Goal: Information Seeking & Learning: Compare options

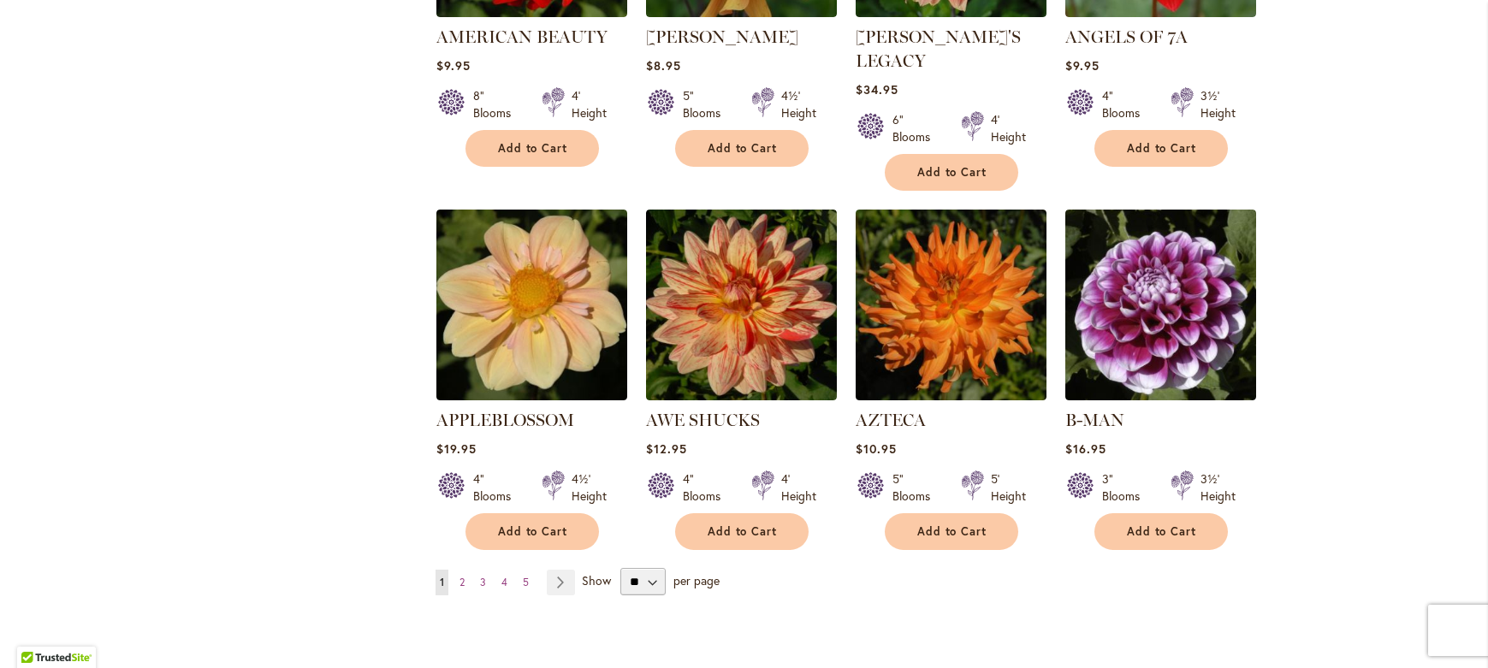
scroll to position [1321, 0]
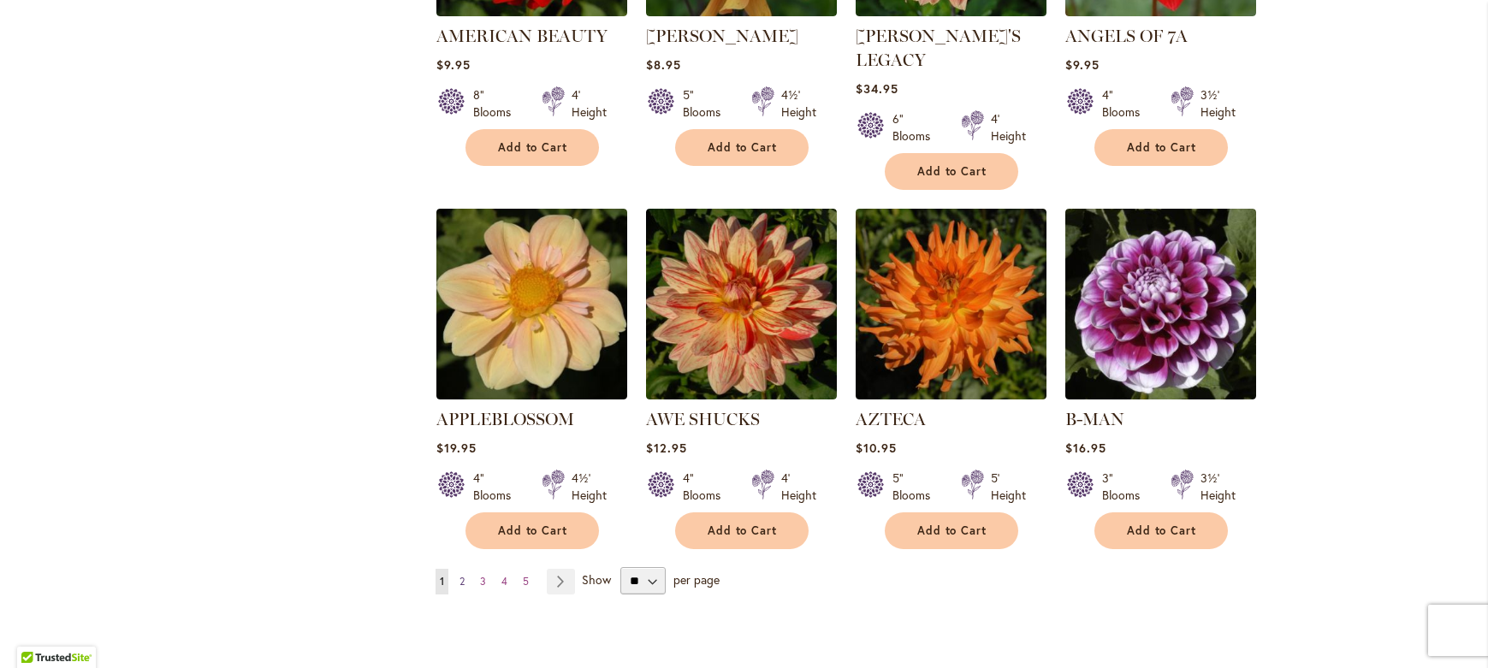
click at [460, 575] on span "2" at bounding box center [462, 581] width 5 height 13
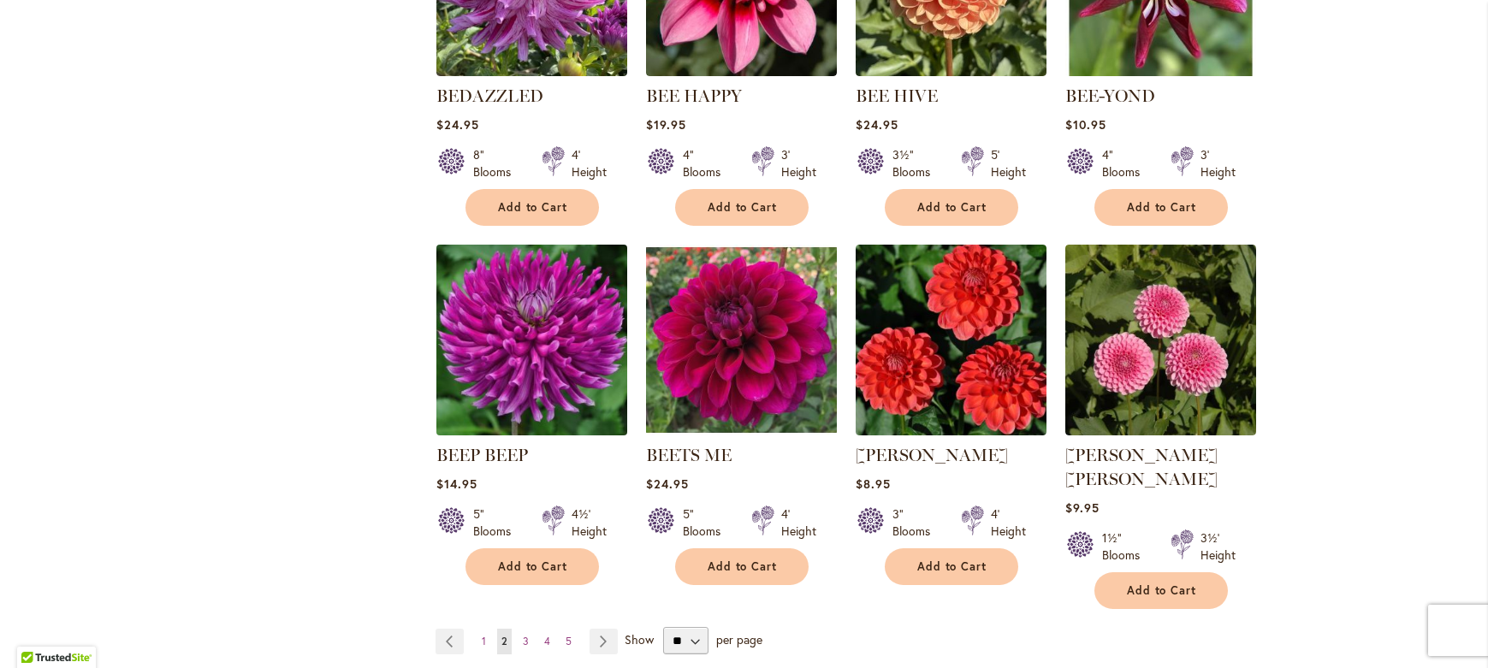
scroll to position [1344, 0]
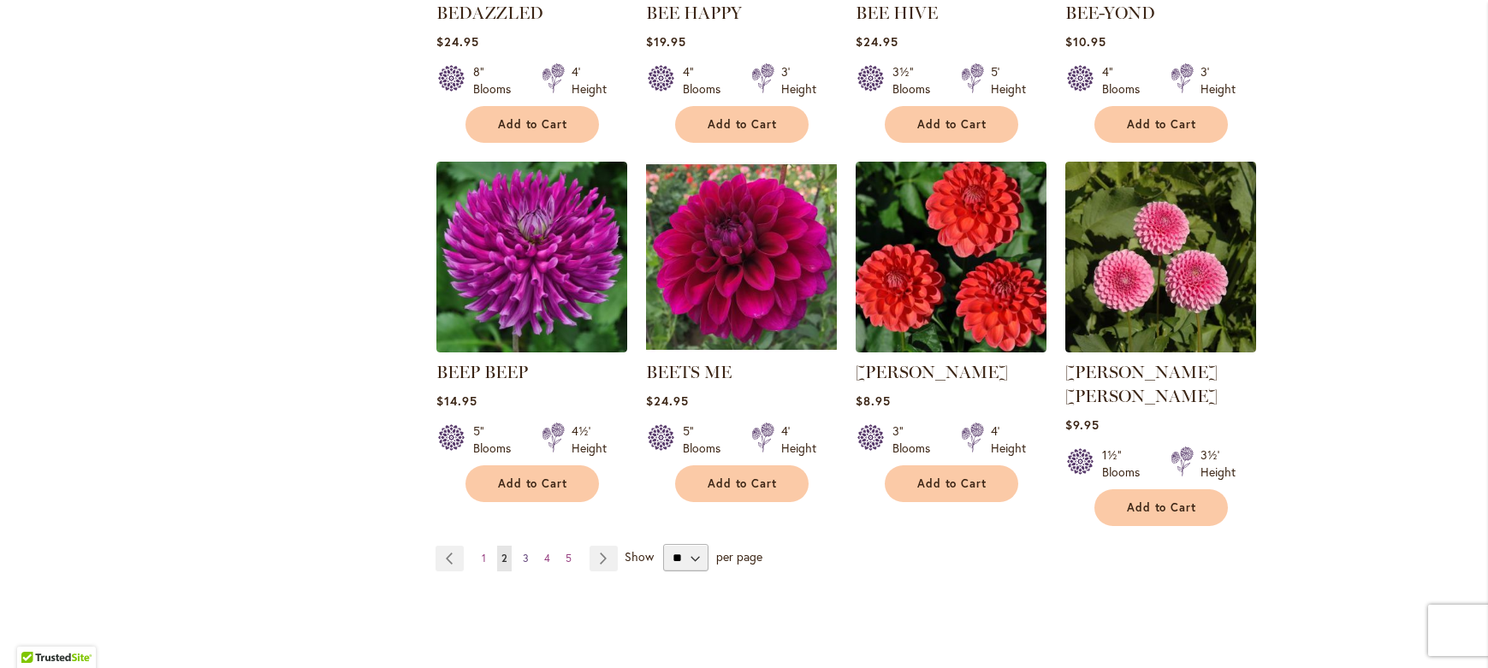
click at [523, 552] on span "3" at bounding box center [526, 558] width 6 height 13
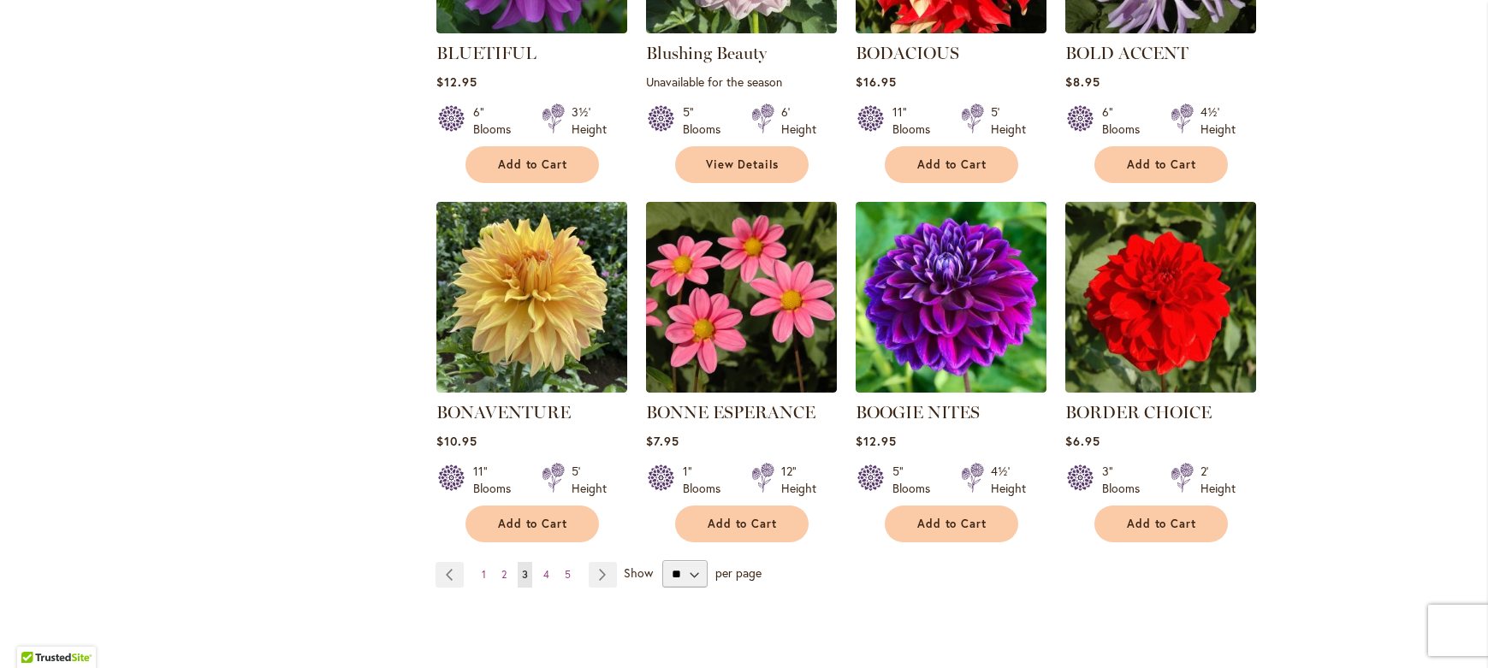
scroll to position [1304, 0]
click at [544, 575] on span "4" at bounding box center [547, 573] width 6 height 13
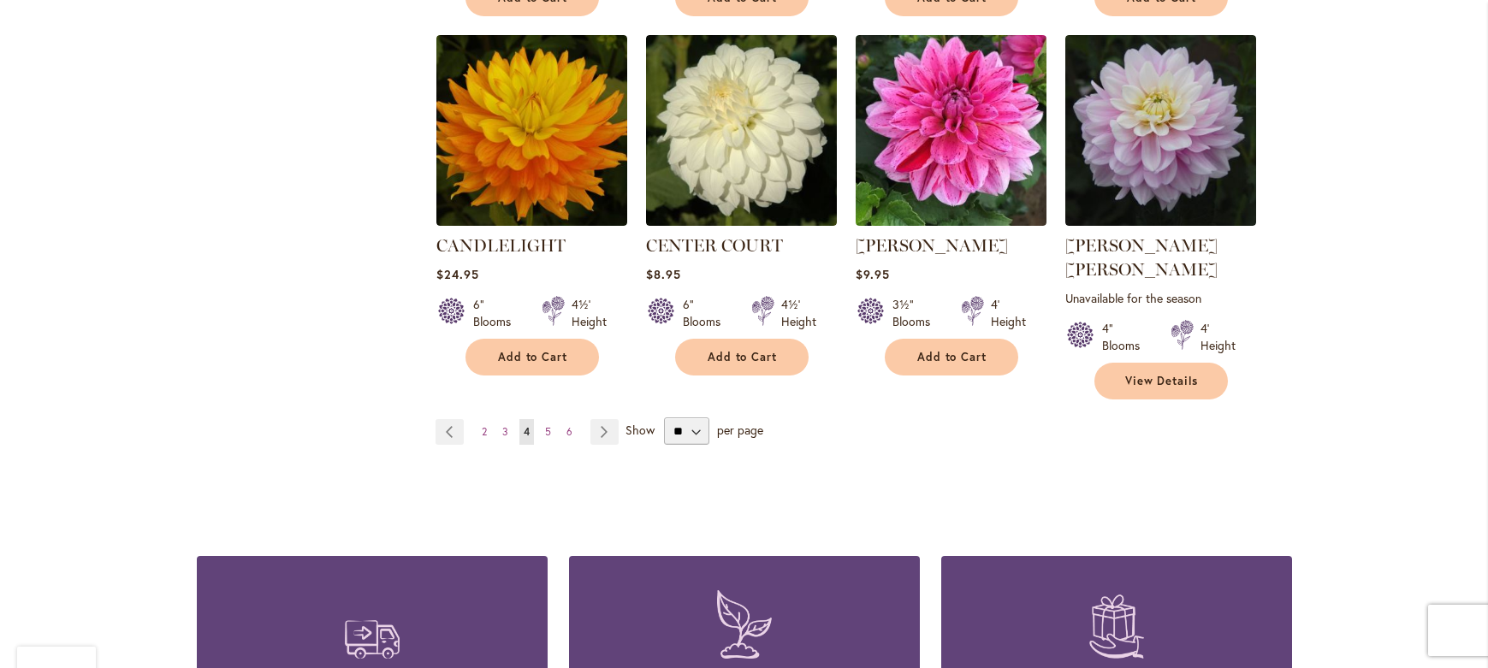
scroll to position [1506, 0]
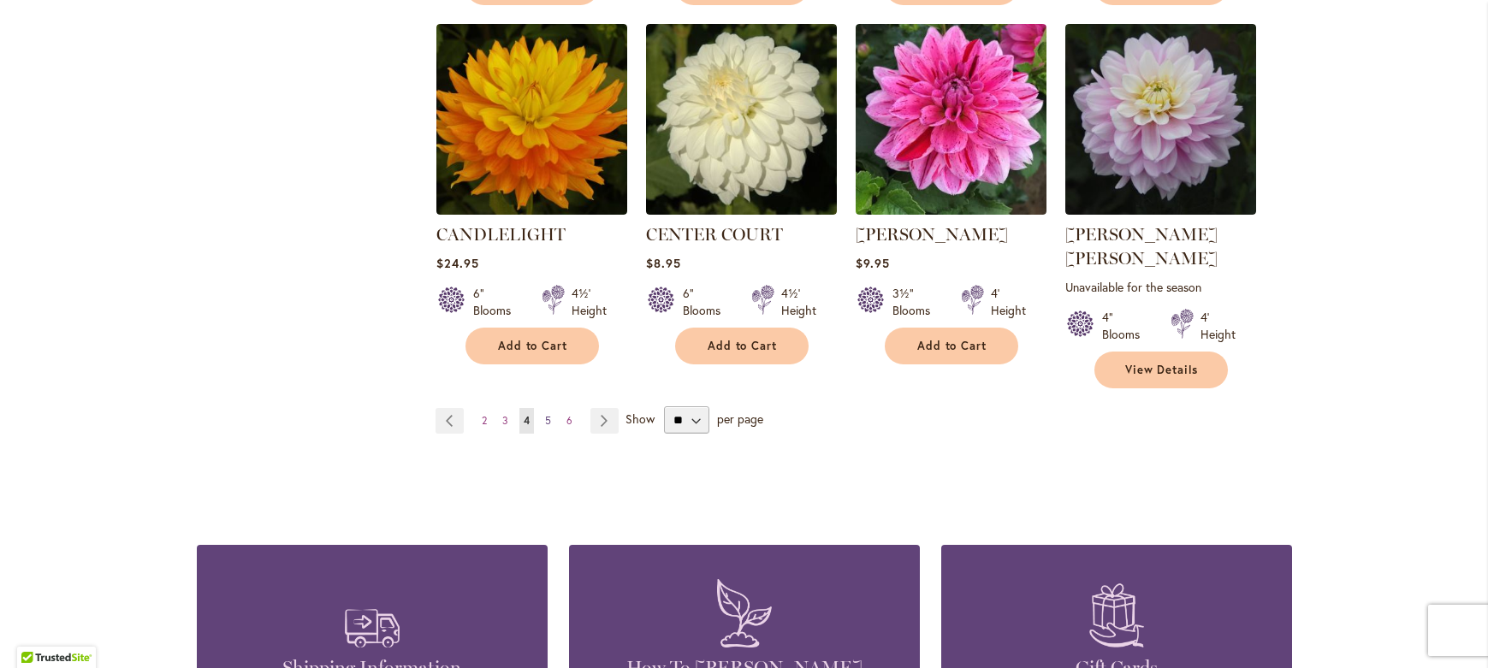
click at [545, 414] on span "5" at bounding box center [548, 420] width 6 height 13
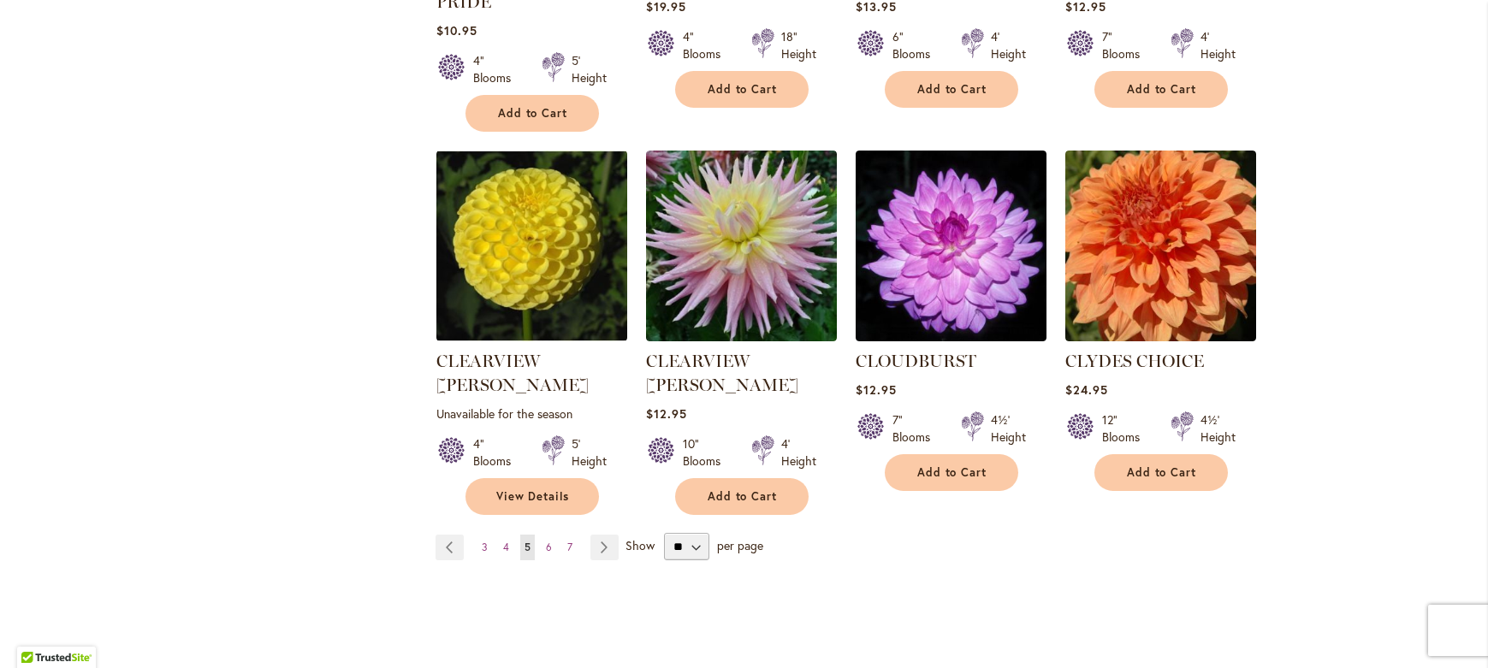
scroll to position [1595, 0]
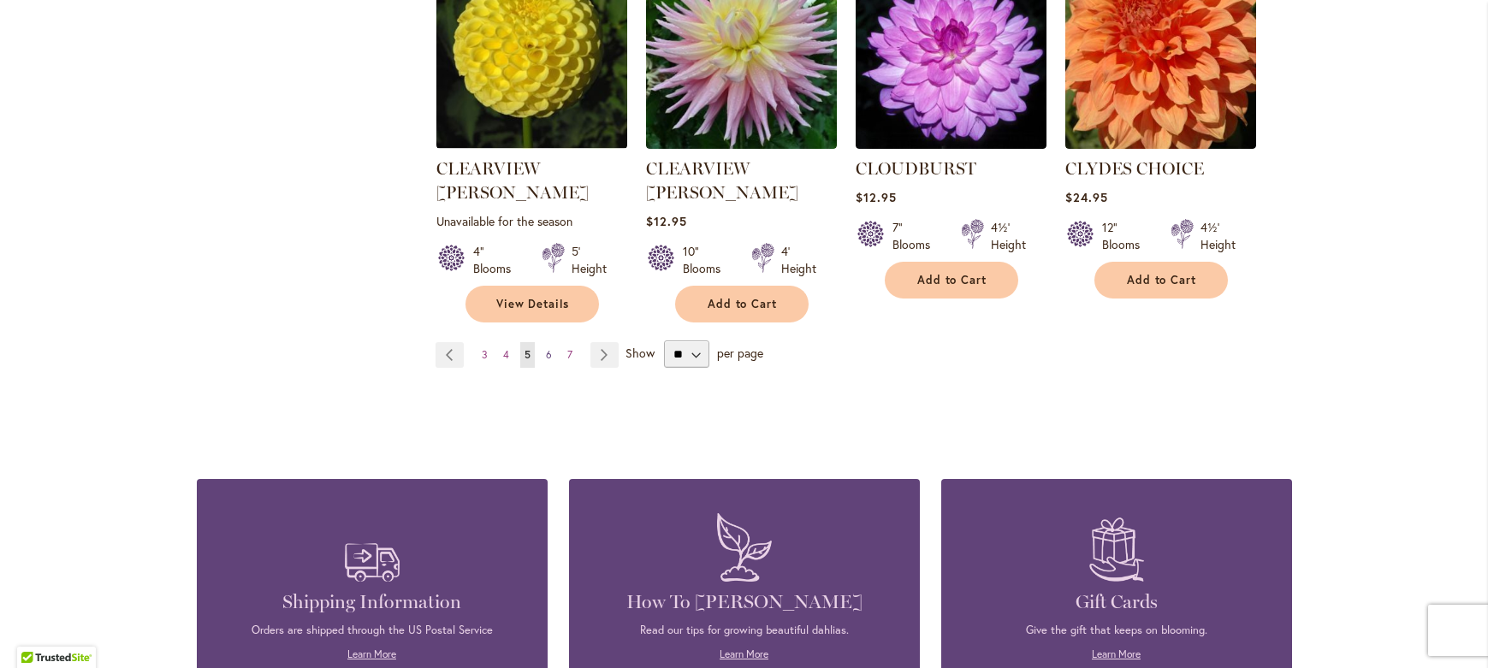
click at [545, 342] on link "Page 6" at bounding box center [549, 355] width 15 height 26
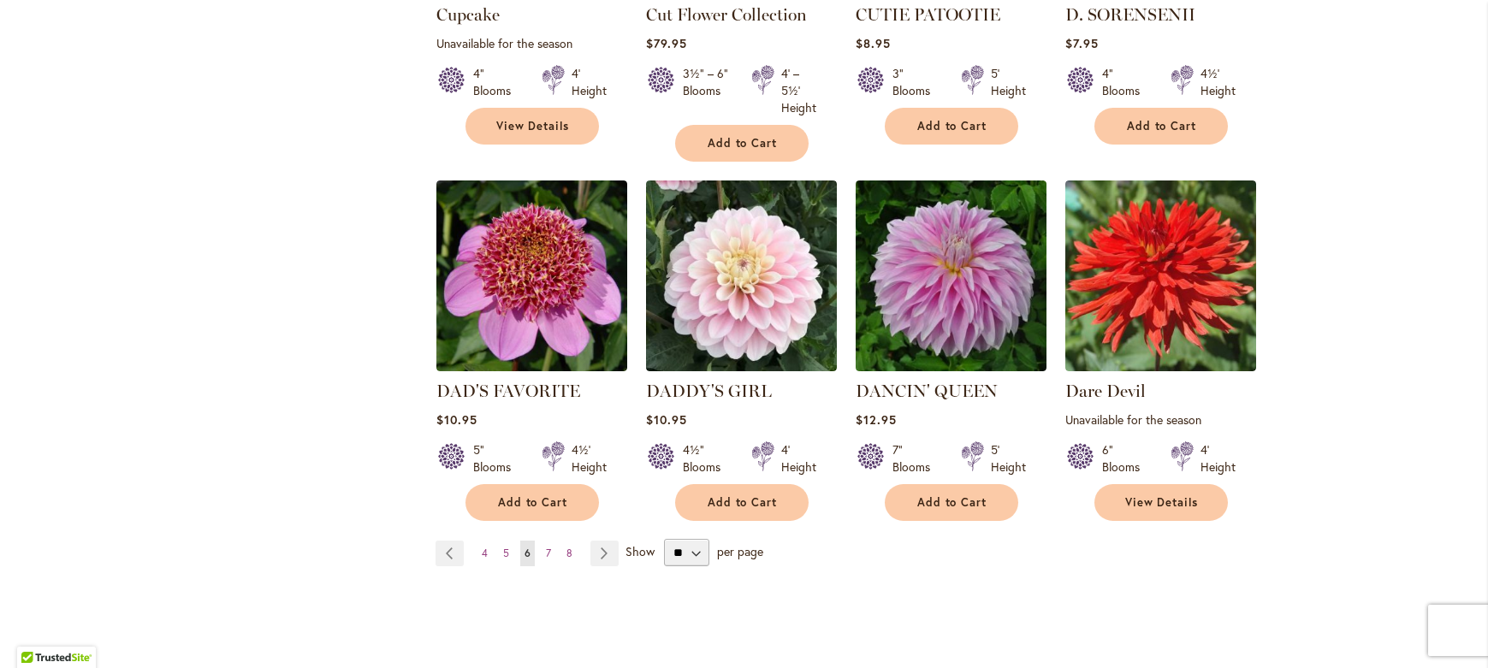
scroll to position [1423, 0]
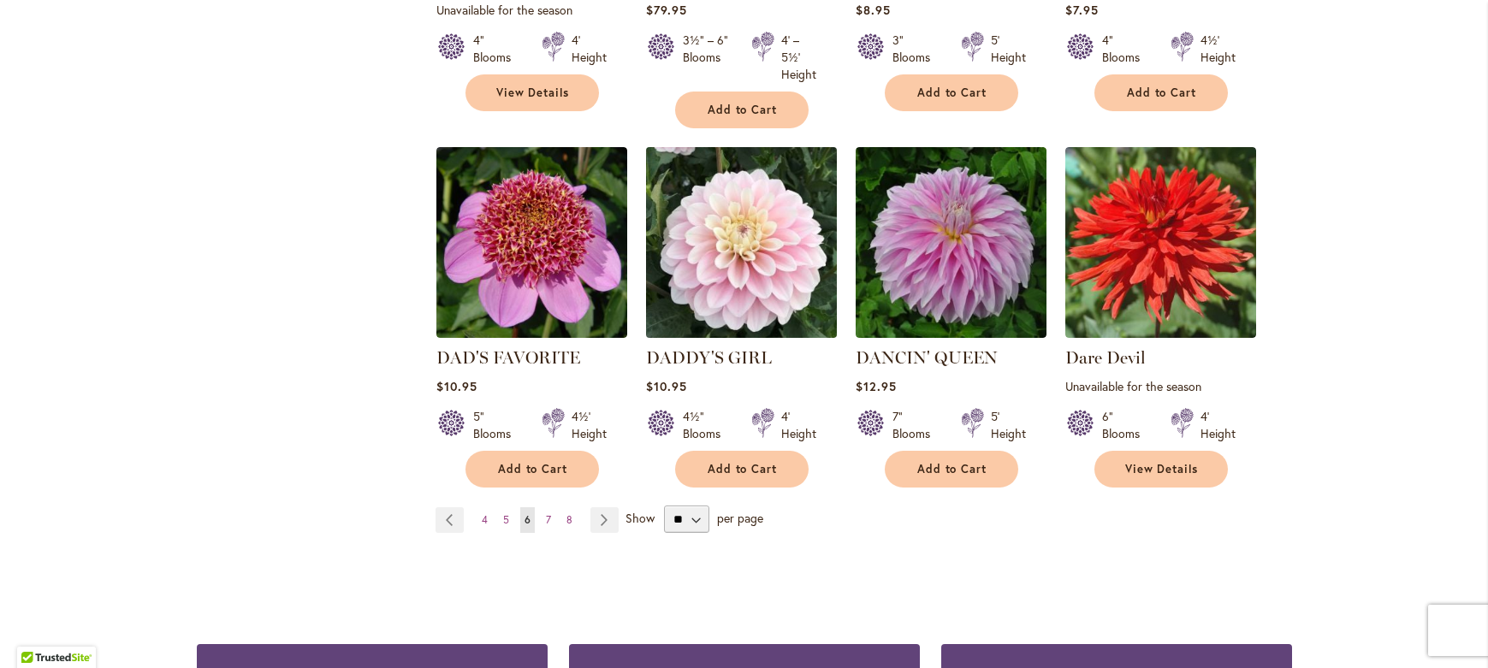
click at [751, 207] on img at bounding box center [741, 243] width 200 height 200
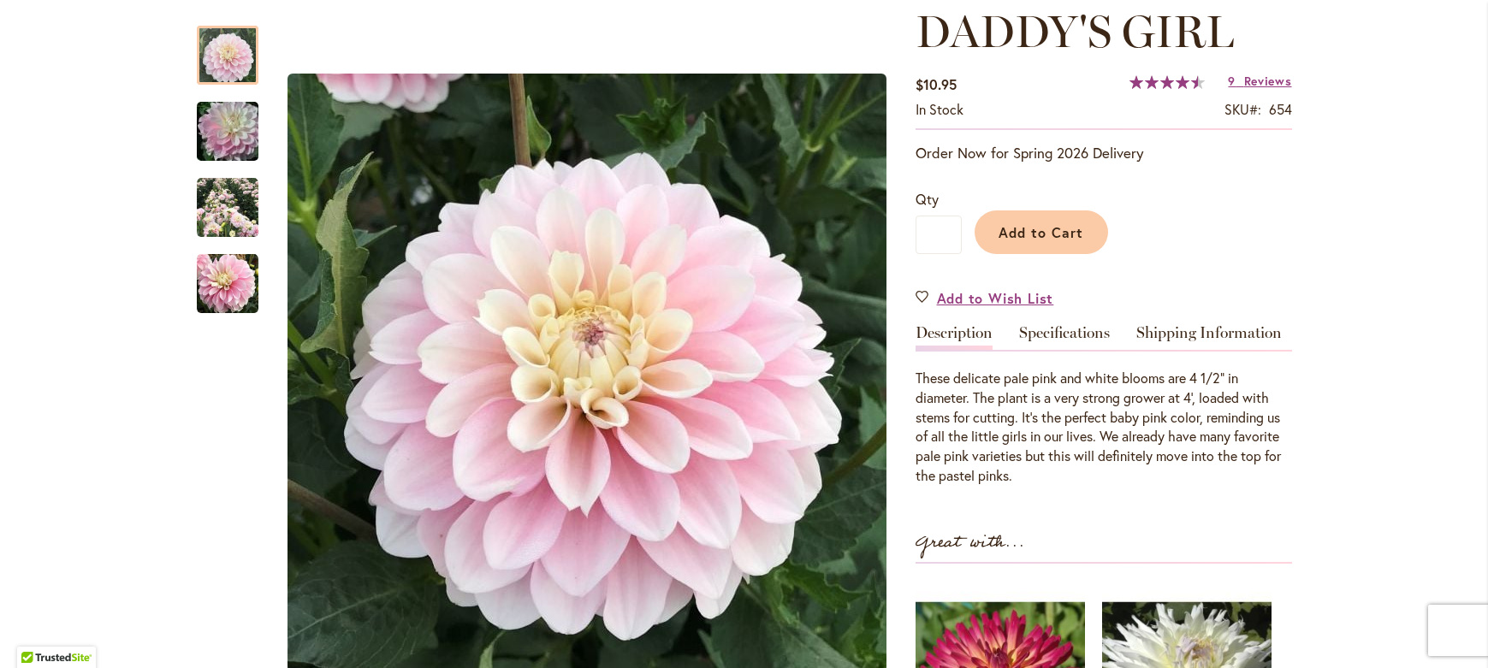
scroll to position [288, 0]
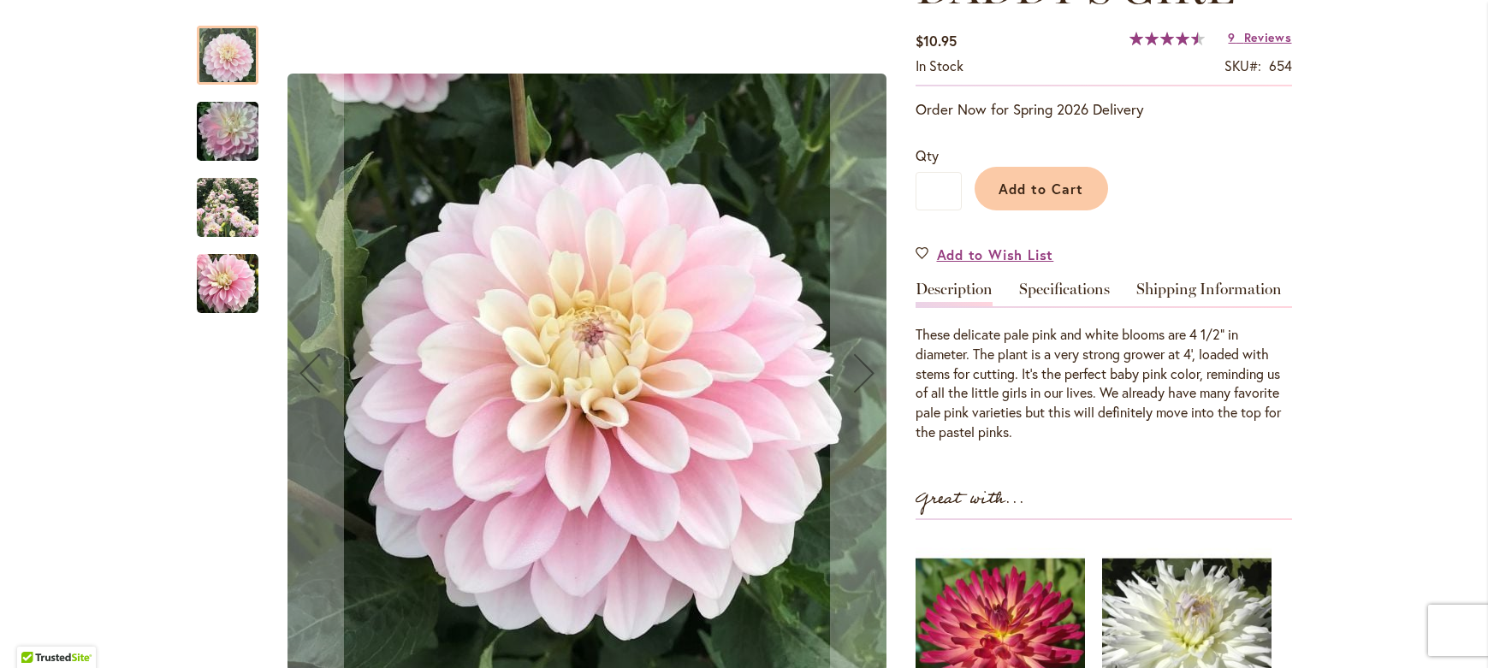
click at [209, 199] on img "DADDY'S GIRL" at bounding box center [228, 208] width 62 height 62
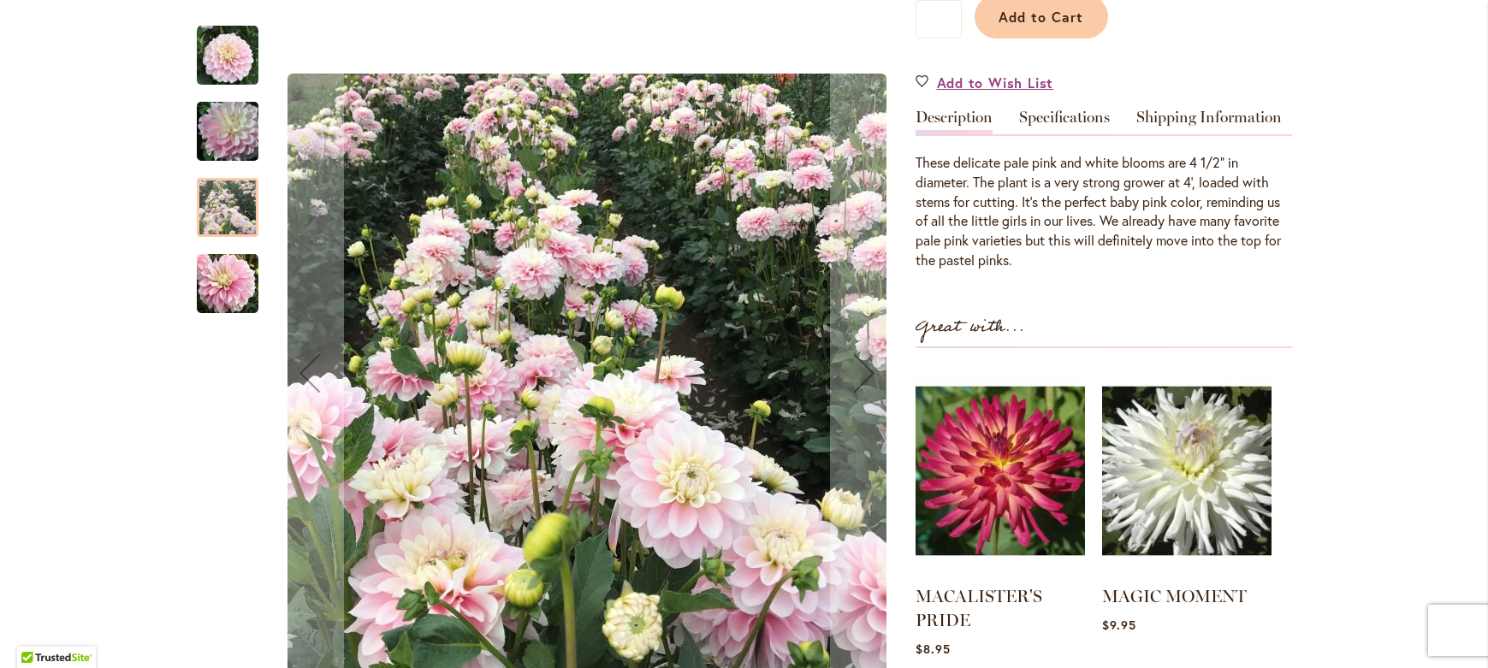
scroll to position [469, 0]
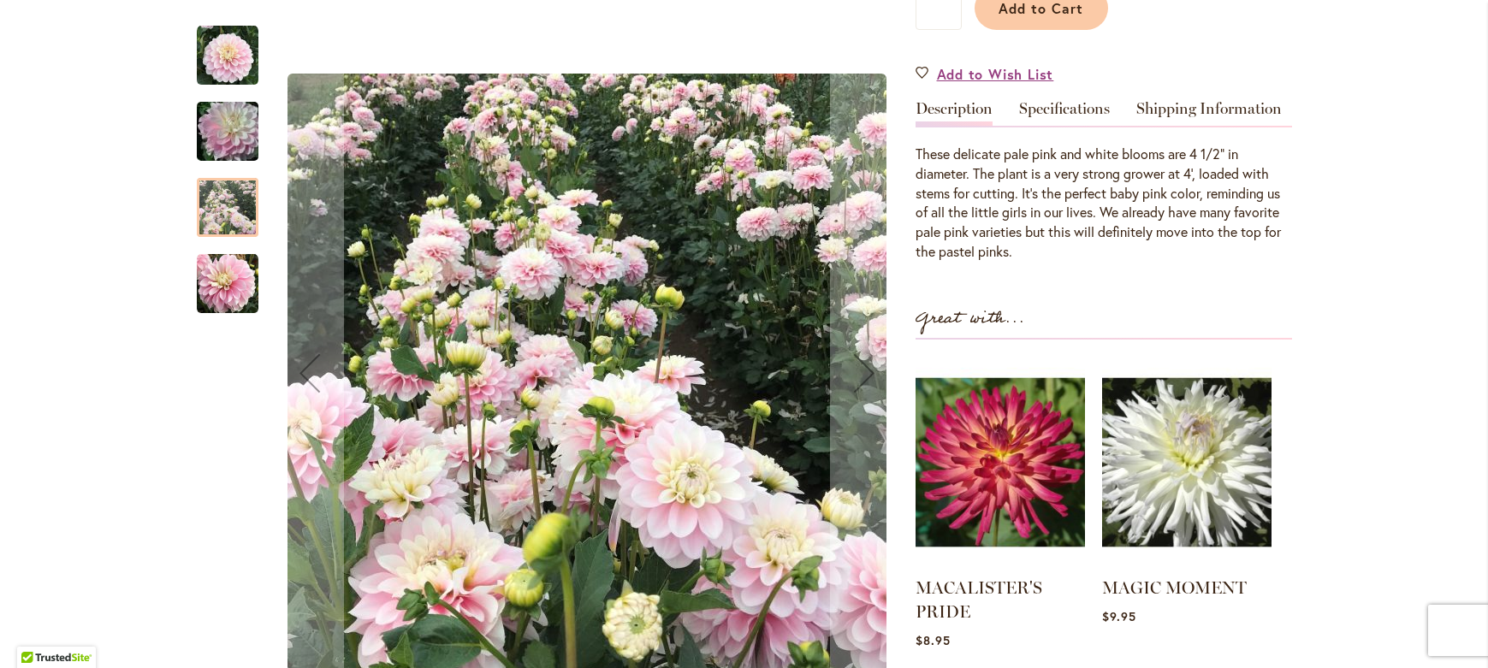
click at [245, 284] on img "DADDY'S GIRL" at bounding box center [228, 284] width 62 height 62
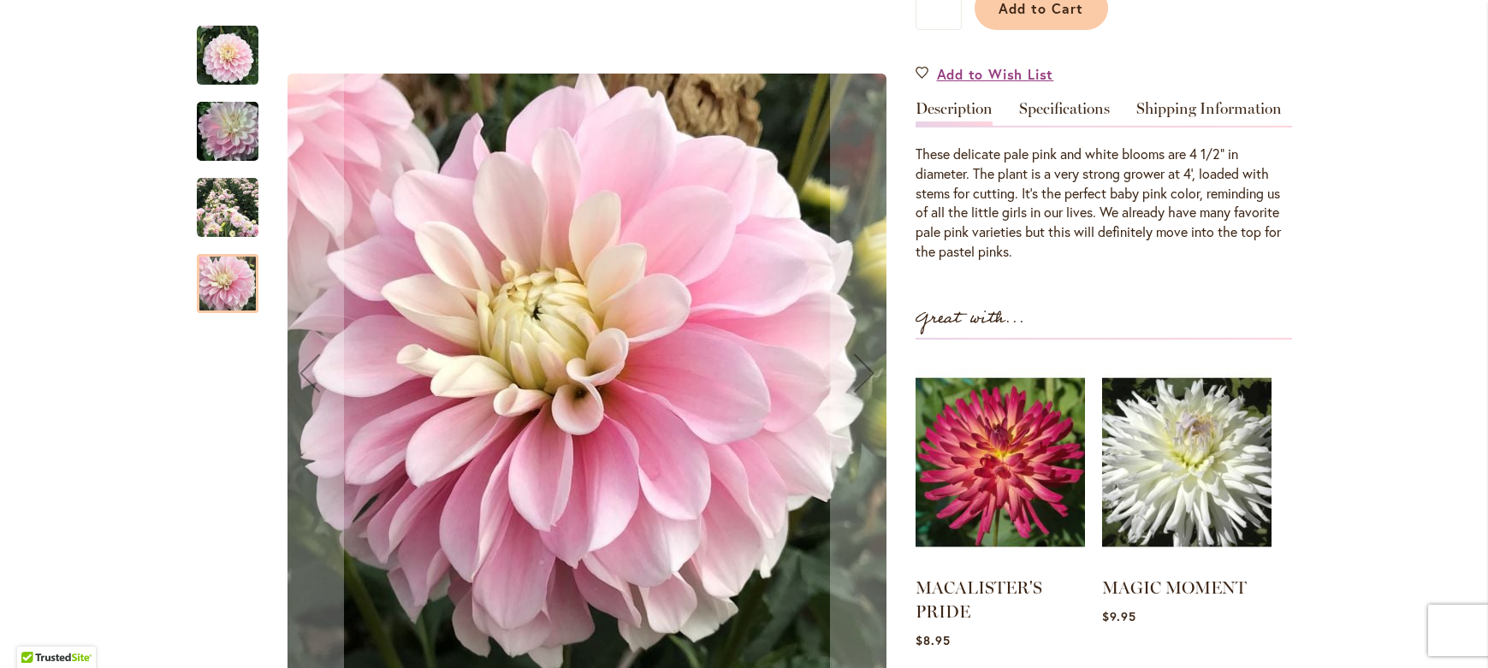
click at [231, 201] on img "DADDY'S GIRL" at bounding box center [228, 208] width 62 height 62
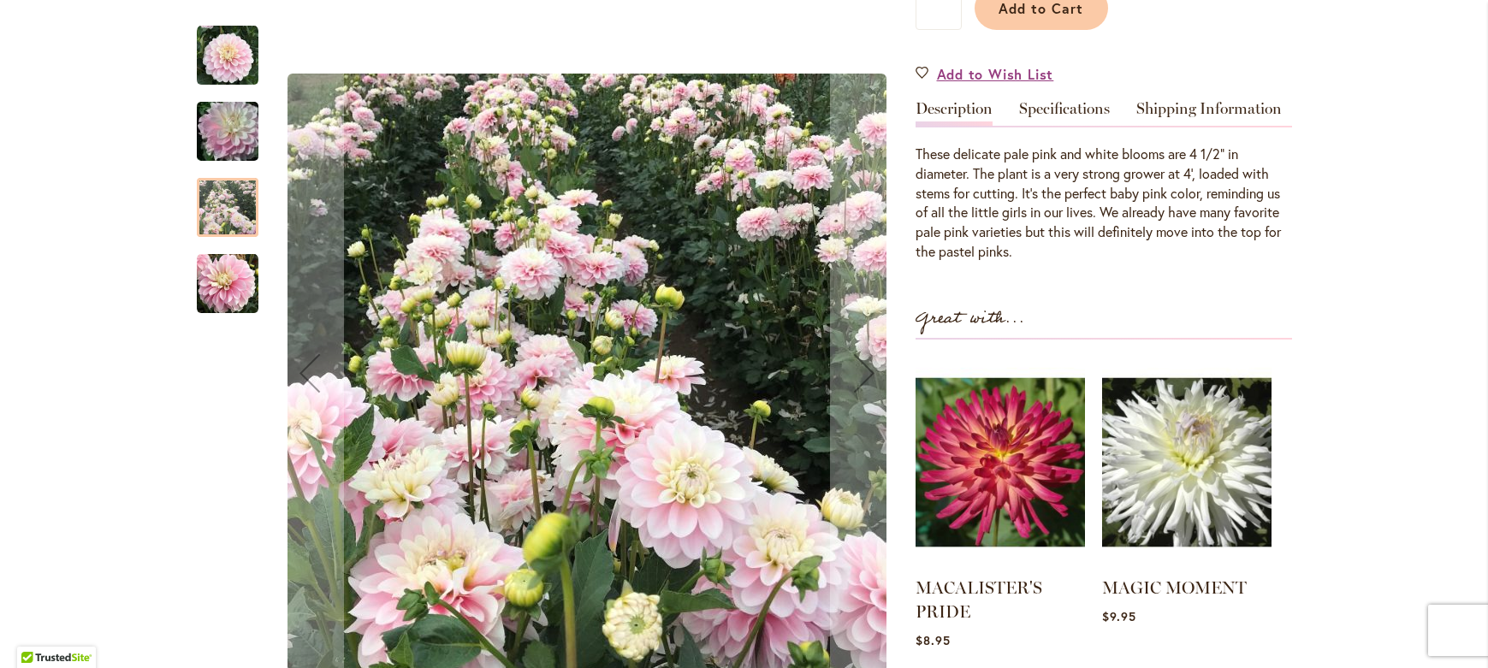
click at [234, 135] on img "DADDY'S GIRL" at bounding box center [227, 132] width 123 height 82
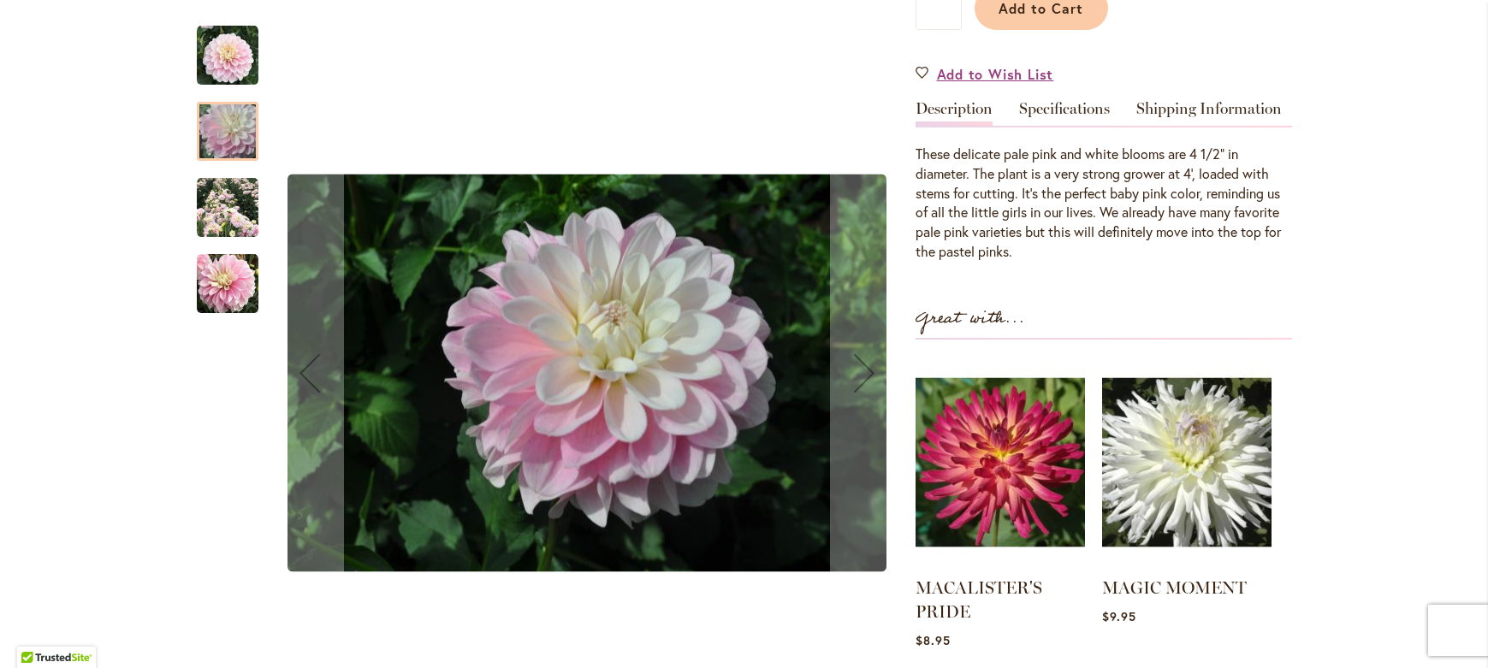
click at [240, 48] on img "DADDY'S GIRL" at bounding box center [228, 56] width 62 height 62
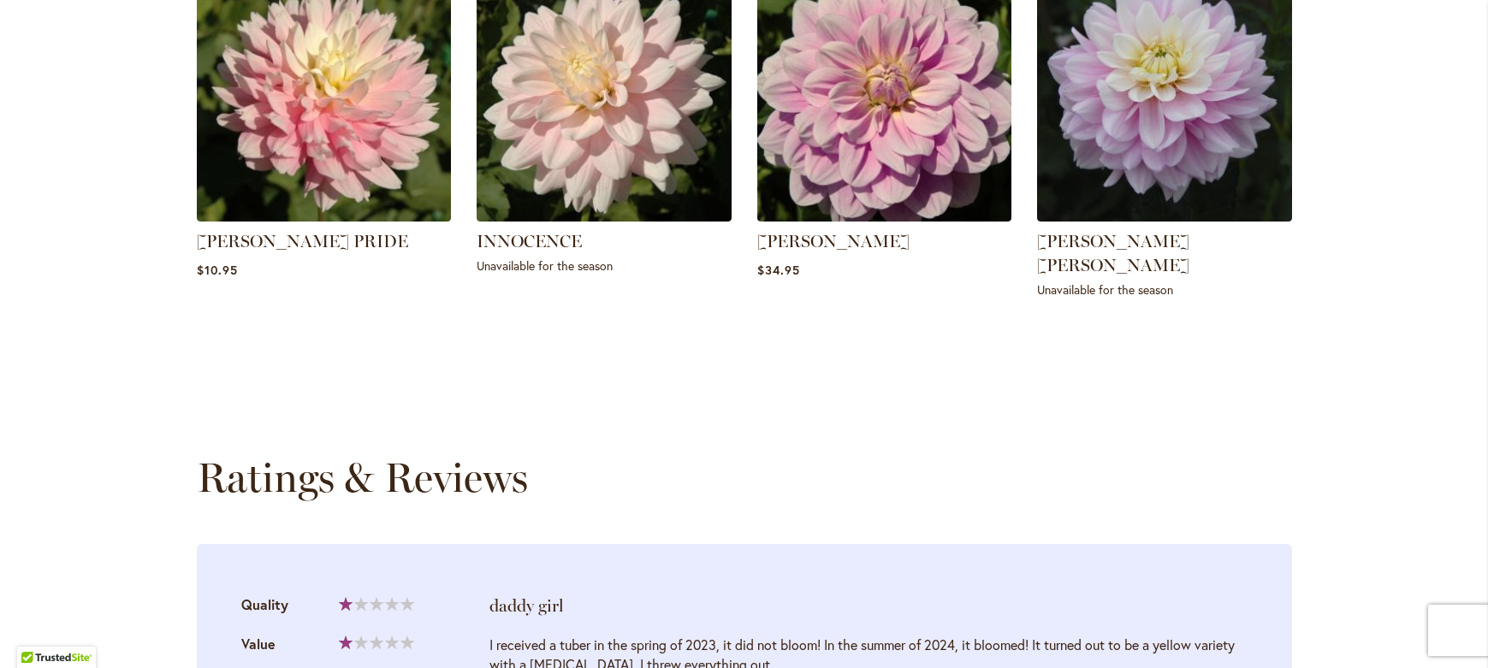
scroll to position [0, 0]
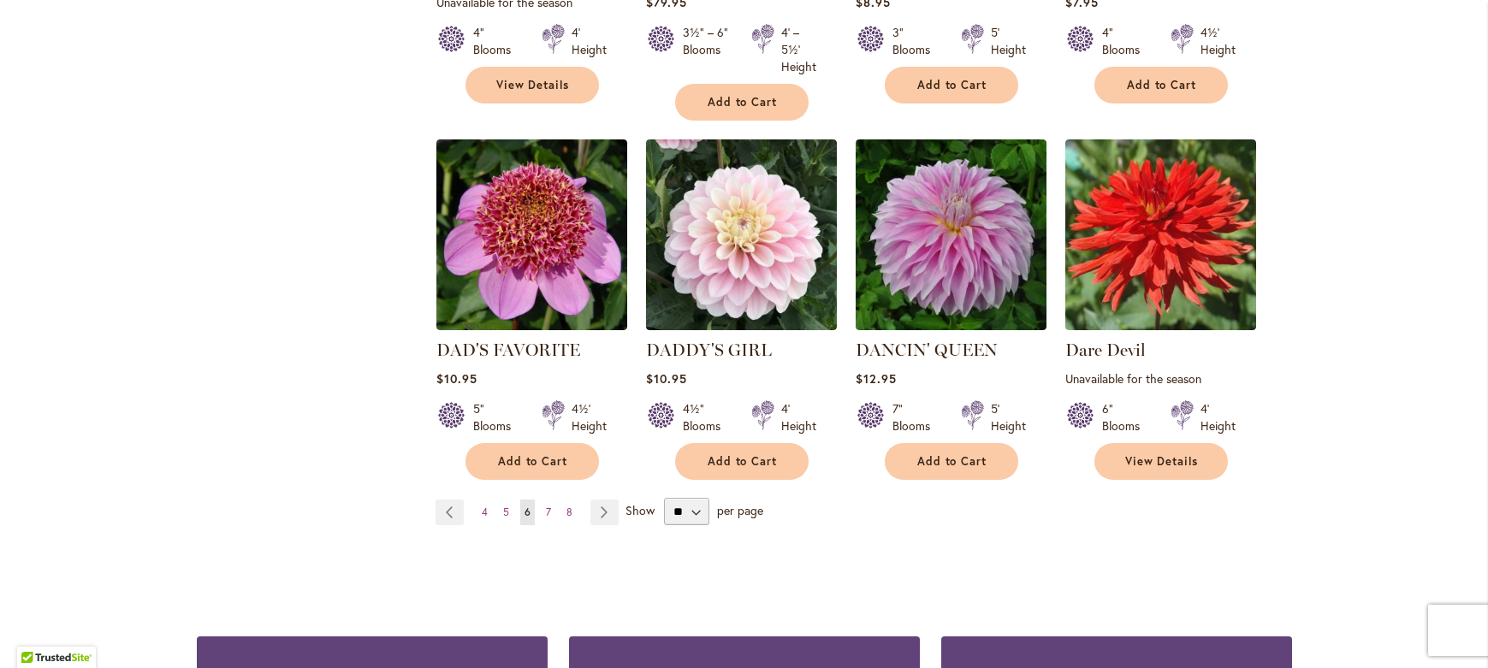
scroll to position [1426, 0]
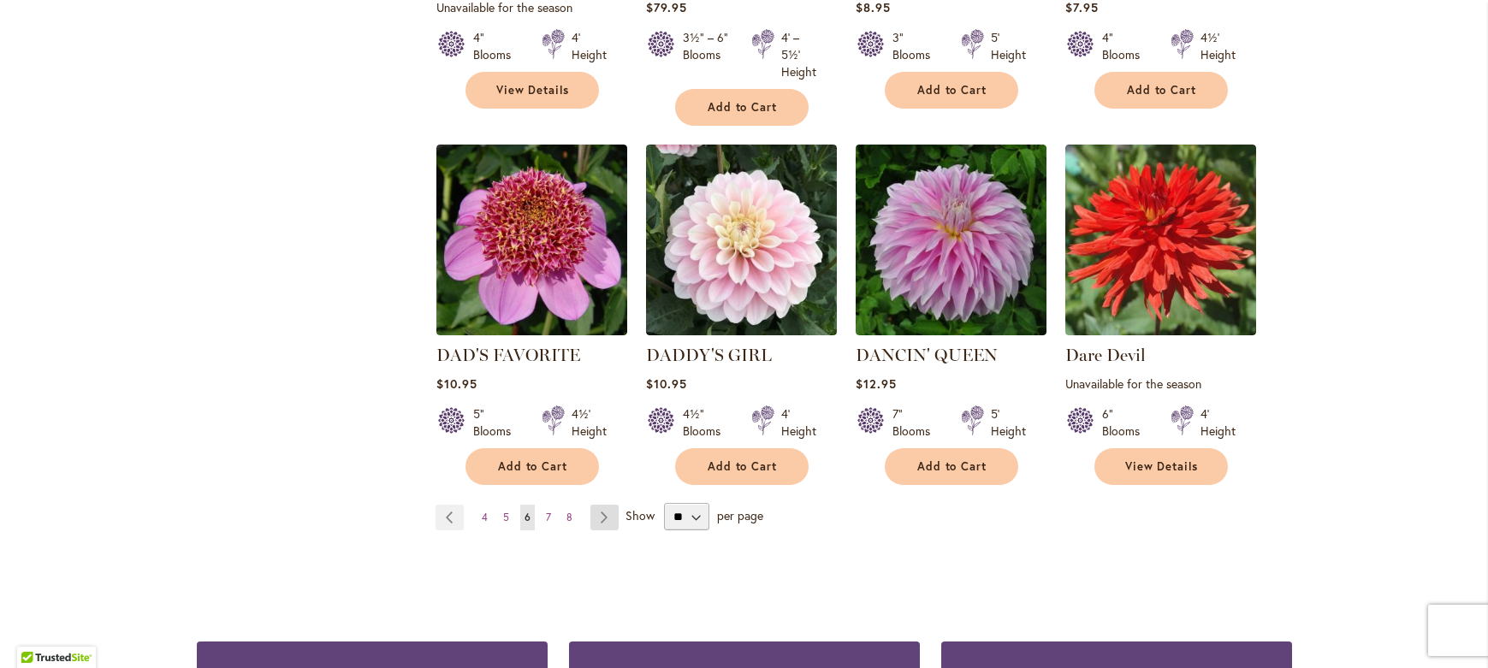
click at [600, 505] on link "Page Next" at bounding box center [605, 518] width 28 height 26
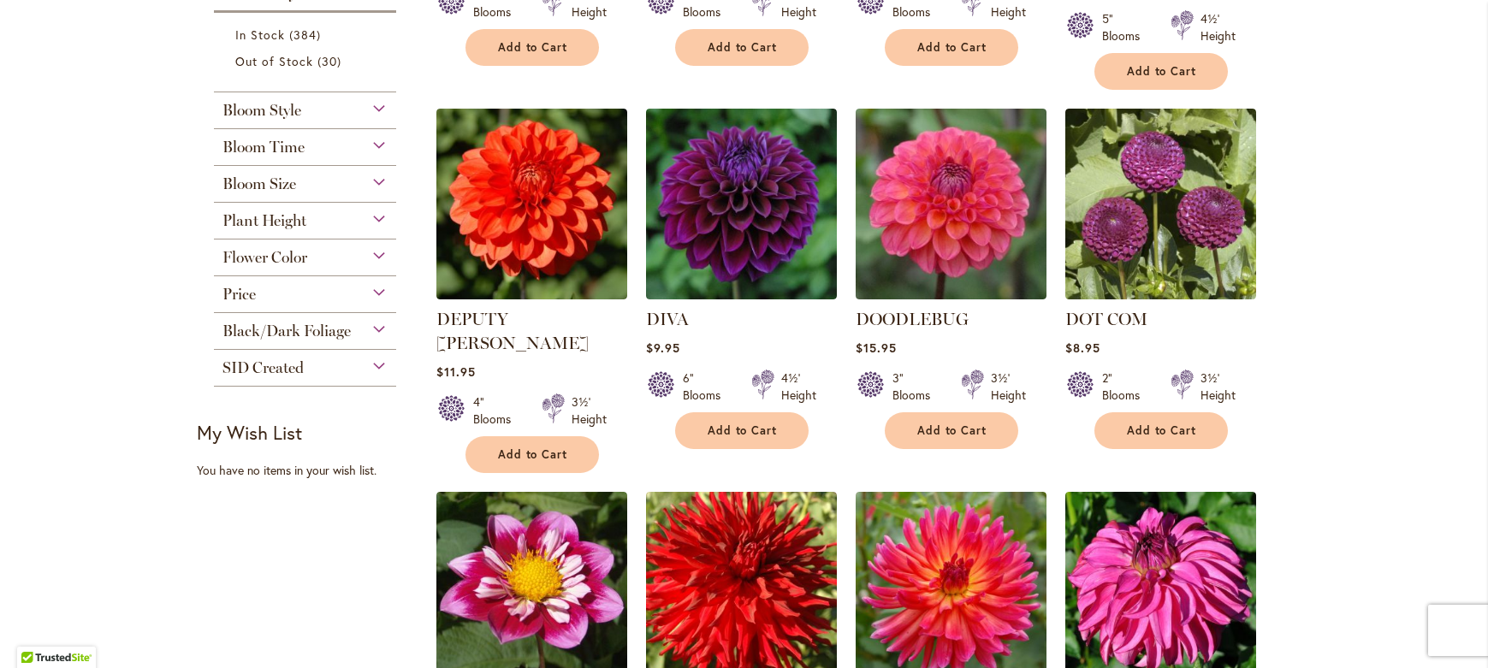
scroll to position [694, 0]
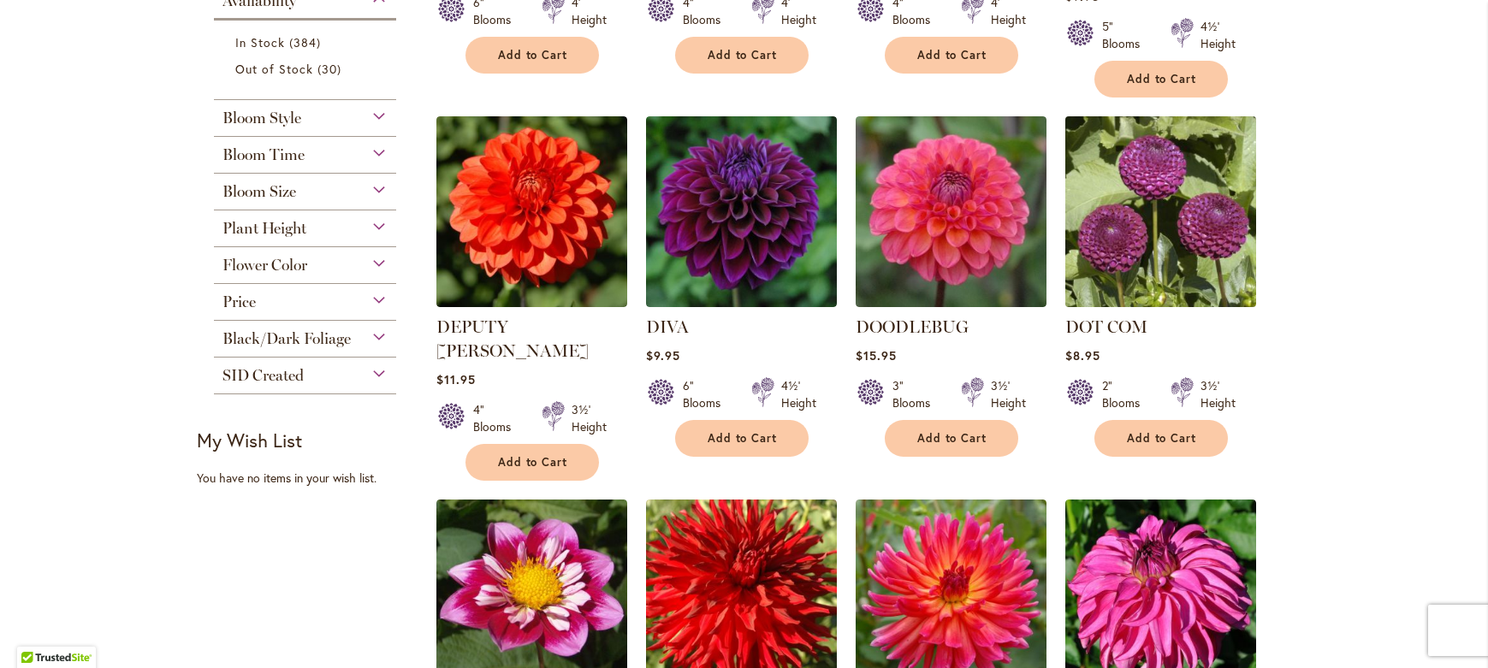
click at [1156, 228] on img at bounding box center [1160, 212] width 200 height 200
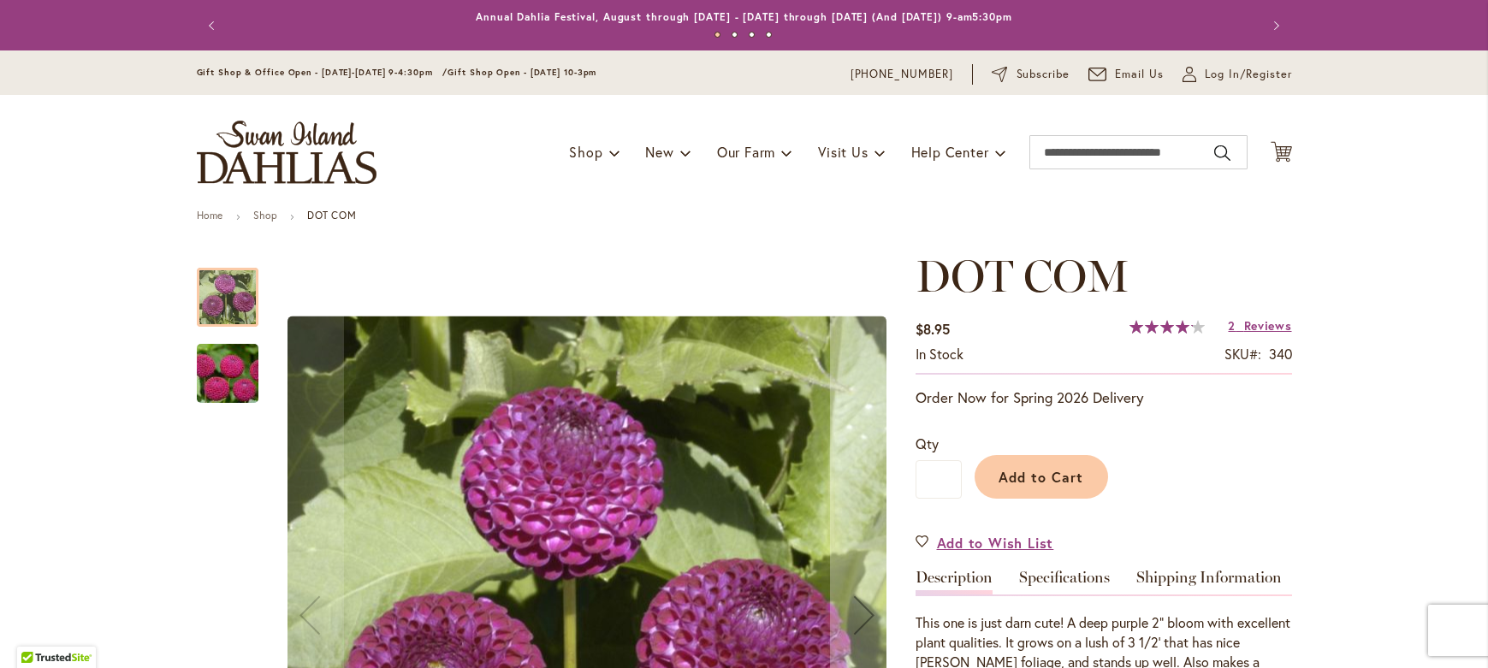
click at [221, 349] on img "DOT COM" at bounding box center [227, 374] width 123 height 82
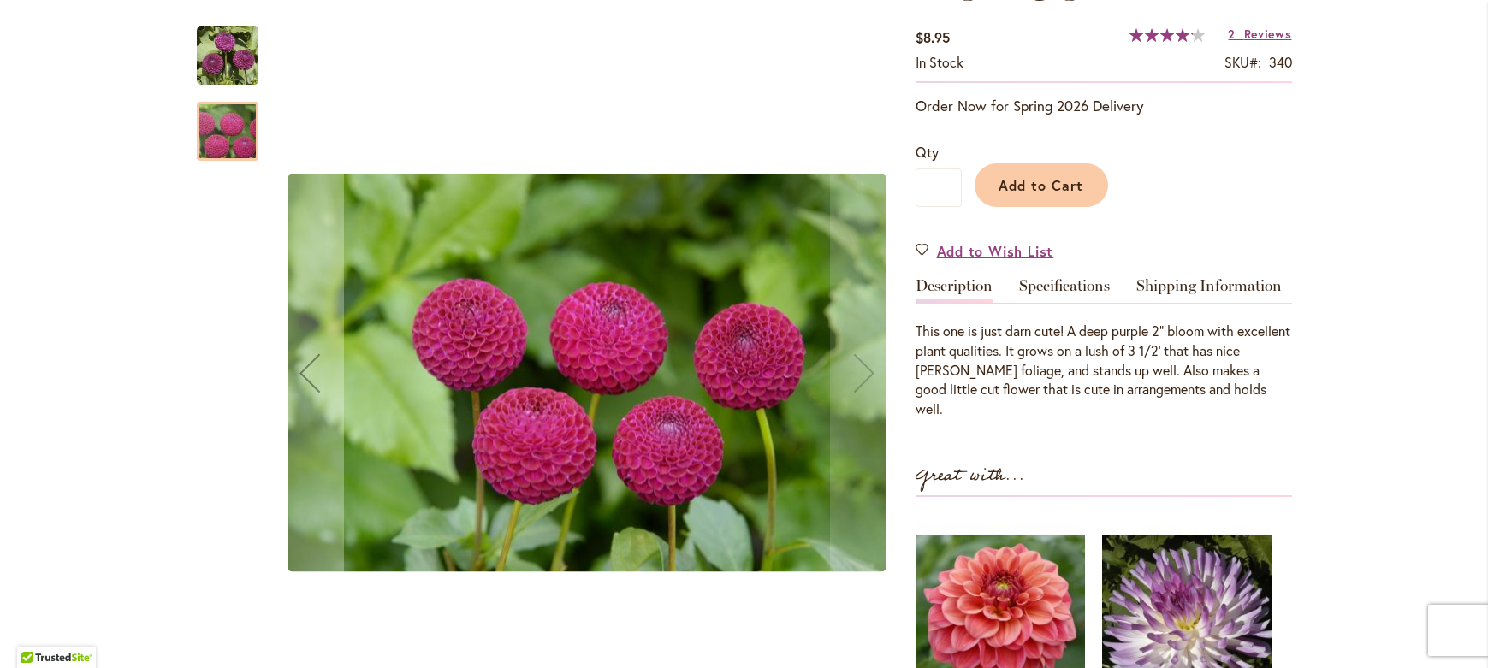
scroll to position [464, 0]
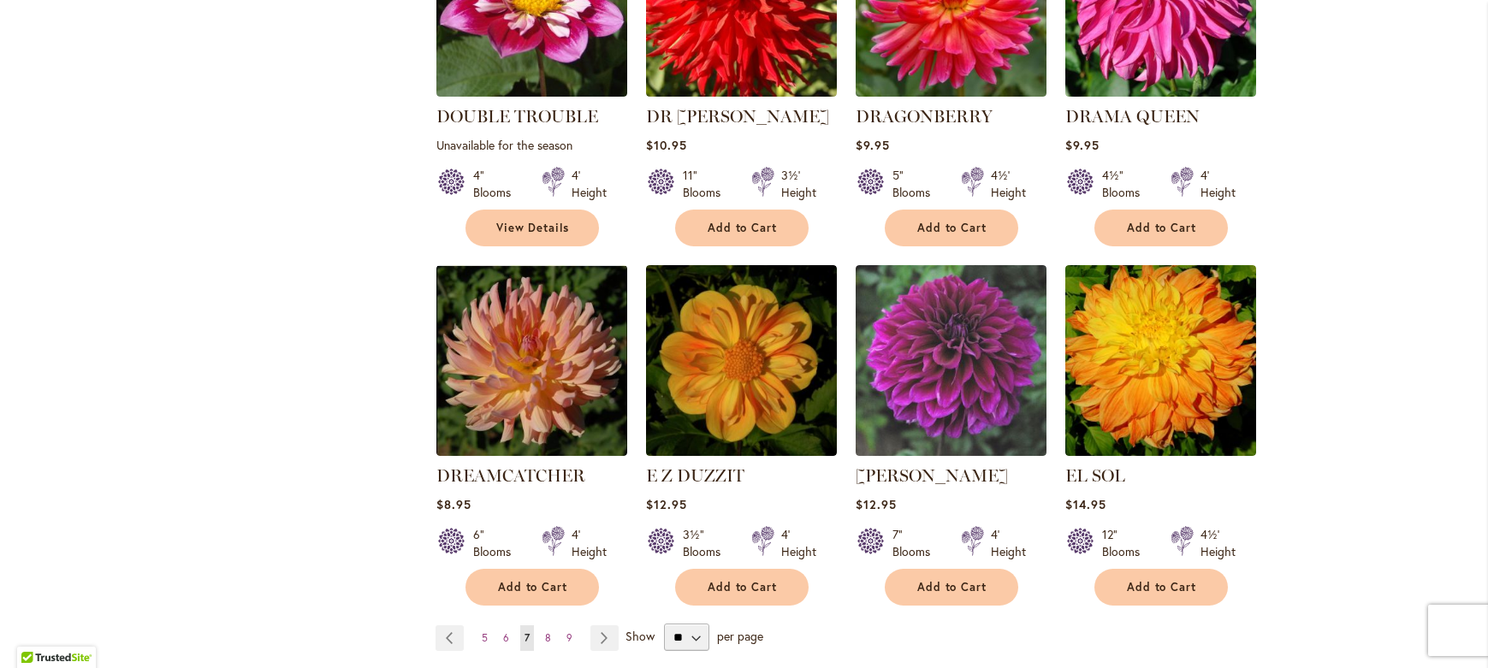
scroll to position [1307, 0]
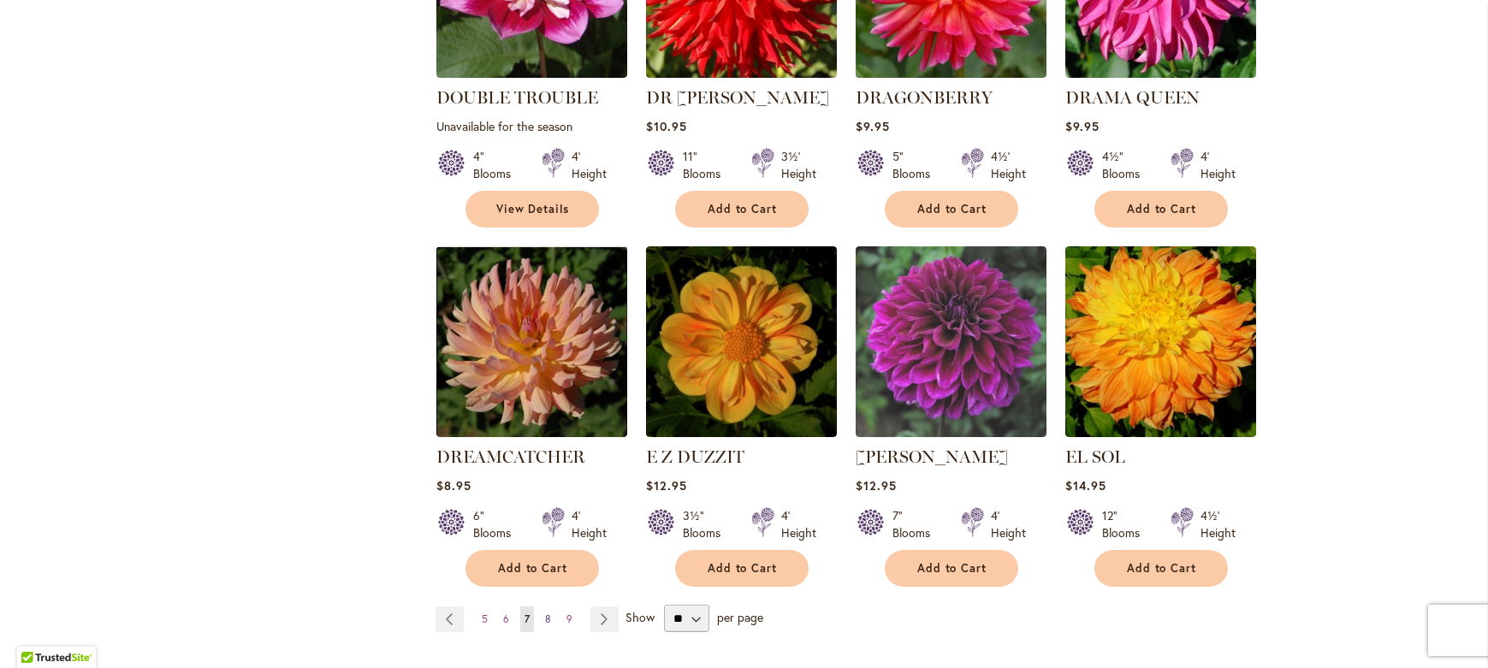
click at [545, 613] on span "8" at bounding box center [548, 619] width 6 height 13
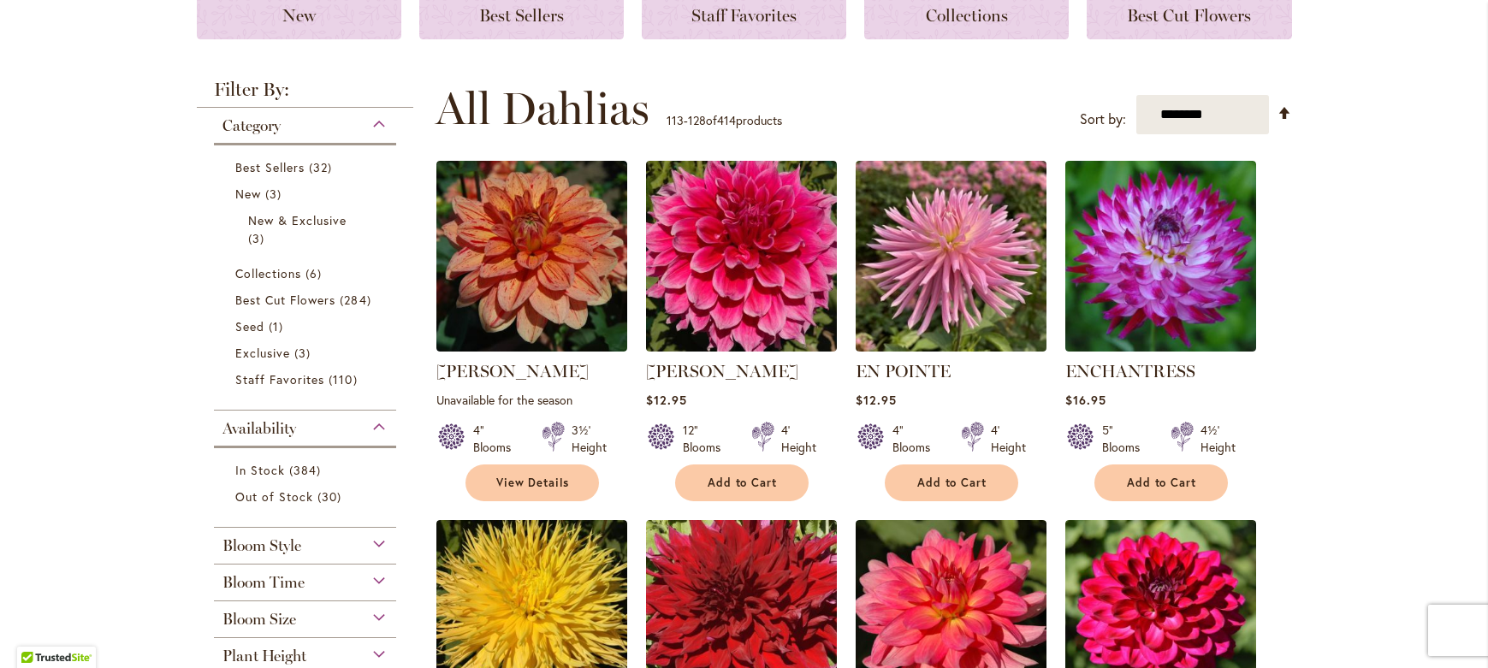
scroll to position [267, 0]
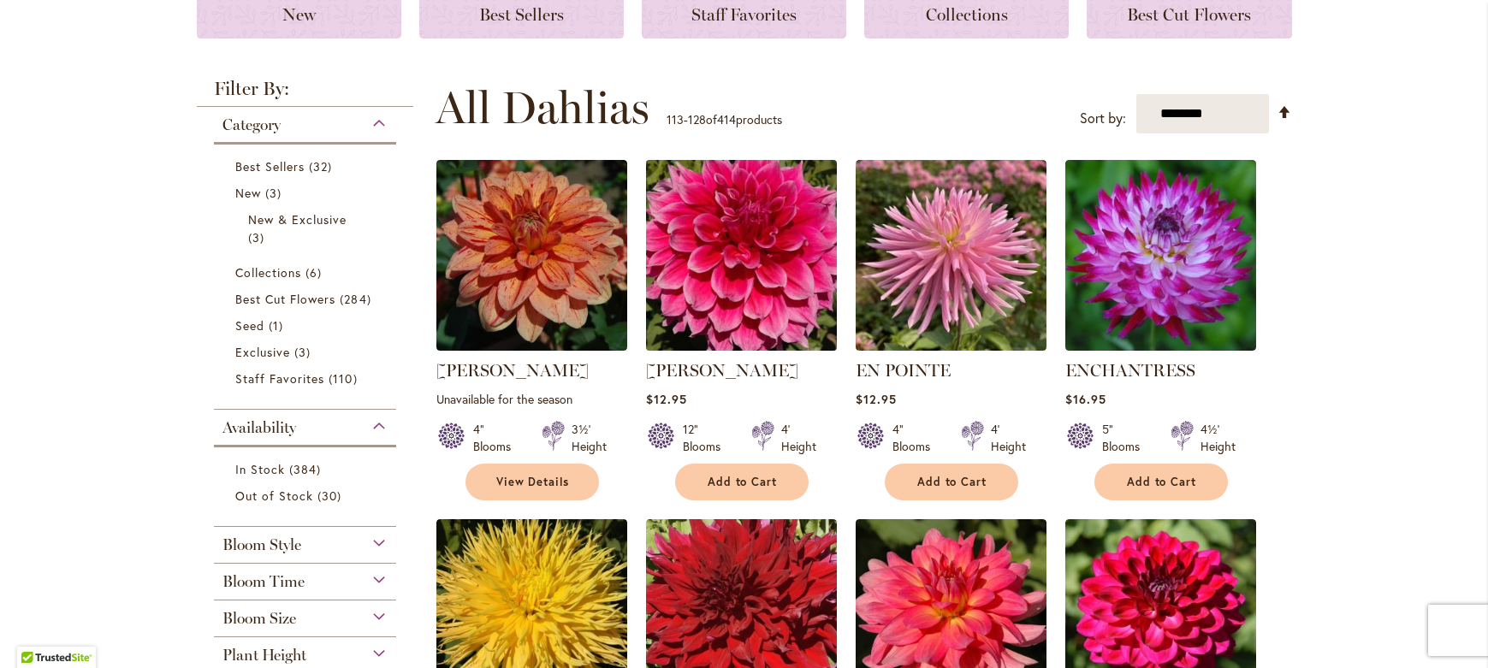
click at [750, 256] on img at bounding box center [741, 256] width 200 height 200
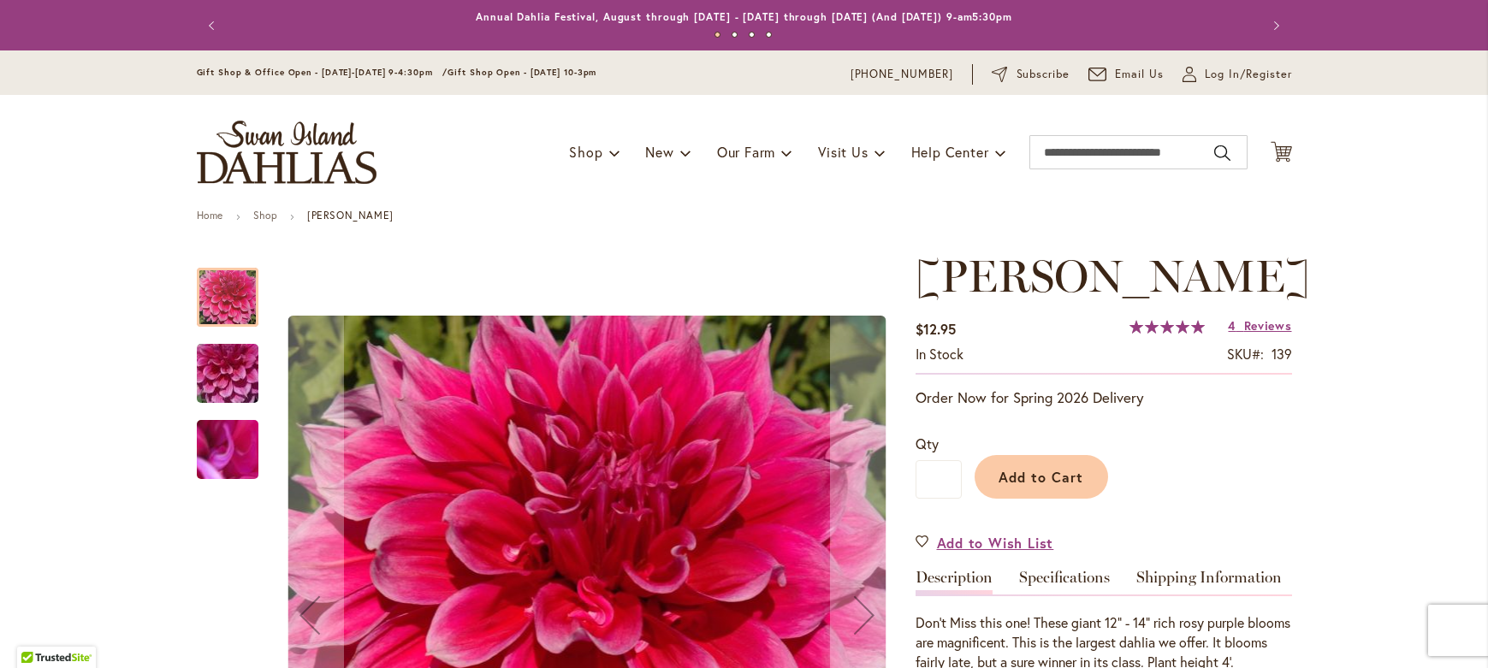
click at [236, 369] on img "EMORY PAUL" at bounding box center [227, 374] width 123 height 92
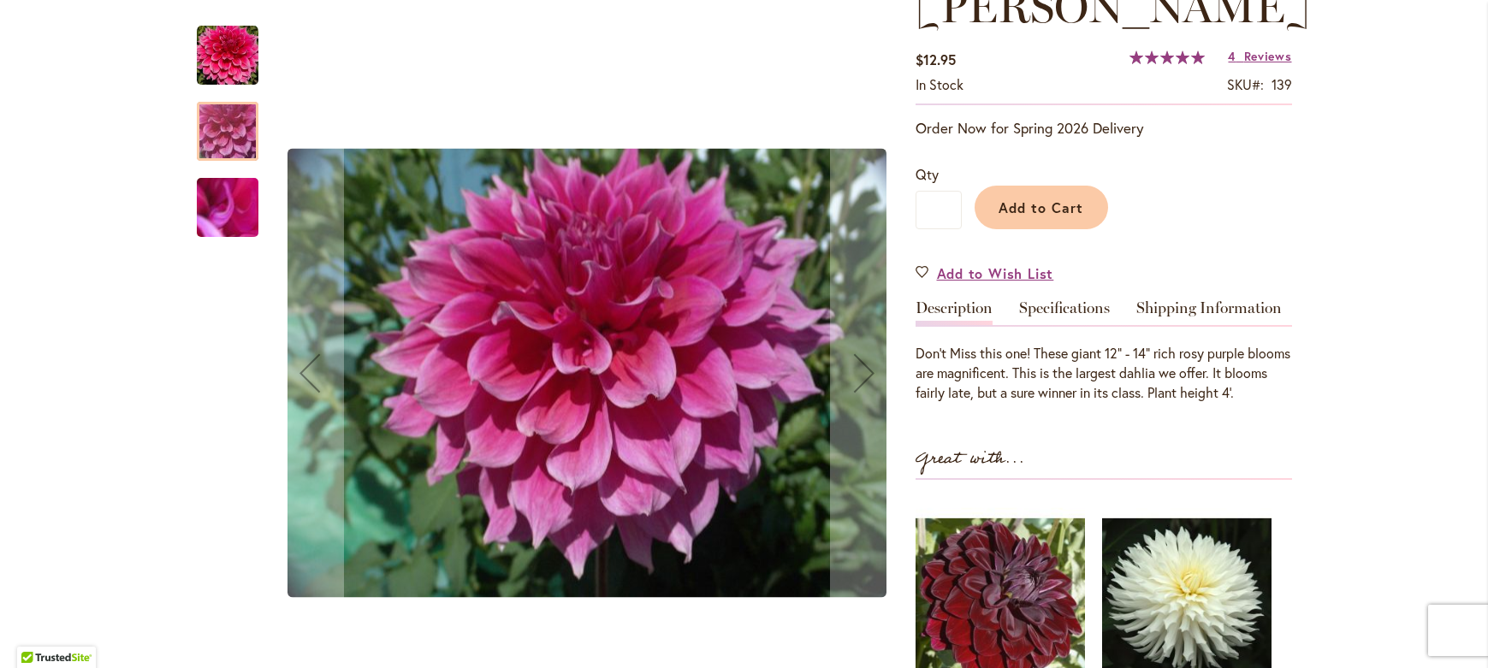
scroll to position [290, 0]
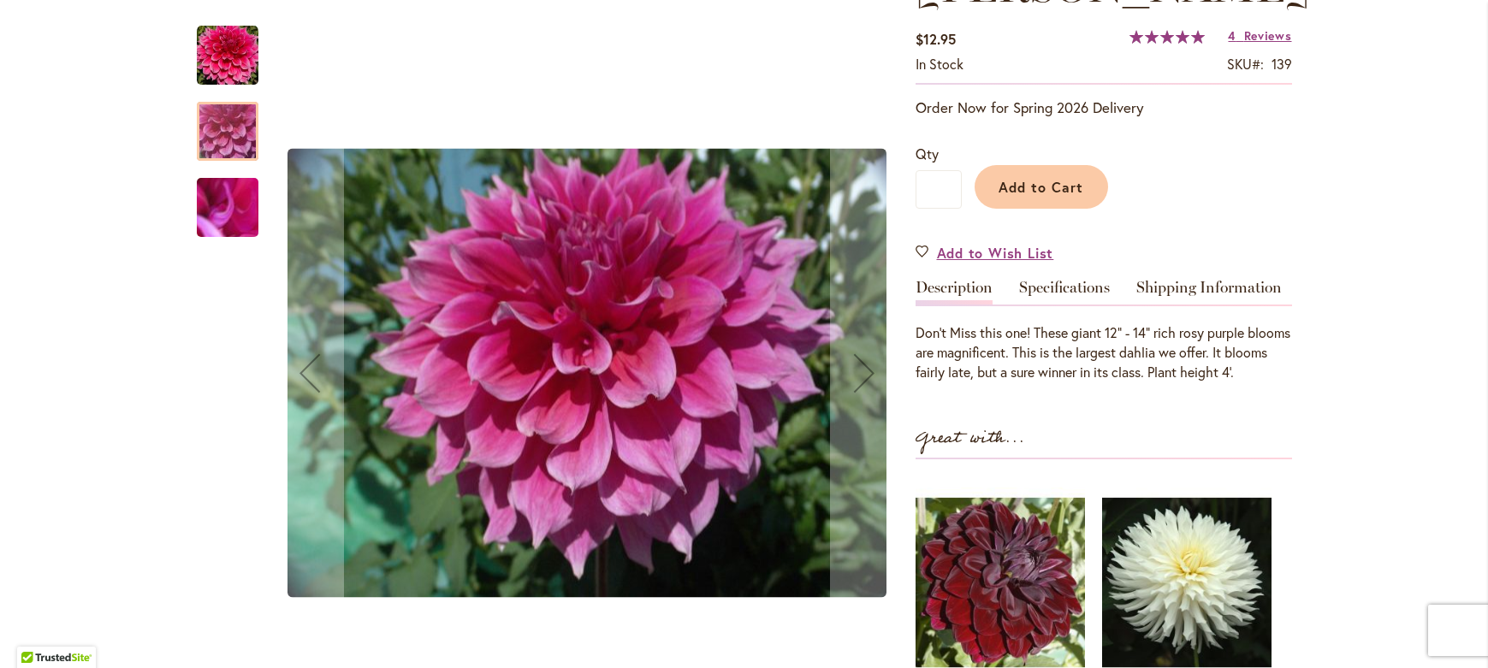
click at [206, 208] on img "EMORY PAUL" at bounding box center [227, 208] width 123 height 92
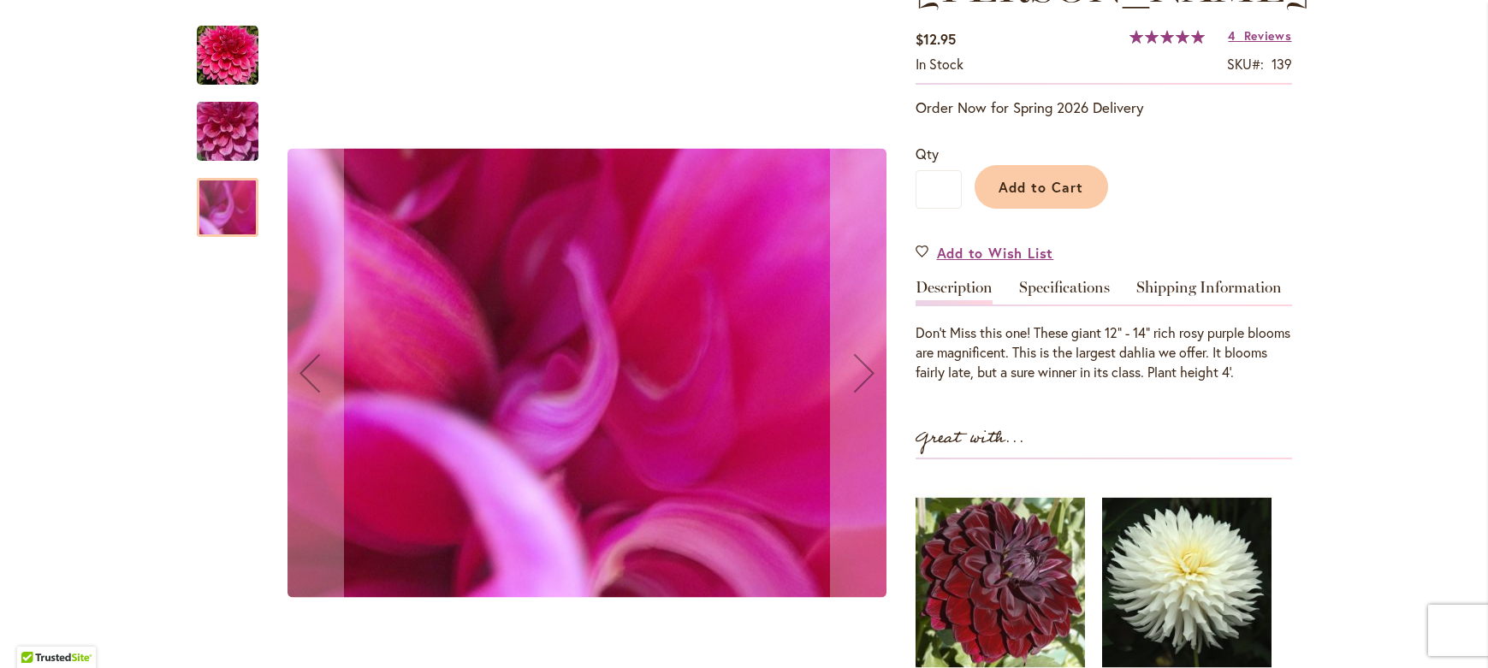
click at [210, 57] on img "EMORY PAUL" at bounding box center [228, 56] width 62 height 62
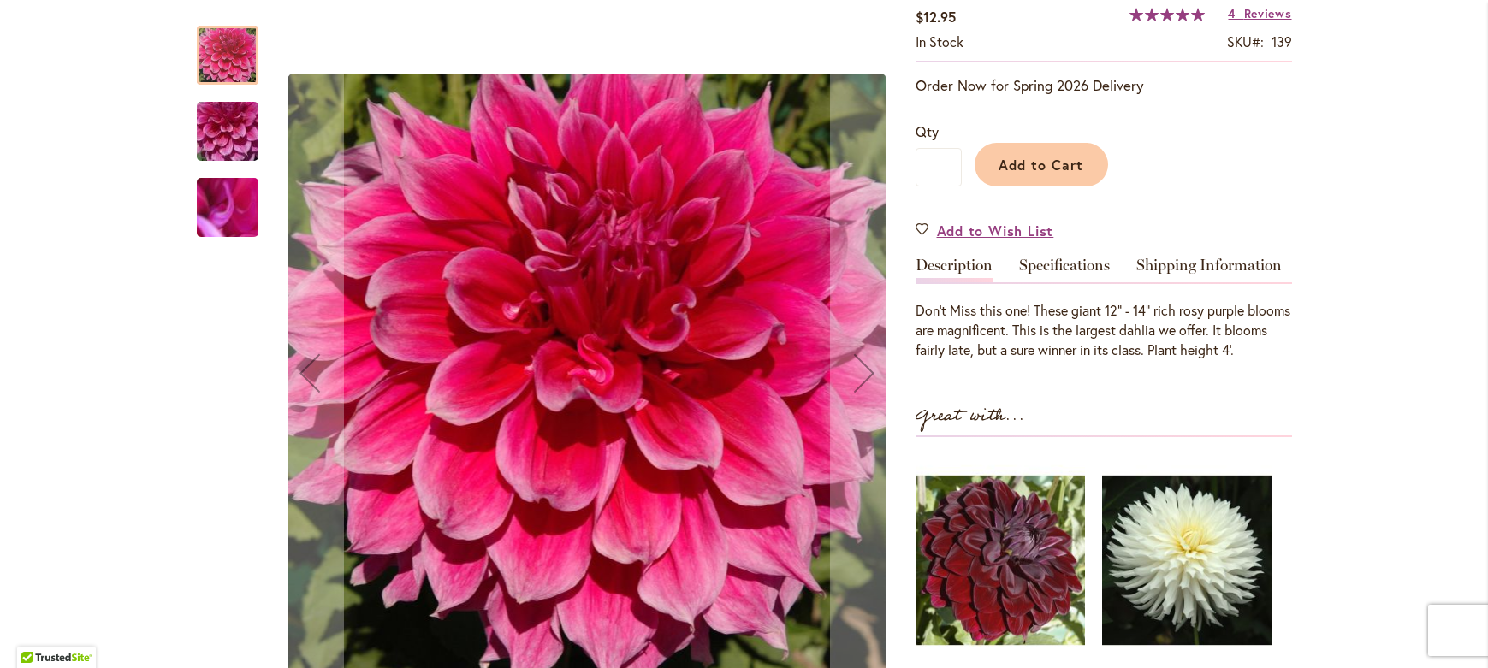
scroll to position [425, 0]
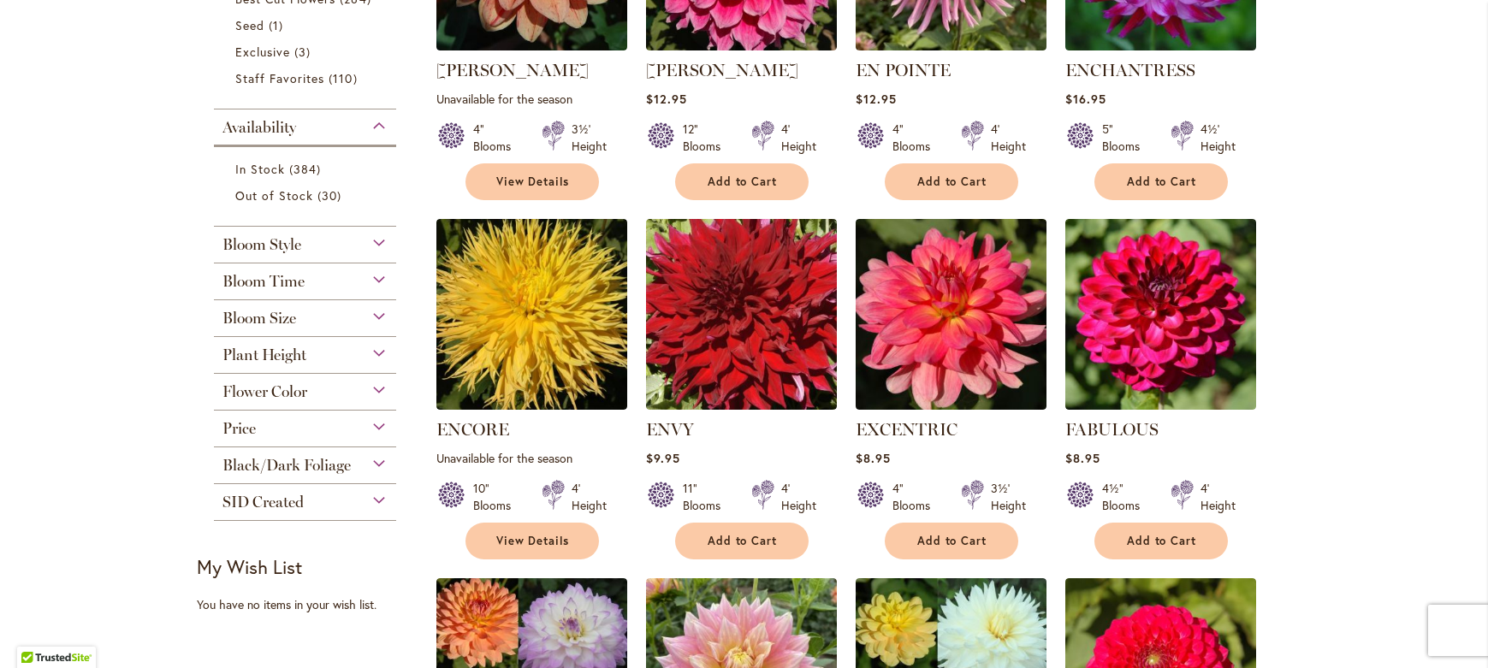
scroll to position [621, 0]
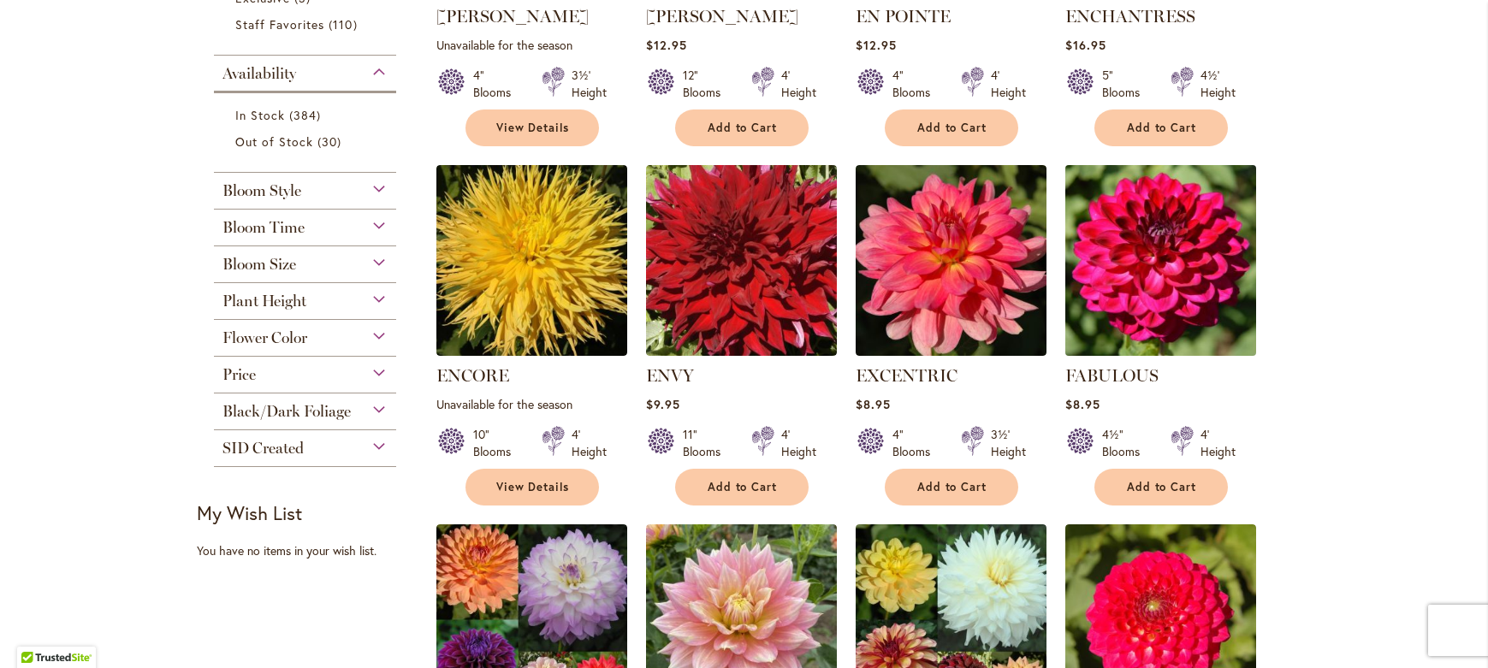
click at [1217, 276] on img at bounding box center [1160, 261] width 200 height 200
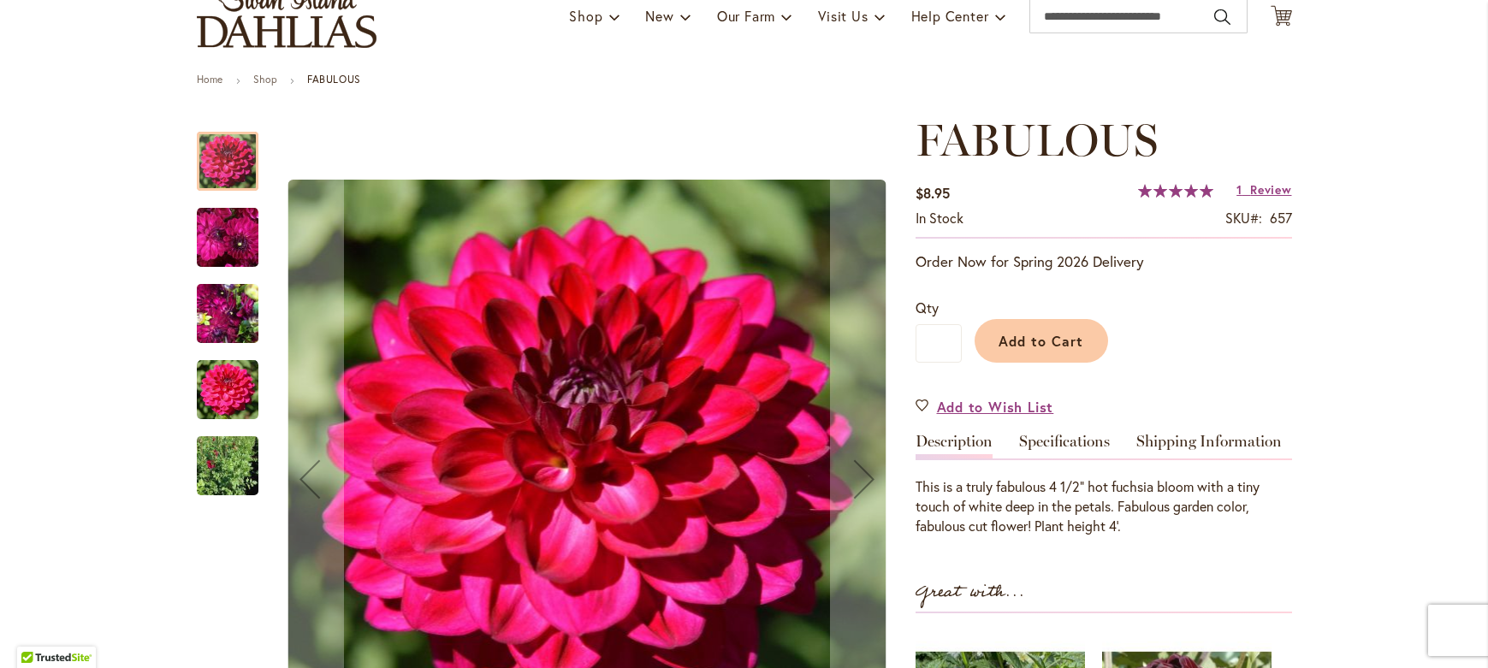
scroll to position [173, 0]
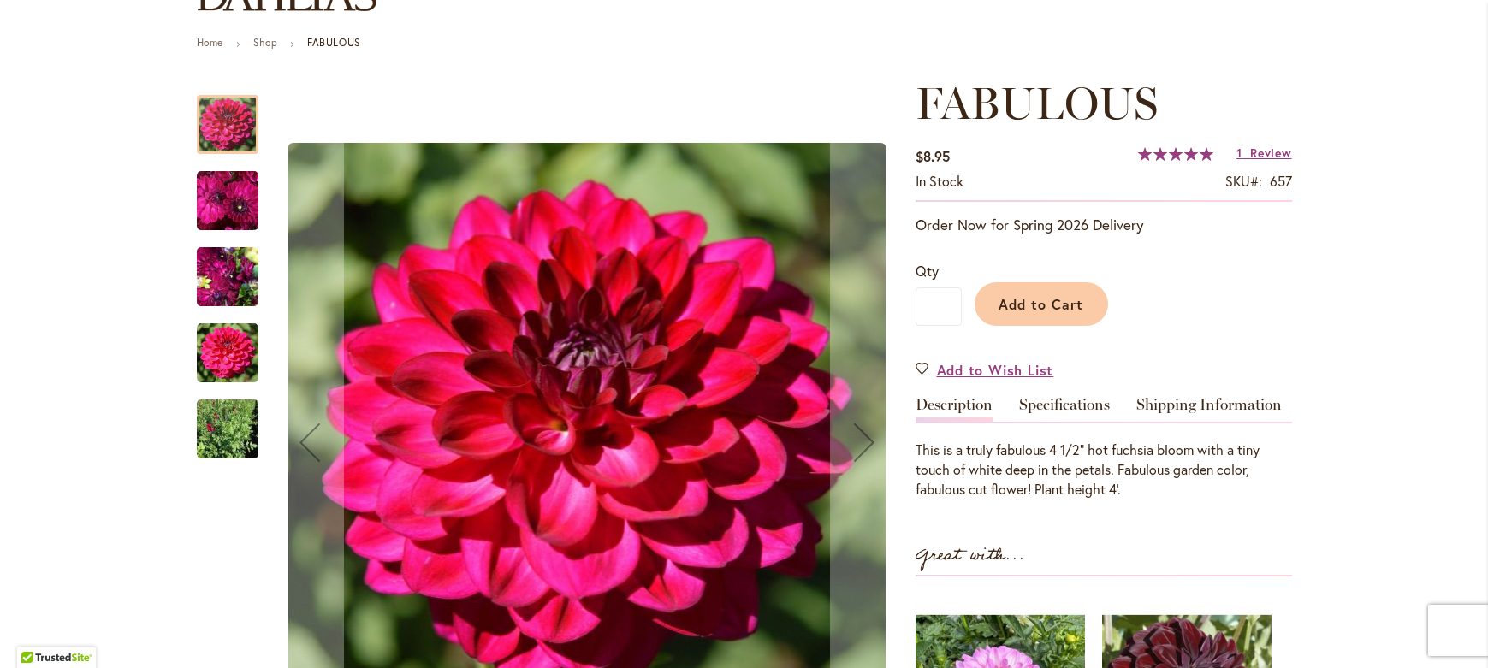
click at [204, 181] on img "FABULOUS" at bounding box center [228, 200] width 62 height 63
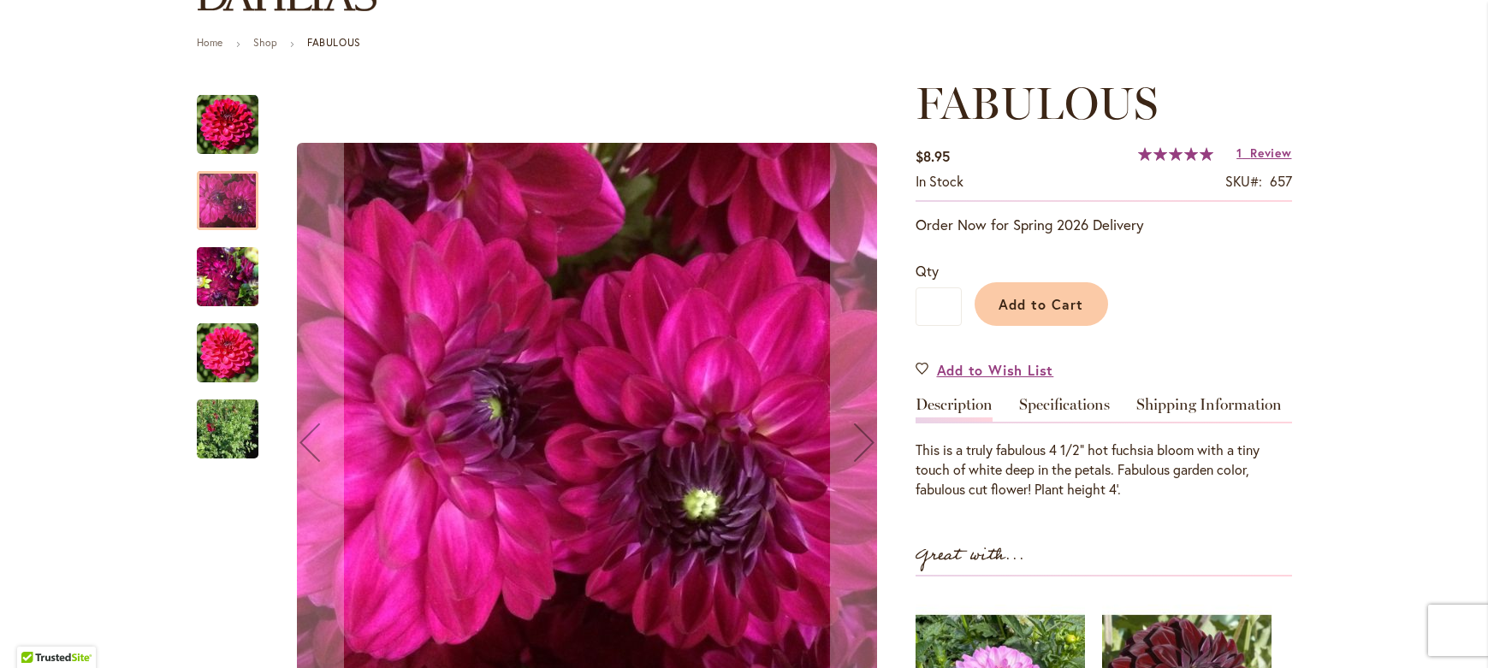
click at [210, 266] on img "FABULOUS" at bounding box center [228, 277] width 62 height 82
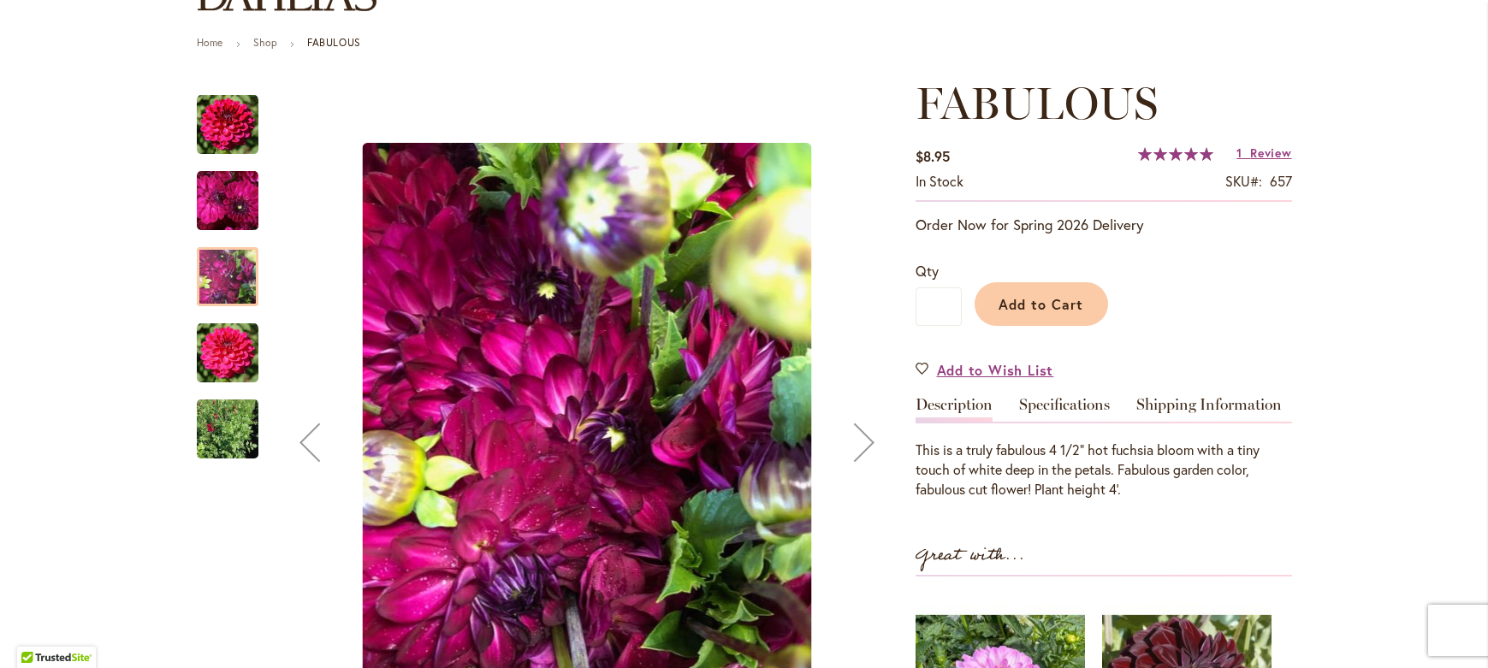
click at [225, 346] on img "FABULOUS" at bounding box center [228, 354] width 62 height 62
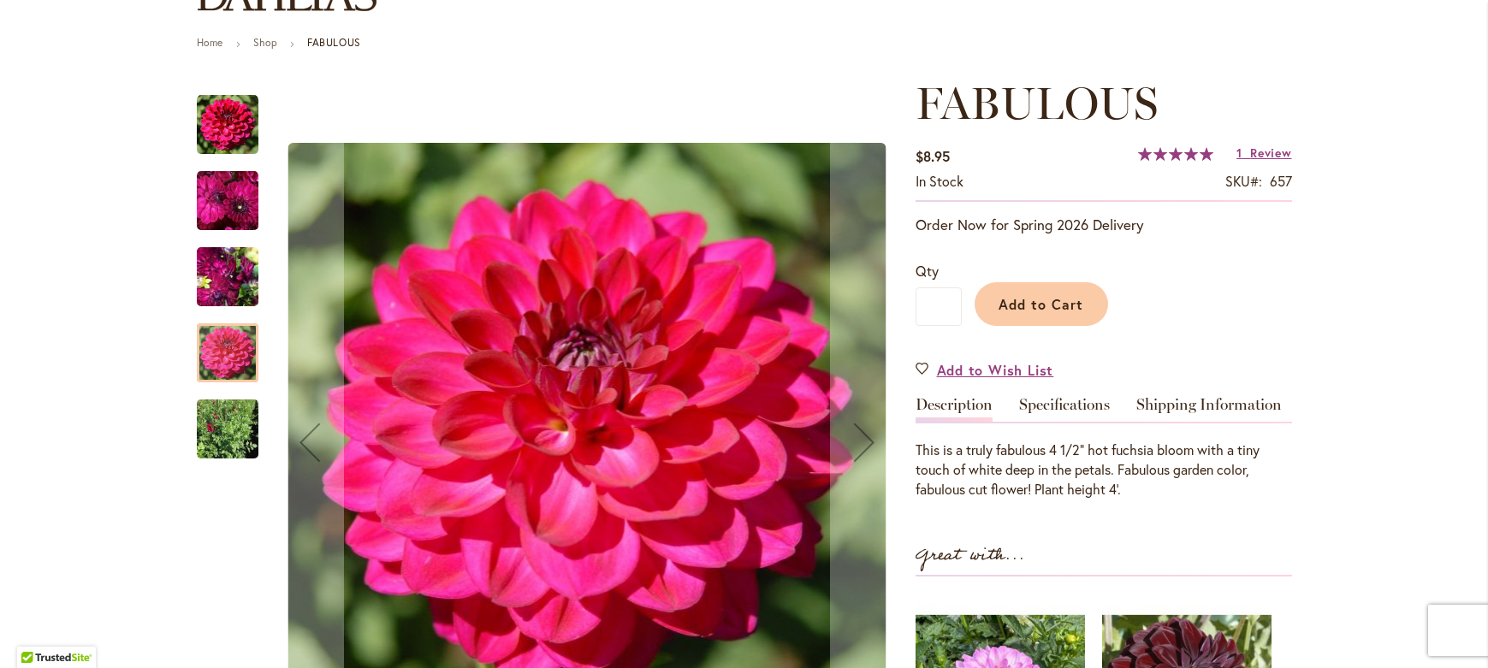
click at [234, 420] on img "FABULOUS" at bounding box center [228, 429] width 62 height 82
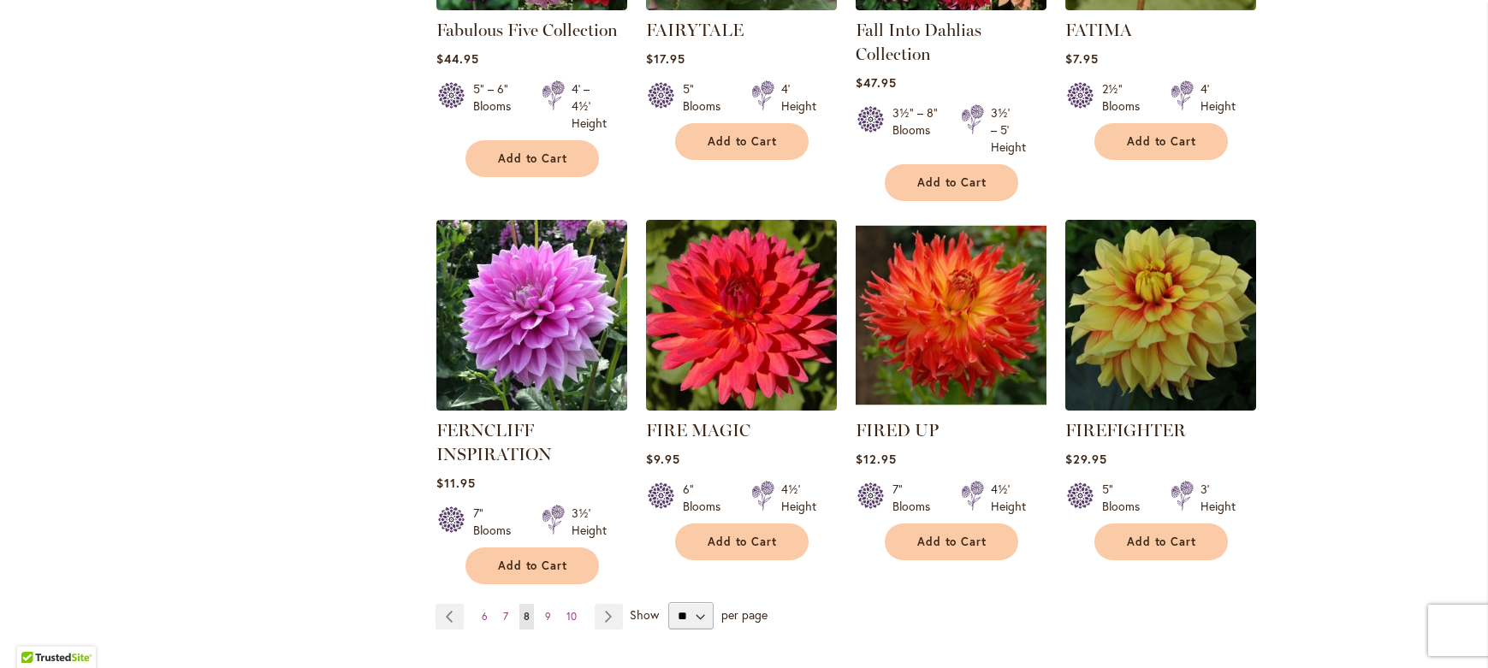
scroll to position [1332, 0]
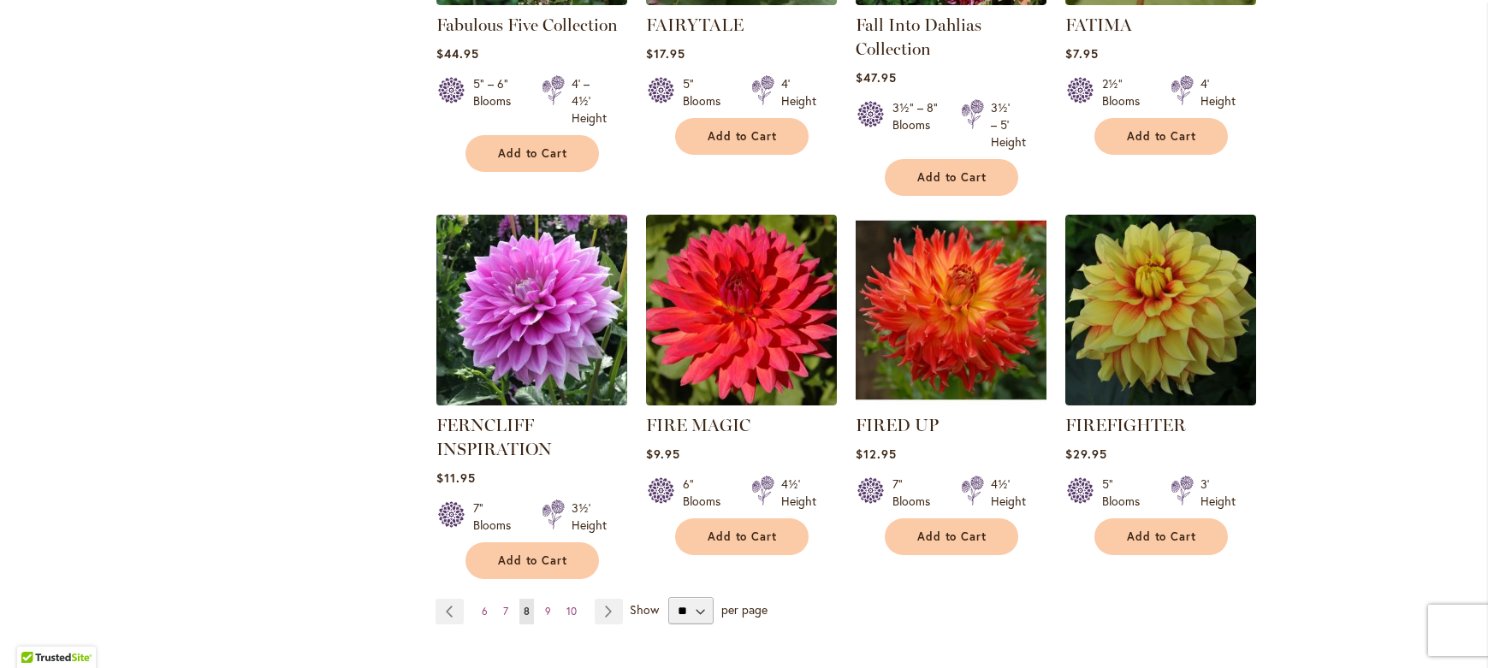
click at [509, 306] on img at bounding box center [531, 311] width 200 height 200
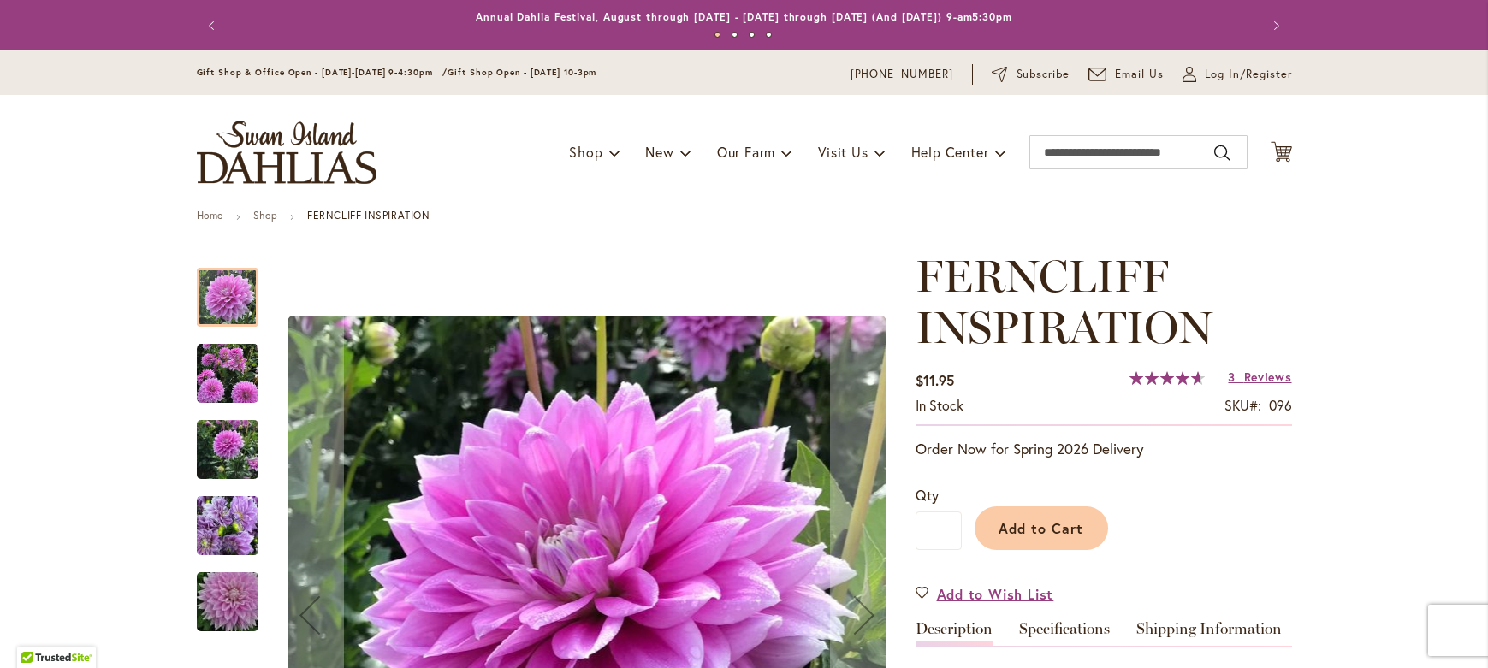
click at [217, 371] on img "Ferncliff Inspiration" at bounding box center [228, 374] width 62 height 62
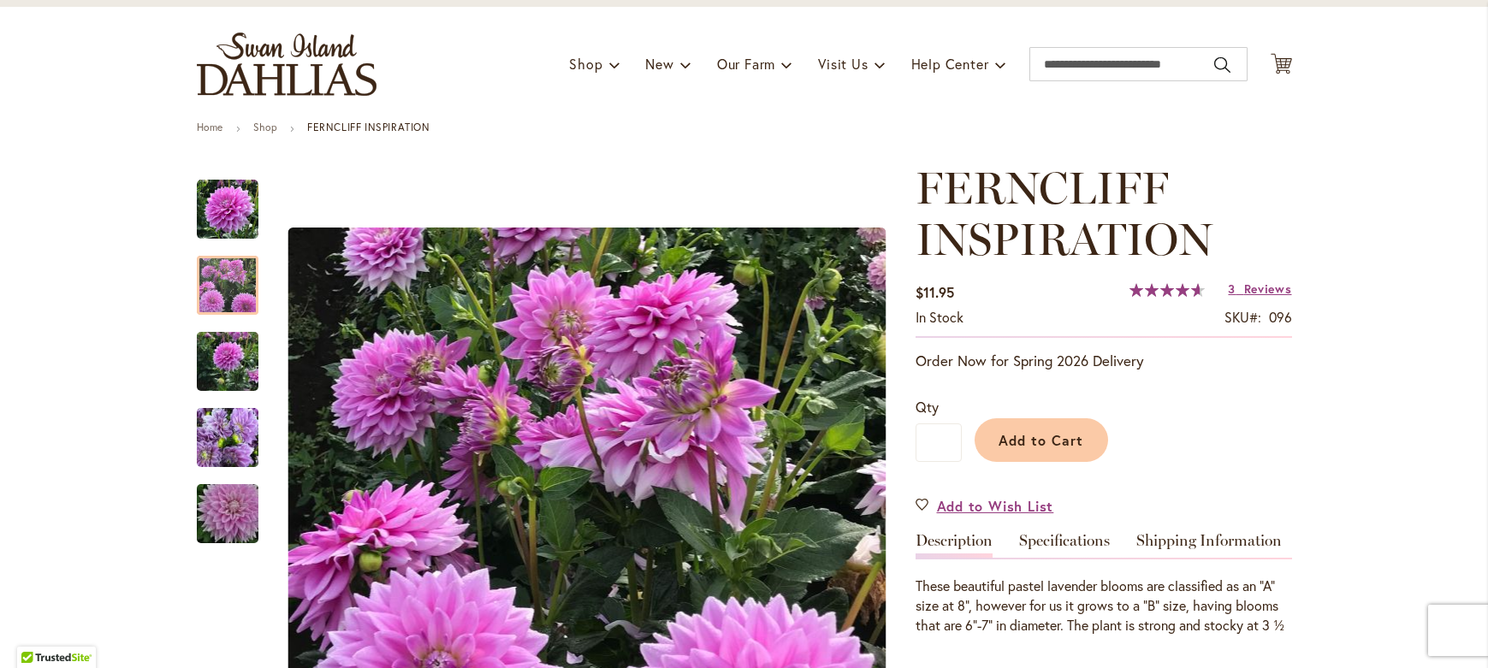
scroll to position [89, 0]
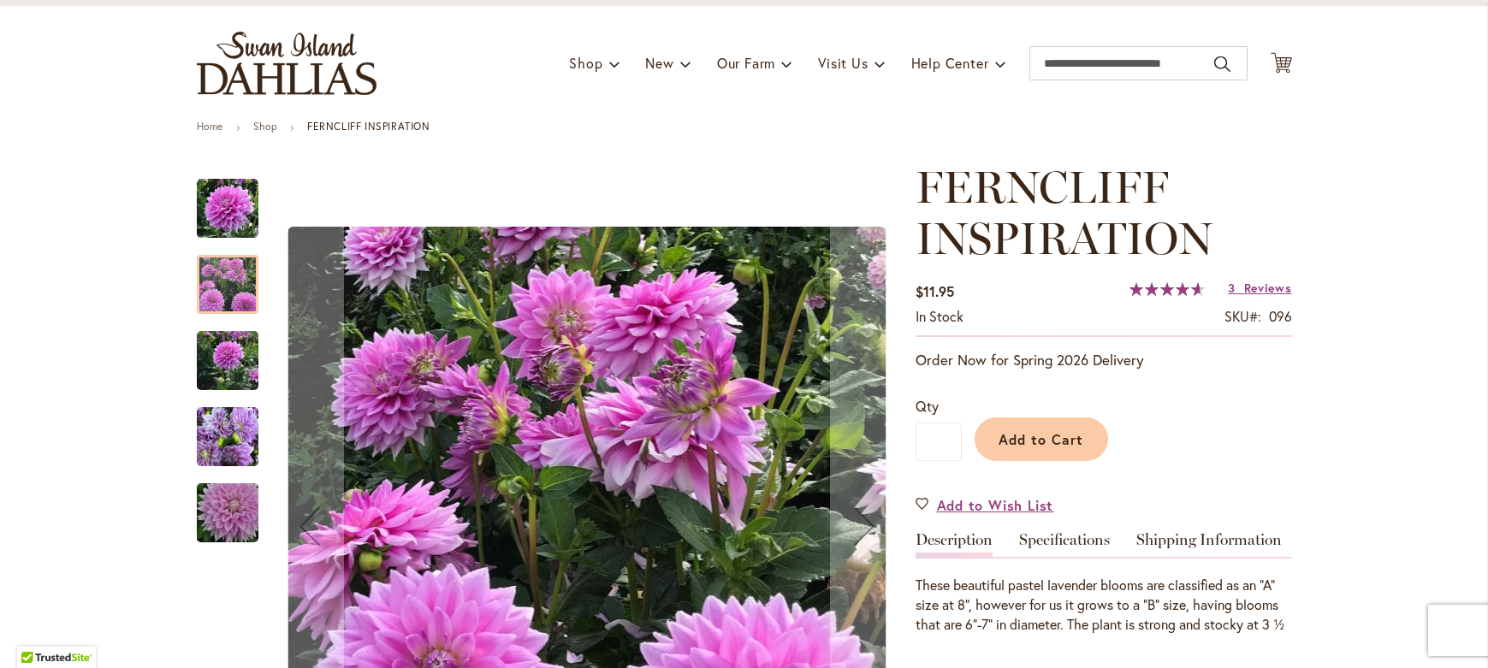
click at [221, 368] on img "Ferncliff Inspiration" at bounding box center [228, 361] width 62 height 82
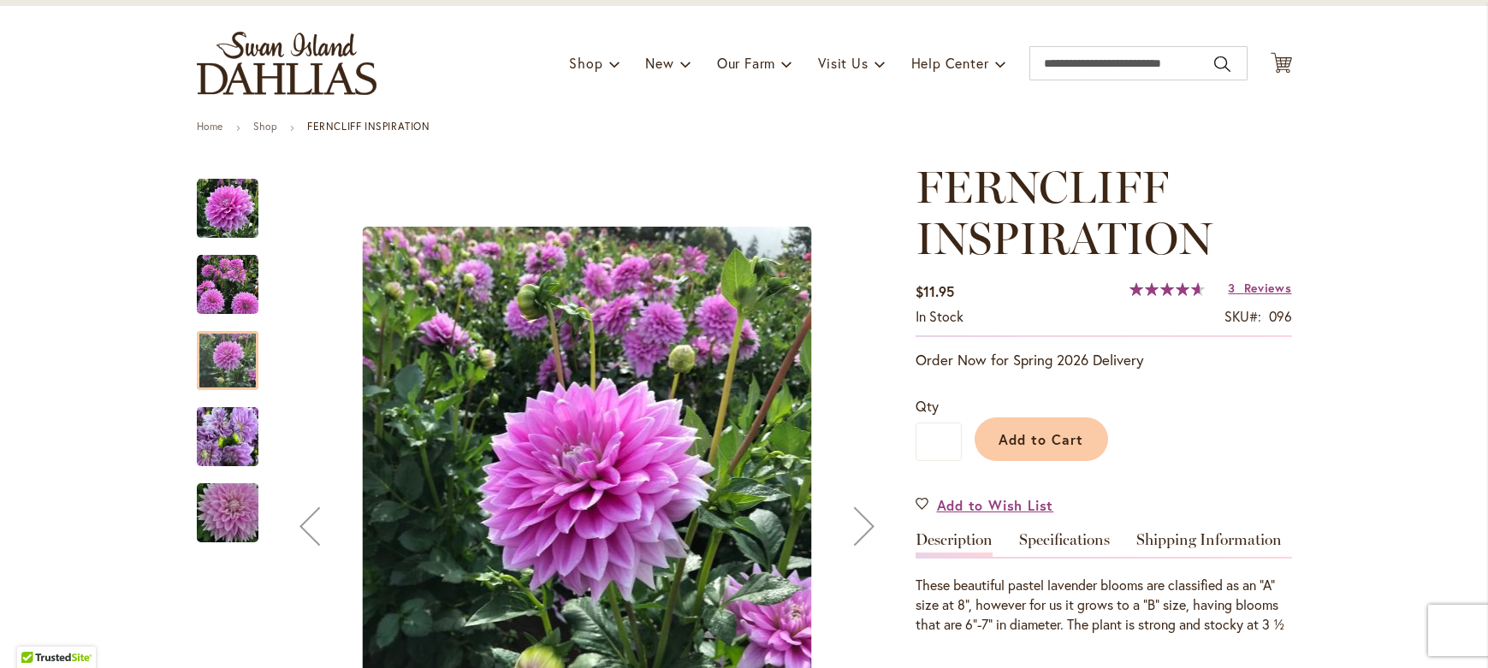
click at [234, 425] on img "Ferncliff Inspiration" at bounding box center [228, 437] width 62 height 82
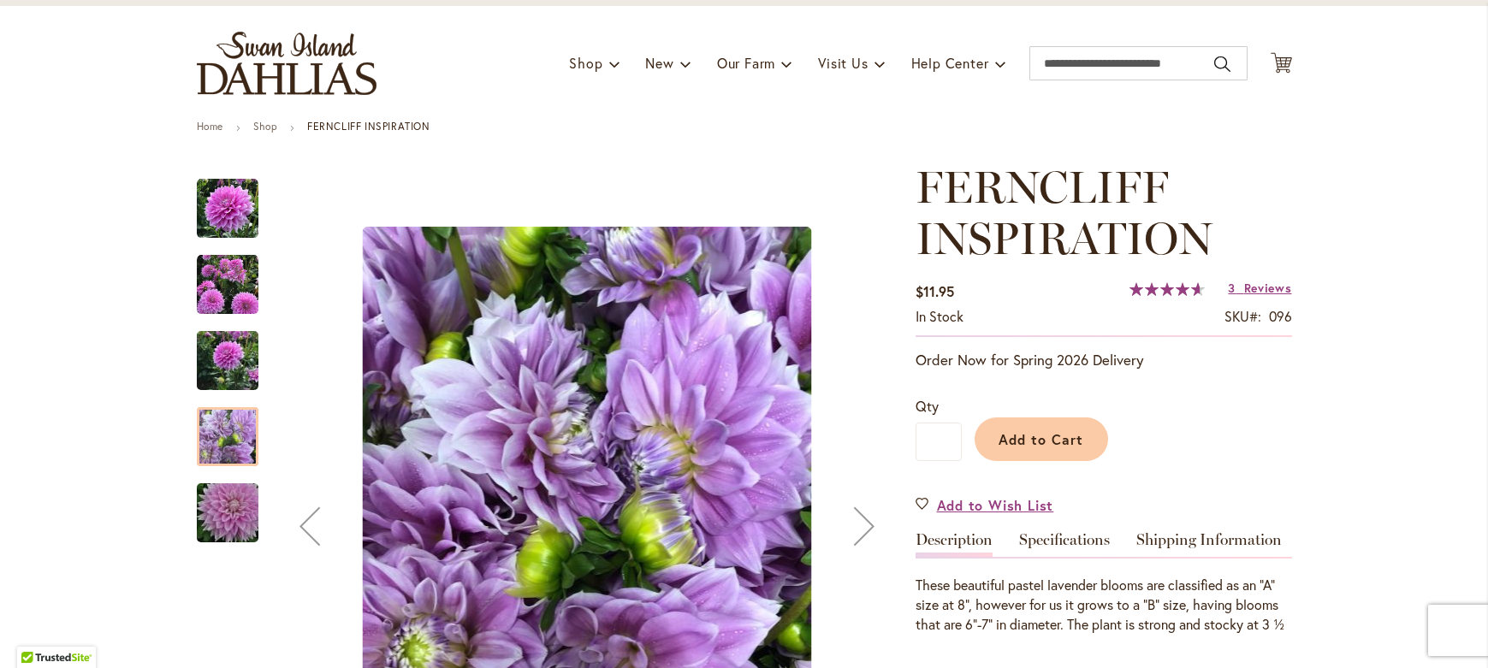
click at [240, 520] on img "Ferncliff Inspiration" at bounding box center [227, 513] width 123 height 82
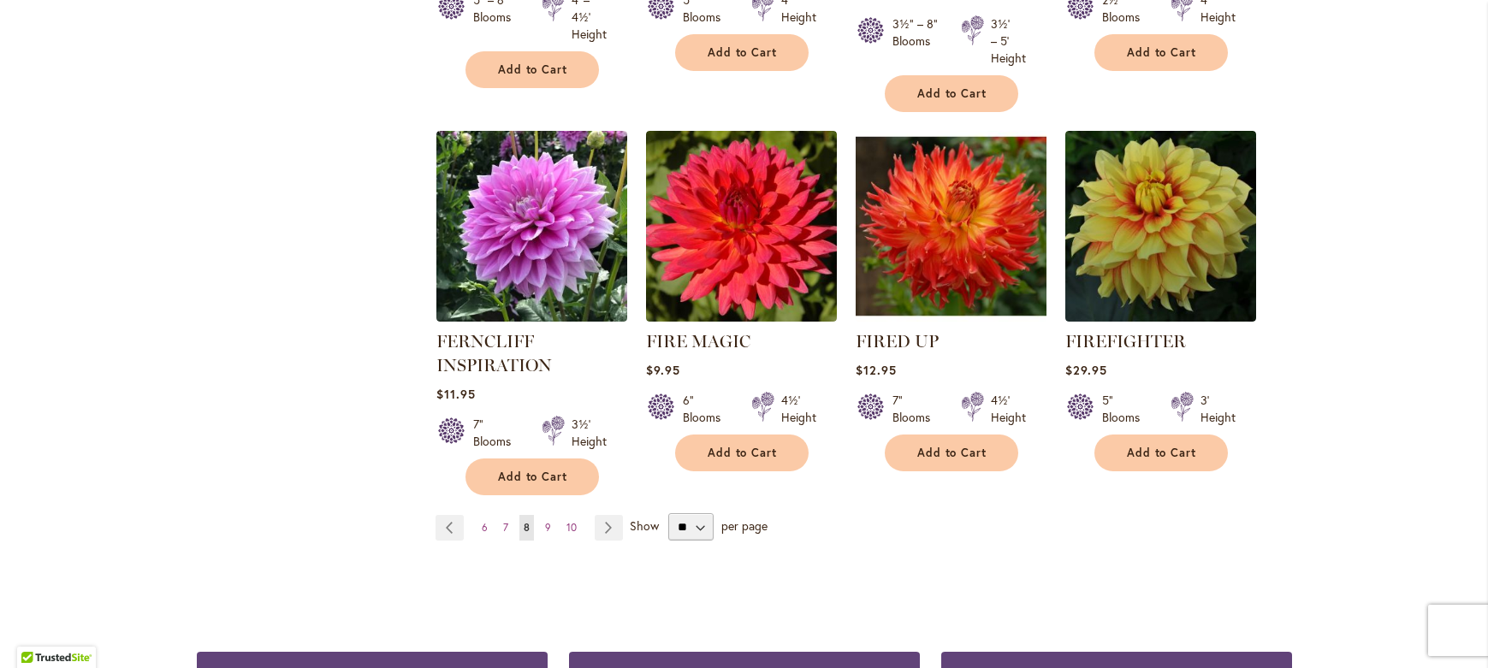
scroll to position [1435, 0]
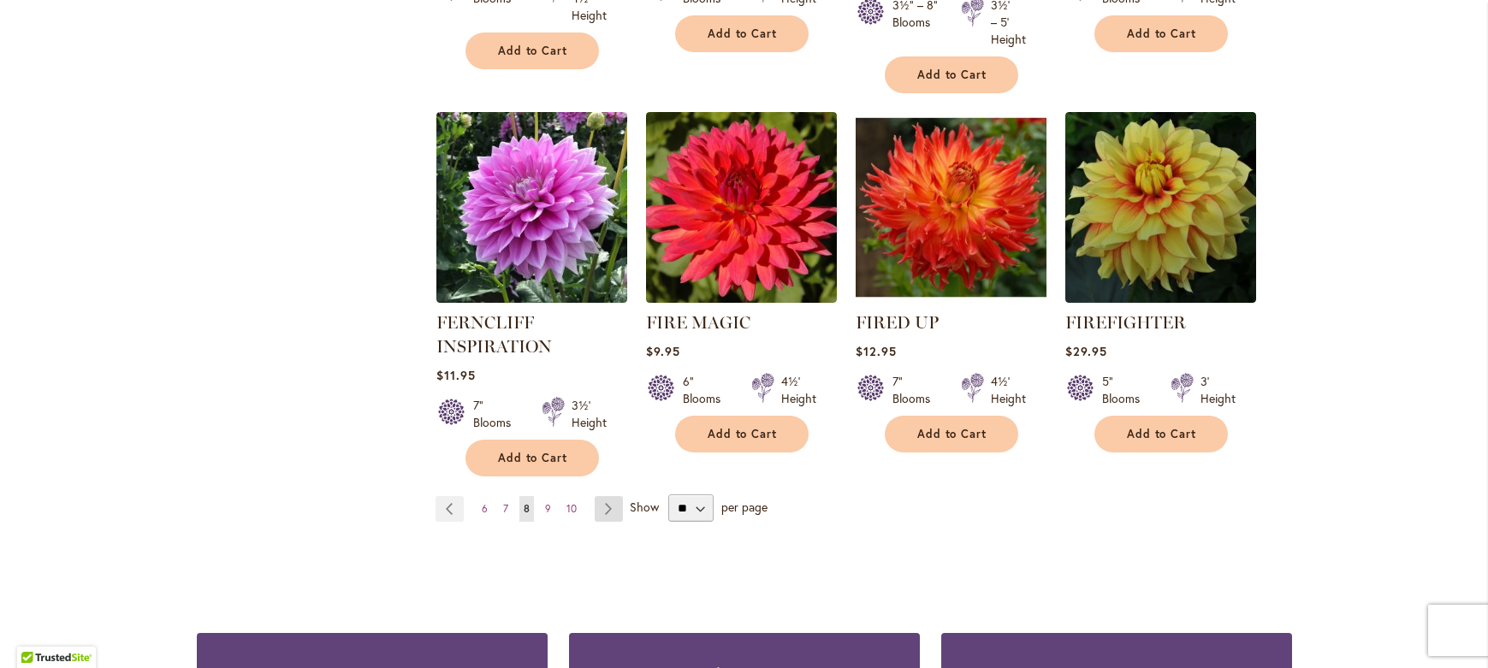
click at [603, 507] on link "Page Next" at bounding box center [609, 509] width 28 height 26
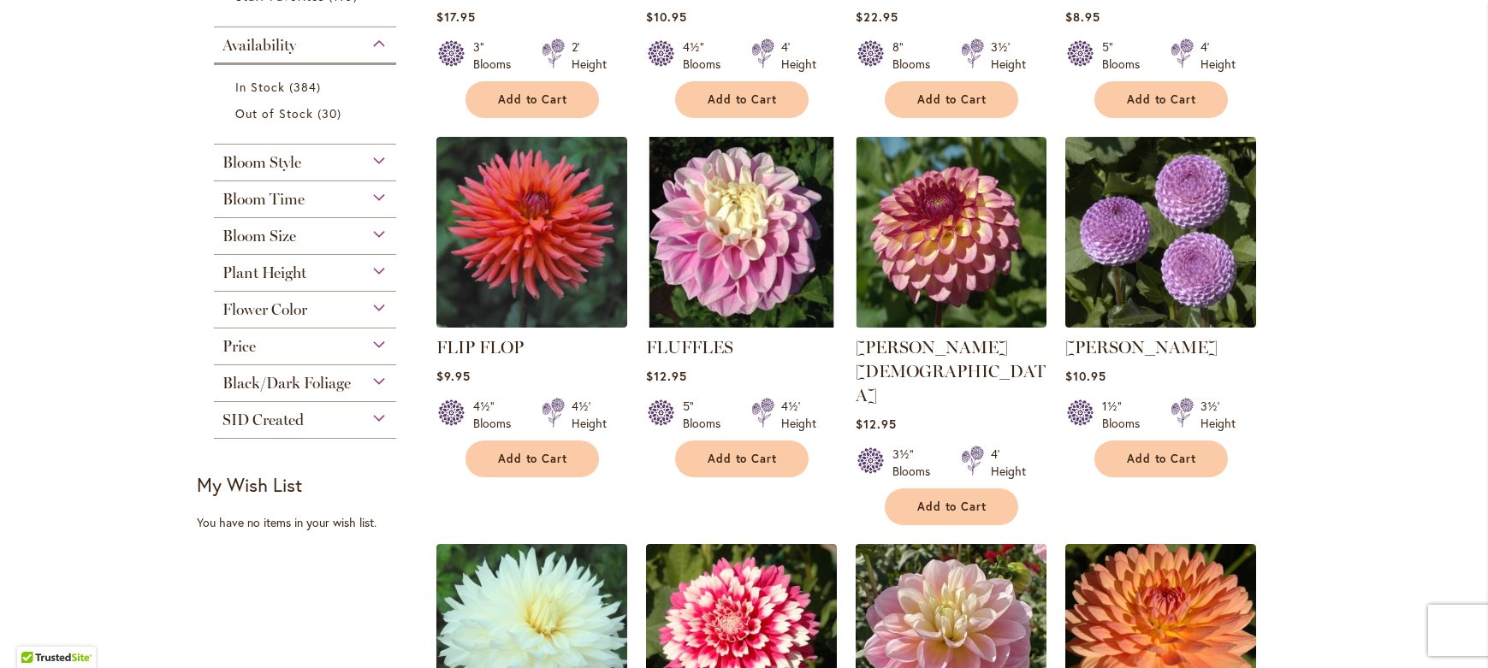
scroll to position [686, 0]
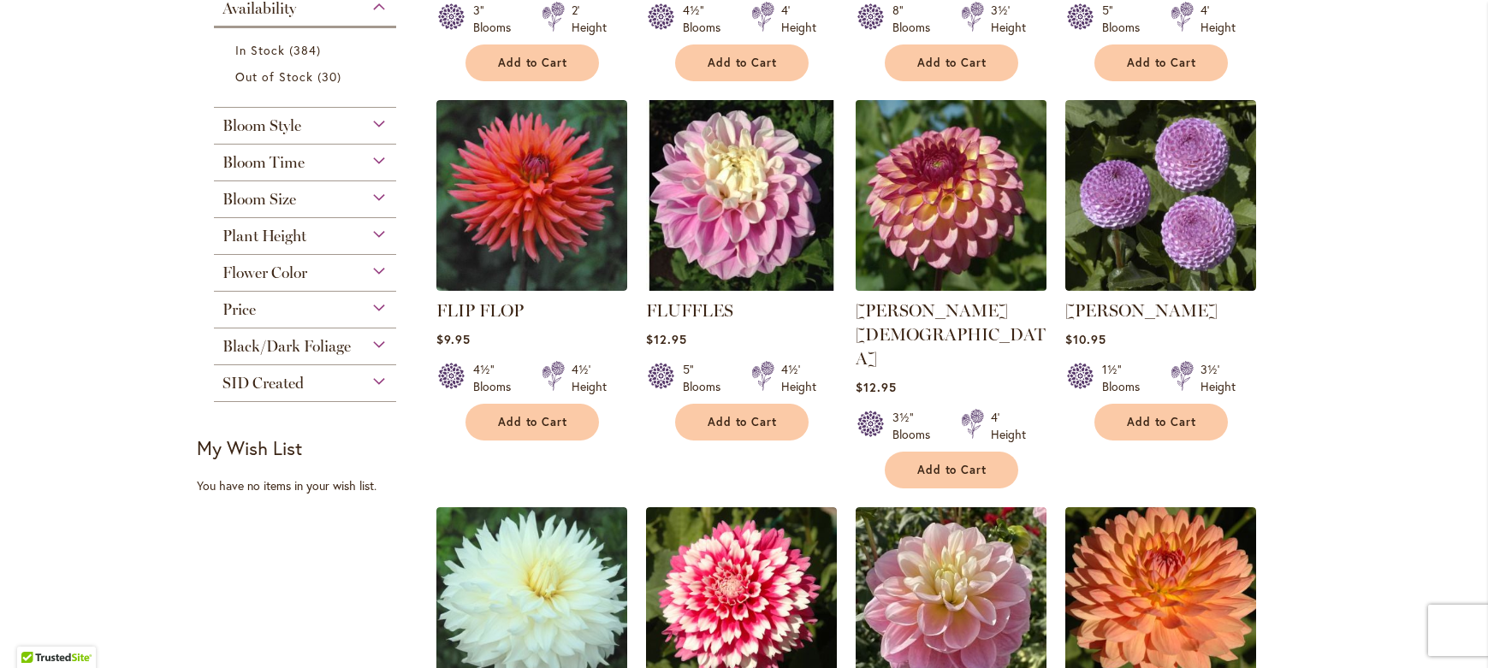
click at [916, 219] on img at bounding box center [951, 196] width 200 height 200
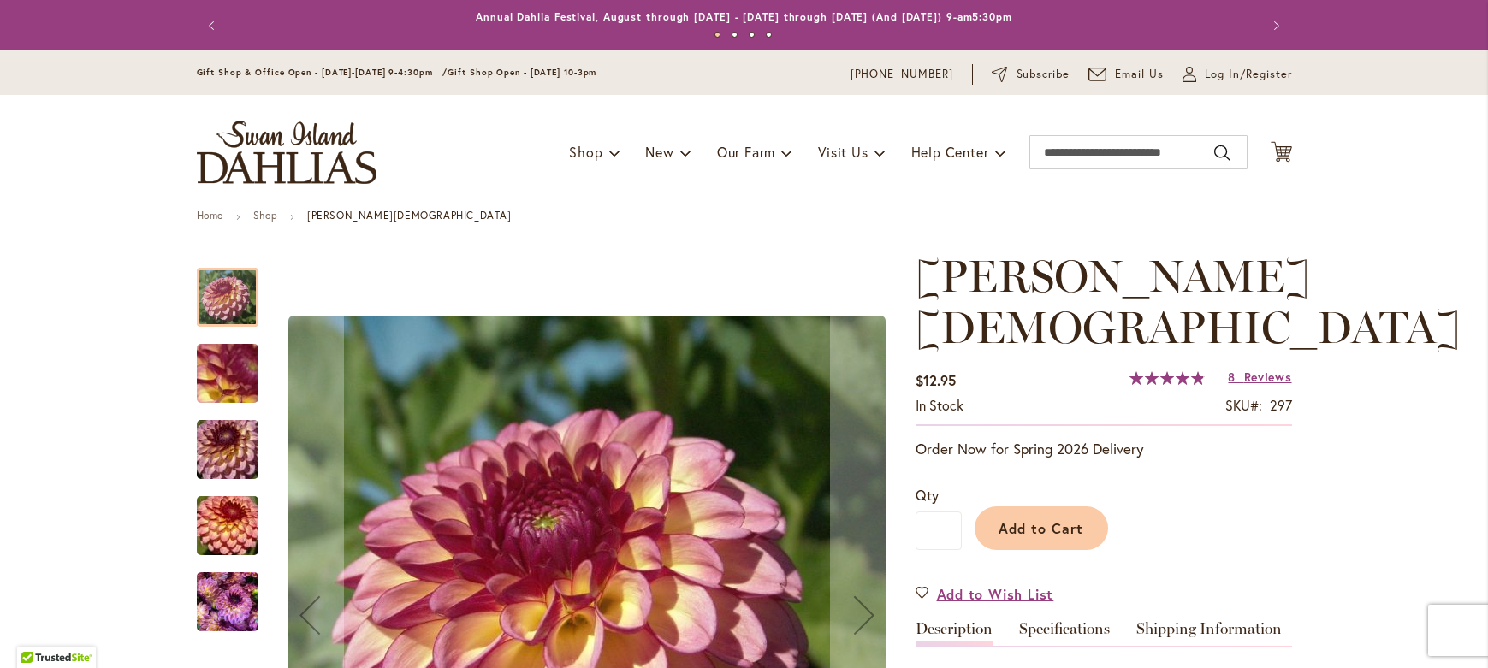
click at [216, 378] on img "Foxy Lady" at bounding box center [227, 374] width 123 height 92
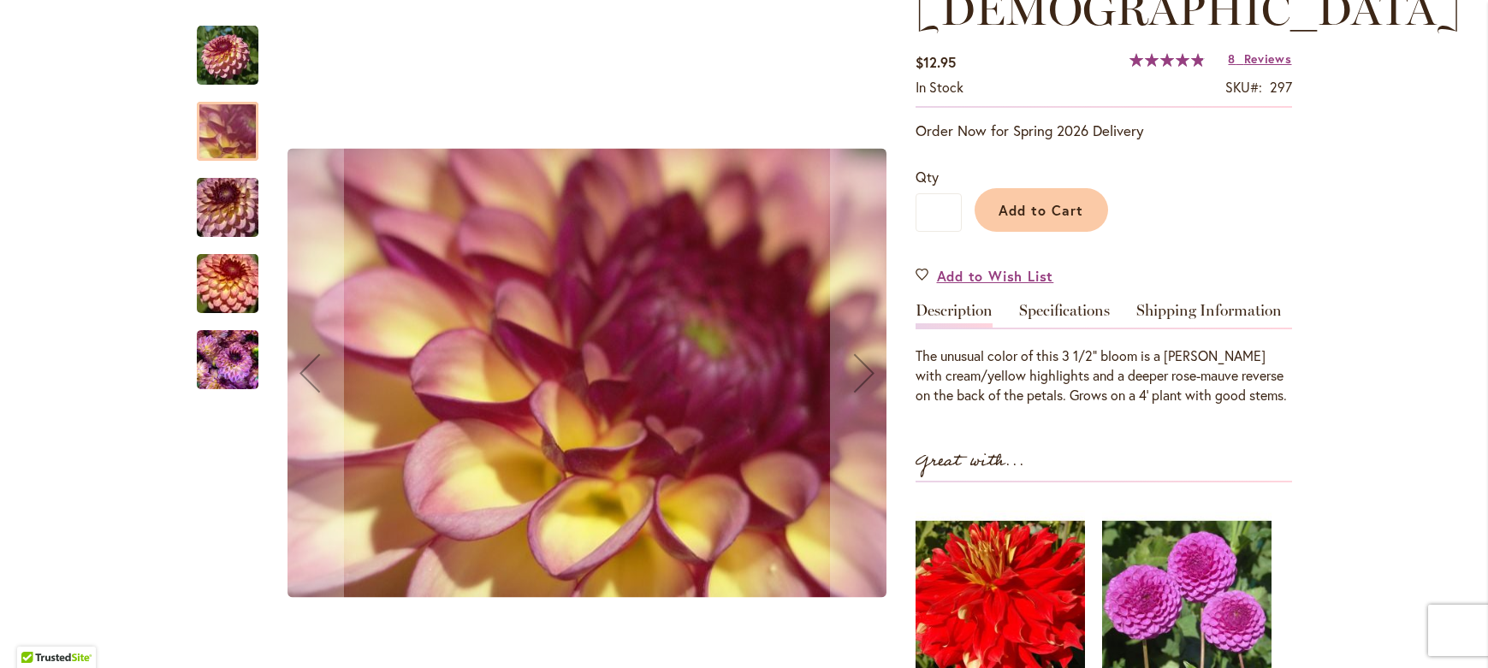
scroll to position [320, 0]
click at [235, 193] on img "Foxy Lady" at bounding box center [227, 208] width 123 height 82
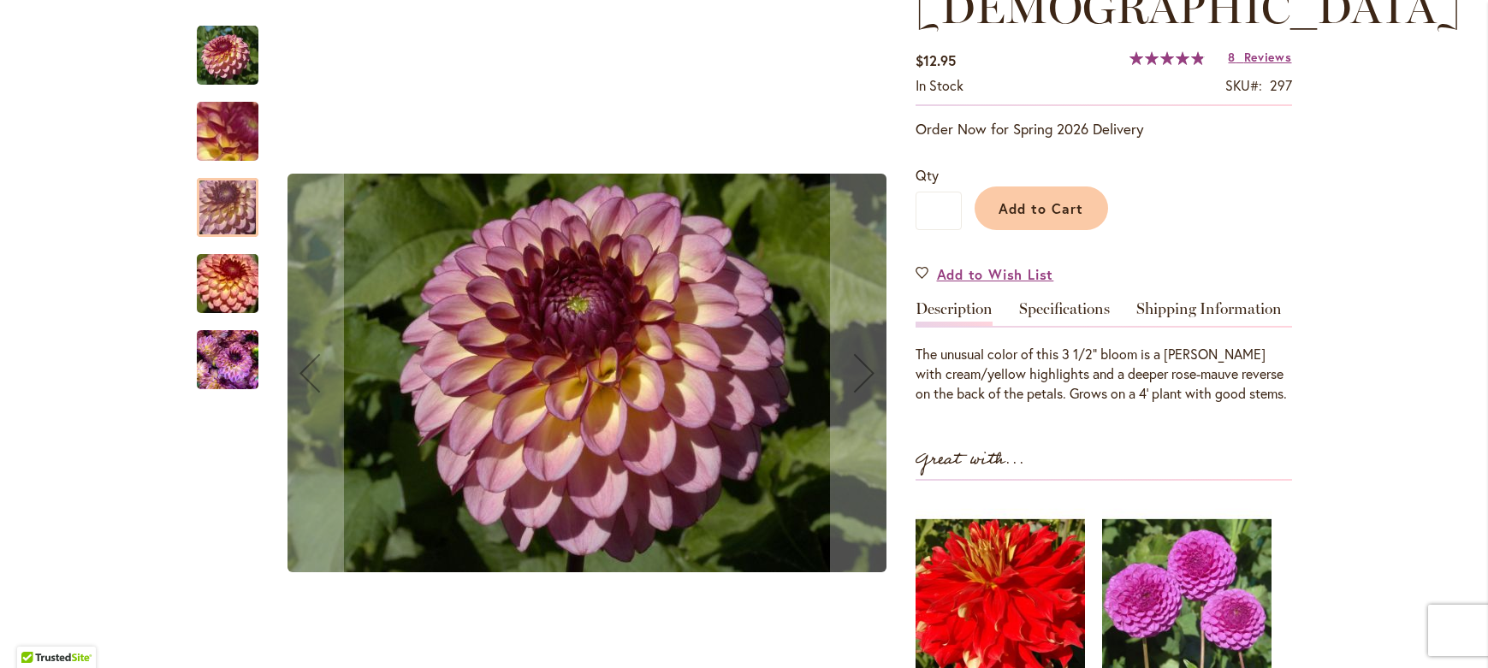
click at [230, 275] on img "Foxy Lady" at bounding box center [227, 284] width 123 height 82
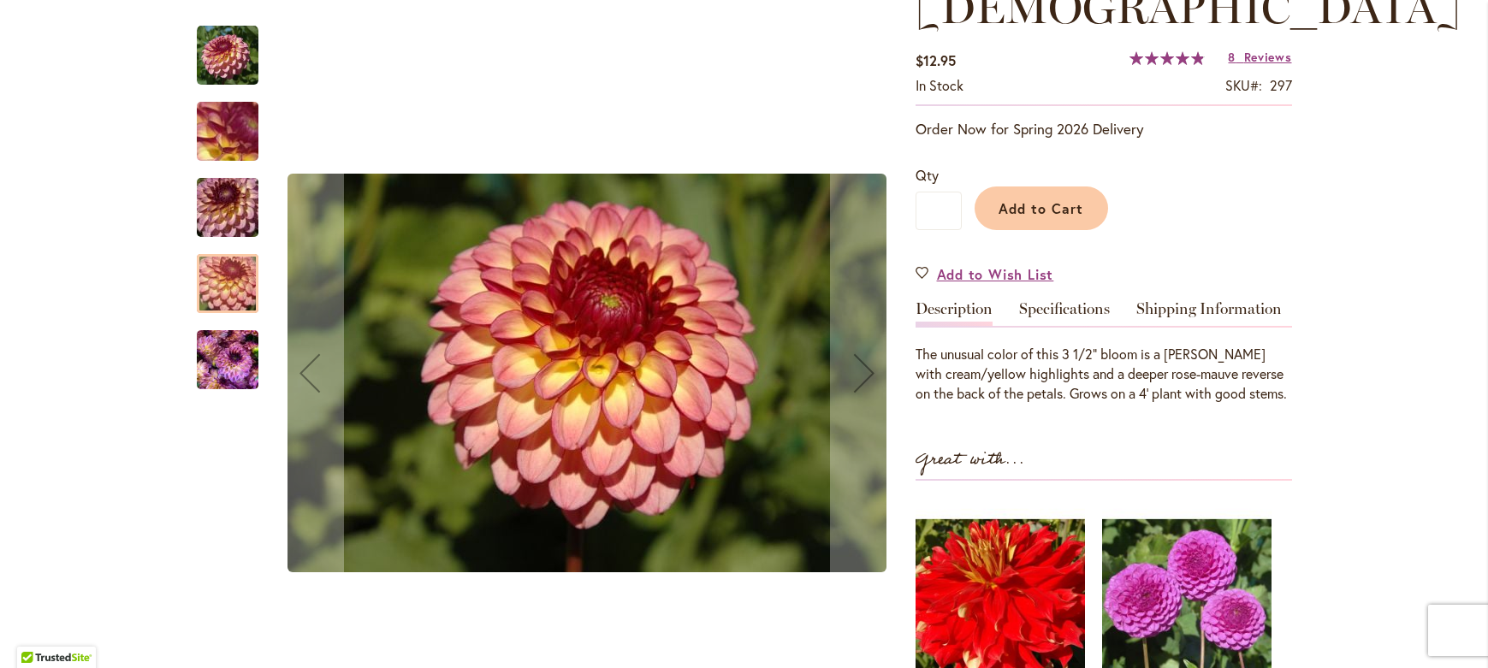
click at [246, 395] on div at bounding box center [228, 266] width 62 height 514
click at [208, 373] on img "Foxy Lady" at bounding box center [228, 360] width 62 height 82
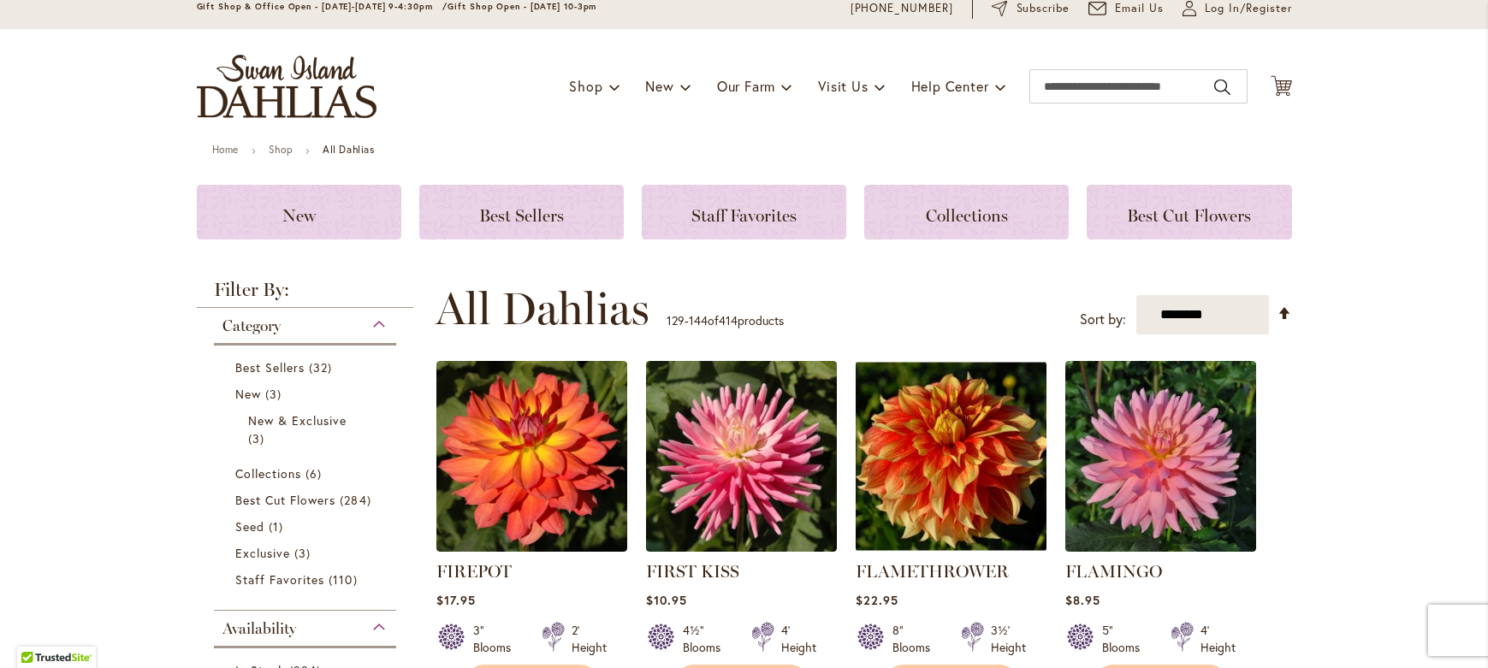
scroll to position [523, 0]
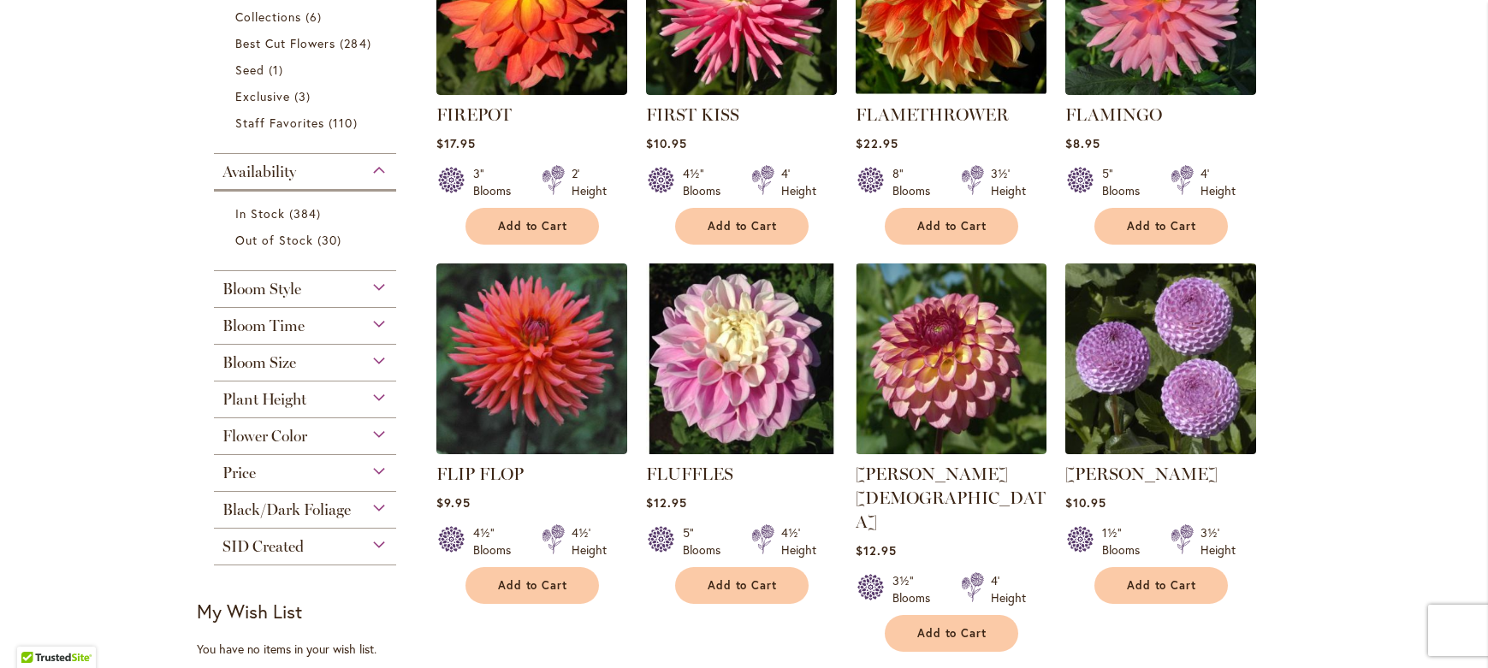
click at [1163, 336] on img at bounding box center [1160, 359] width 200 height 200
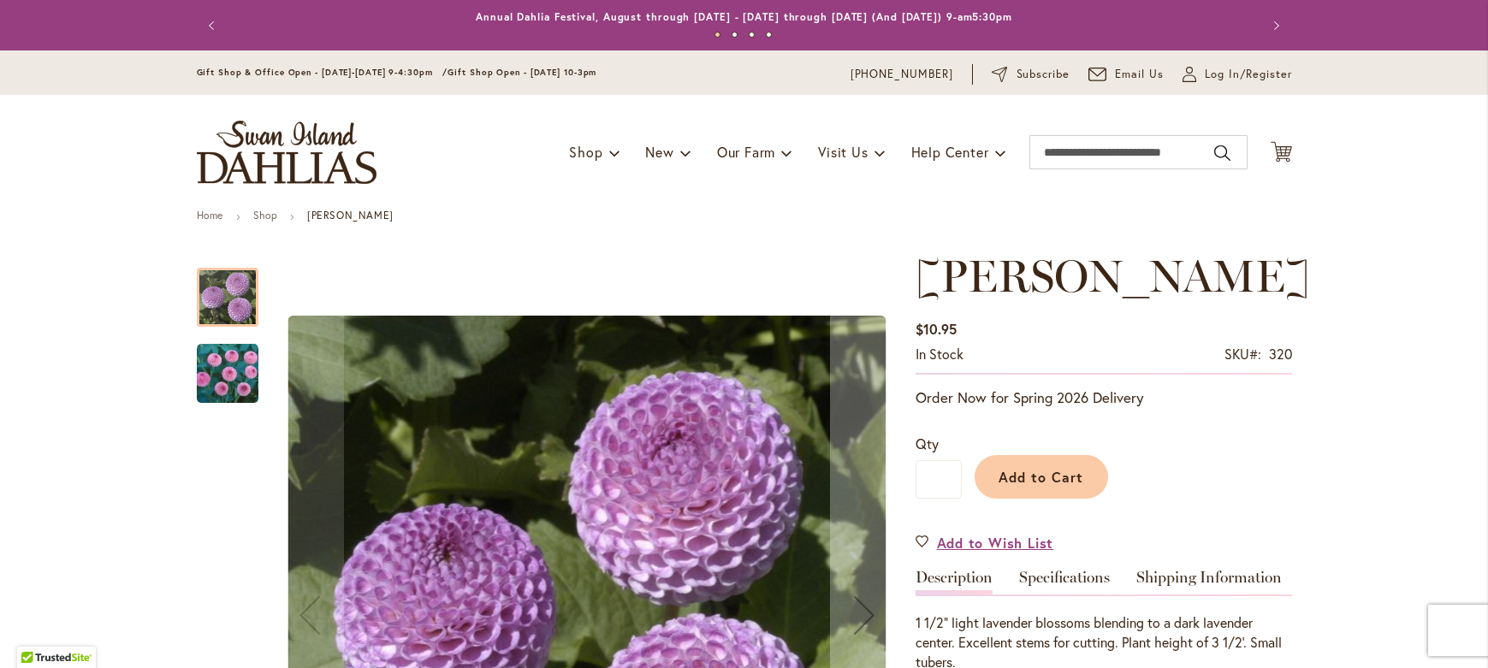
click at [208, 371] on img "FRANK HOLMES" at bounding box center [228, 374] width 62 height 62
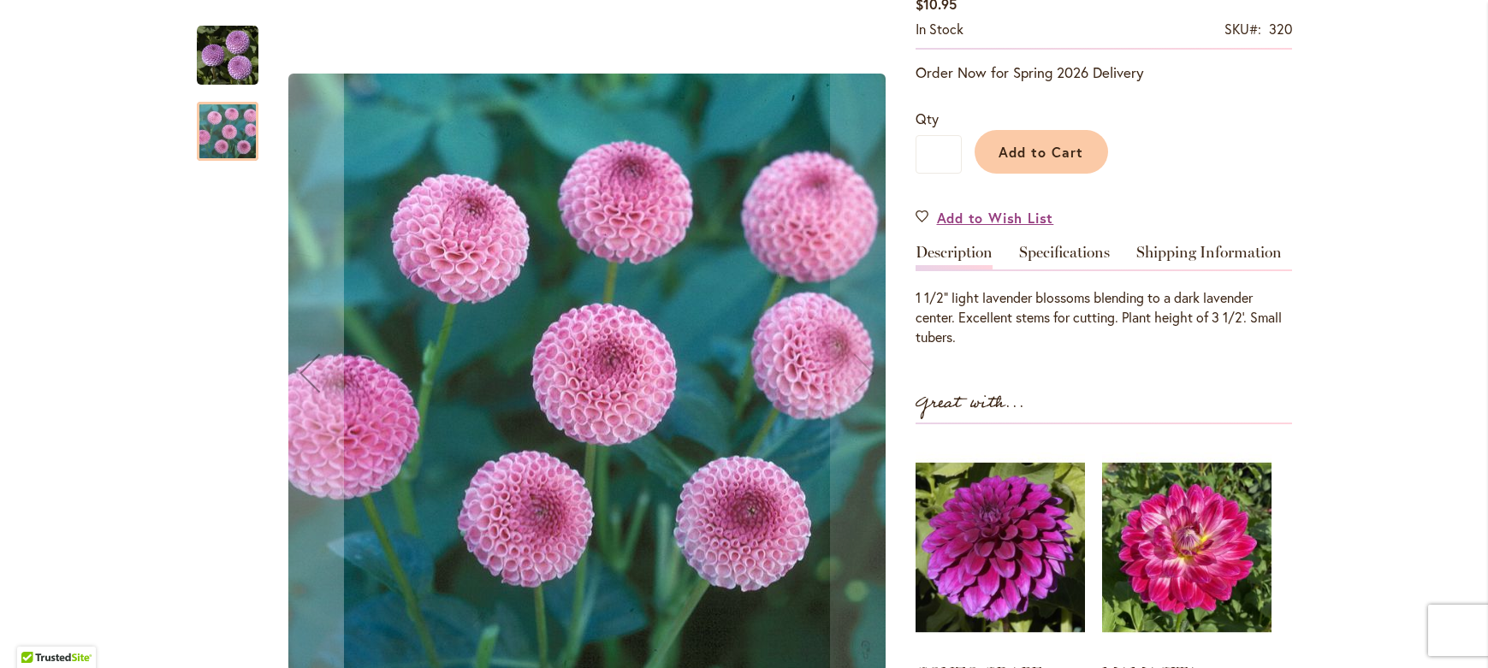
scroll to position [346, 0]
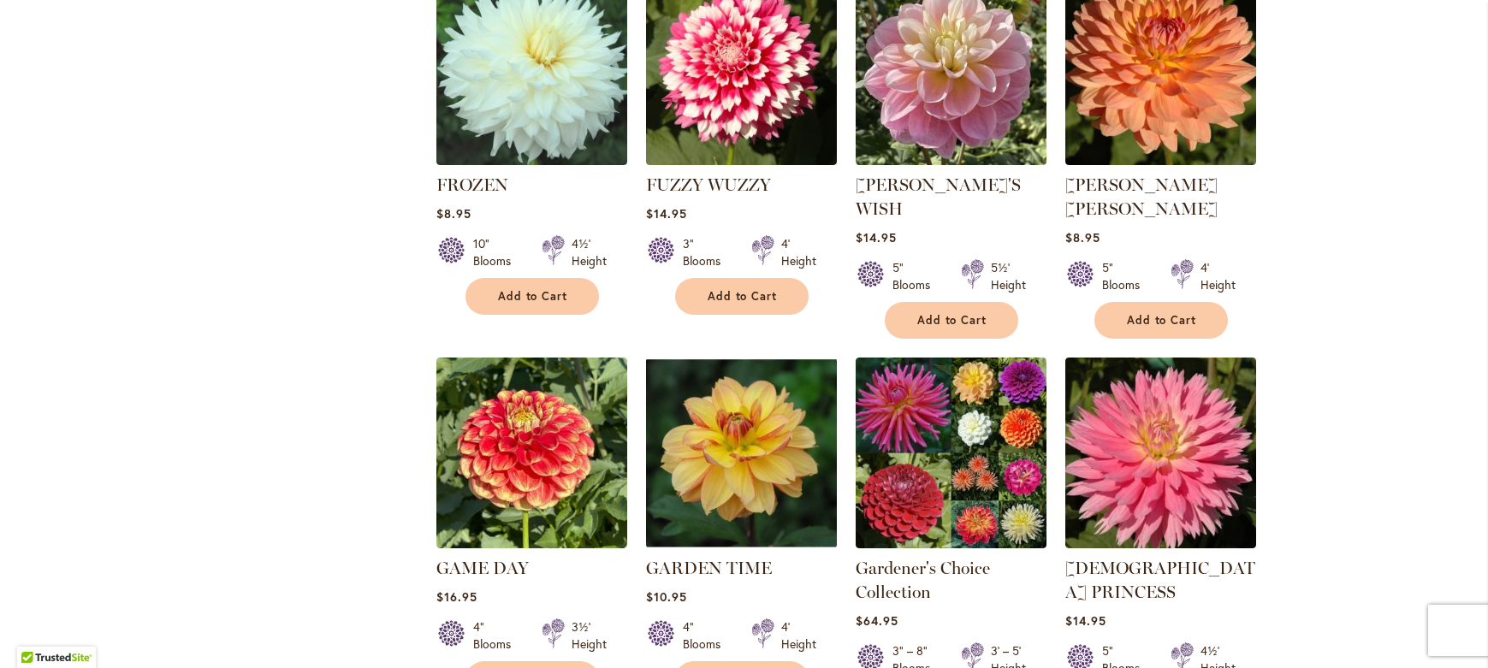
scroll to position [1307, 0]
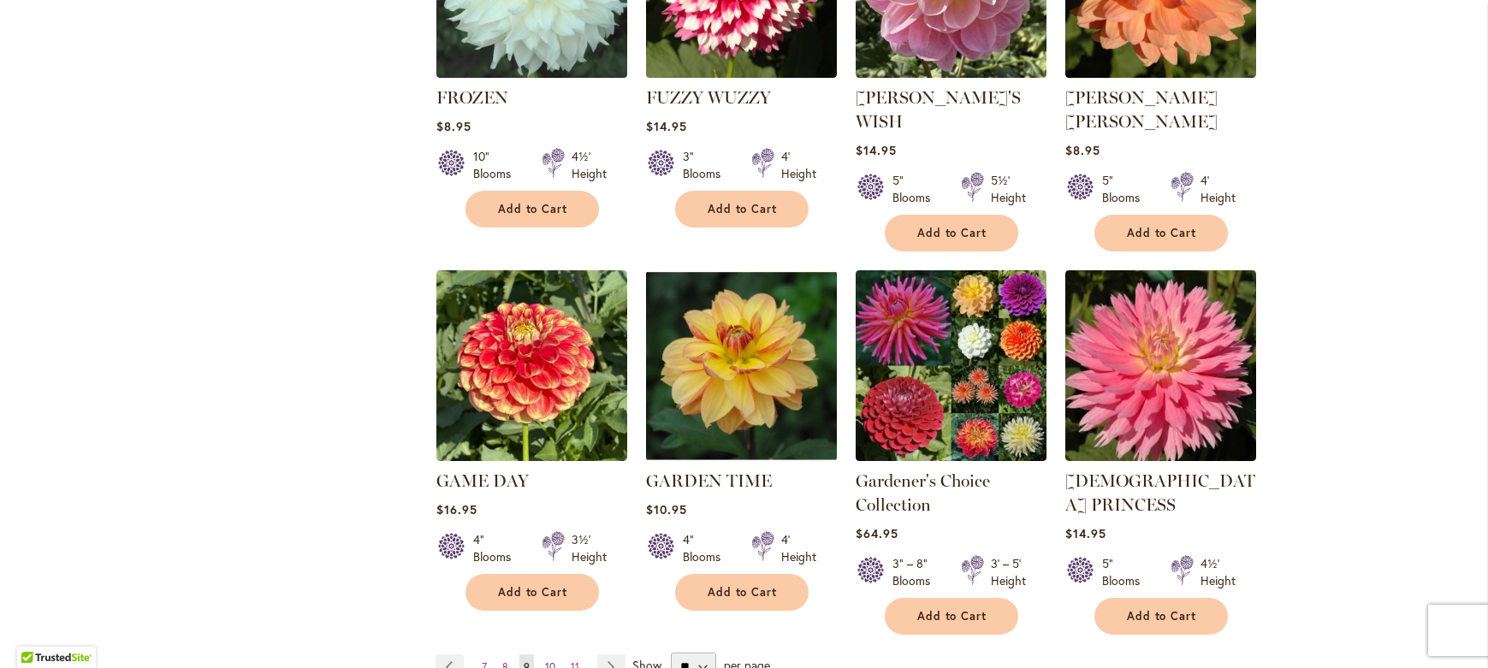
click at [545, 661] on span "10" at bounding box center [550, 667] width 10 height 13
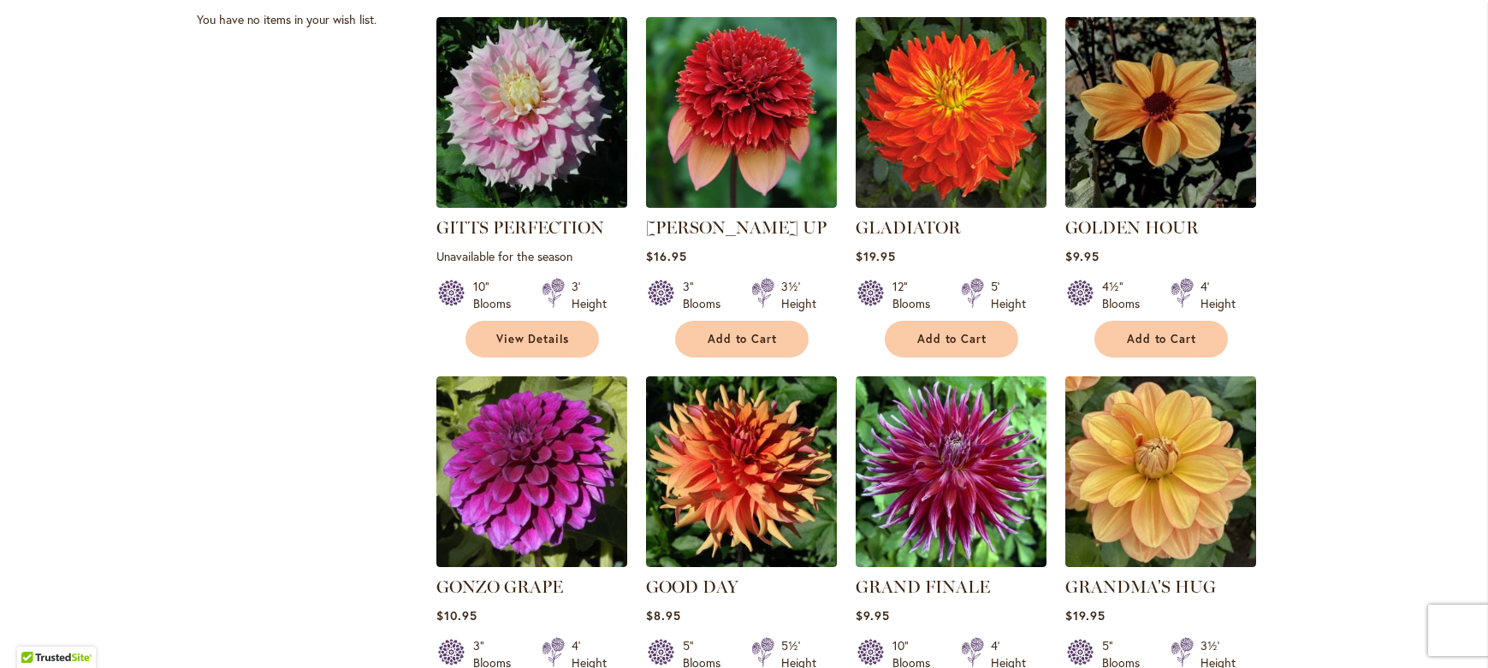
scroll to position [1283, 0]
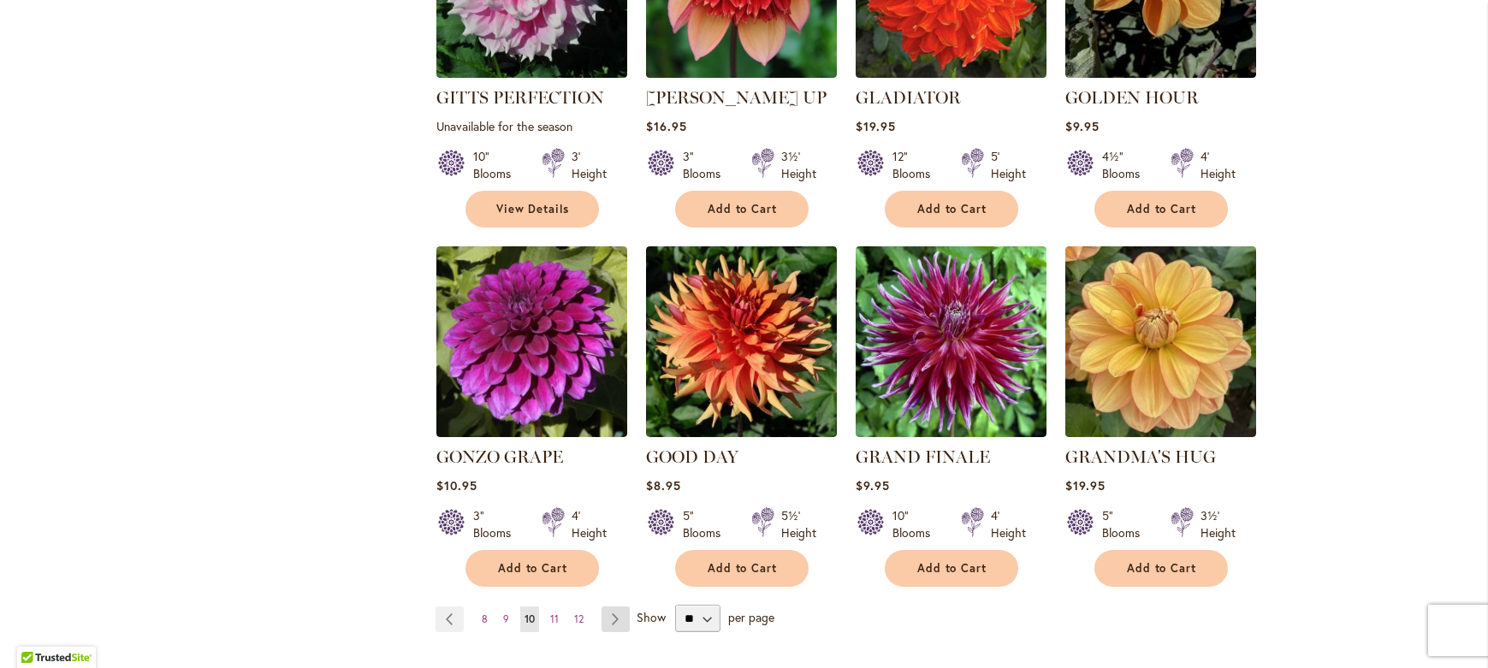
click at [606, 607] on link "Page Next" at bounding box center [616, 620] width 28 height 26
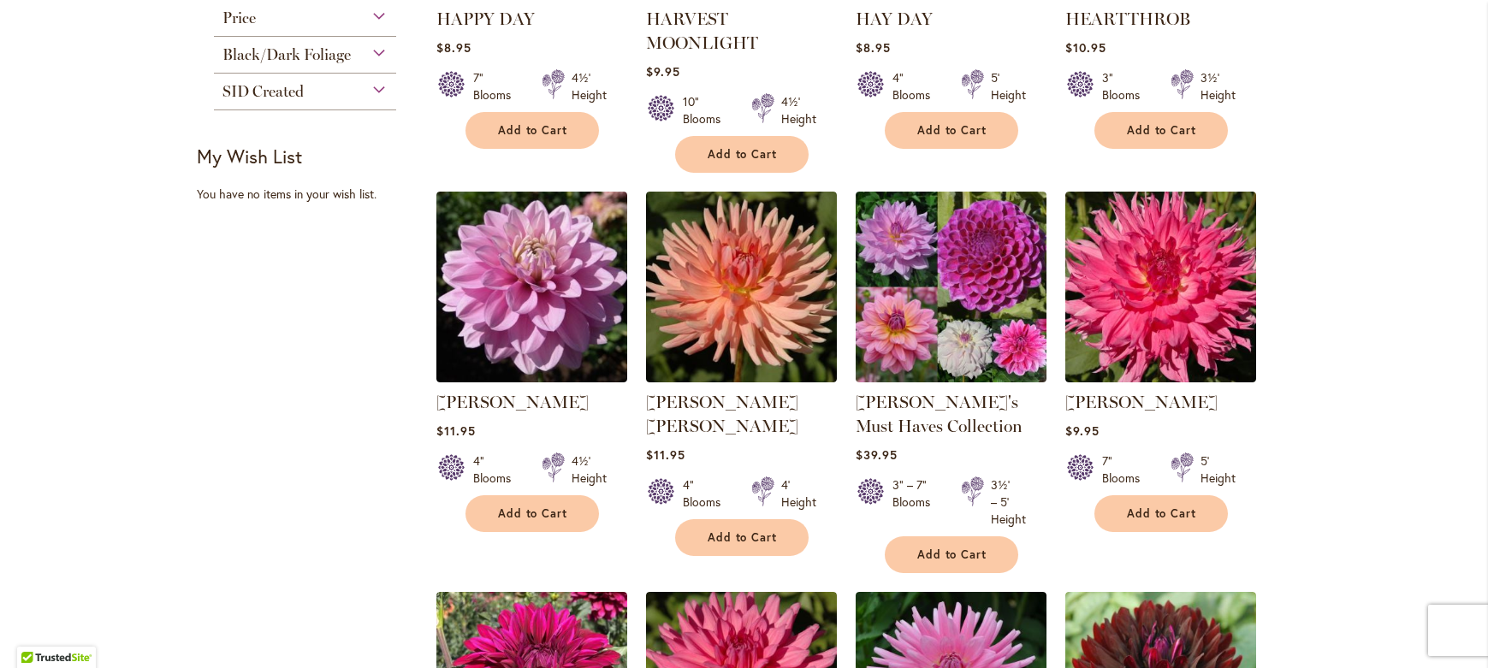
scroll to position [990, 0]
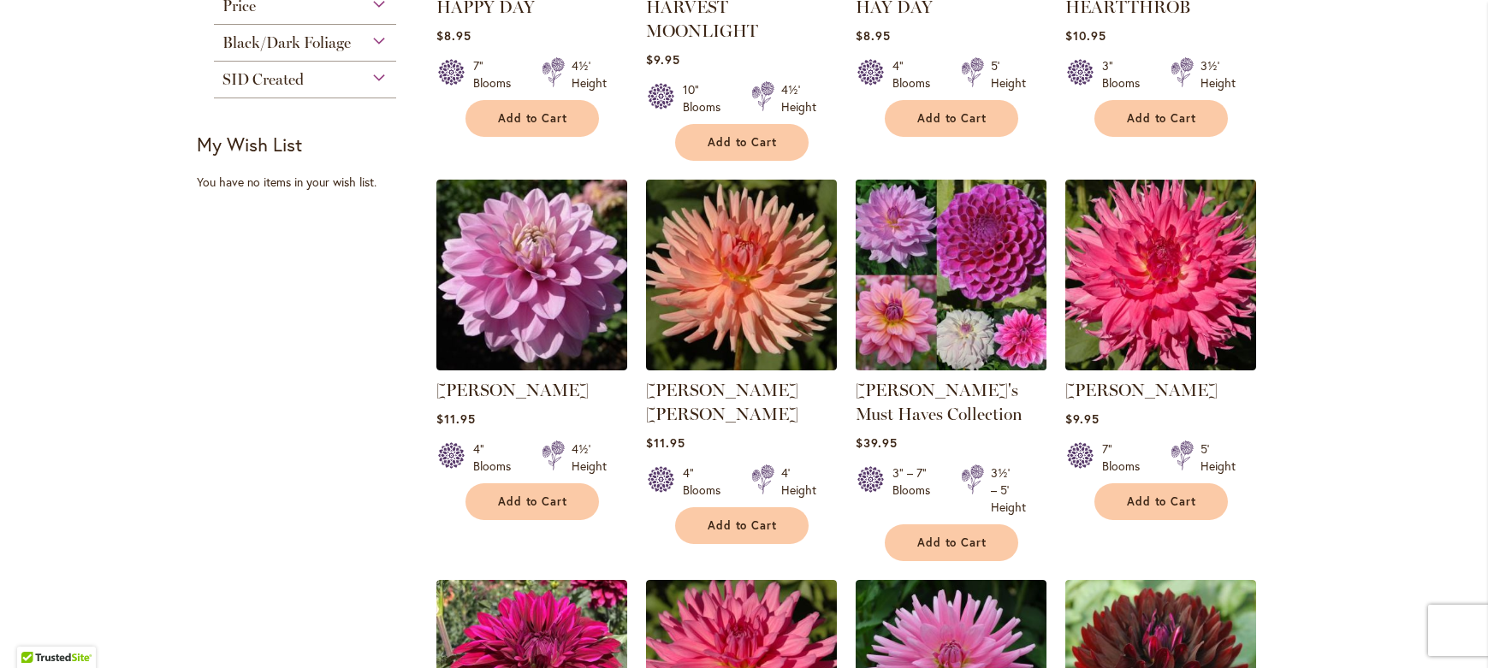
click at [986, 288] on img at bounding box center [951, 275] width 200 height 200
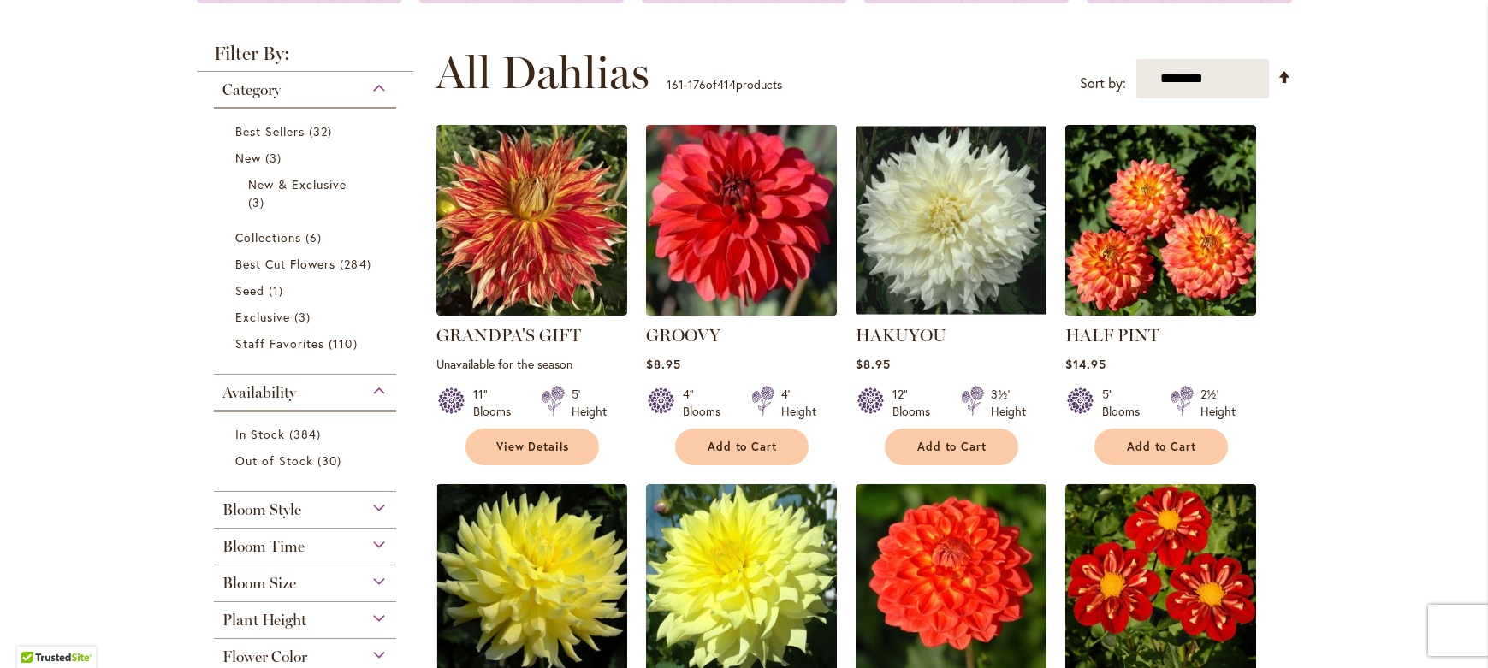
scroll to position [304, 0]
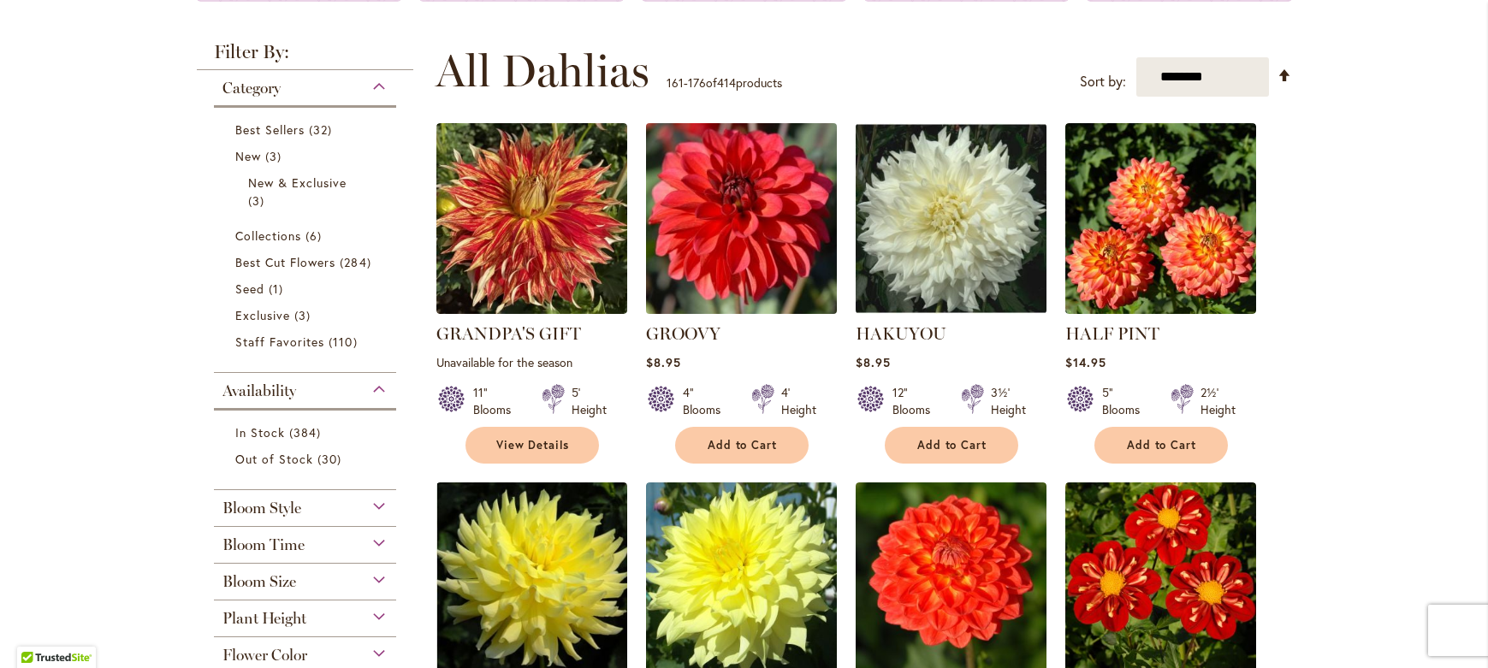
click at [746, 242] on img at bounding box center [741, 219] width 200 height 200
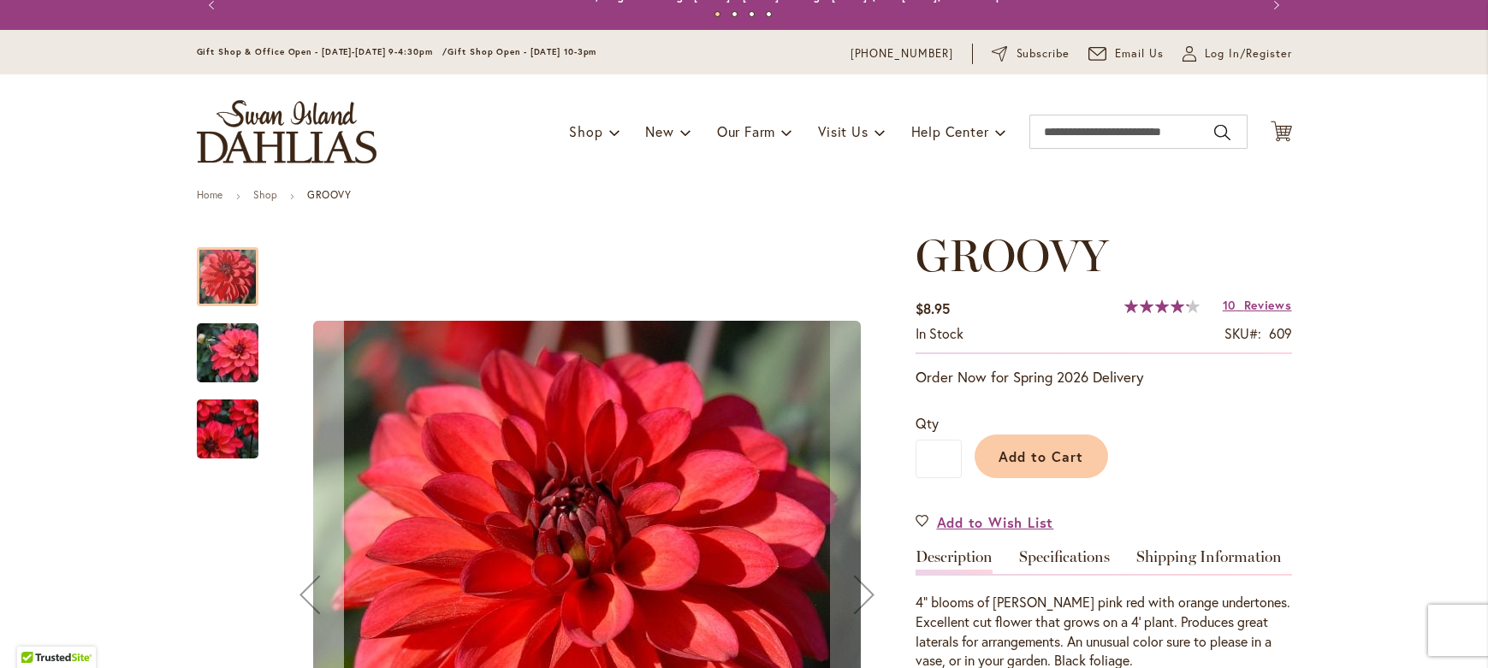
scroll to position [22, 0]
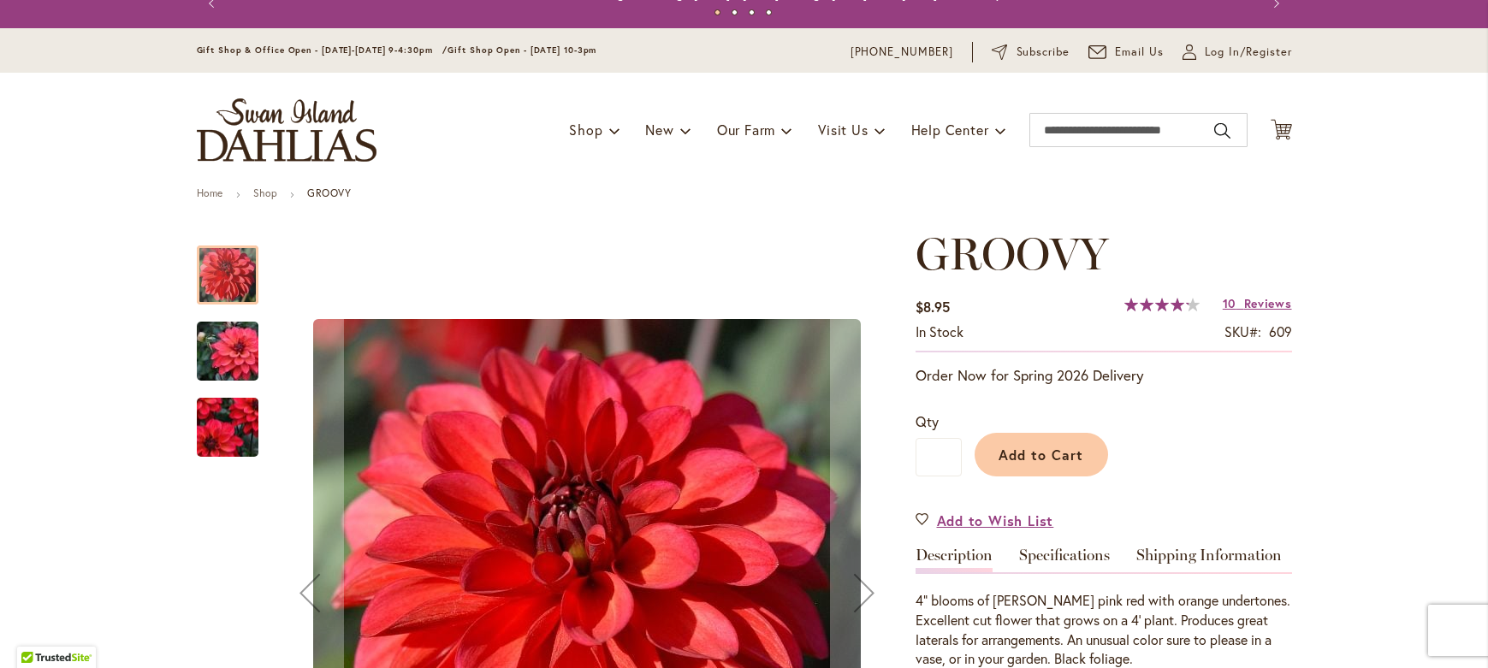
click at [248, 348] on img "GROOVY" at bounding box center [227, 352] width 123 height 82
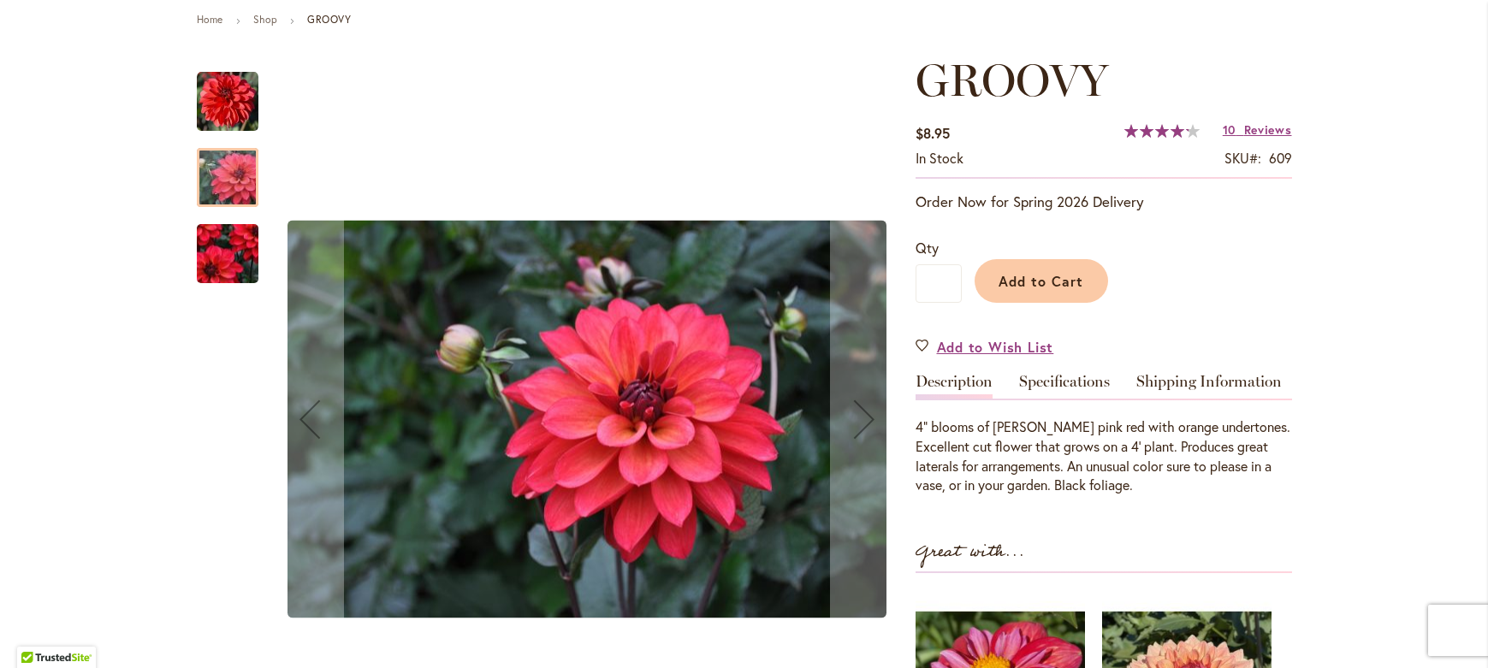
scroll to position [289, 0]
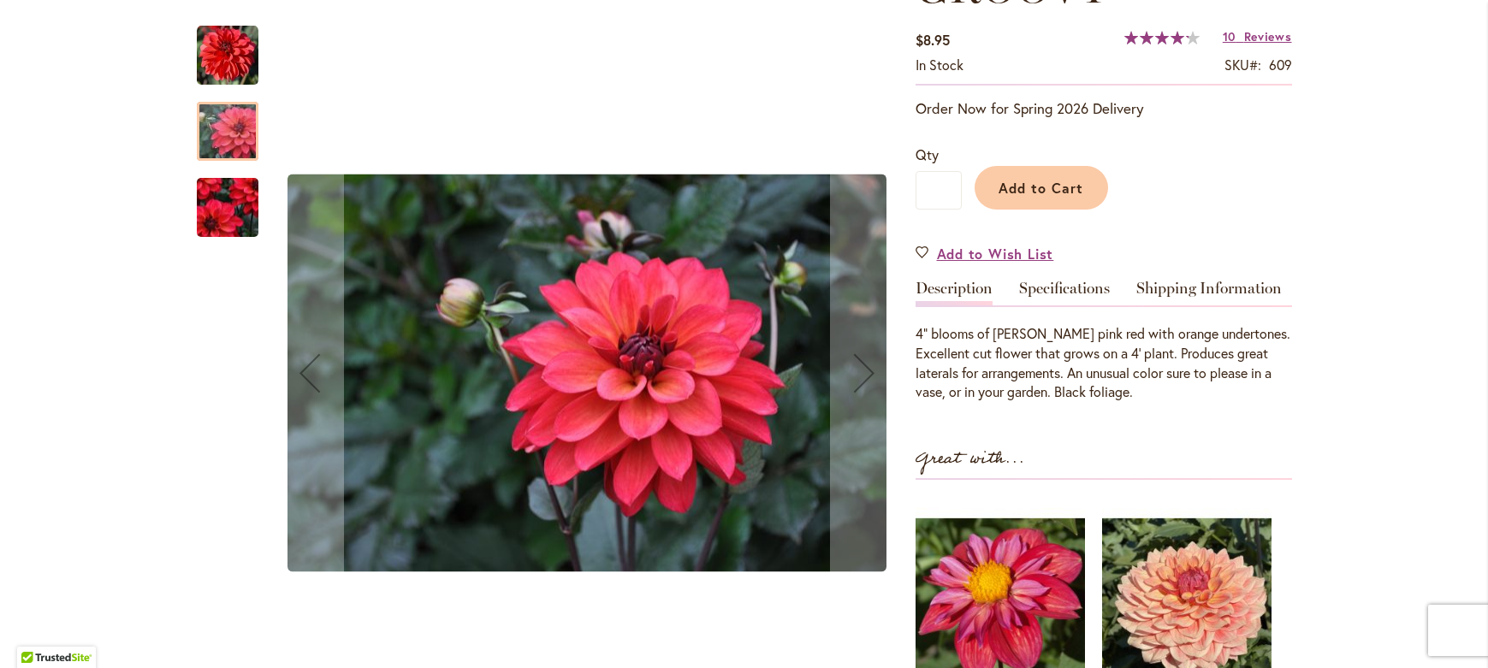
click at [220, 208] on img "GROOVY" at bounding box center [227, 207] width 123 height 107
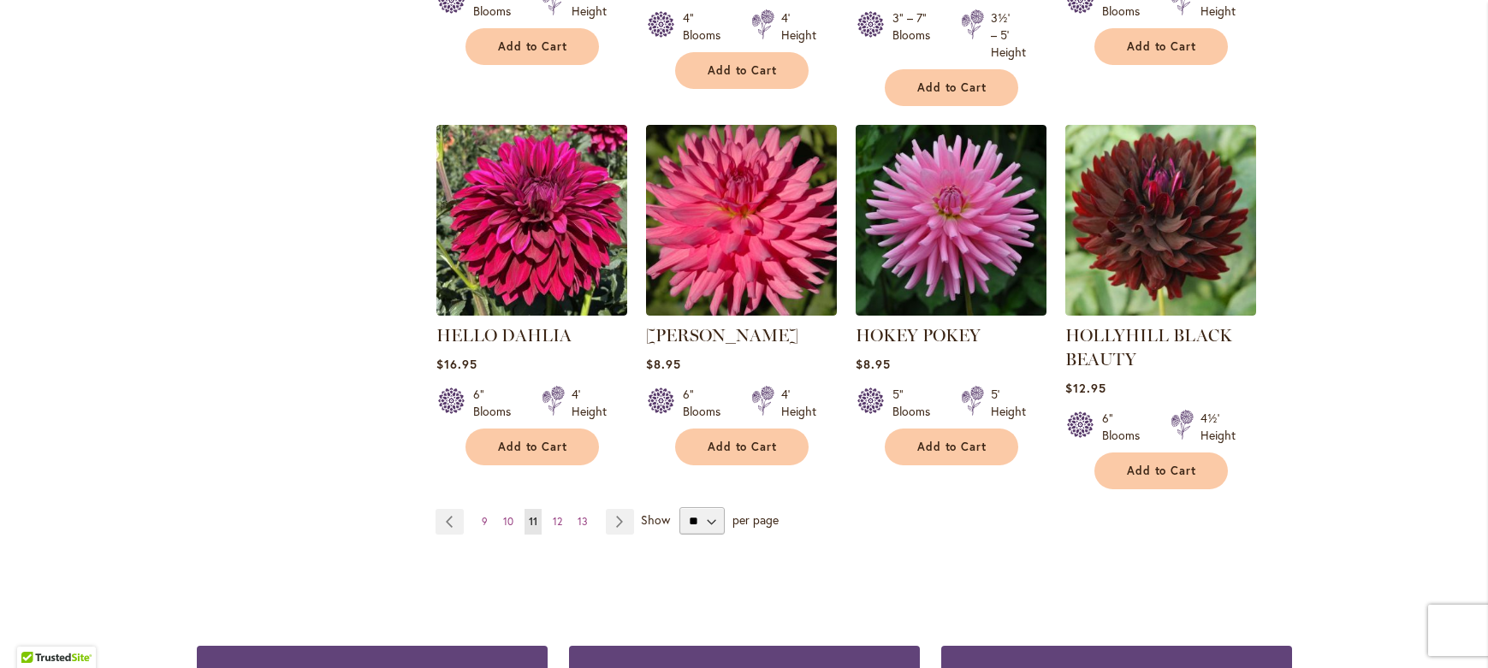
scroll to position [1496, 0]
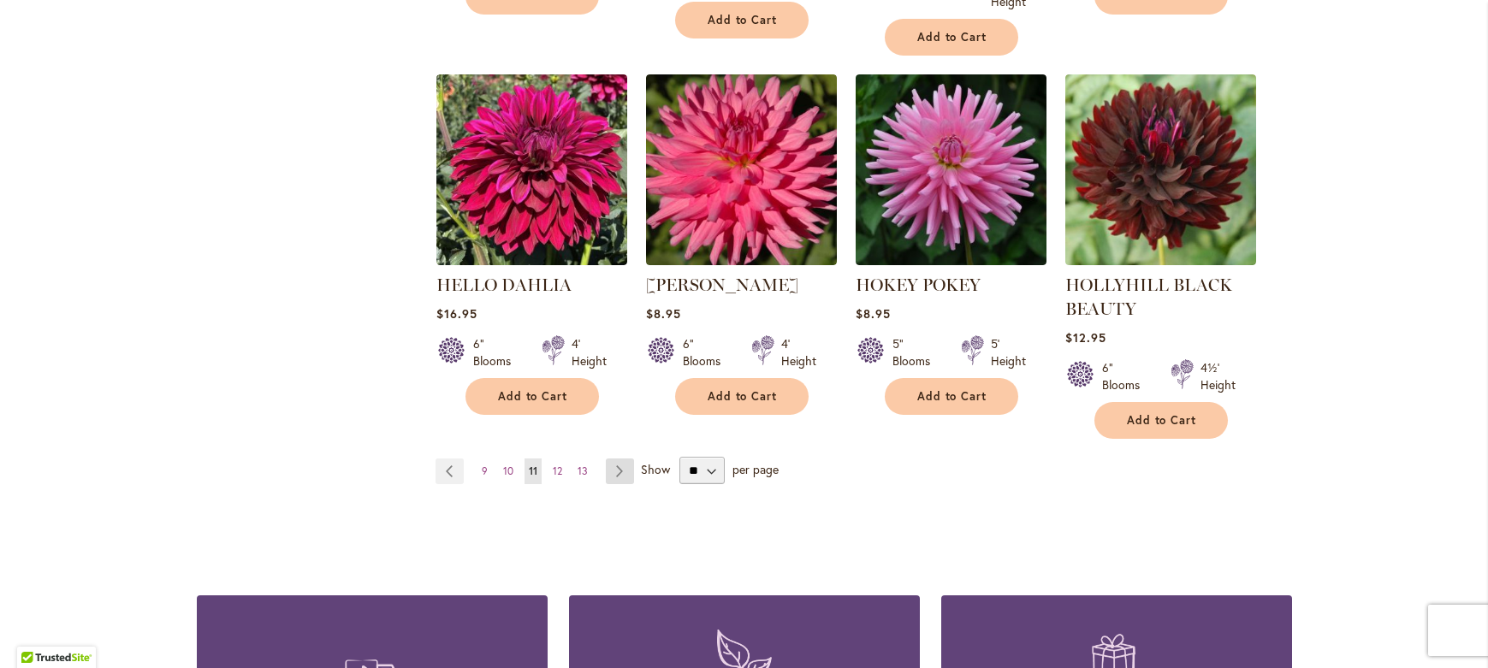
click at [615, 468] on link "Page Next" at bounding box center [620, 472] width 28 height 26
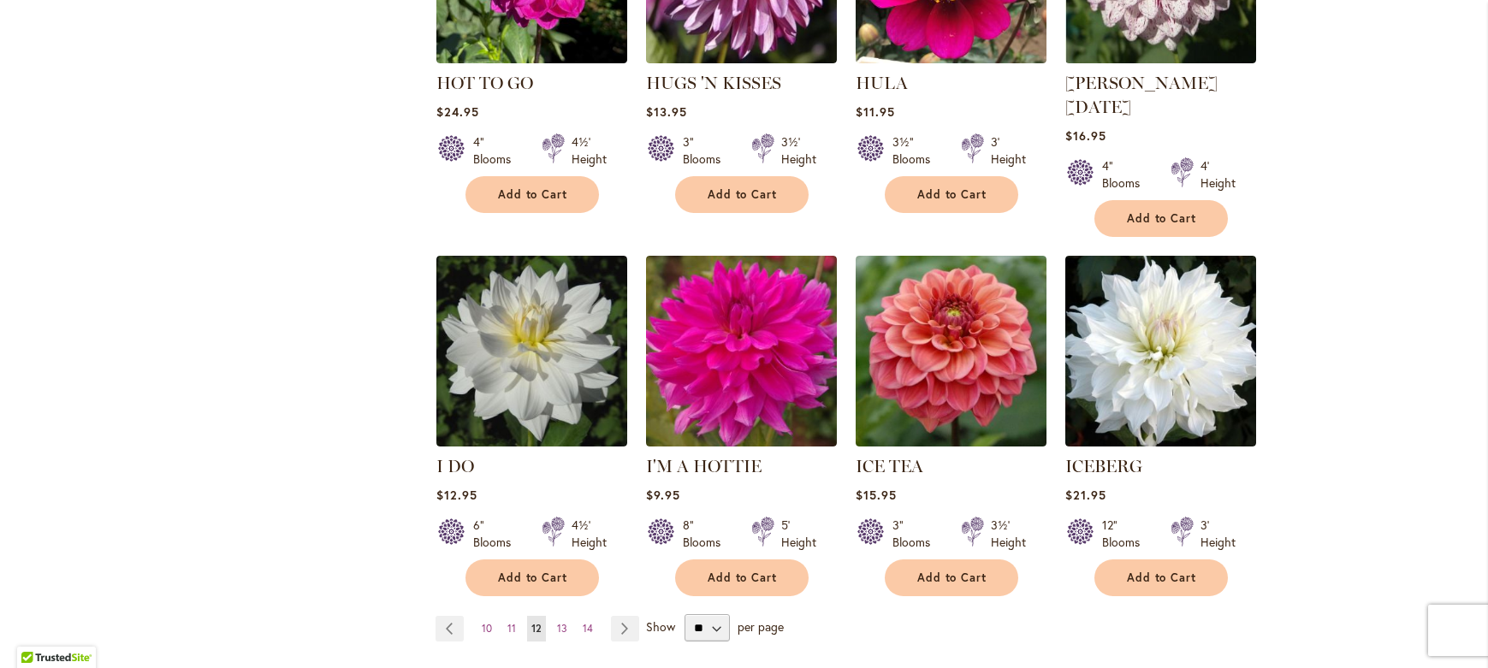
scroll to position [1324, 0]
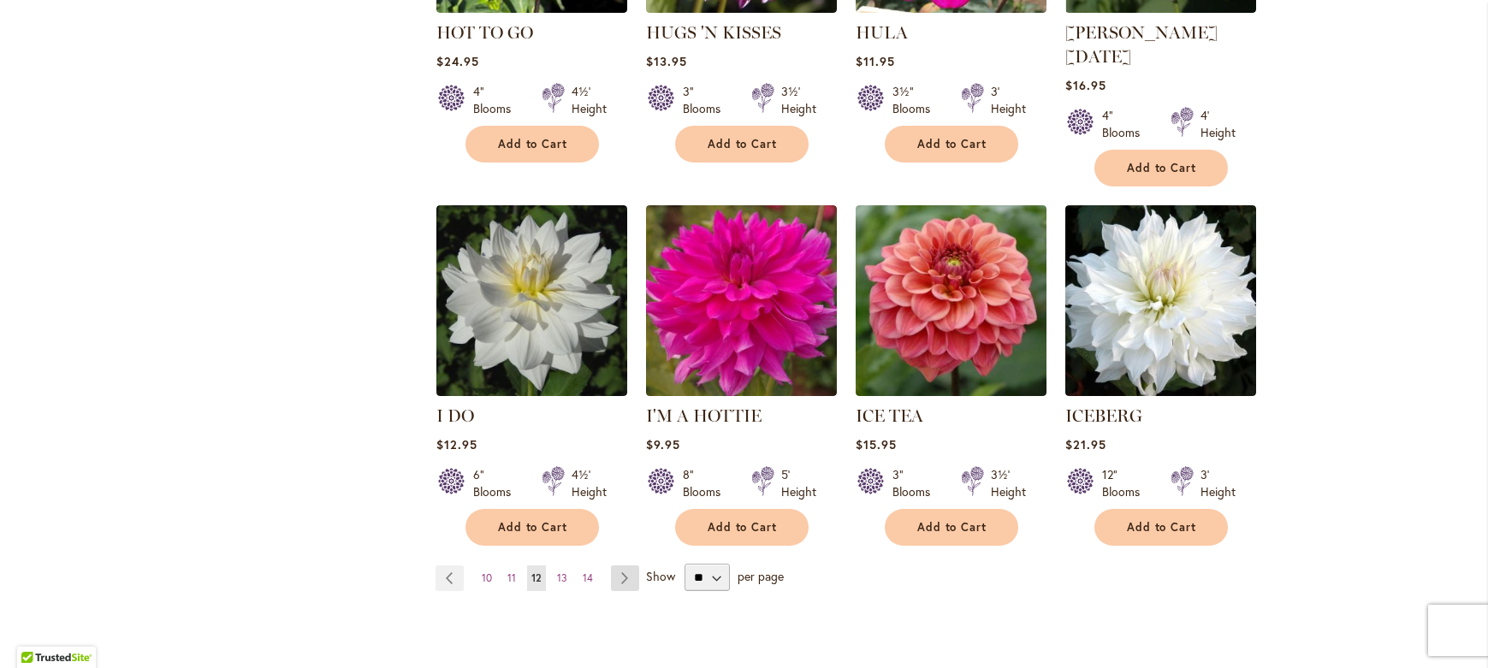
click at [618, 566] on link "Page Next" at bounding box center [625, 579] width 28 height 26
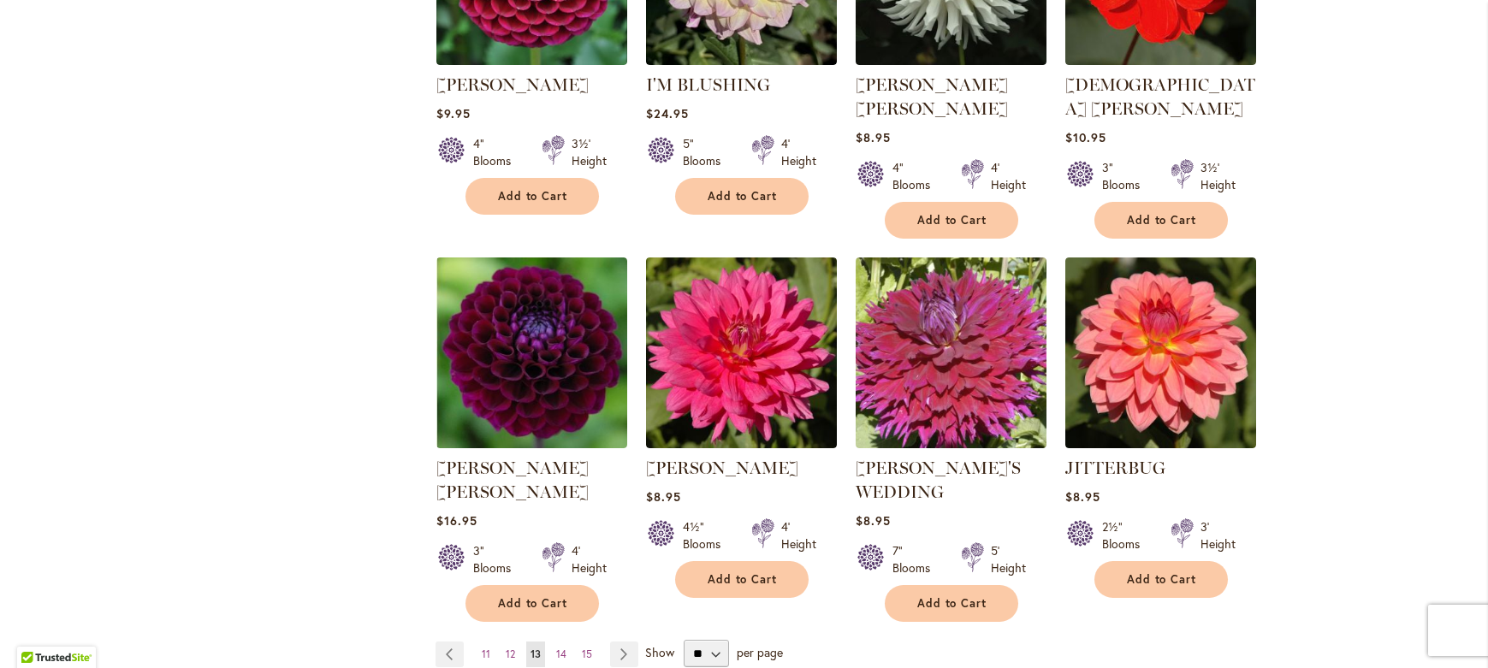
scroll to position [1311, 0]
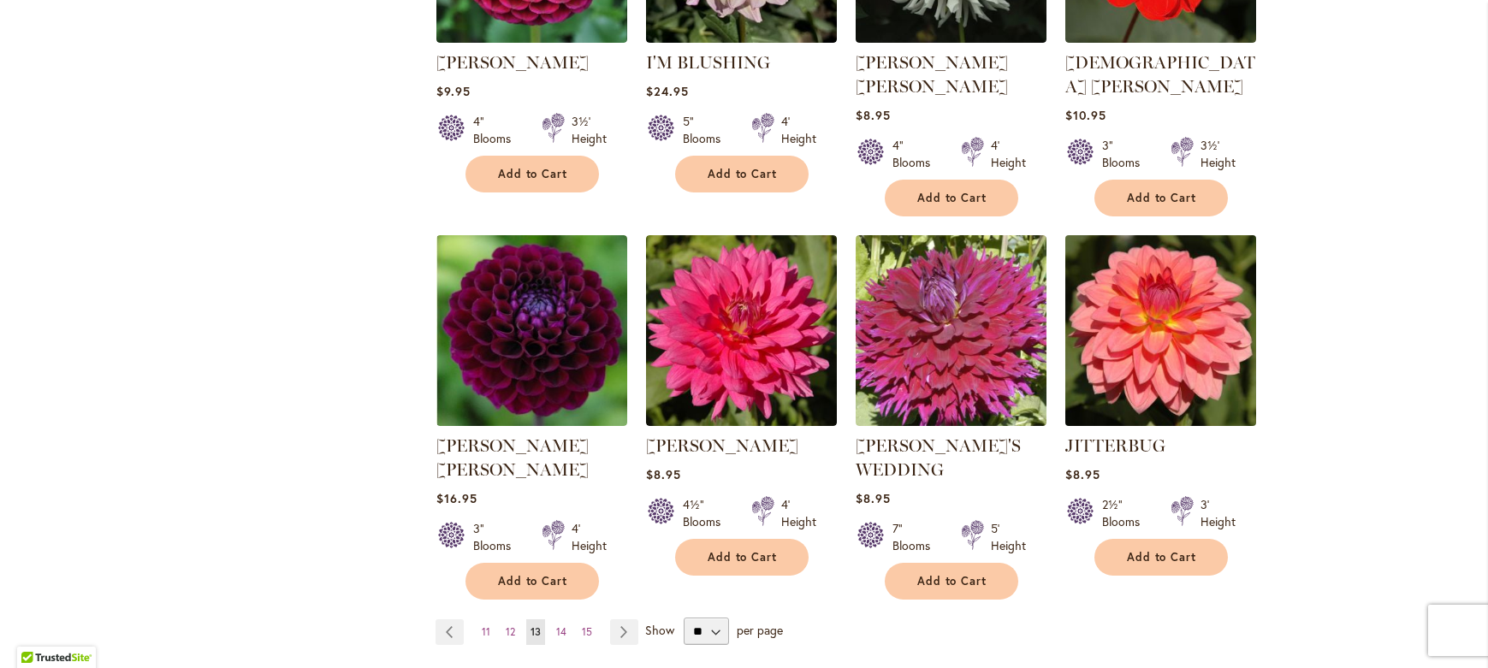
click at [1181, 300] on img at bounding box center [1160, 331] width 200 height 200
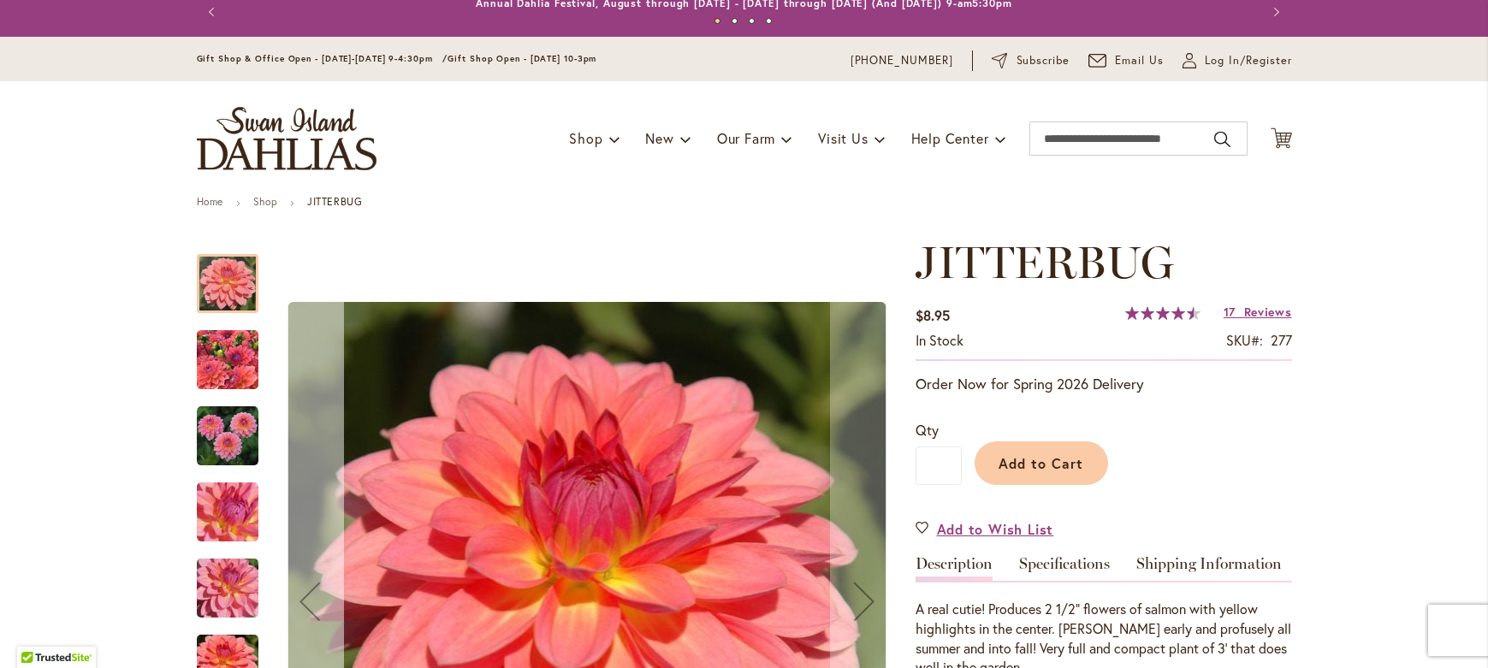
scroll to position [30, 0]
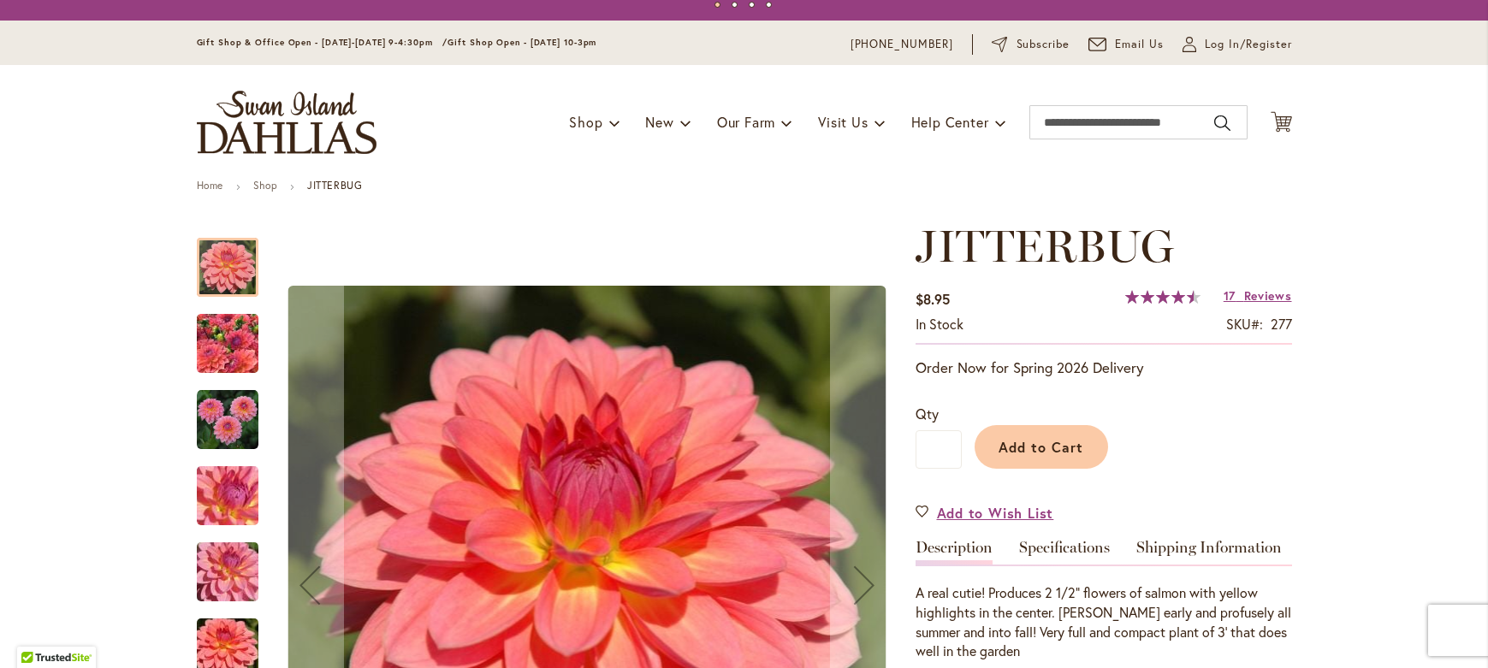
click at [203, 414] on img "JITTERBUG" at bounding box center [228, 420] width 62 height 62
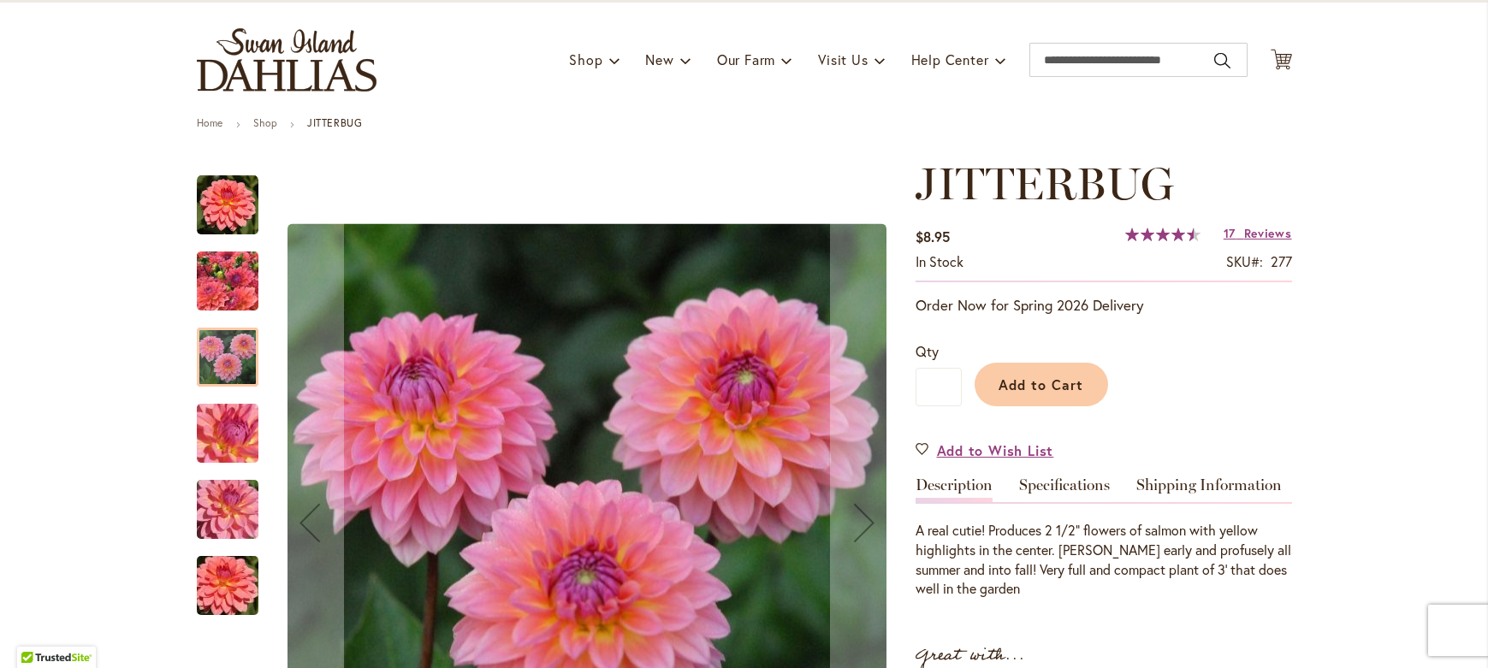
scroll to position [129, 0]
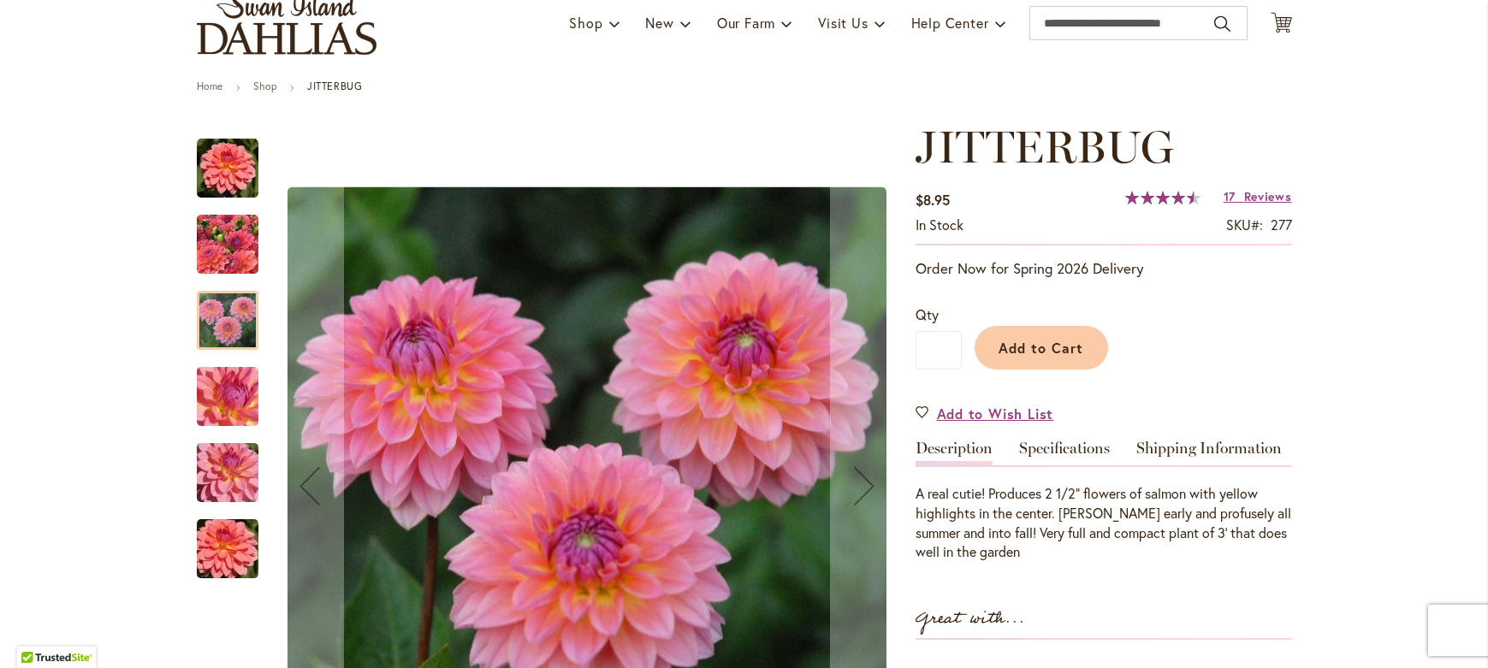
click at [220, 244] on img "JITTERBUG" at bounding box center [227, 245] width 123 height 92
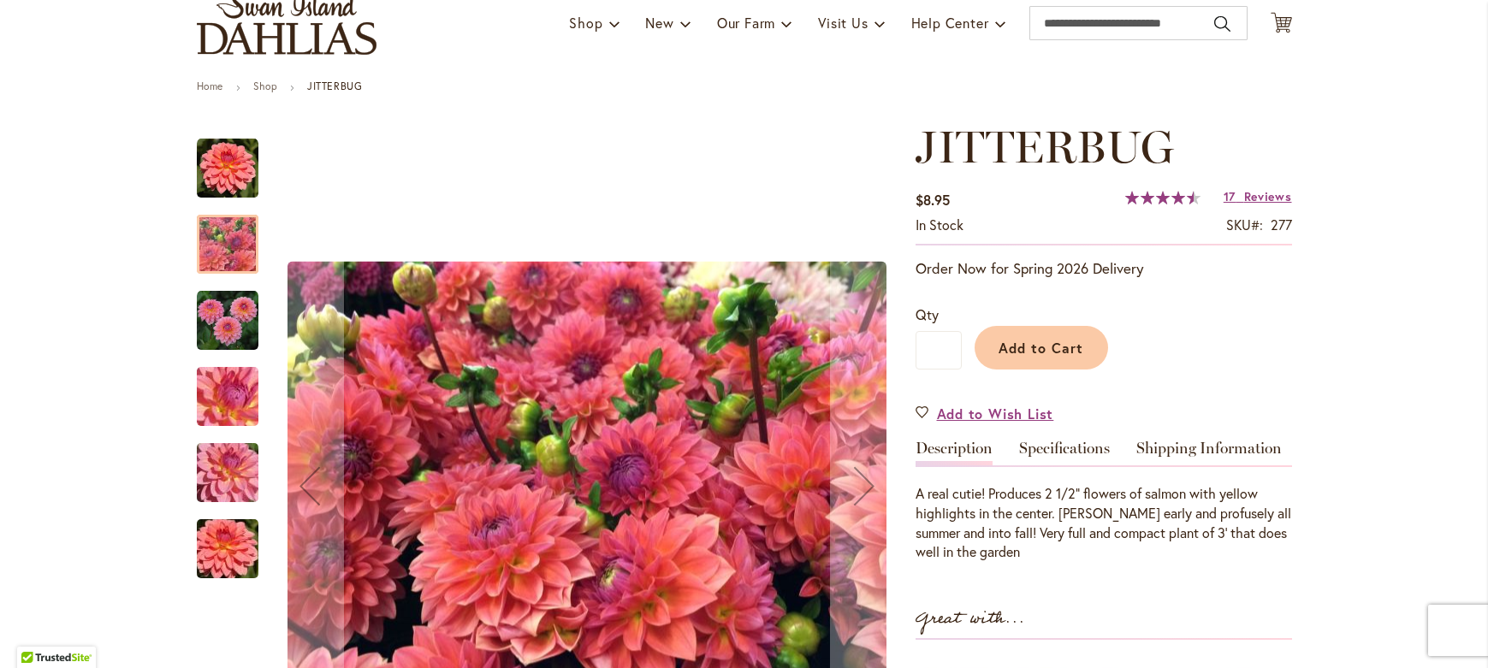
click at [236, 398] on img "JITTERBUG" at bounding box center [227, 397] width 123 height 92
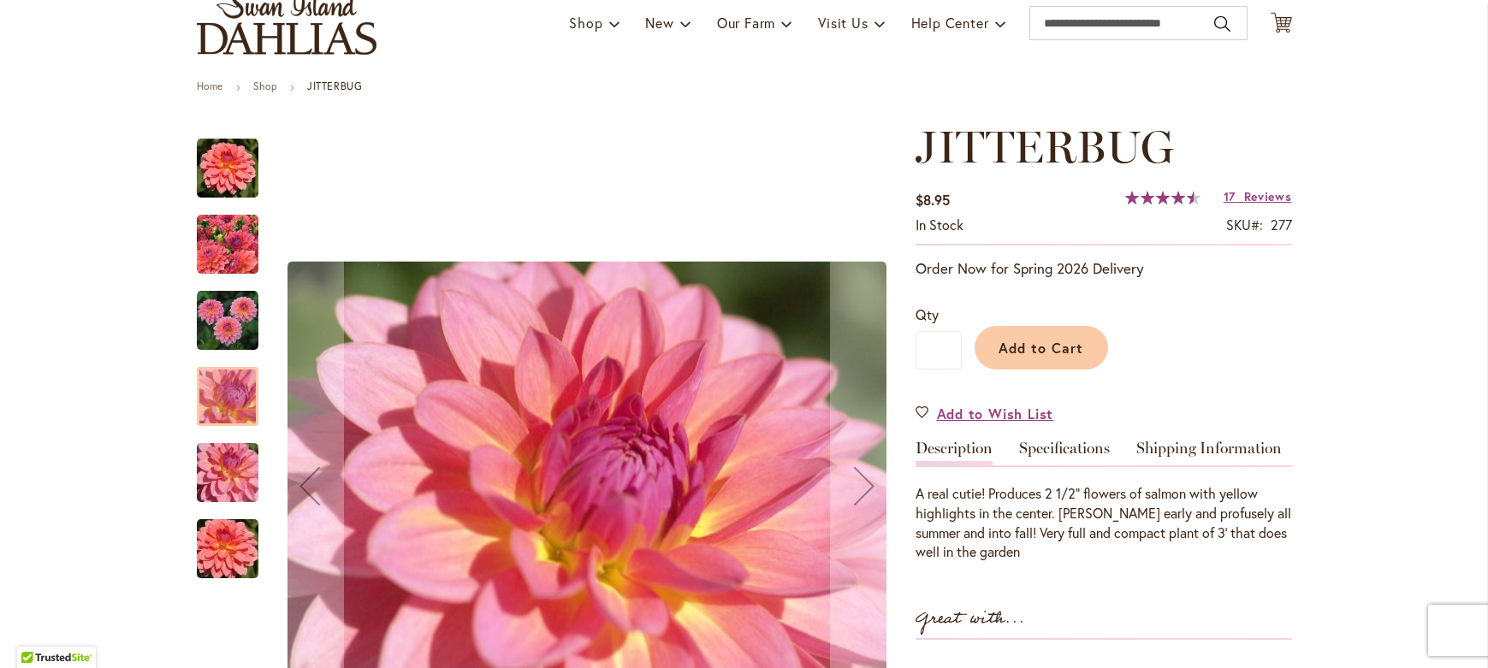
click at [216, 508] on div "JITTERBUG" at bounding box center [228, 540] width 62 height 76
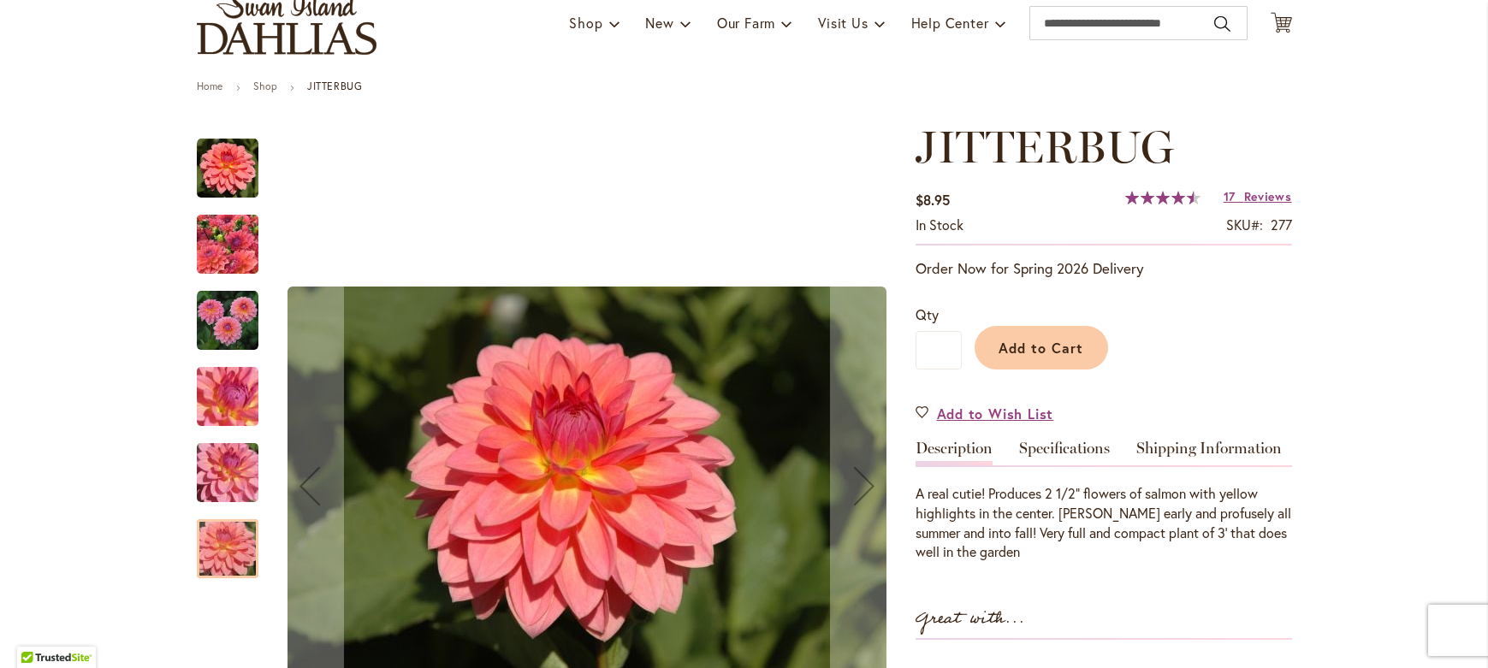
click at [216, 556] on div at bounding box center [228, 549] width 62 height 59
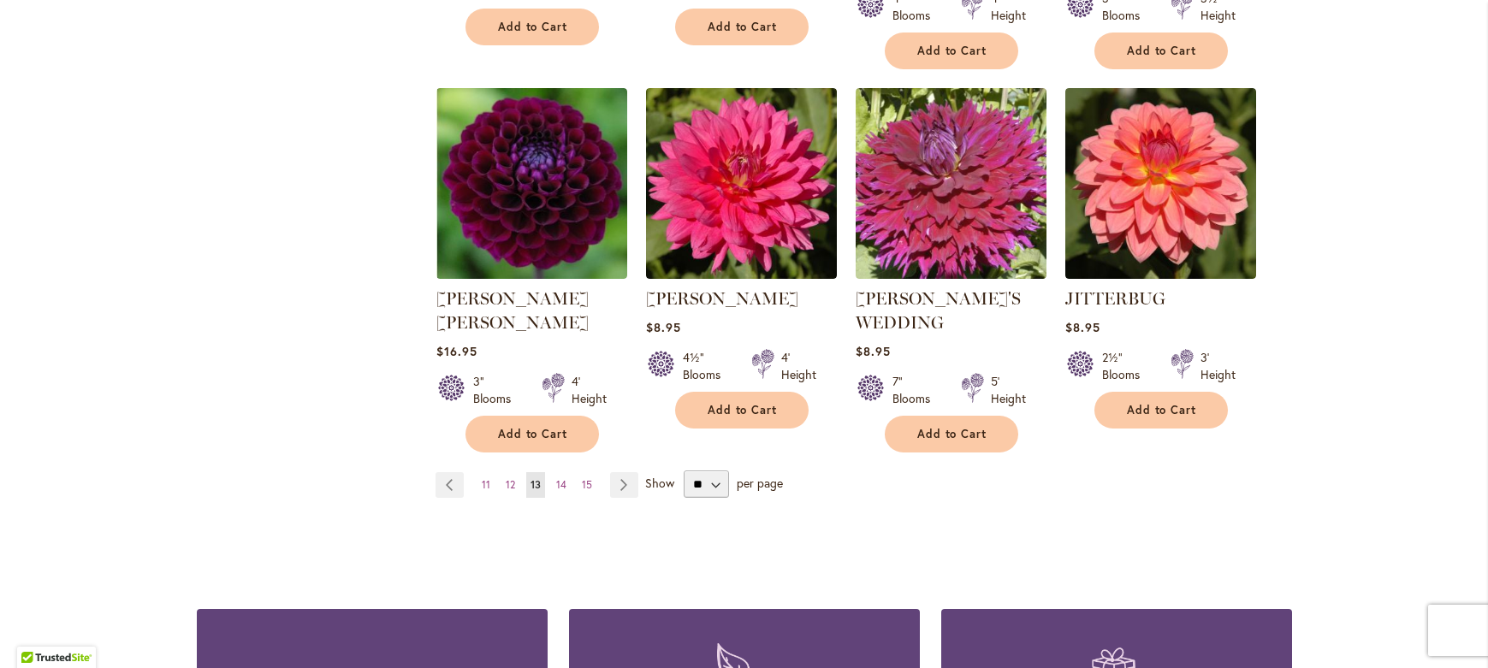
scroll to position [1459, 0]
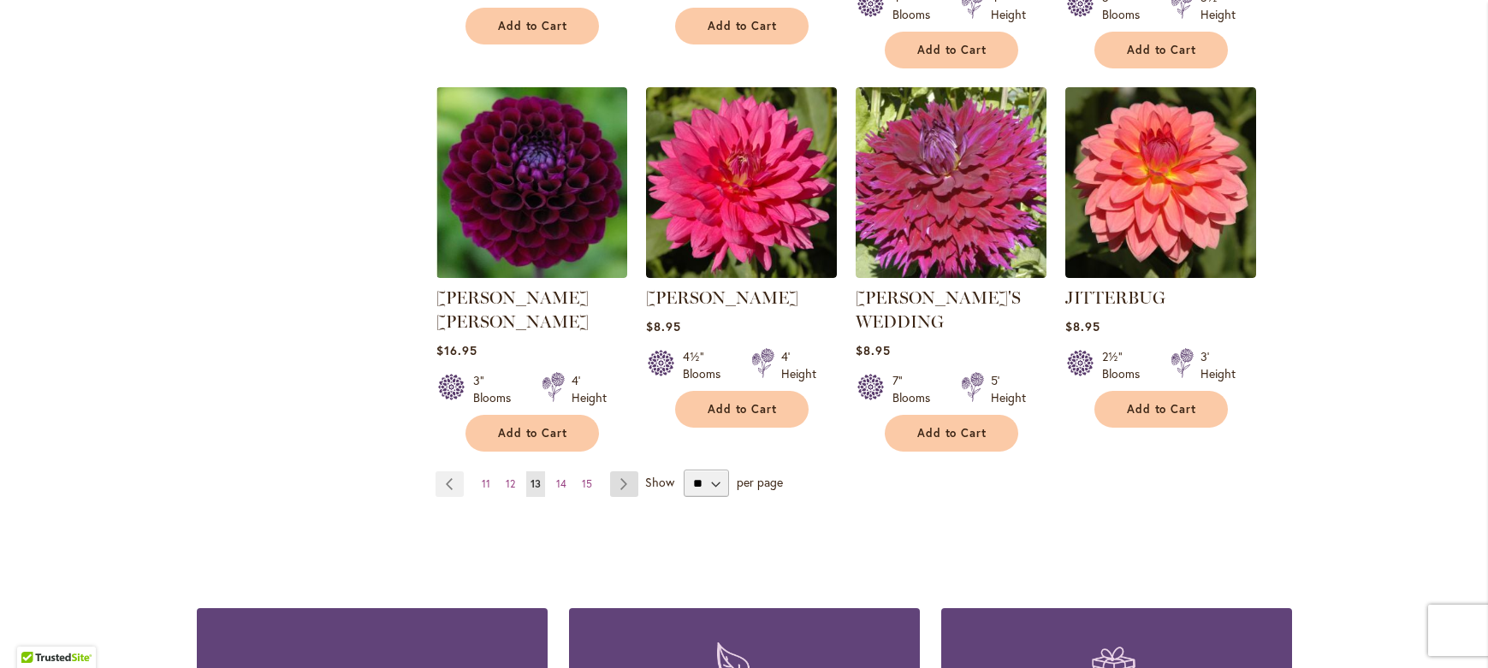
click at [624, 472] on link "Page Next" at bounding box center [624, 485] width 28 height 26
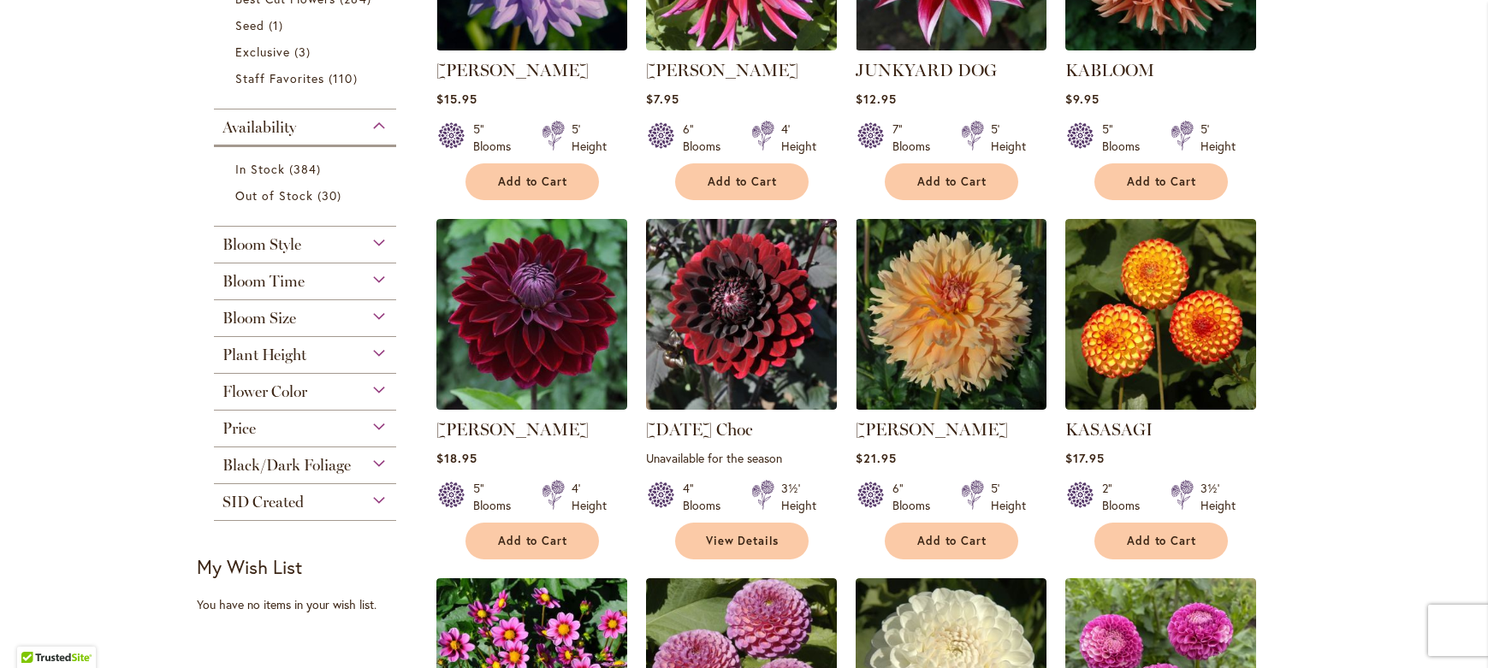
scroll to position [621, 0]
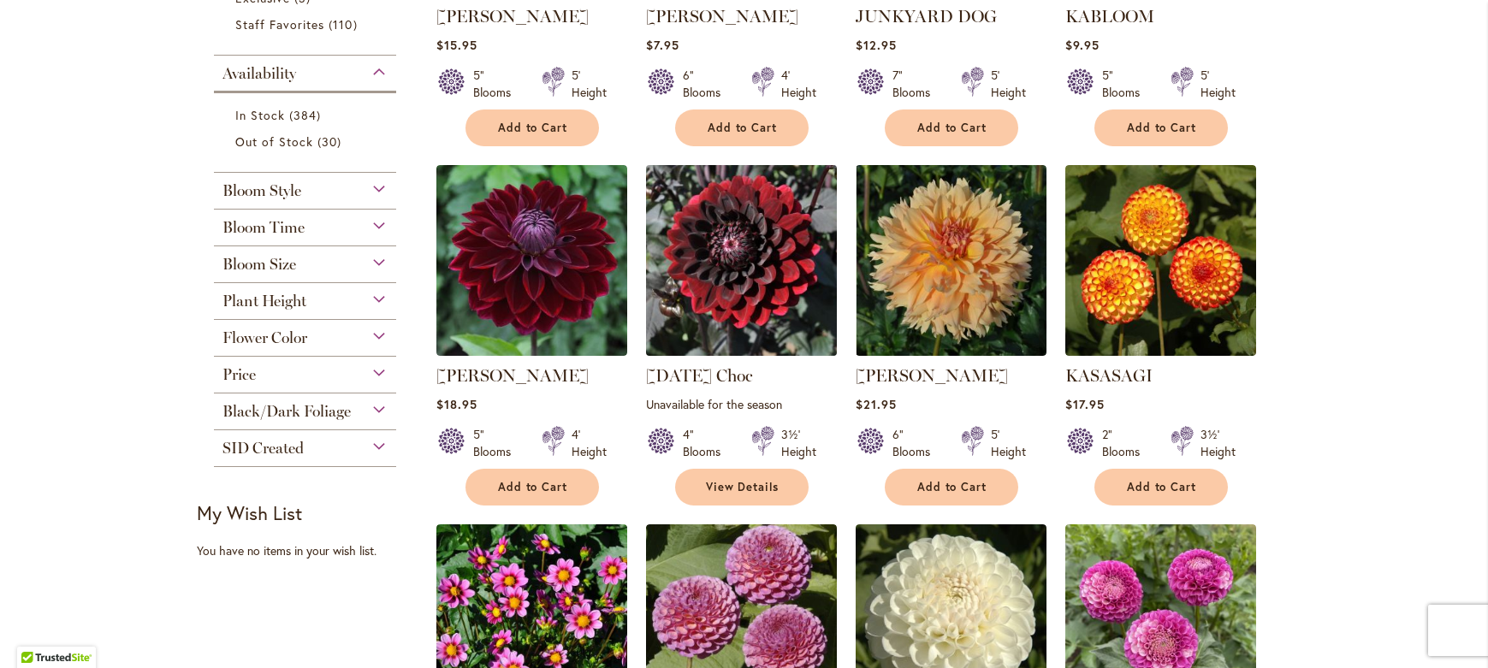
click at [746, 275] on img at bounding box center [741, 261] width 200 height 200
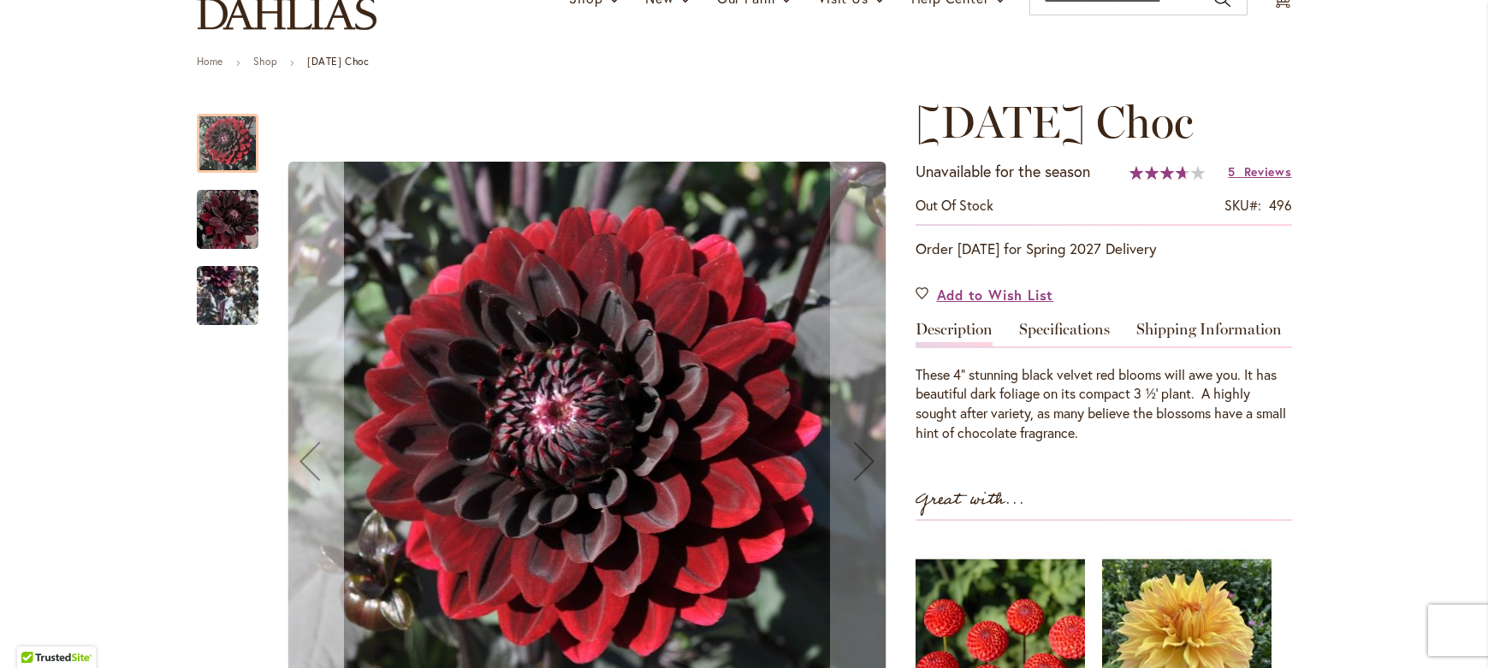
scroll to position [157, 0]
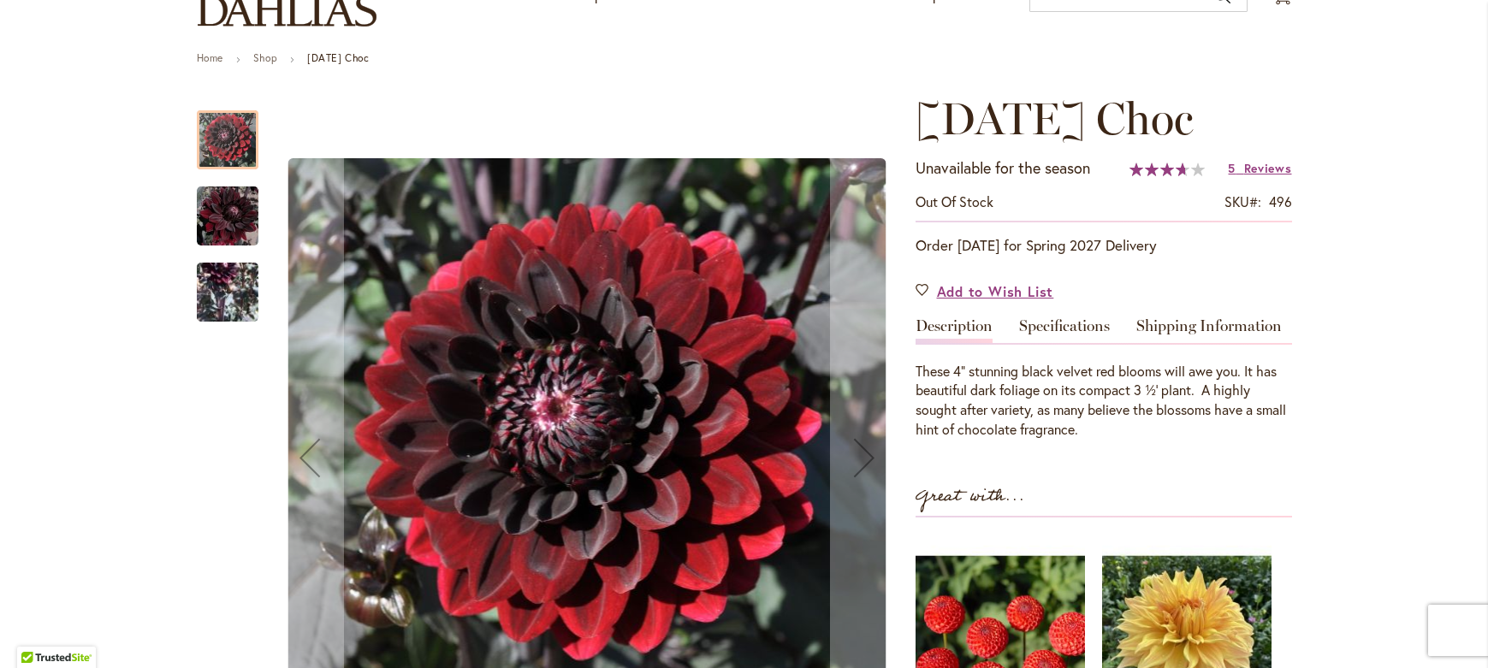
click at [227, 204] on img "Karma Choc" at bounding box center [228, 216] width 62 height 63
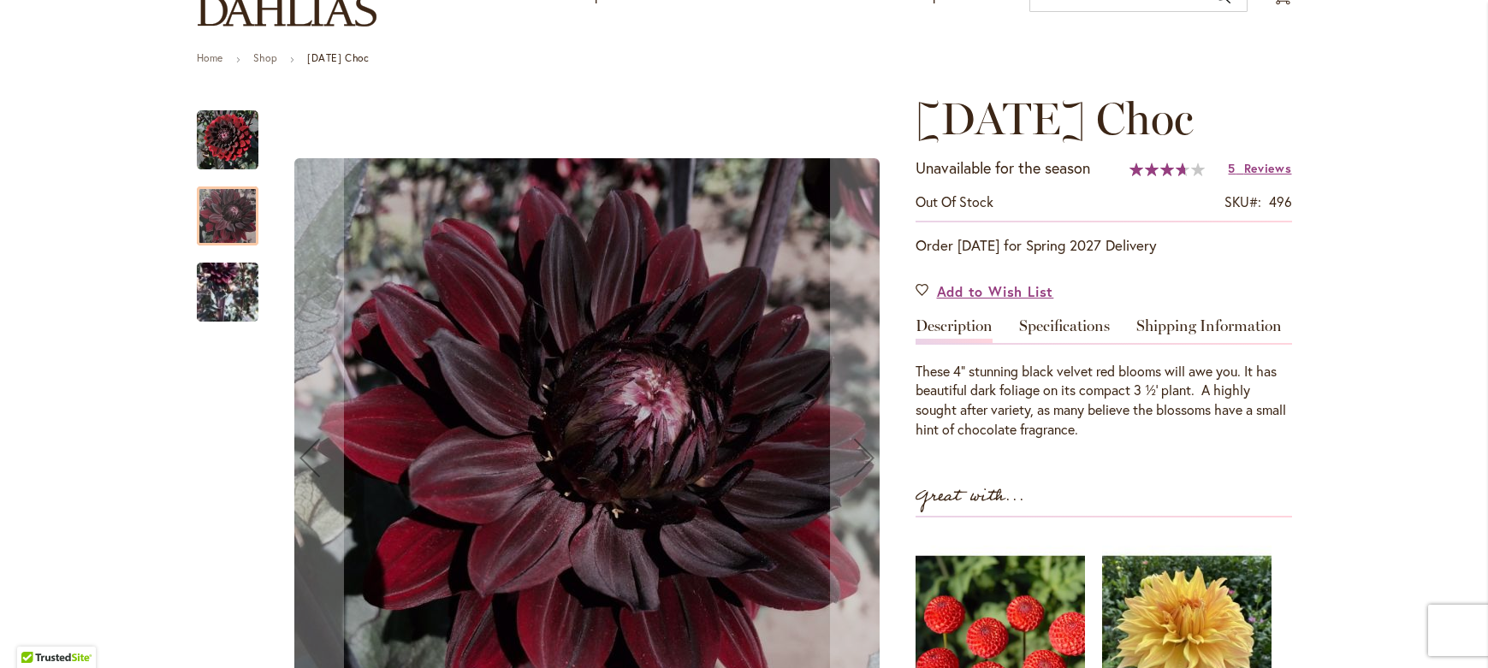
click at [225, 274] on img "Karma Choc" at bounding box center [228, 291] width 62 height 125
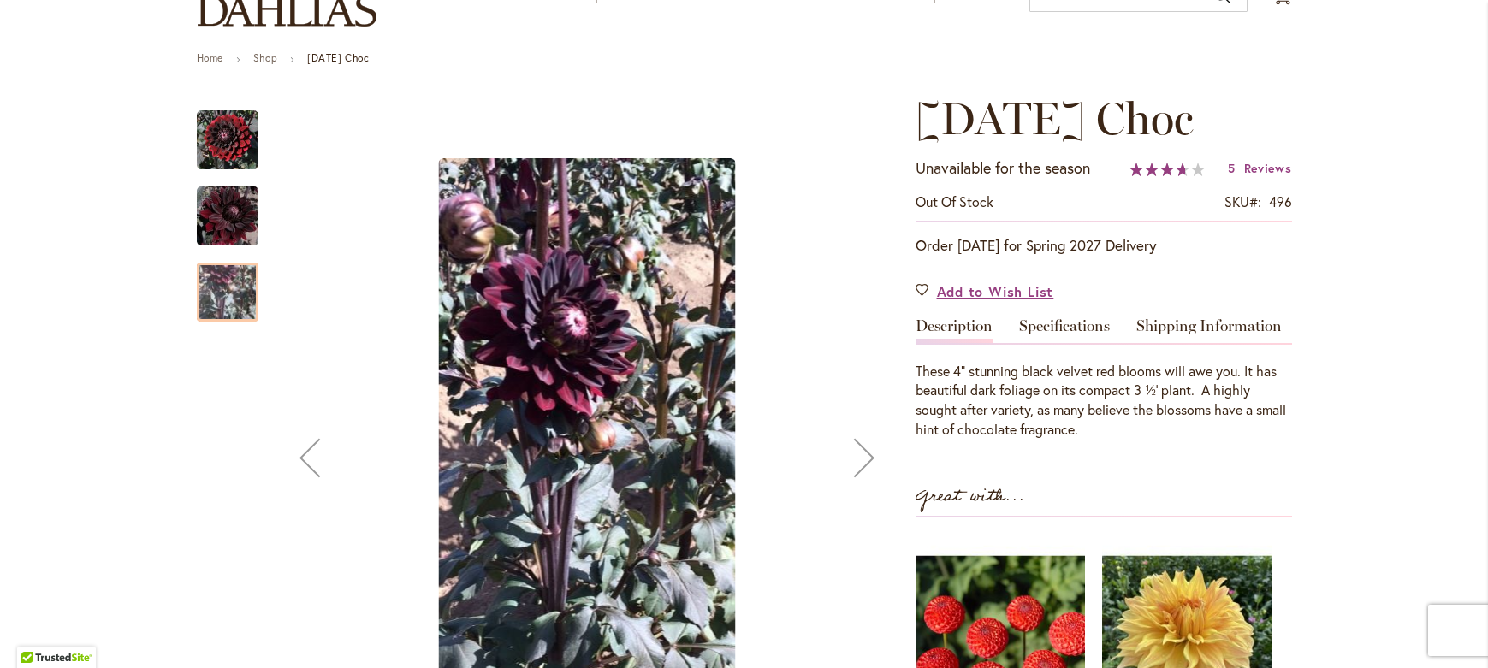
click at [230, 224] on img "Karma Choc" at bounding box center [228, 216] width 62 height 63
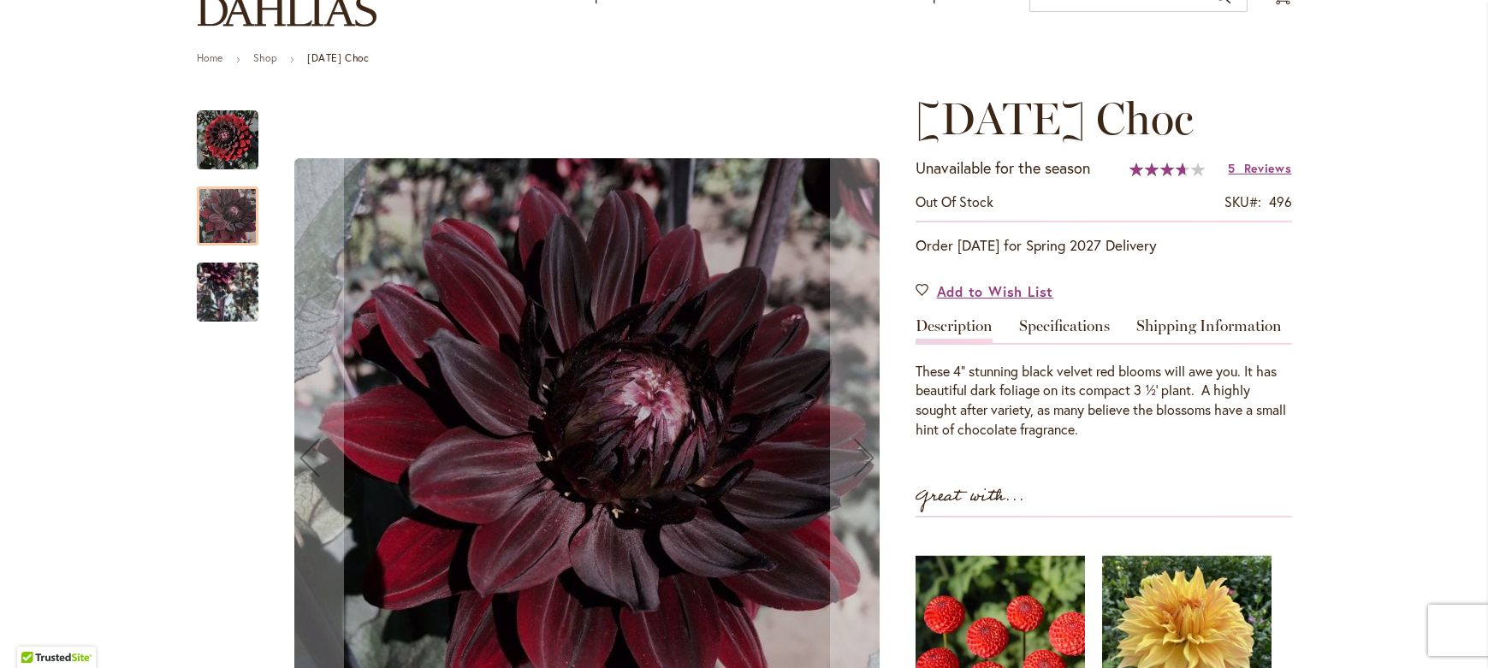
click at [212, 148] on img "Karma Choc" at bounding box center [228, 141] width 62 height 62
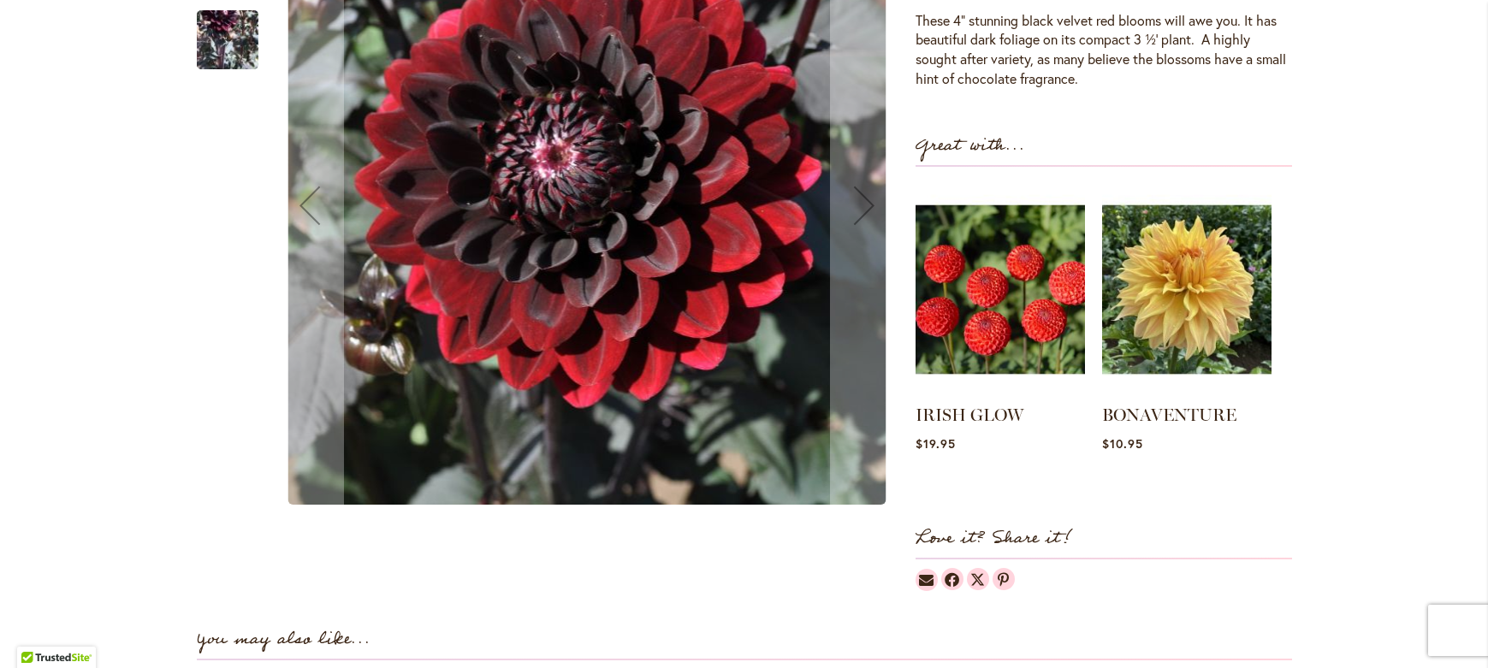
scroll to position [381, 0]
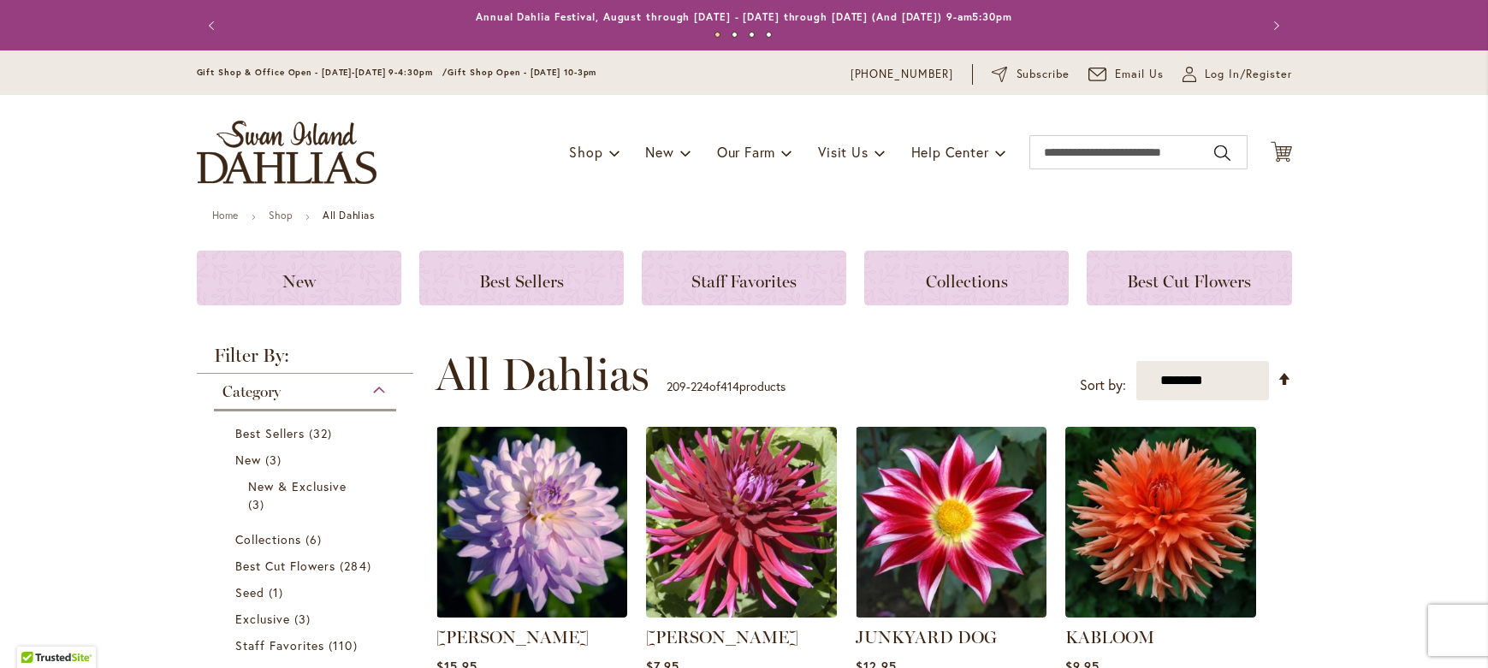
scroll to position [792, 0]
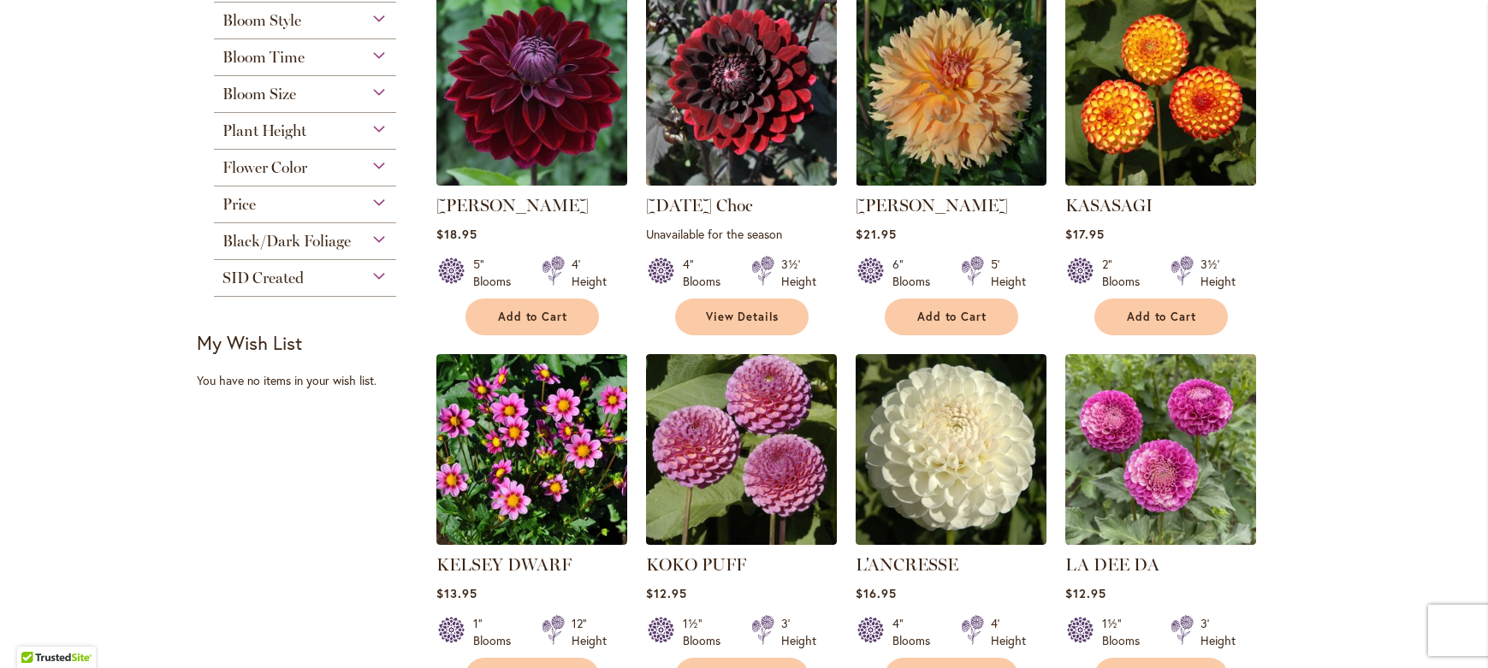
click at [550, 104] on img at bounding box center [531, 91] width 200 height 200
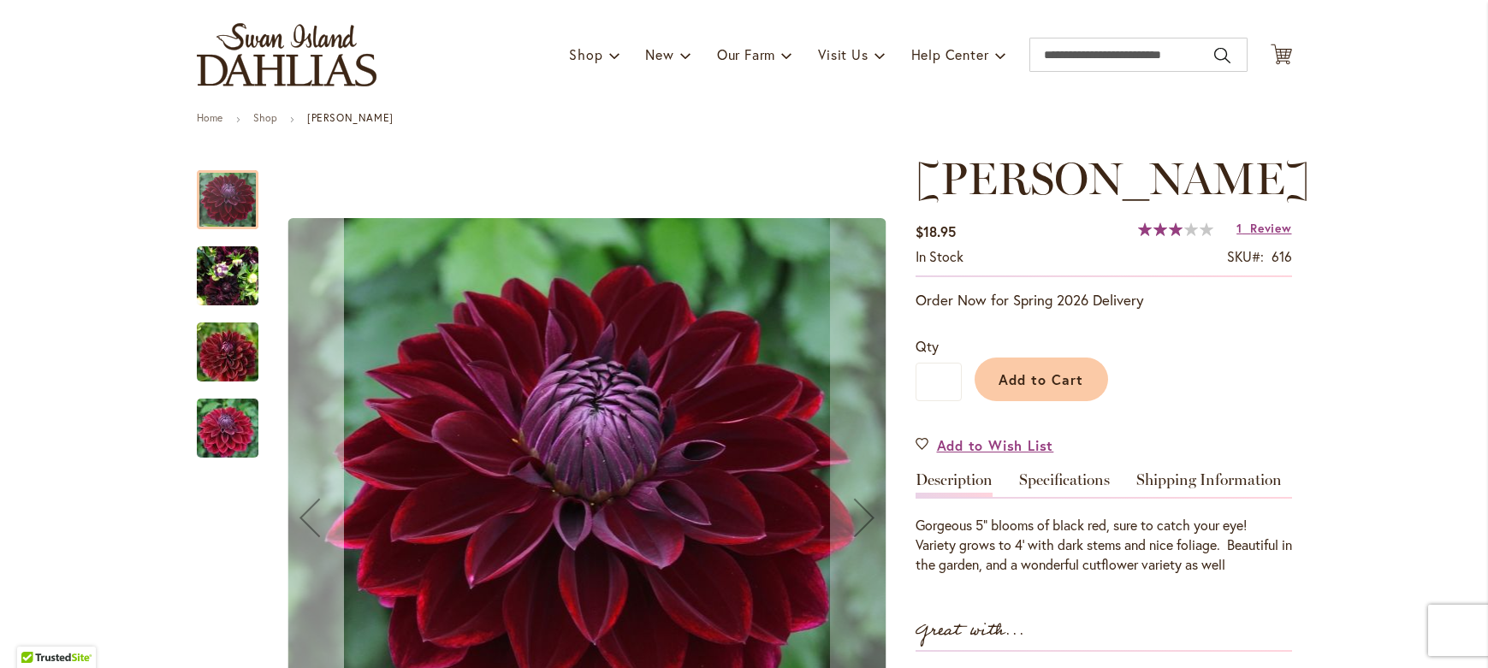
scroll to position [119, 0]
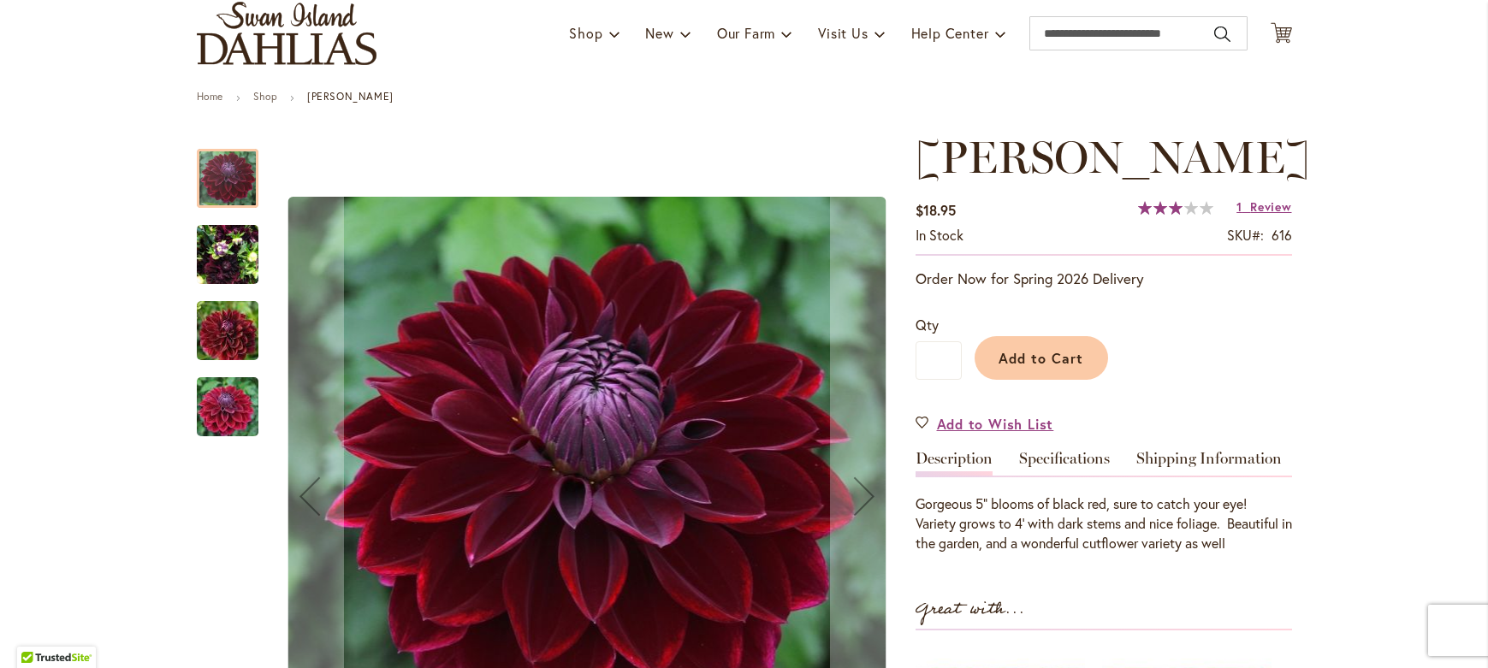
click at [235, 311] on img "Kaisha Lea" at bounding box center [227, 331] width 123 height 82
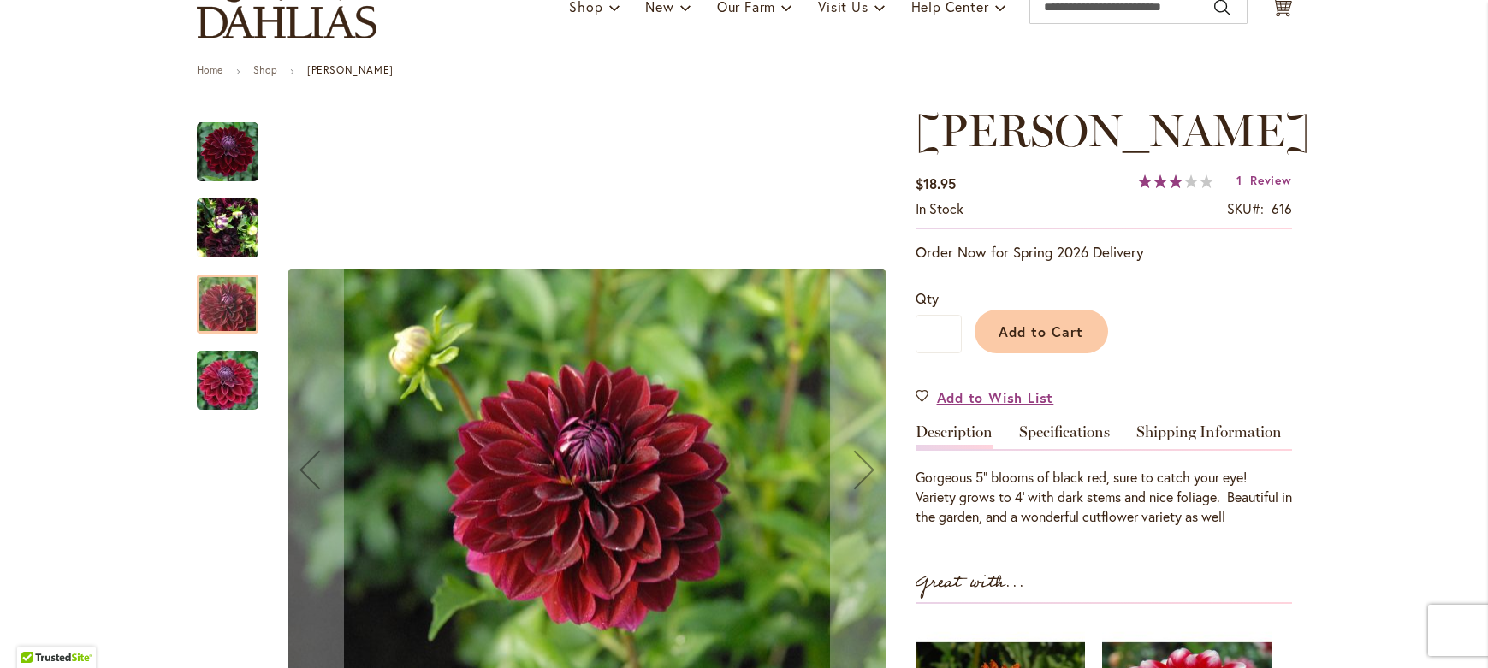
scroll to position [149, 0]
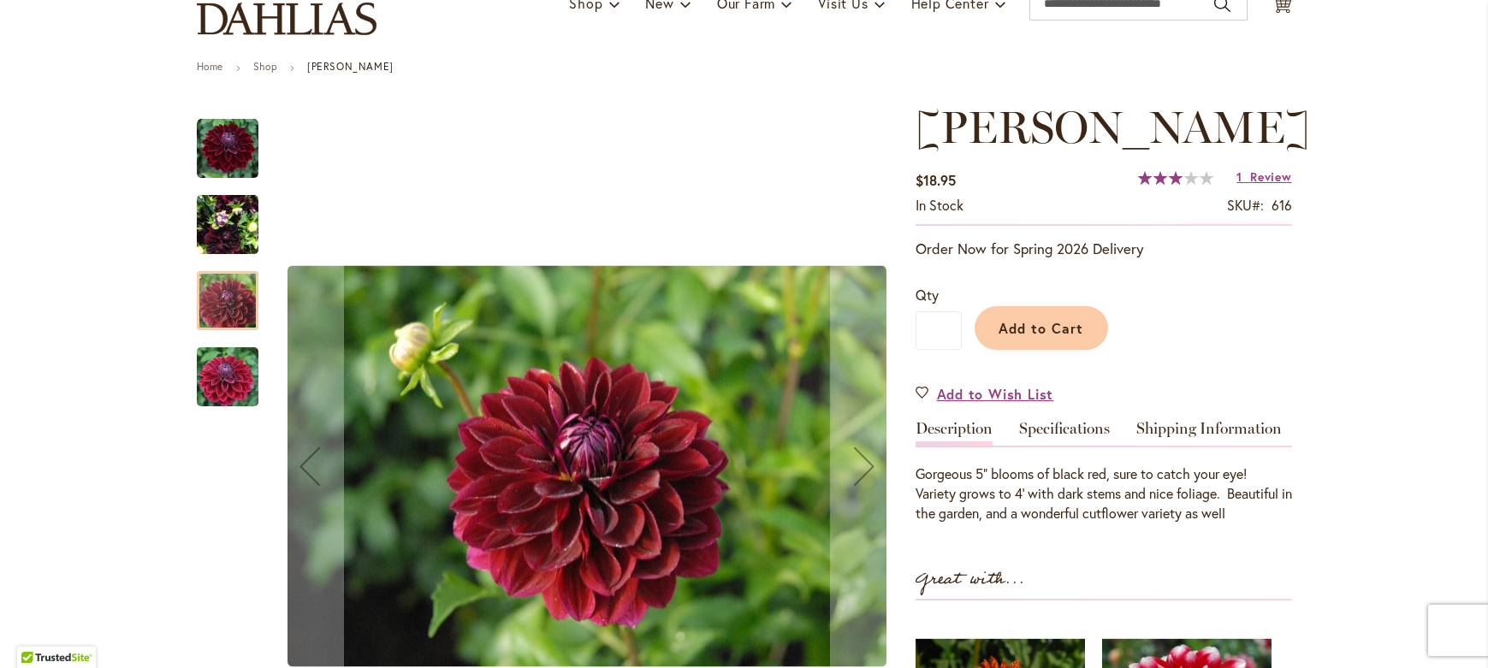
click at [219, 206] on img "Kaisha Lea" at bounding box center [228, 225] width 62 height 82
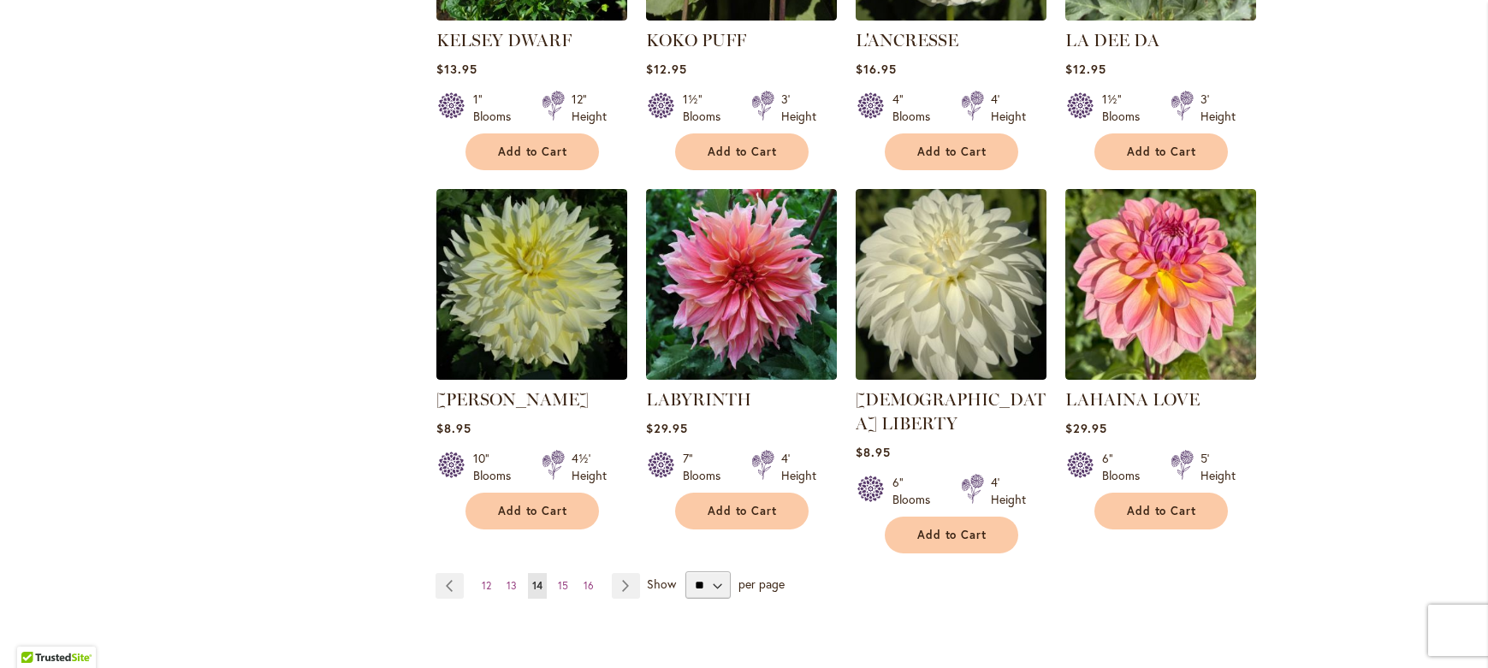
scroll to position [1319, 0]
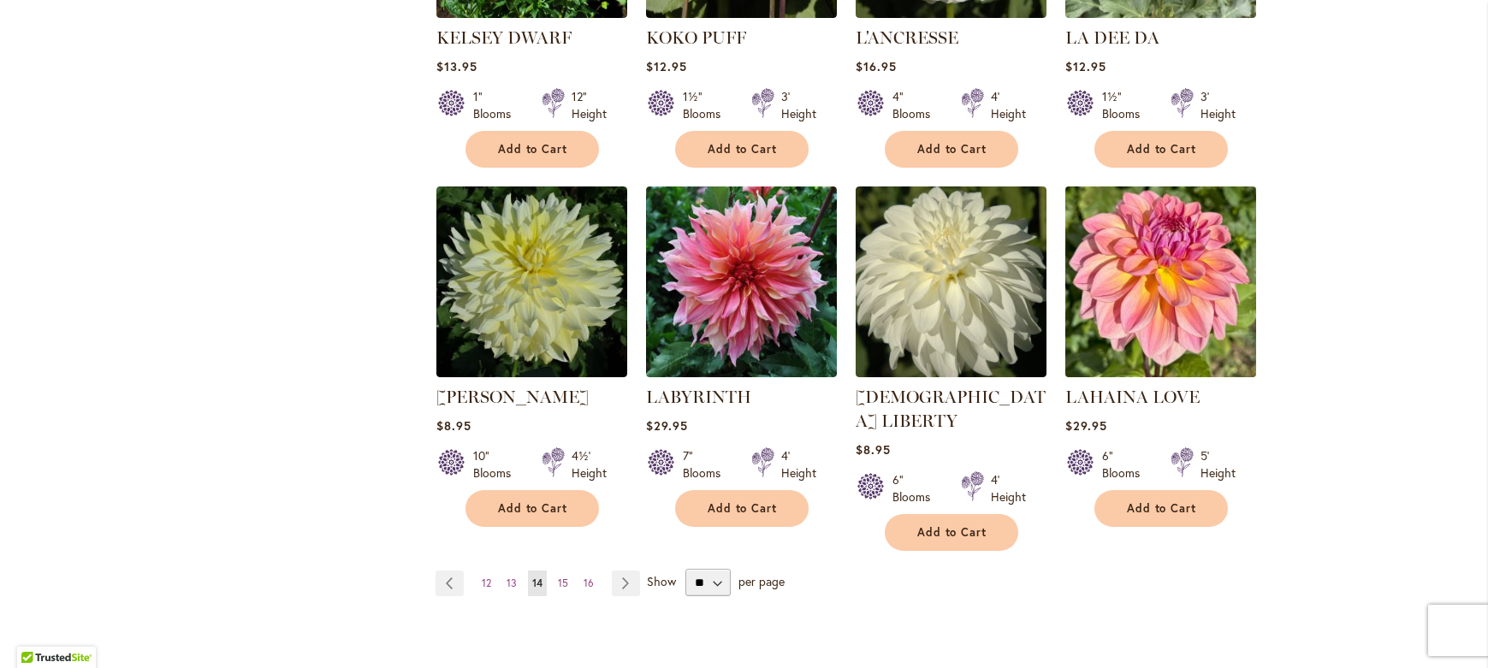
click at [1169, 300] on img at bounding box center [1160, 282] width 200 height 200
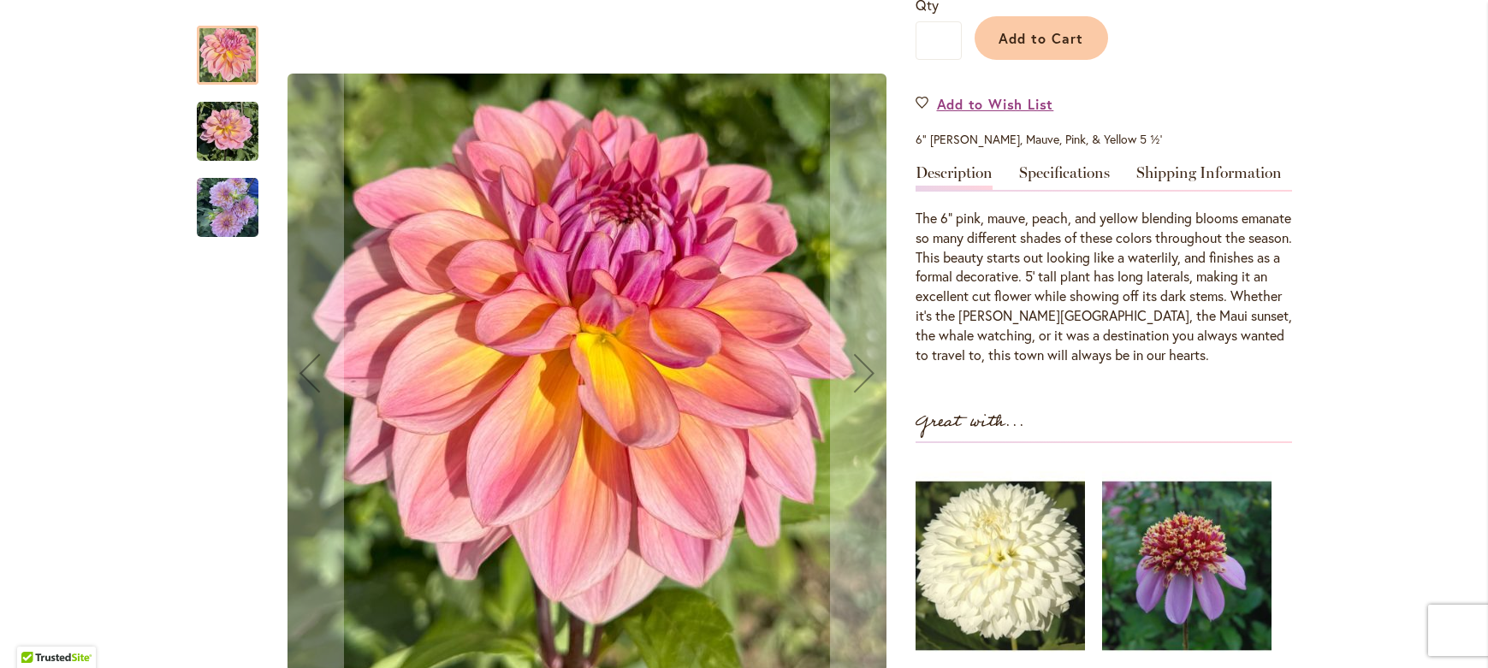
scroll to position [434, 0]
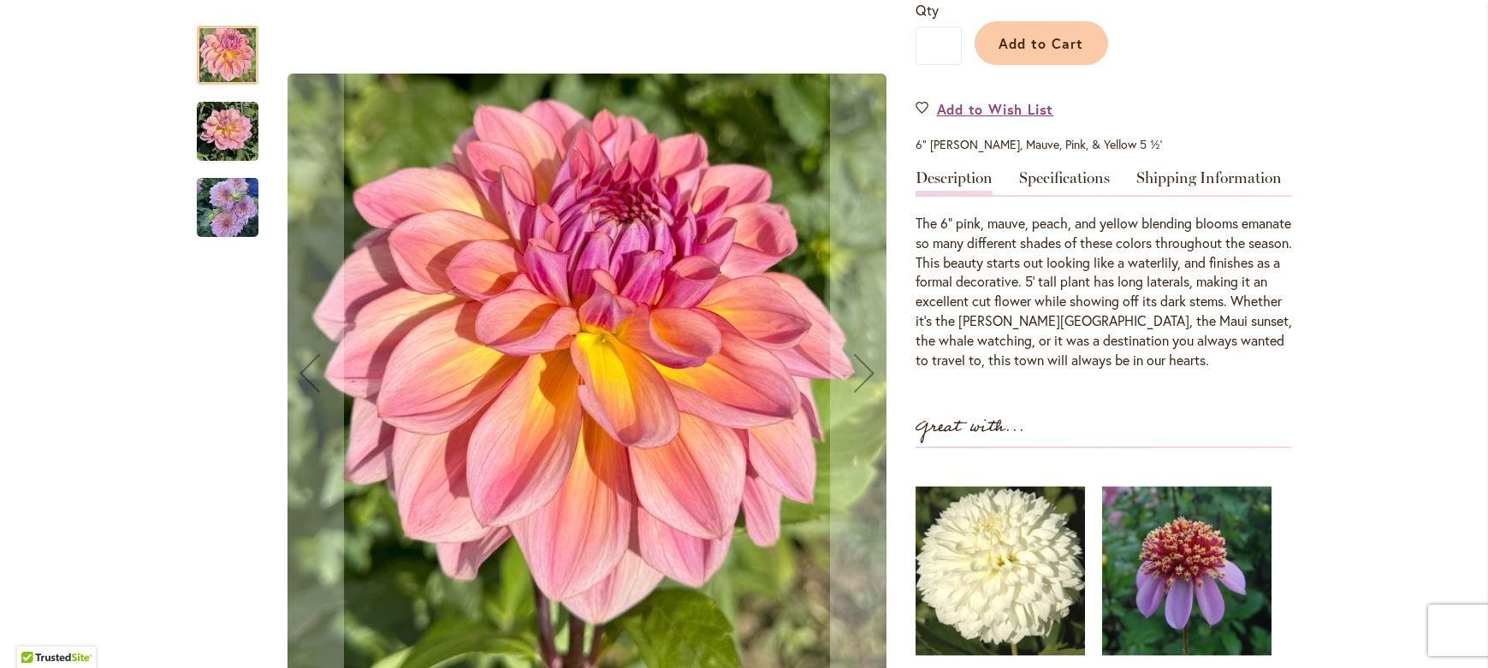
click at [229, 141] on img "LAHAINA LOVE" at bounding box center [228, 132] width 62 height 62
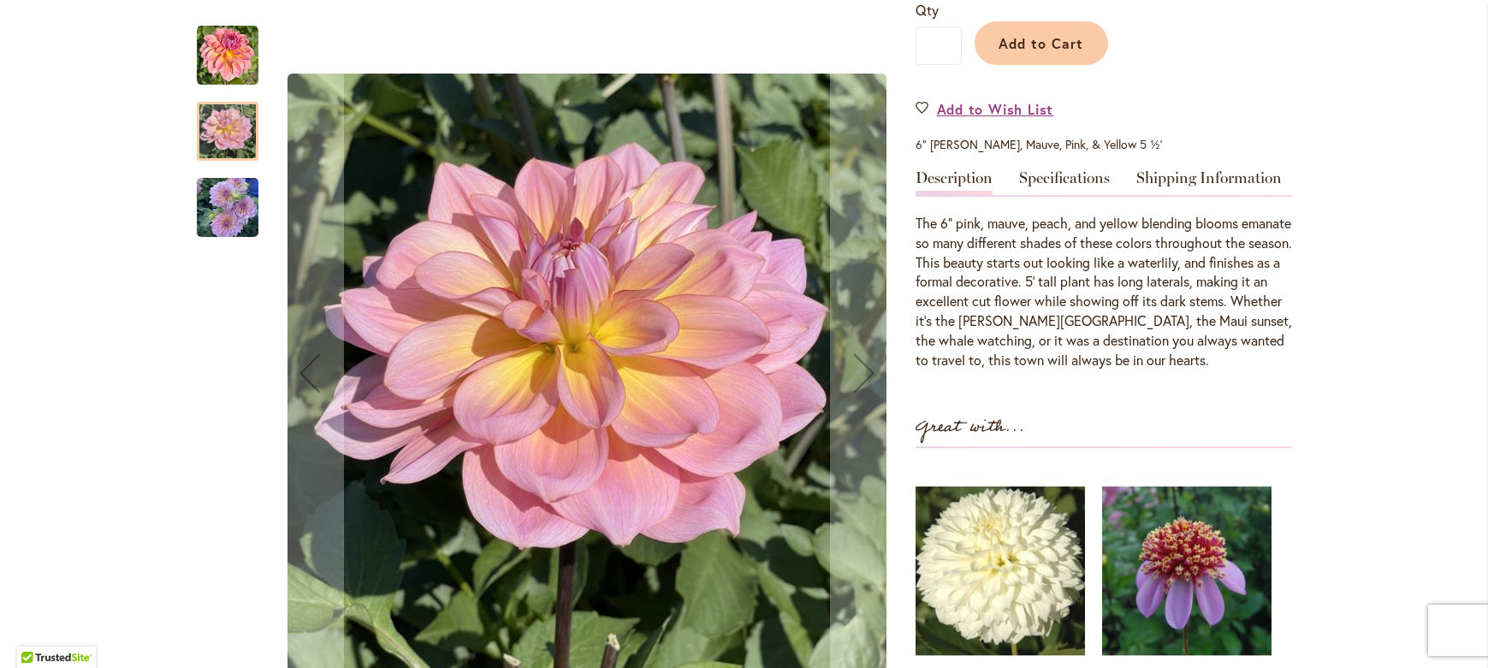
click at [207, 213] on img "LAHAINA LOVE" at bounding box center [228, 207] width 62 height 65
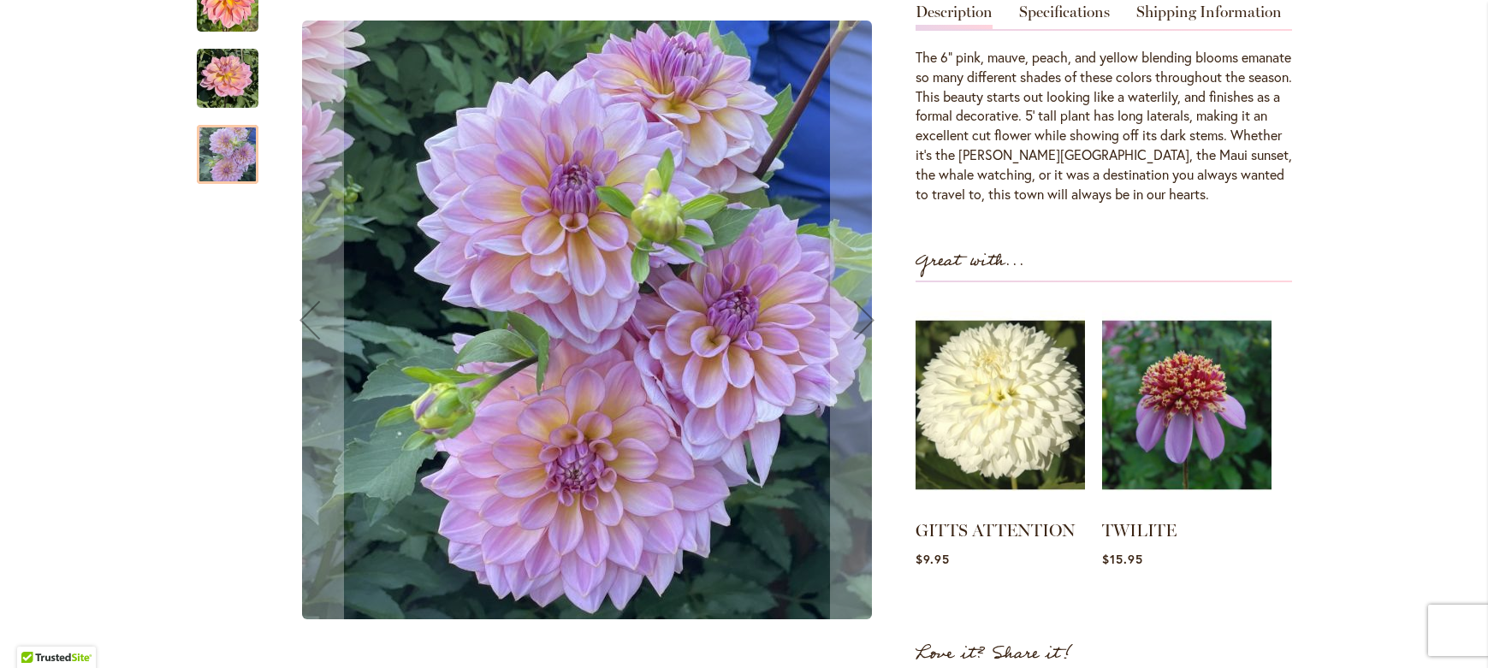
scroll to position [609, 0]
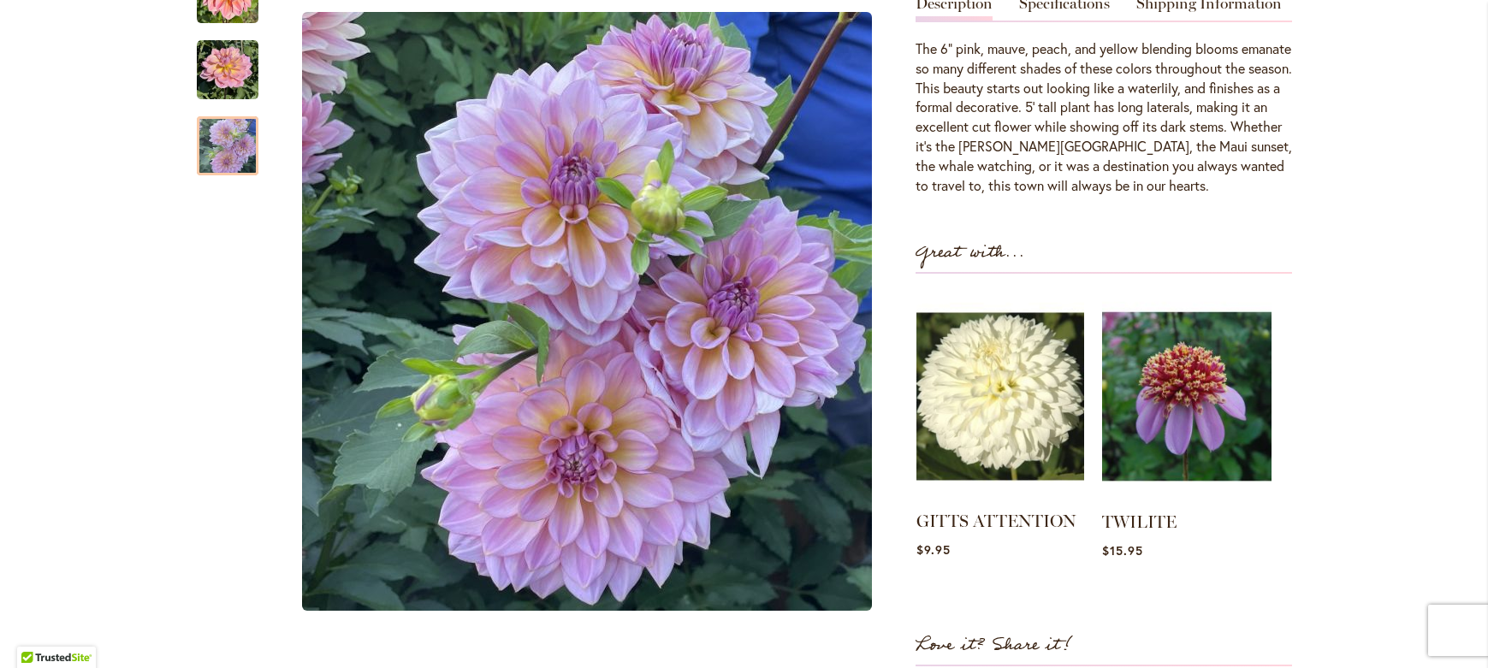
click at [1000, 398] on img at bounding box center [1001, 397] width 168 height 210
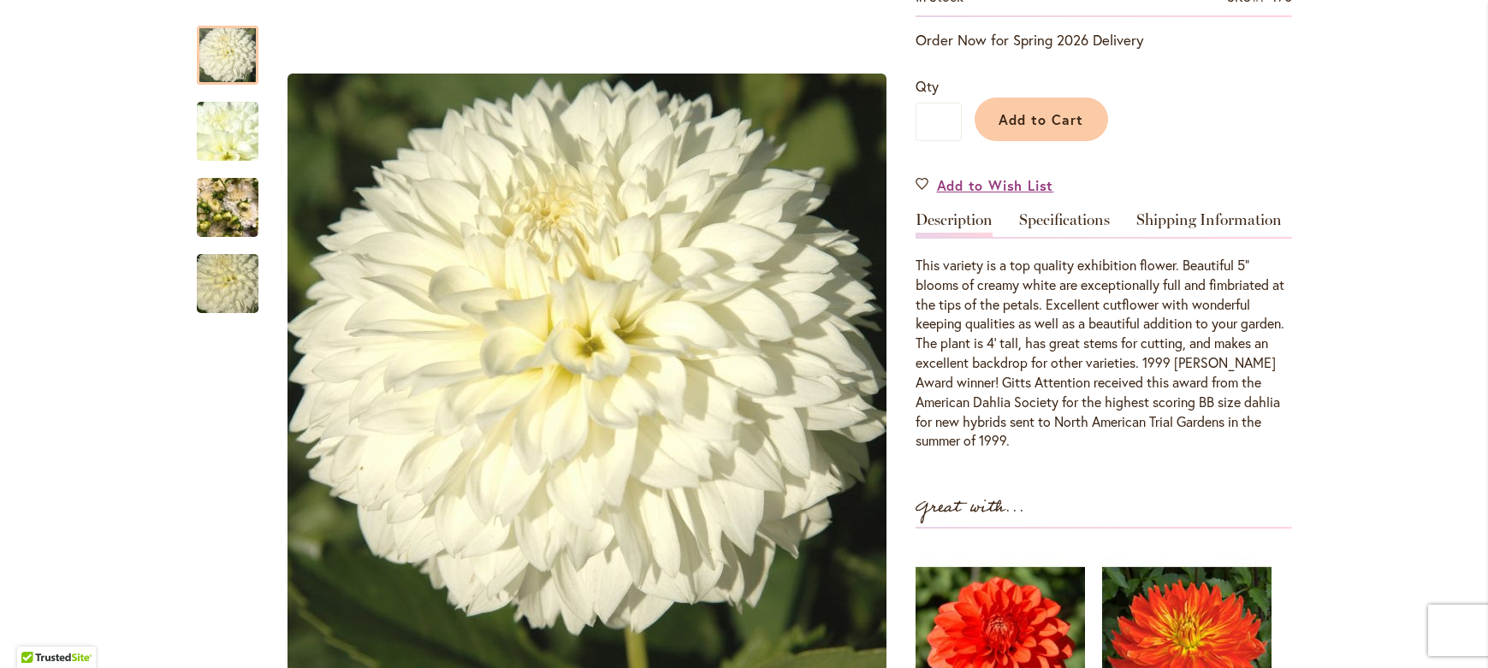
scroll to position [410, 0]
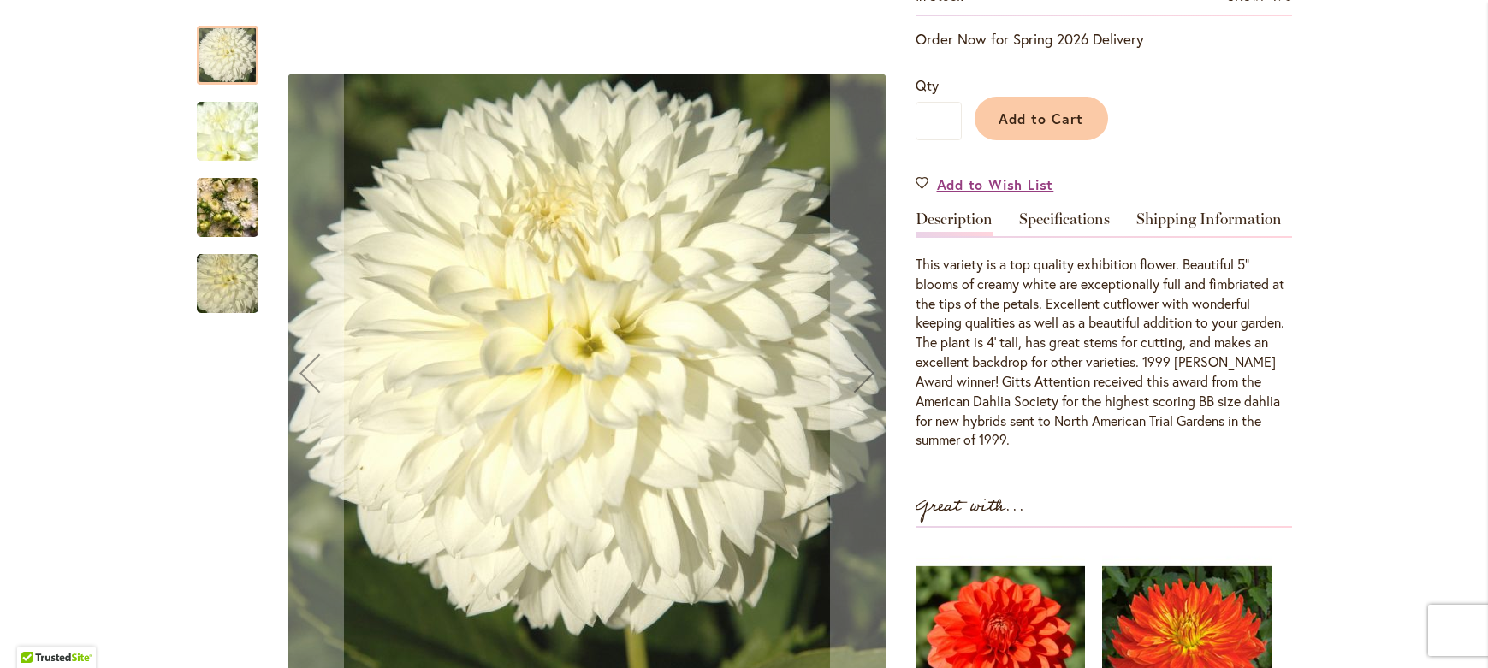
click at [216, 201] on img "GITTS ATTENTION" at bounding box center [228, 208] width 62 height 82
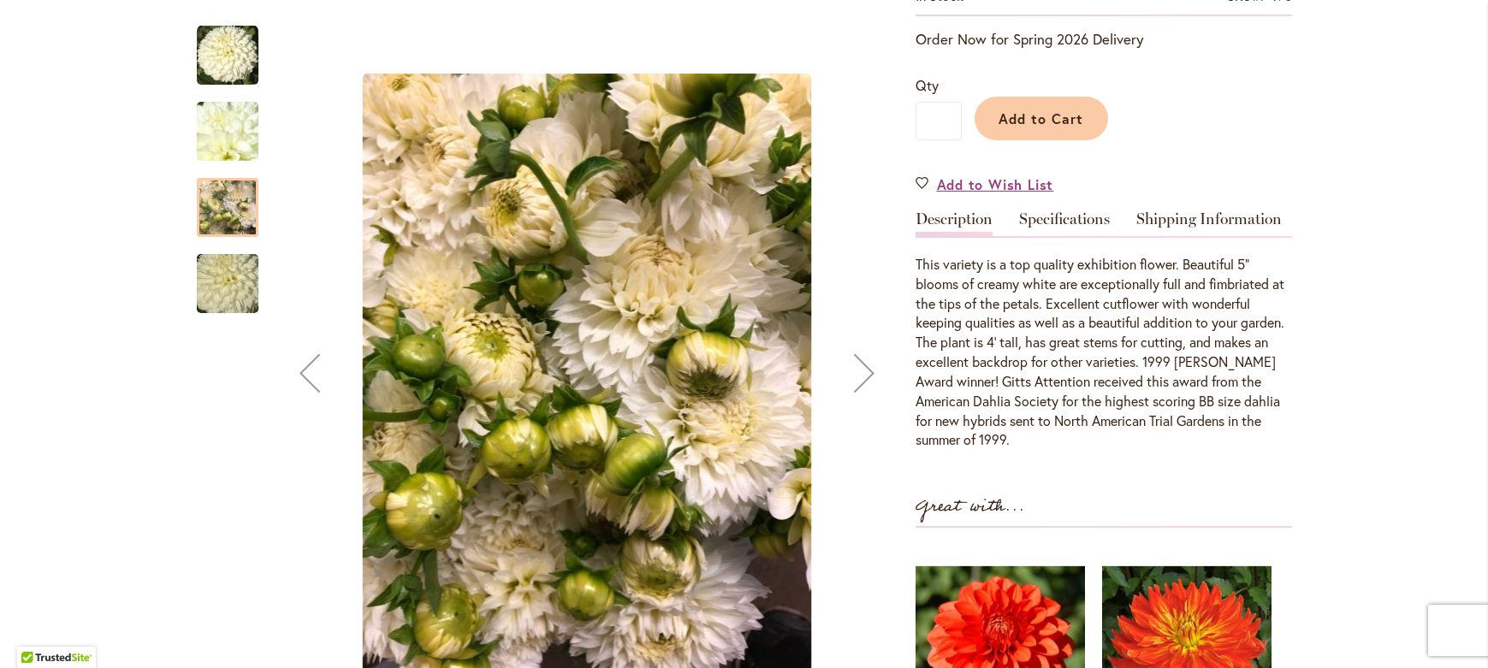
click at [228, 275] on img "GITTS ATTENTION" at bounding box center [227, 284] width 123 height 82
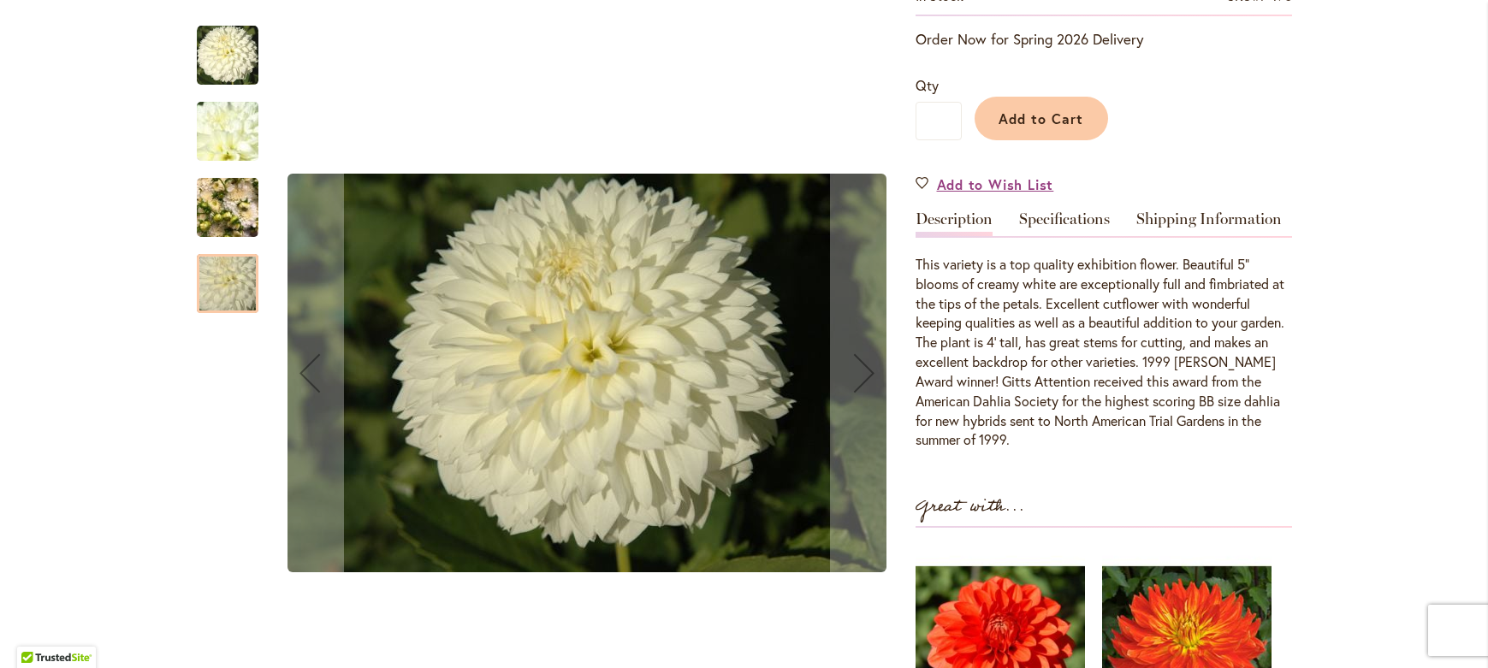
click at [212, 144] on img "GITTS ATTENTION" at bounding box center [227, 132] width 123 height 92
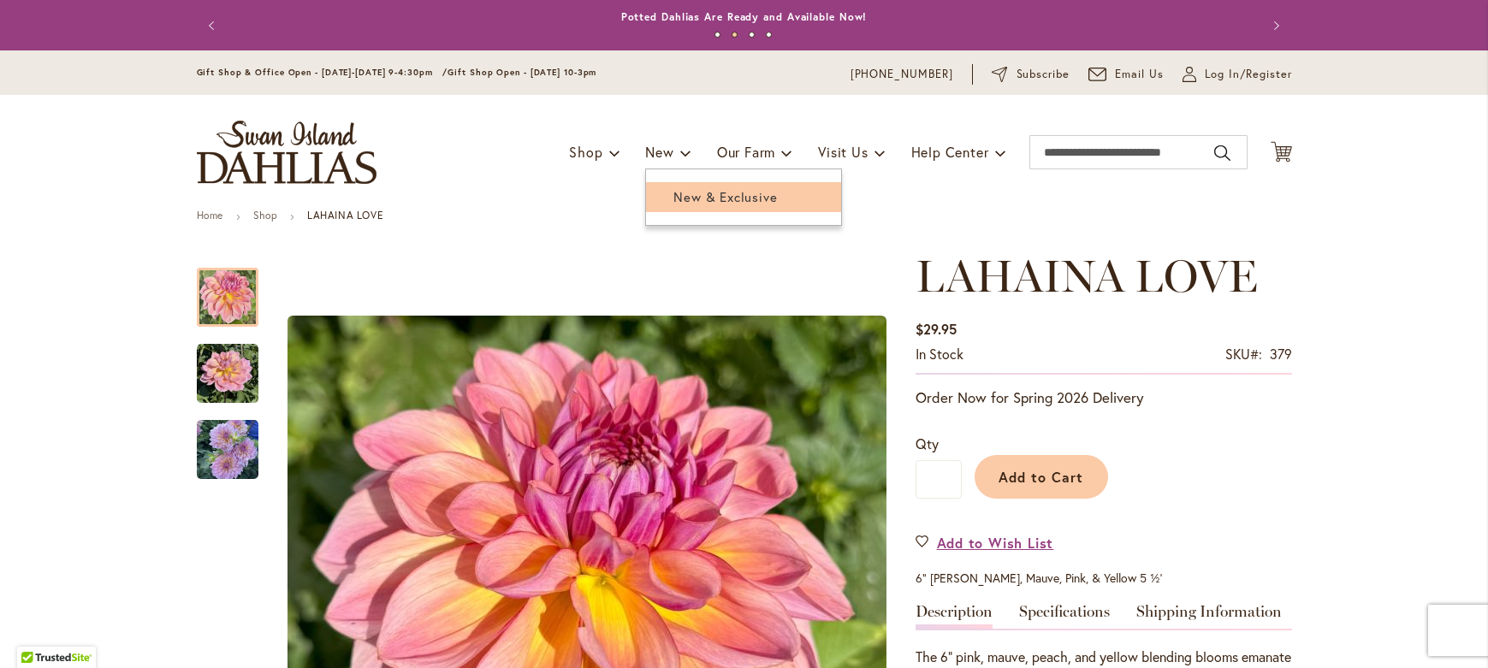
click at [678, 201] on span "New & Exclusive" at bounding box center [726, 196] width 104 height 17
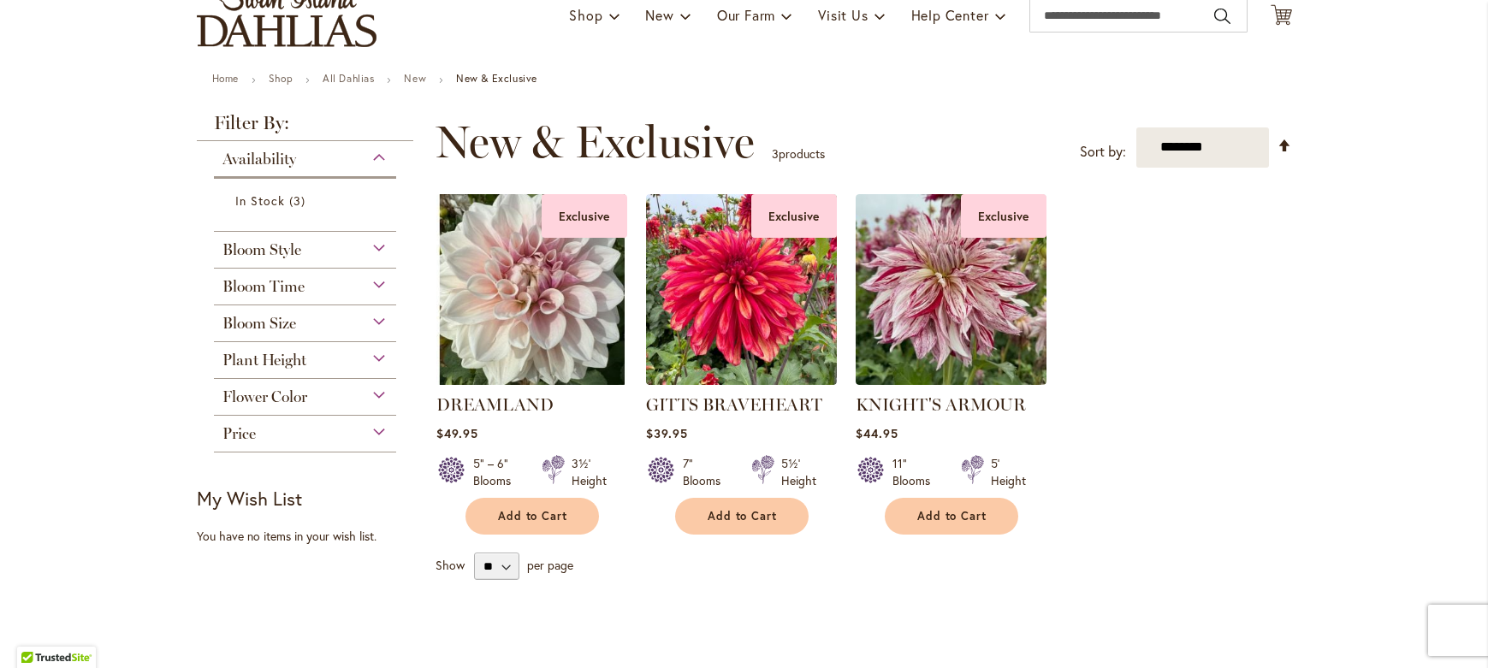
scroll to position [180, 0]
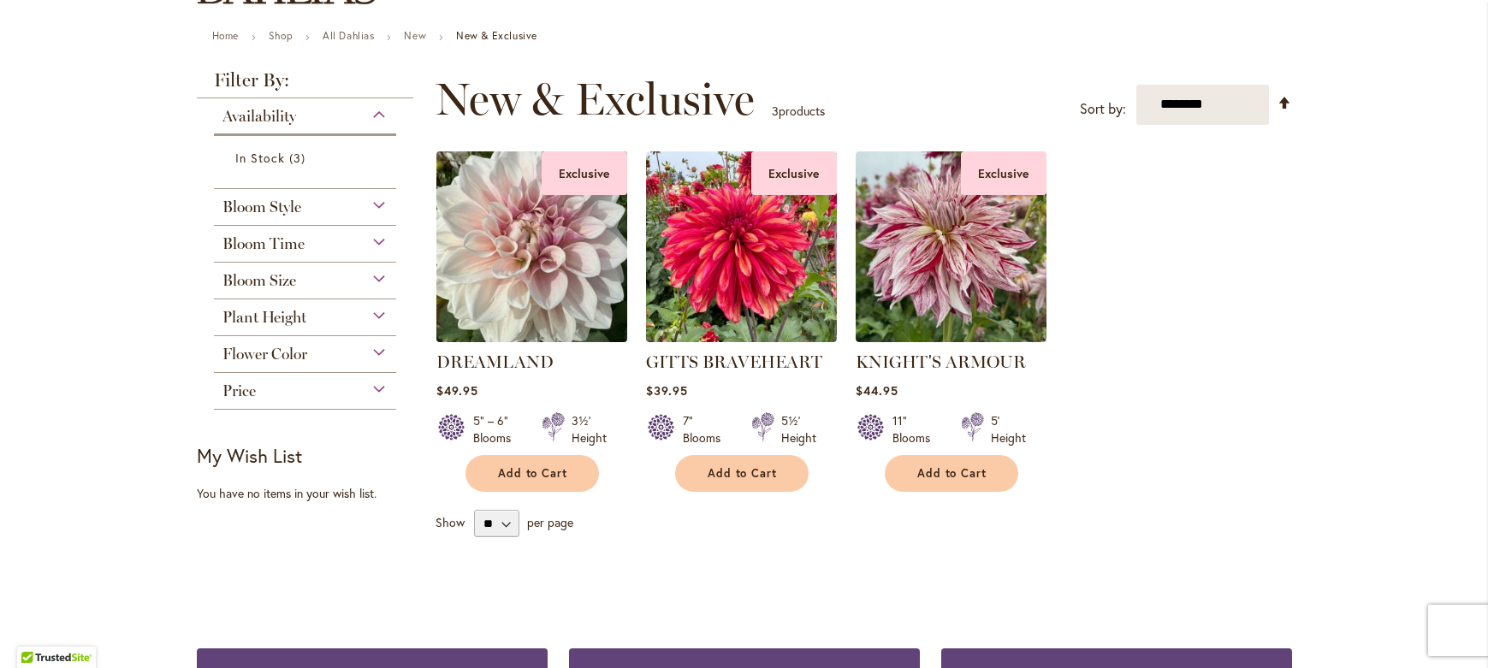
click at [513, 264] on img at bounding box center [531, 246] width 200 height 200
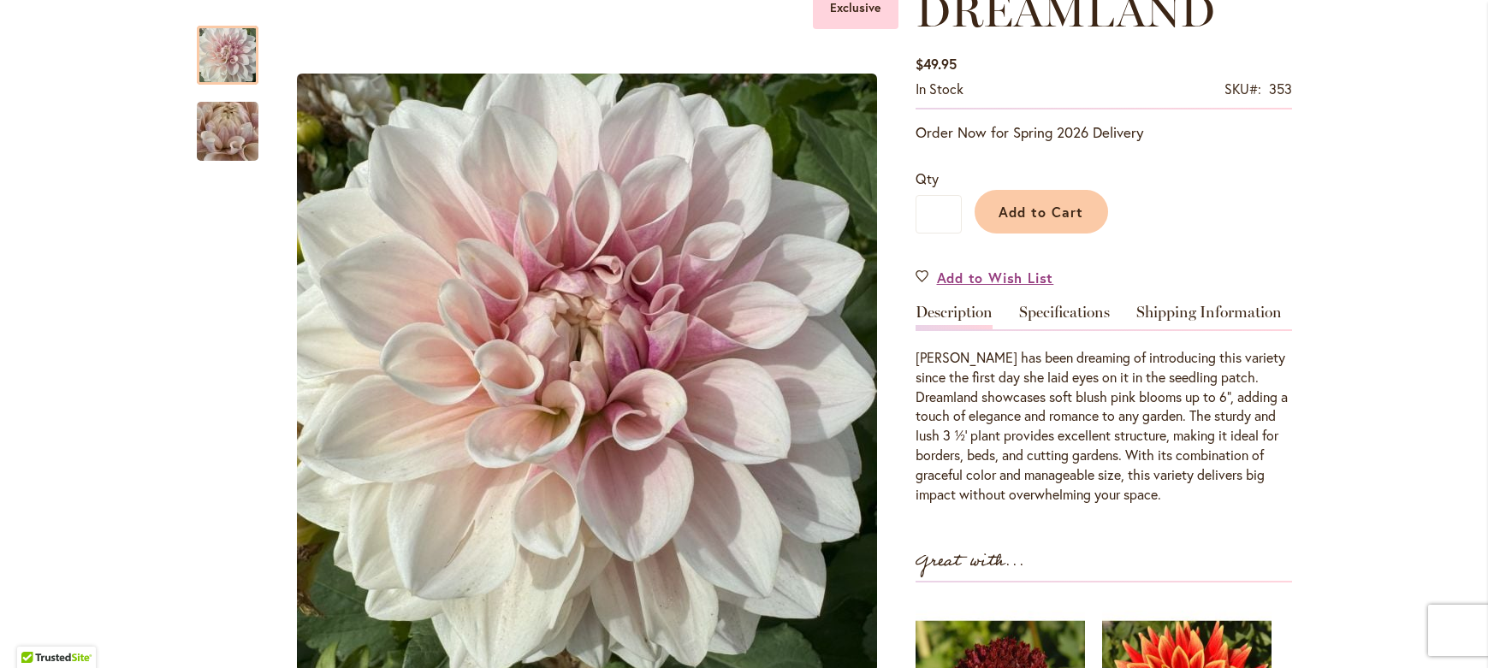
scroll to position [294, 0]
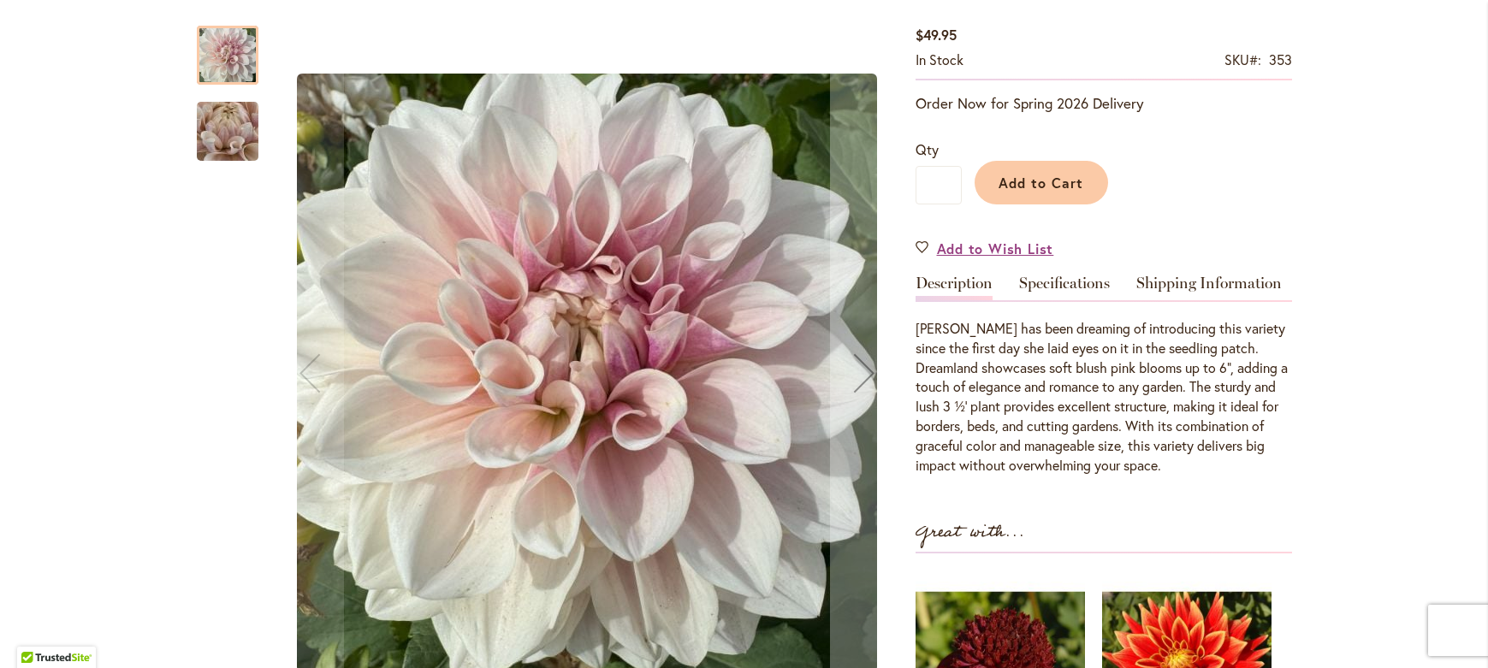
click at [235, 140] on img "DREAMLAND" at bounding box center [227, 132] width 123 height 92
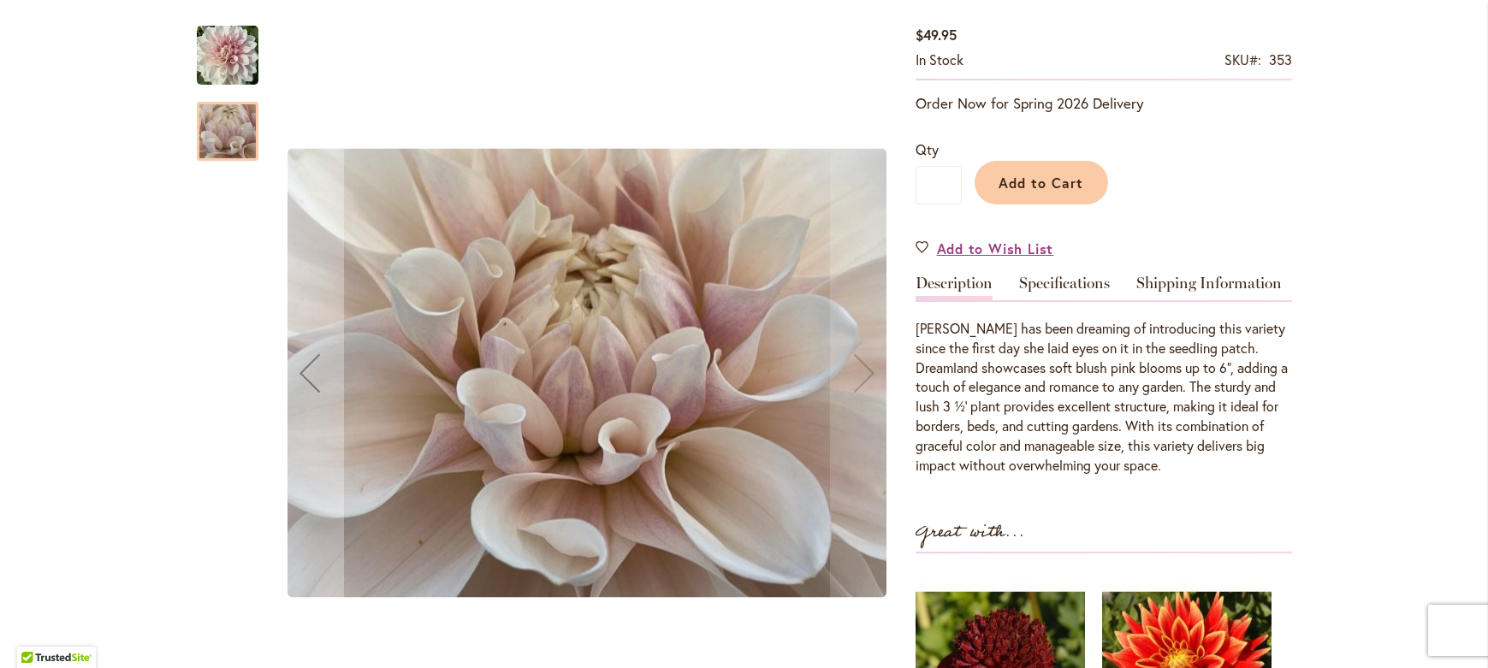
click at [198, 56] on img "DREAMLAND" at bounding box center [228, 54] width 62 height 63
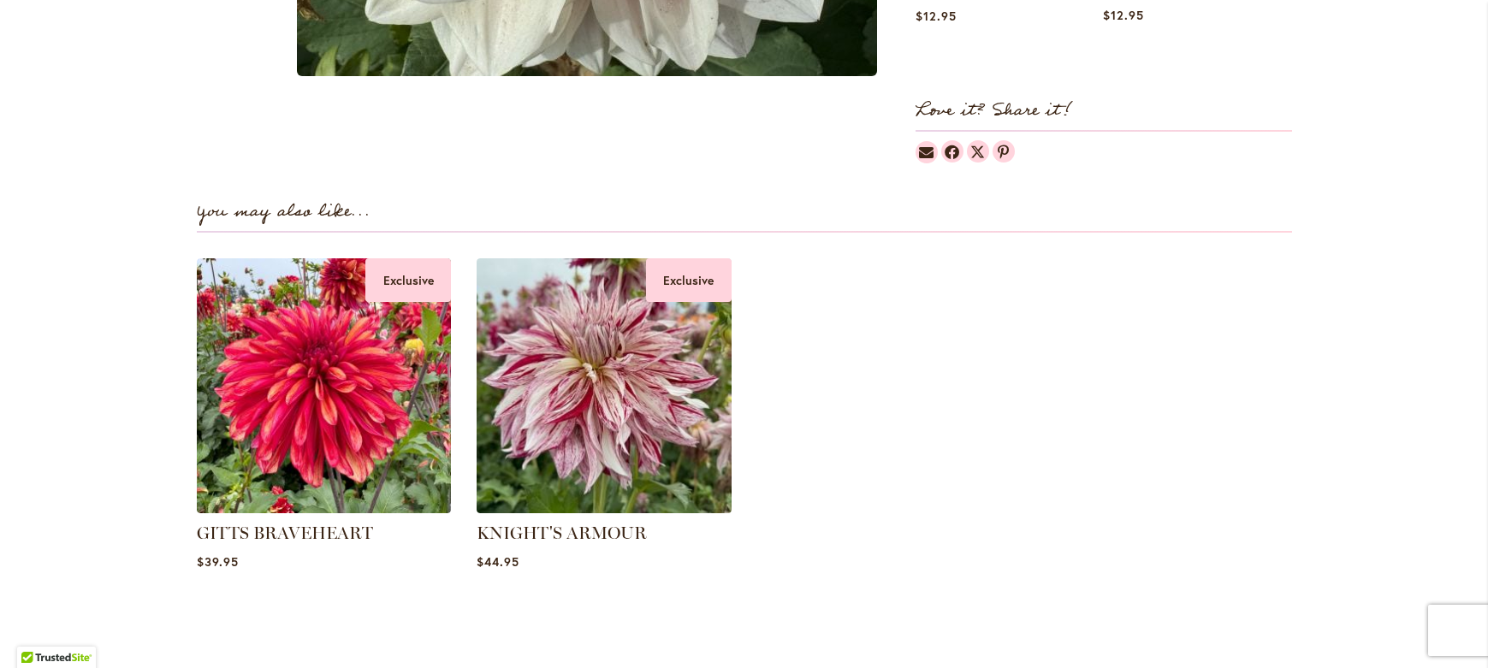
scroll to position [1080, 0]
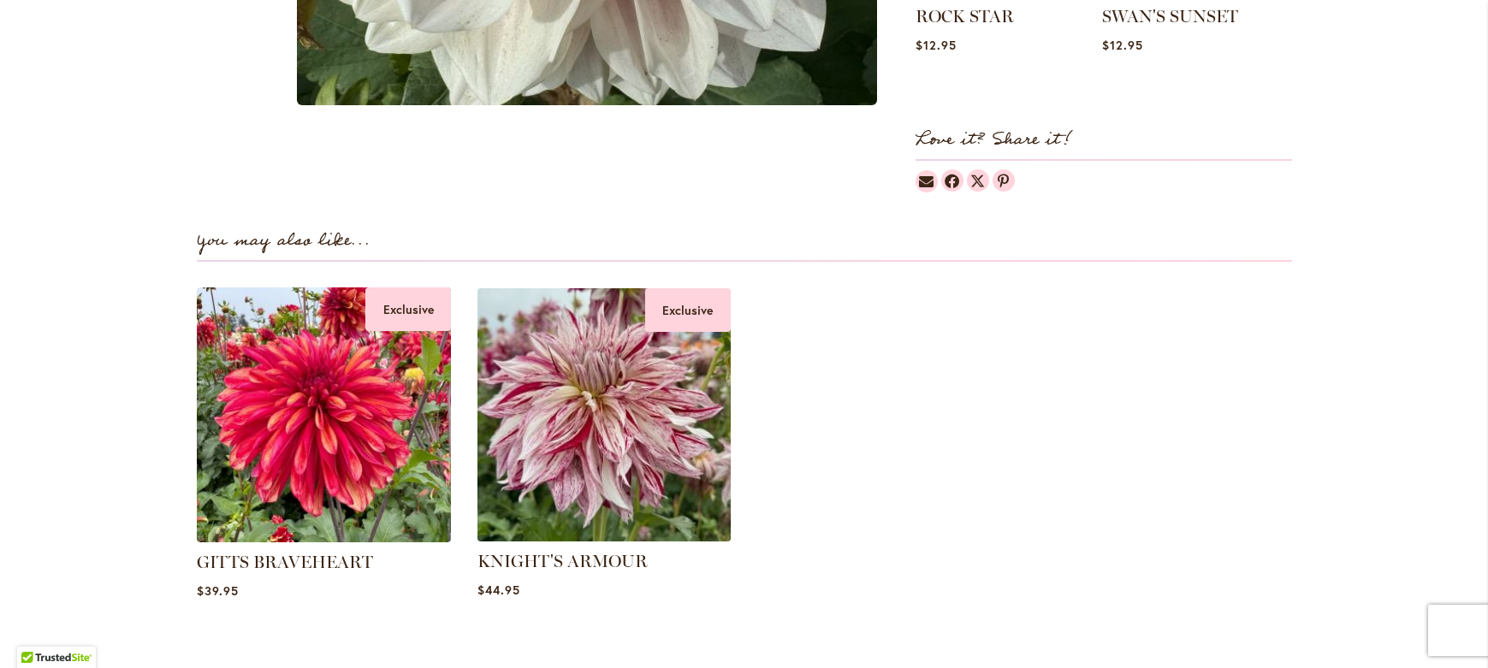
click at [658, 428] on img at bounding box center [604, 414] width 265 height 265
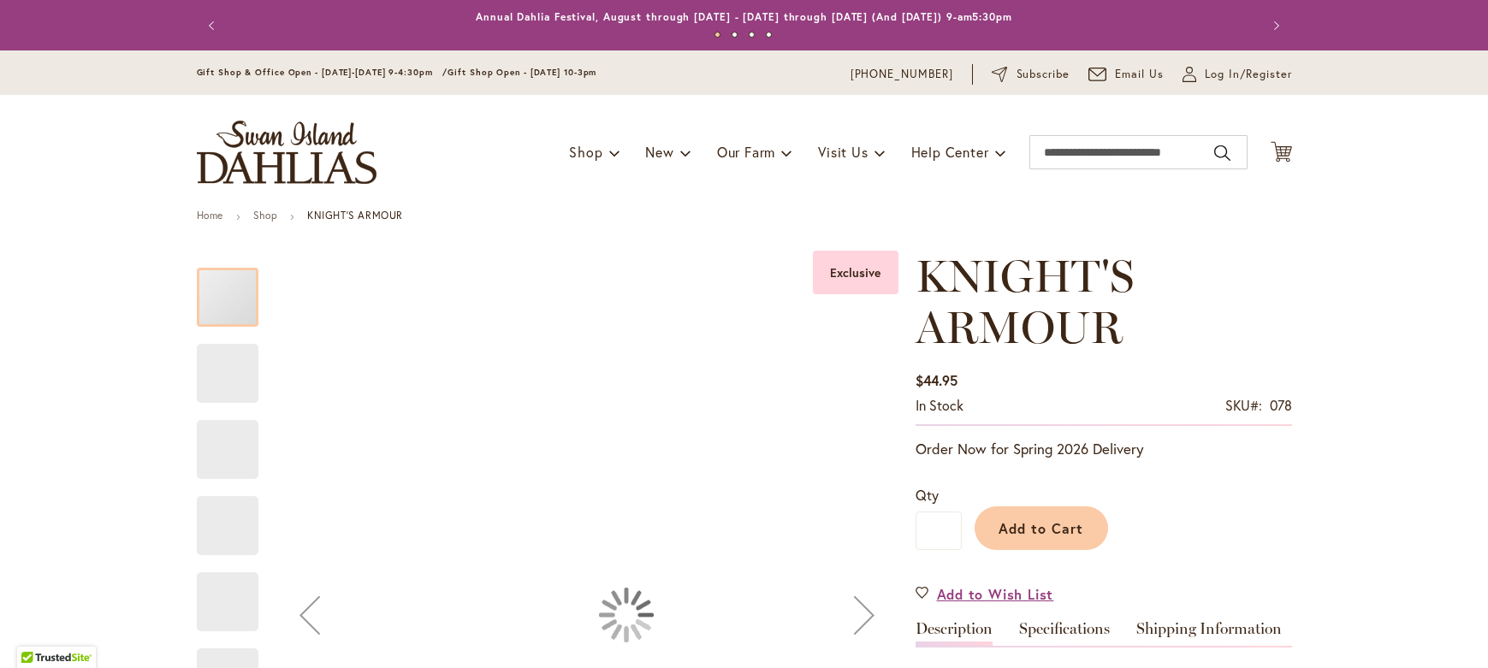
drag, startPoint x: 0, startPoint y: 0, endPoint x: 584, endPoint y: 392, distance: 703.2
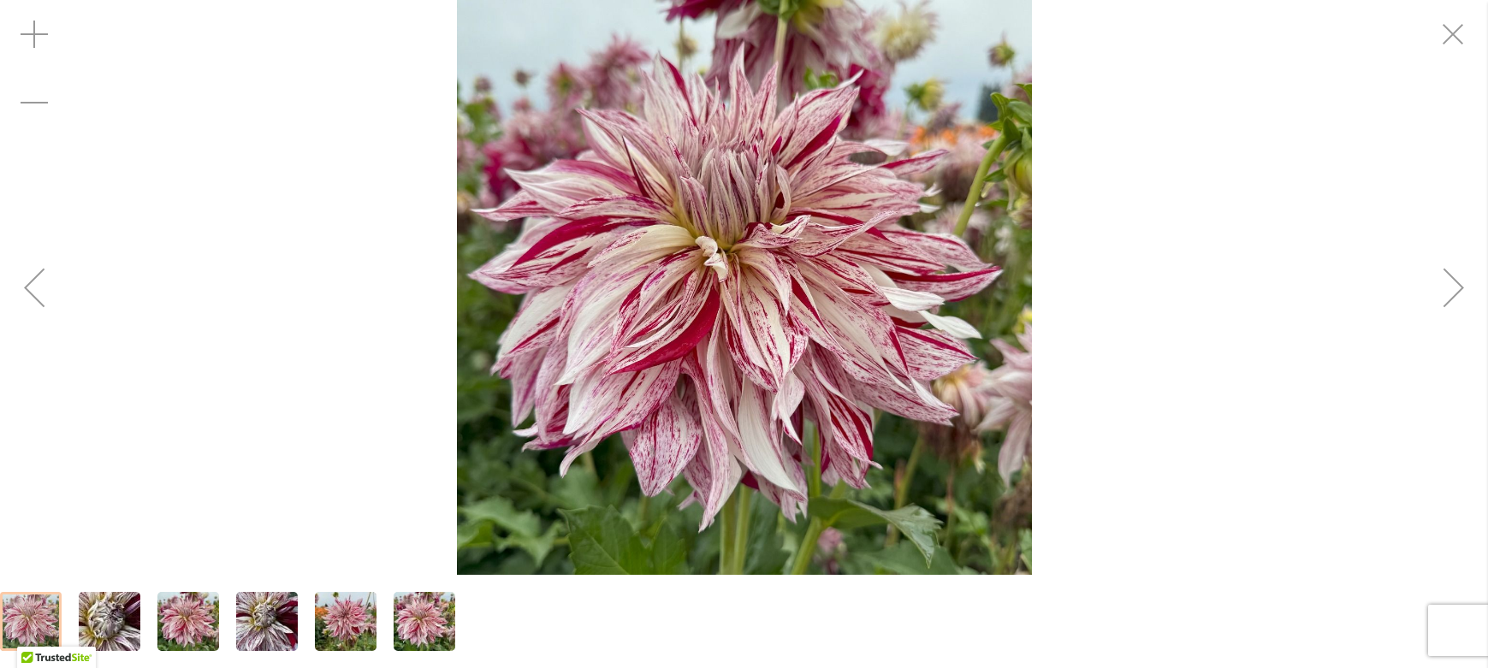
click at [1447, 288] on div "Next" at bounding box center [1454, 287] width 68 height 68
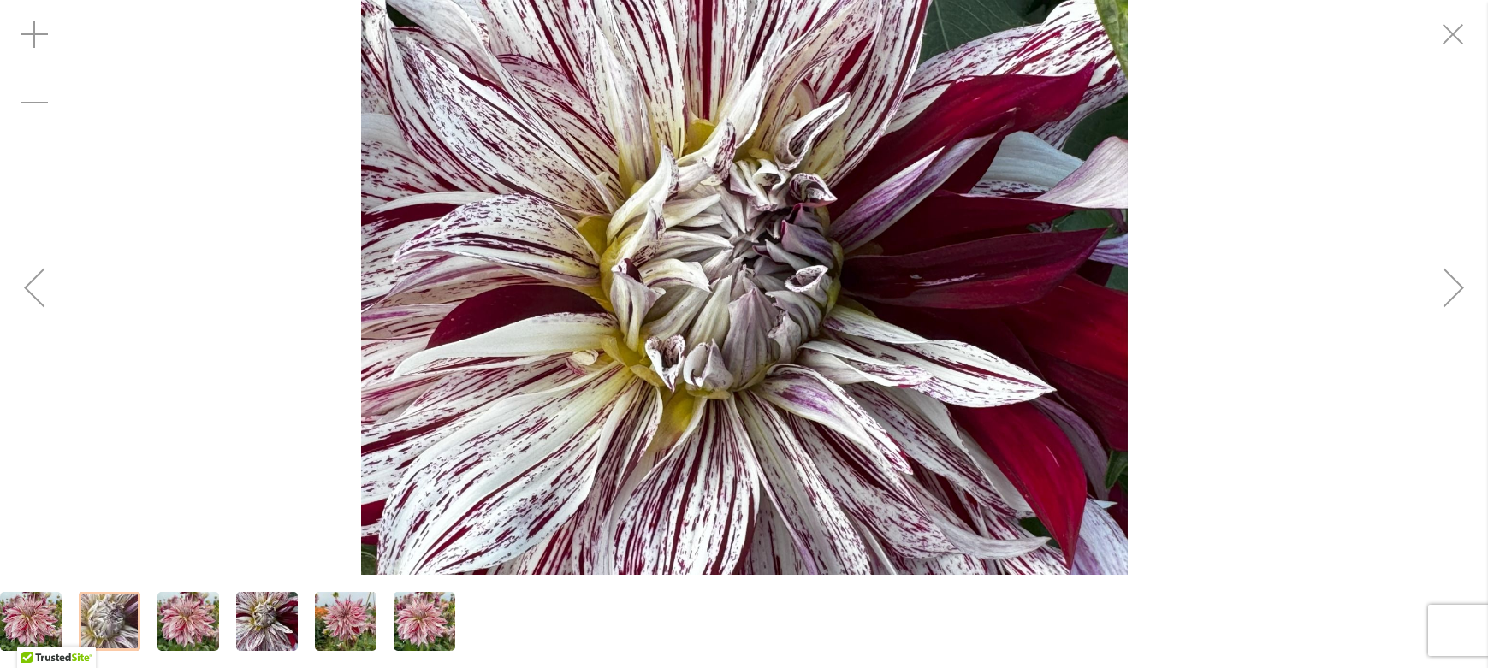
click at [1447, 288] on div "Next" at bounding box center [1454, 287] width 68 height 68
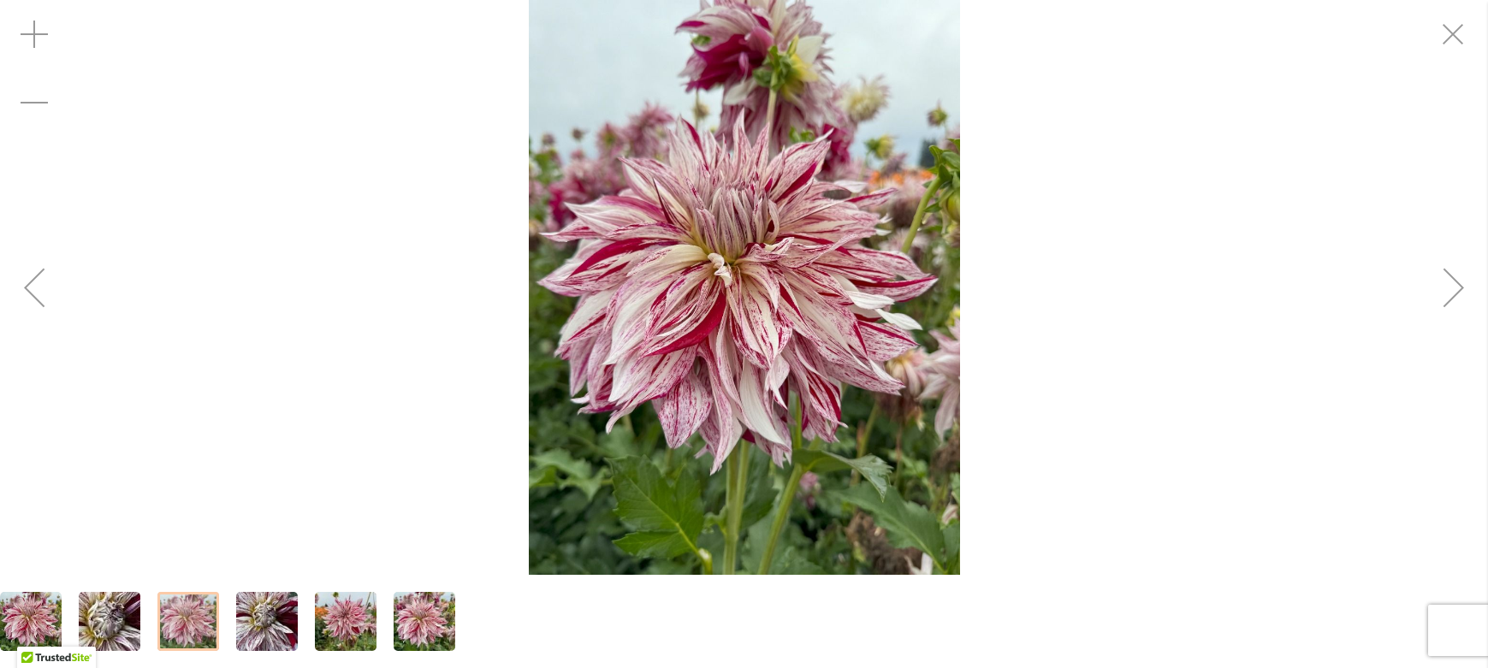
click at [1447, 288] on div "Next" at bounding box center [1454, 287] width 68 height 68
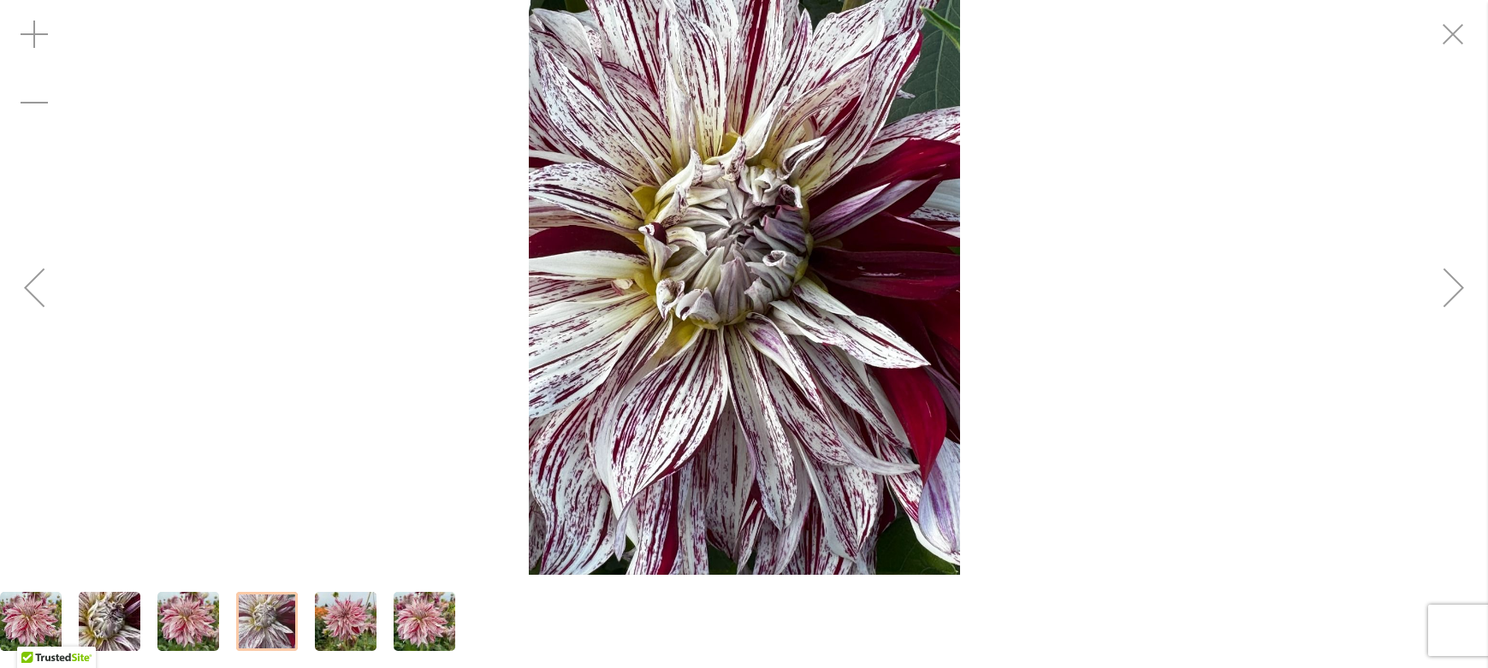
click at [1447, 288] on div "Next" at bounding box center [1454, 287] width 68 height 68
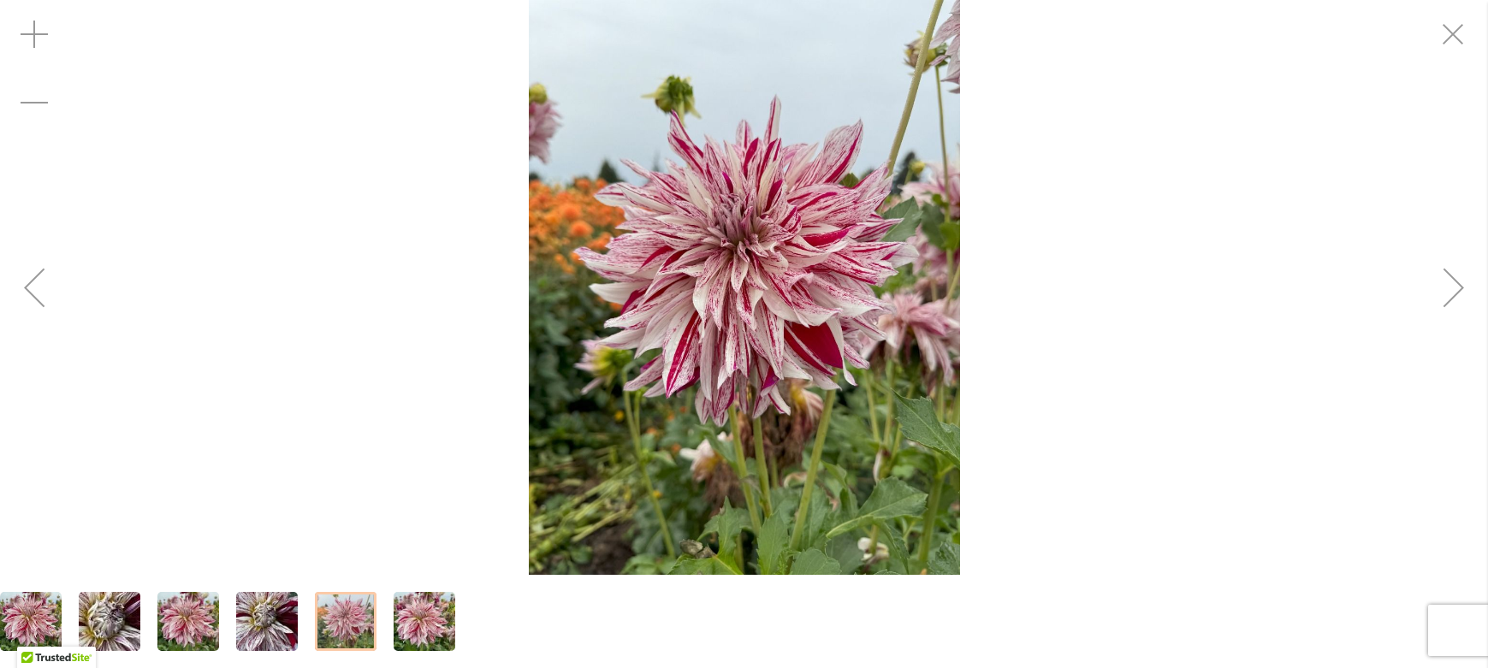
click at [1447, 288] on div "Next" at bounding box center [1454, 287] width 68 height 68
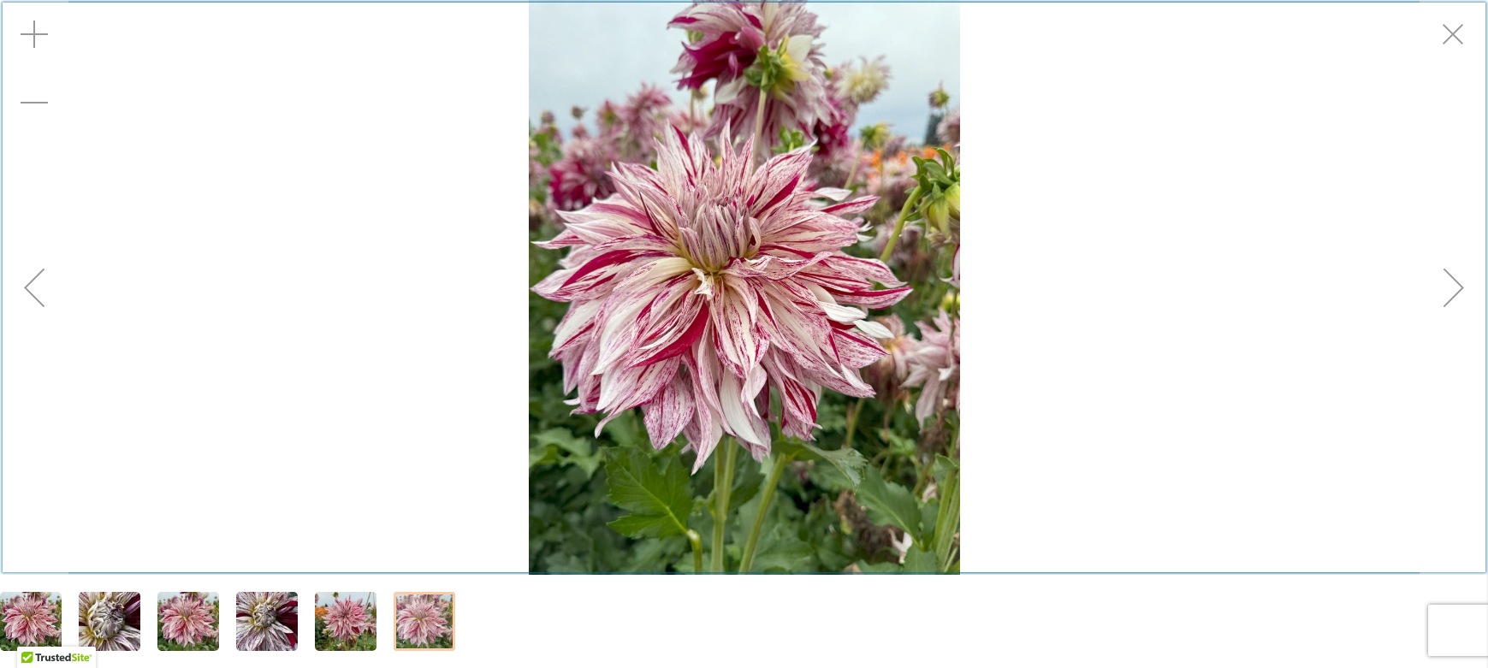
scroll to position [251, 0]
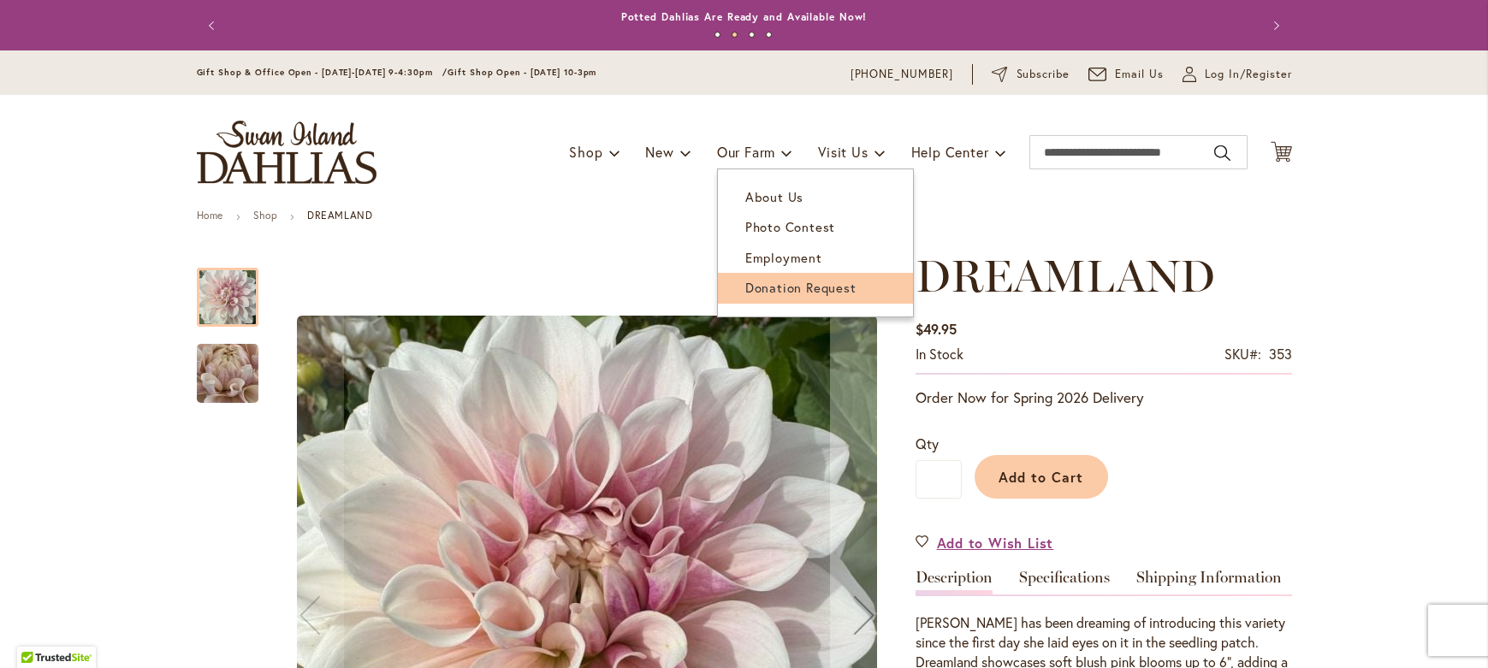
click at [775, 287] on span "Donation Request" at bounding box center [801, 287] width 111 height 17
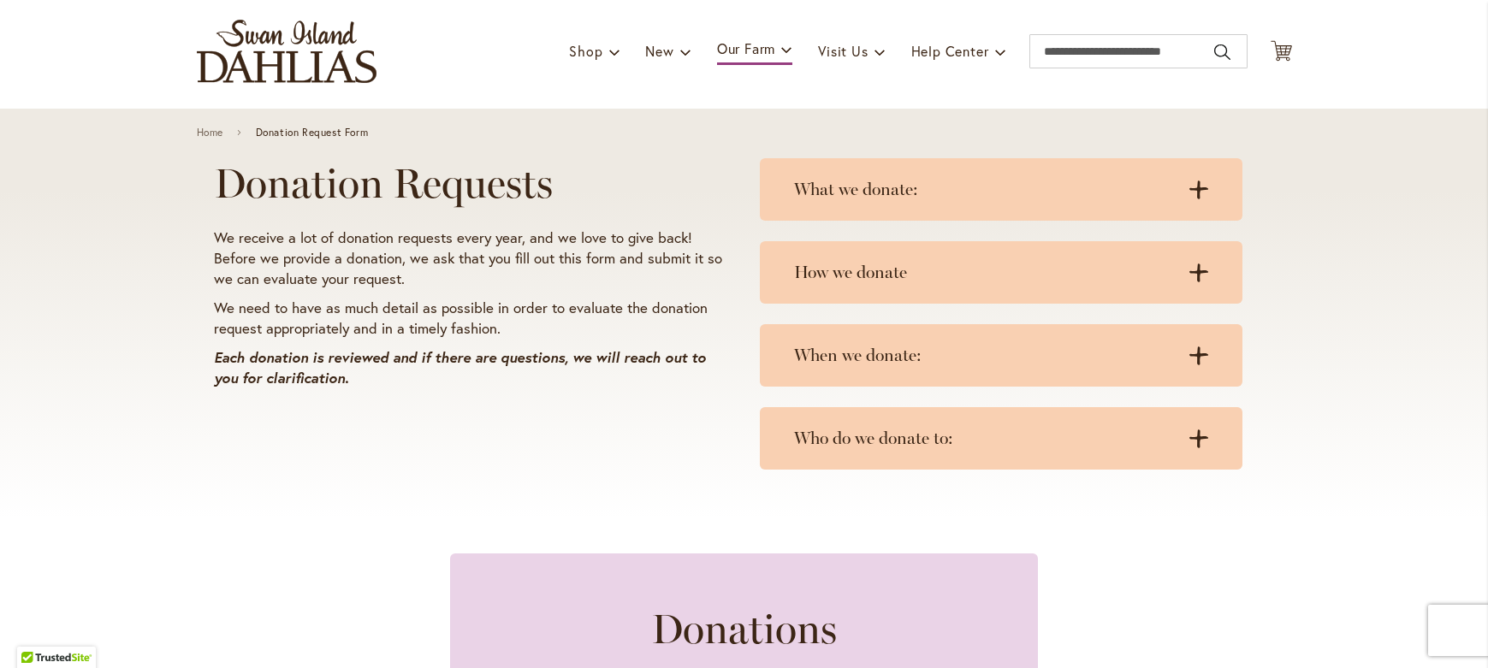
scroll to position [103, 0]
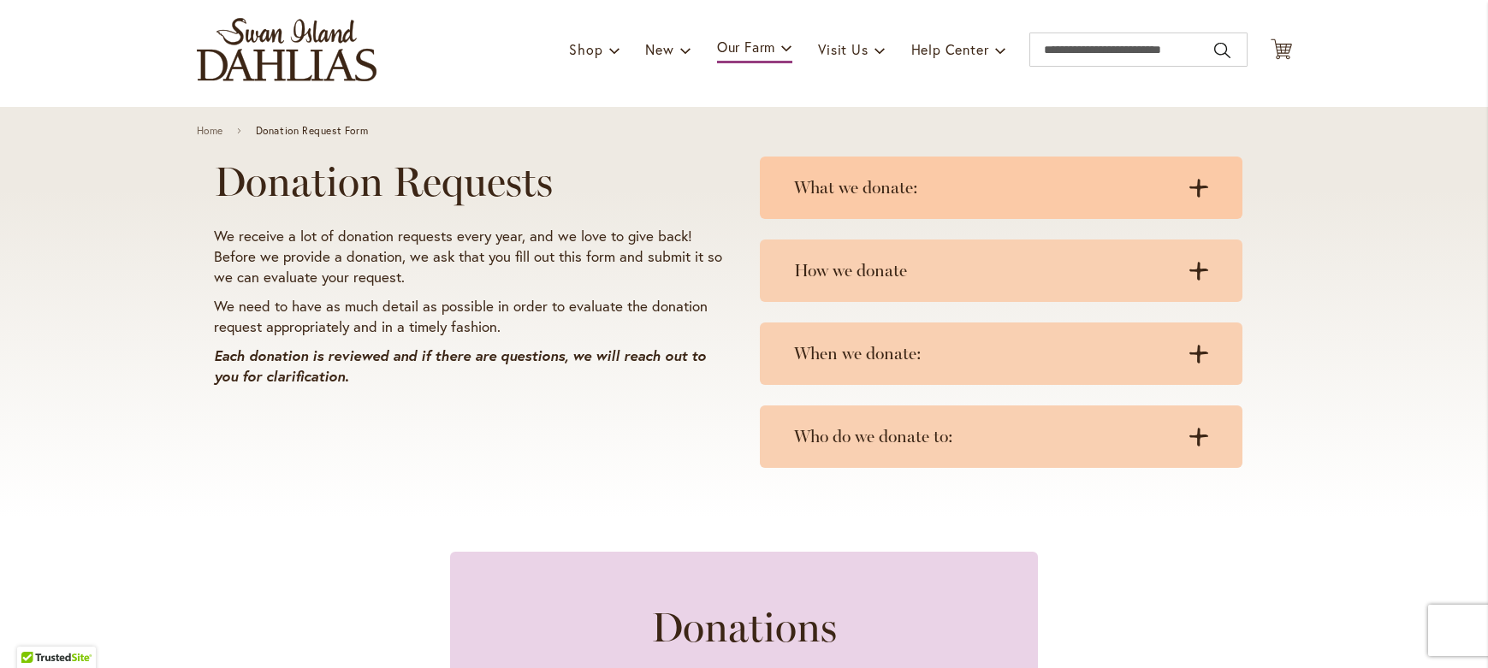
click at [1166, 197] on h3 "What we donate:" at bounding box center [984, 187] width 380 height 21
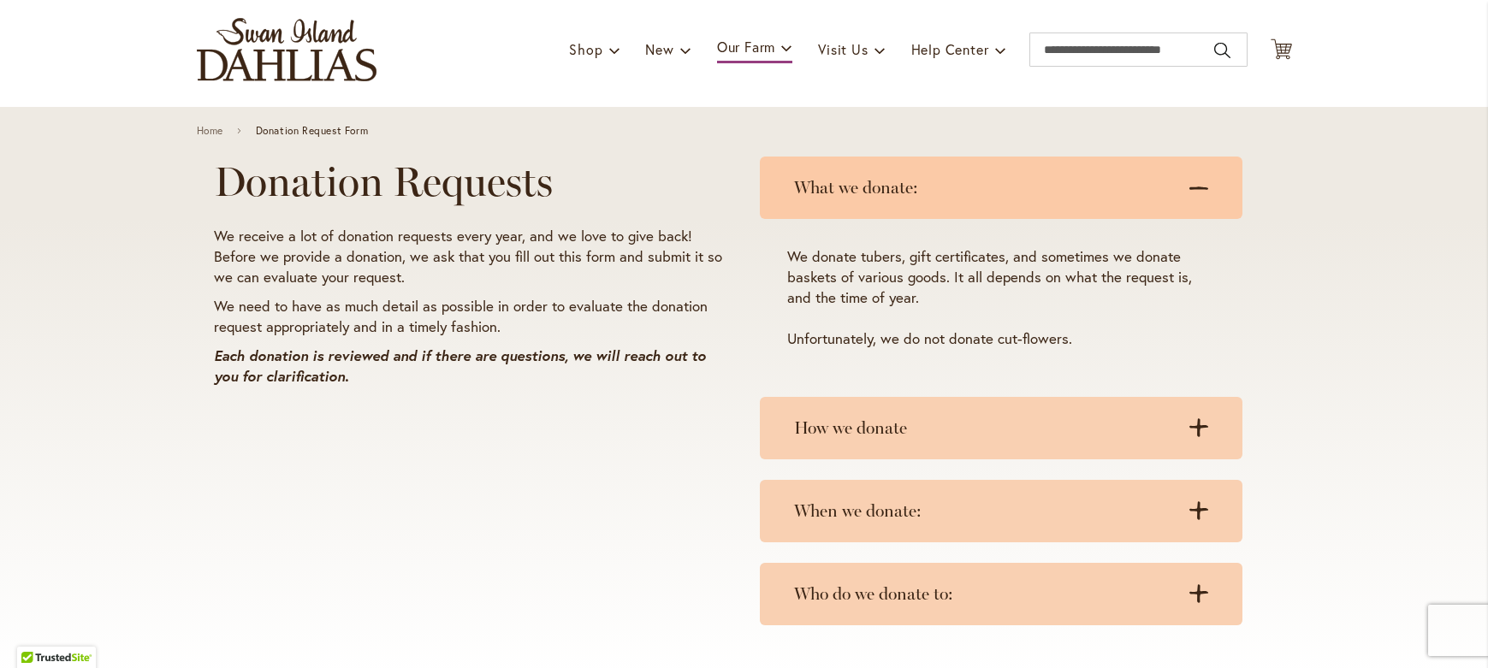
click at [1197, 192] on icon ".cls-1 { fill: #3c2616; stroke-width: 0px; }" at bounding box center [1199, 188] width 19 height 19
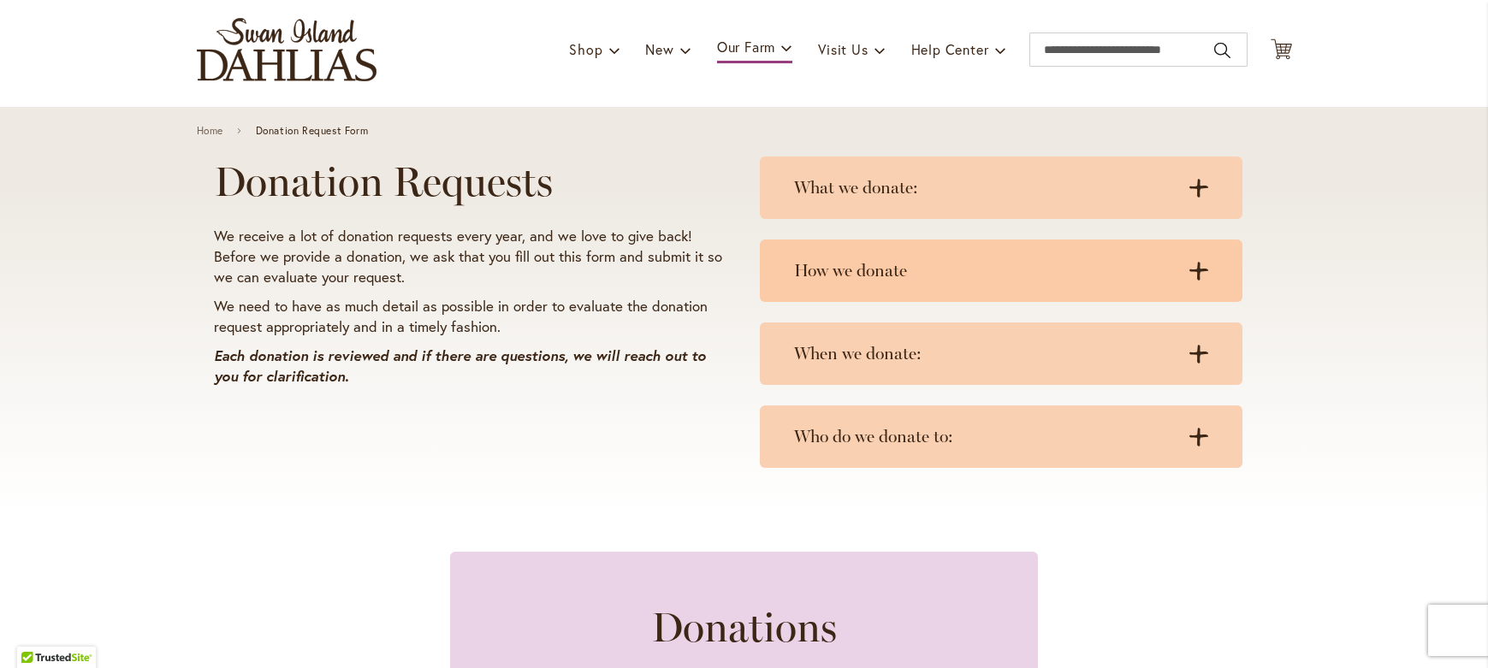
click at [1203, 266] on div "How we donate .cls-1 { fill: #3c2616; stroke-width: 0px; } .cls-1 { fill: #3c26…" at bounding box center [1001, 271] width 483 height 62
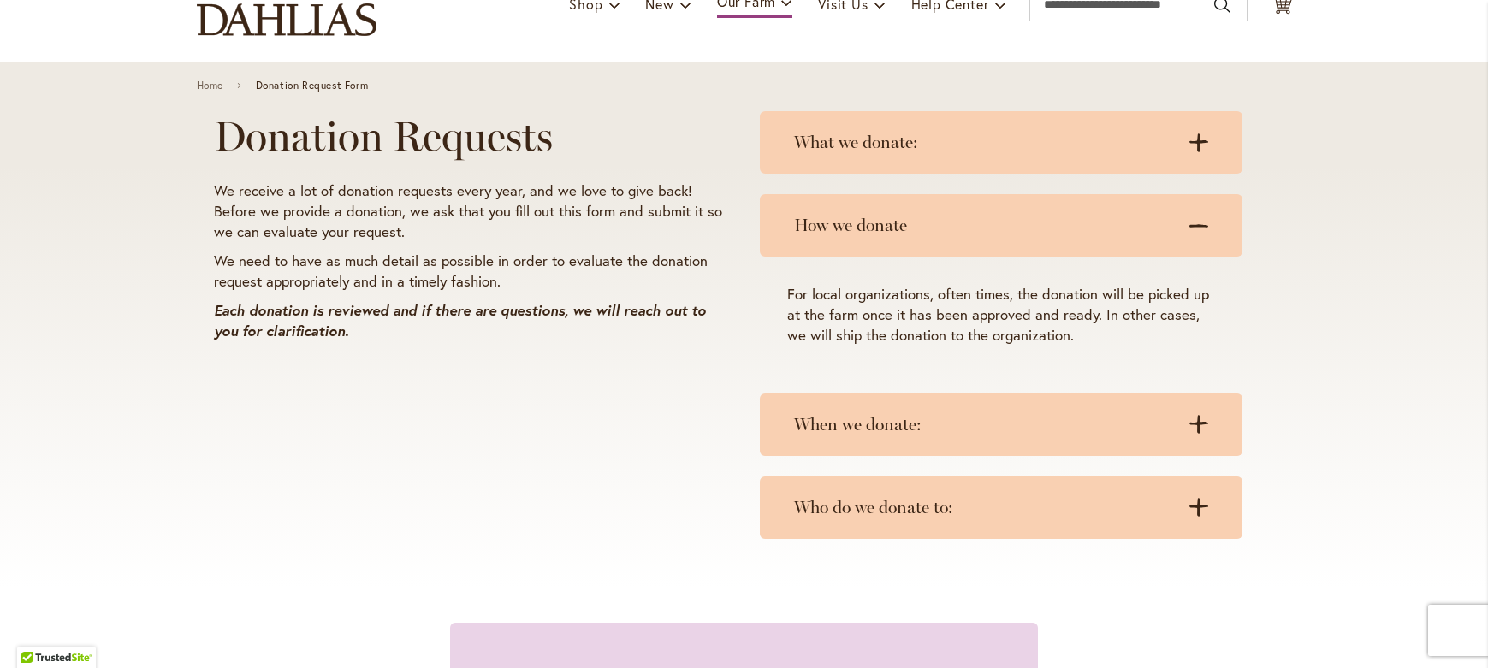
scroll to position [151, 0]
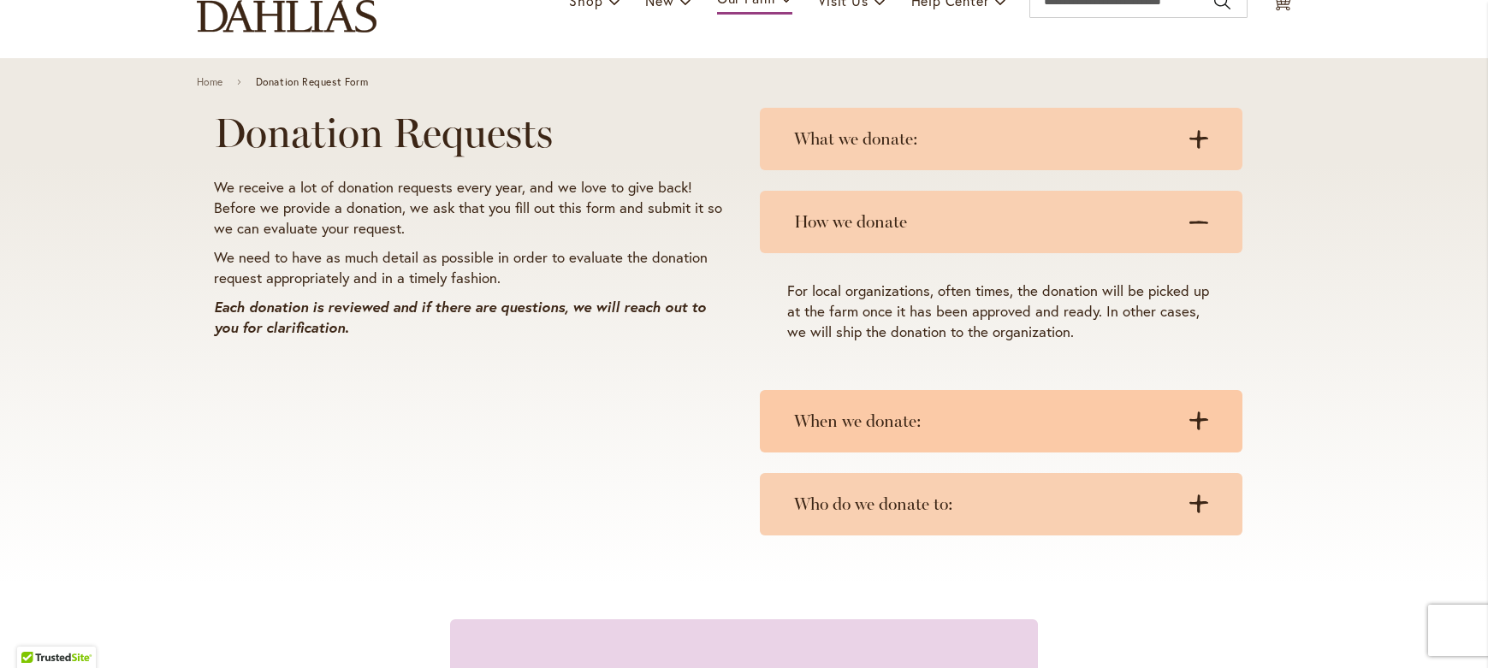
click at [1191, 425] on icon at bounding box center [1199, 422] width 19 height 18
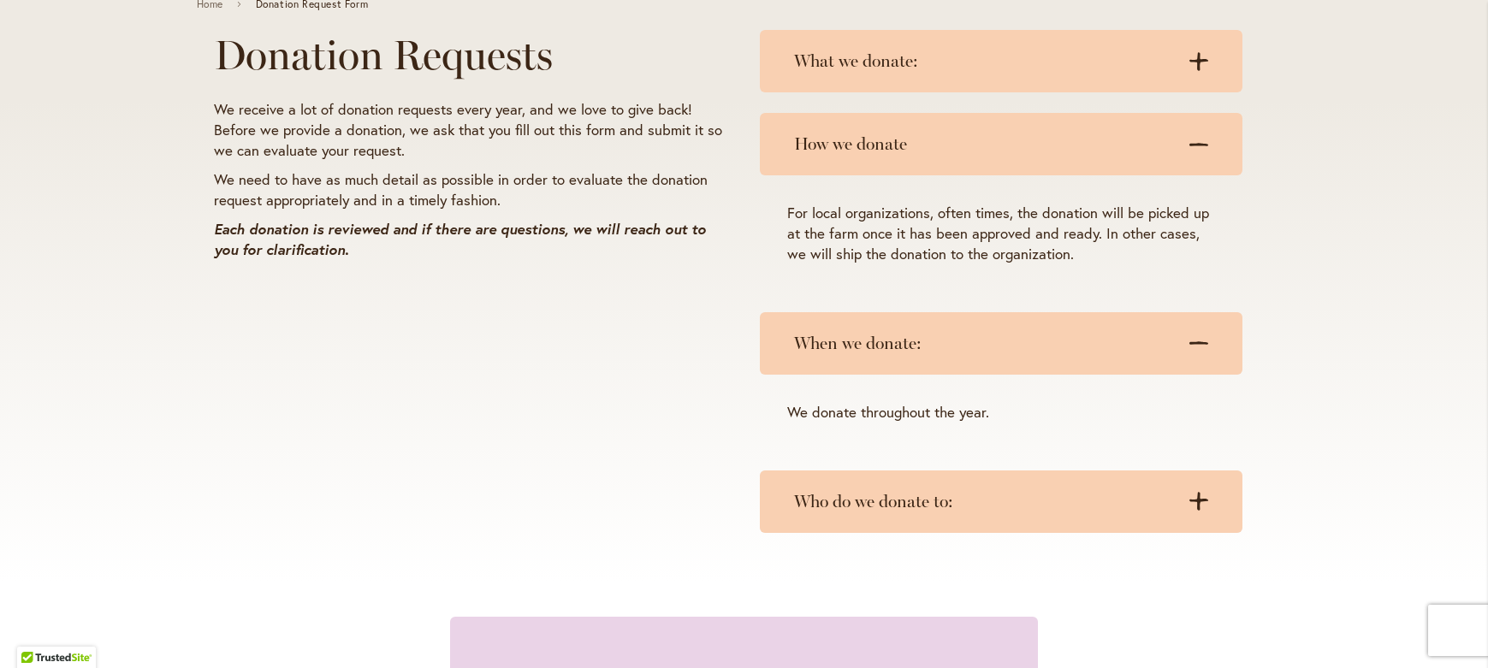
scroll to position [348, 0]
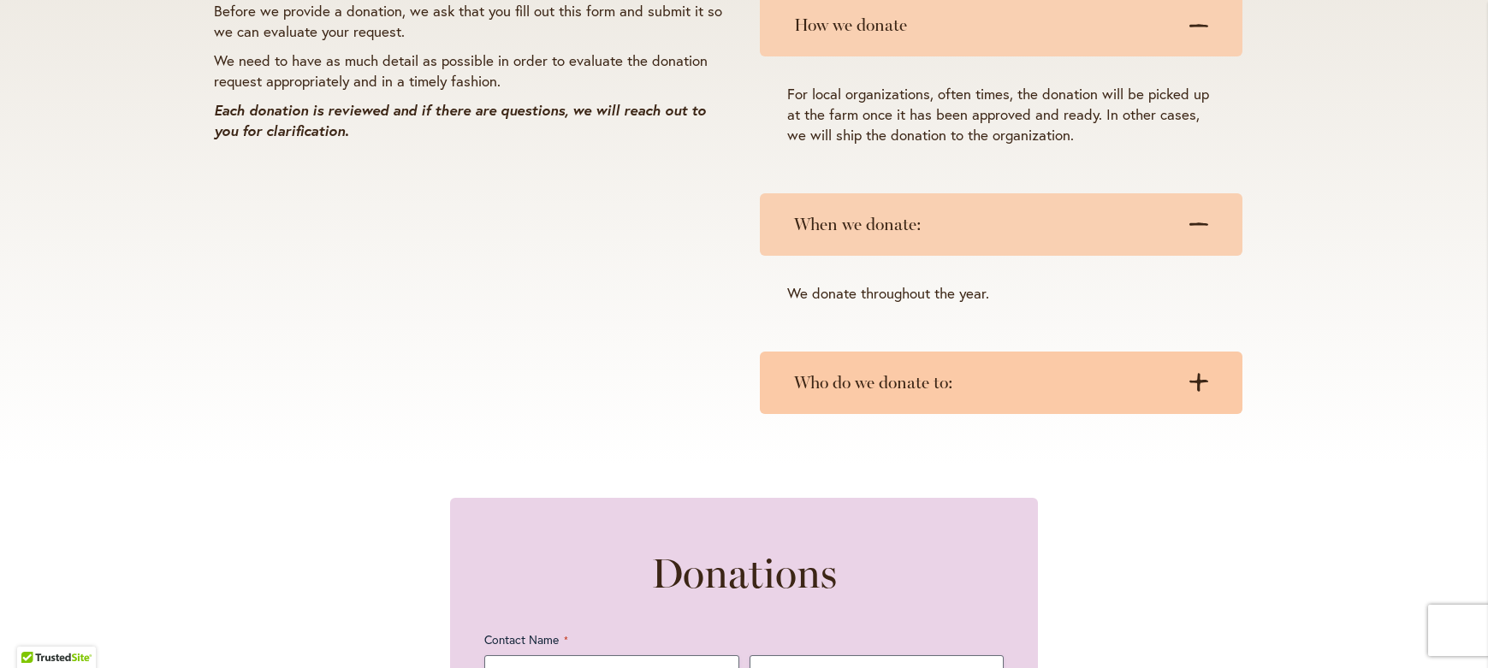
click at [1201, 398] on div "Who do we donate to: .cls-1 { fill: #3c2616; stroke-width: 0px; } .cls-1 { fill…" at bounding box center [1001, 383] width 483 height 62
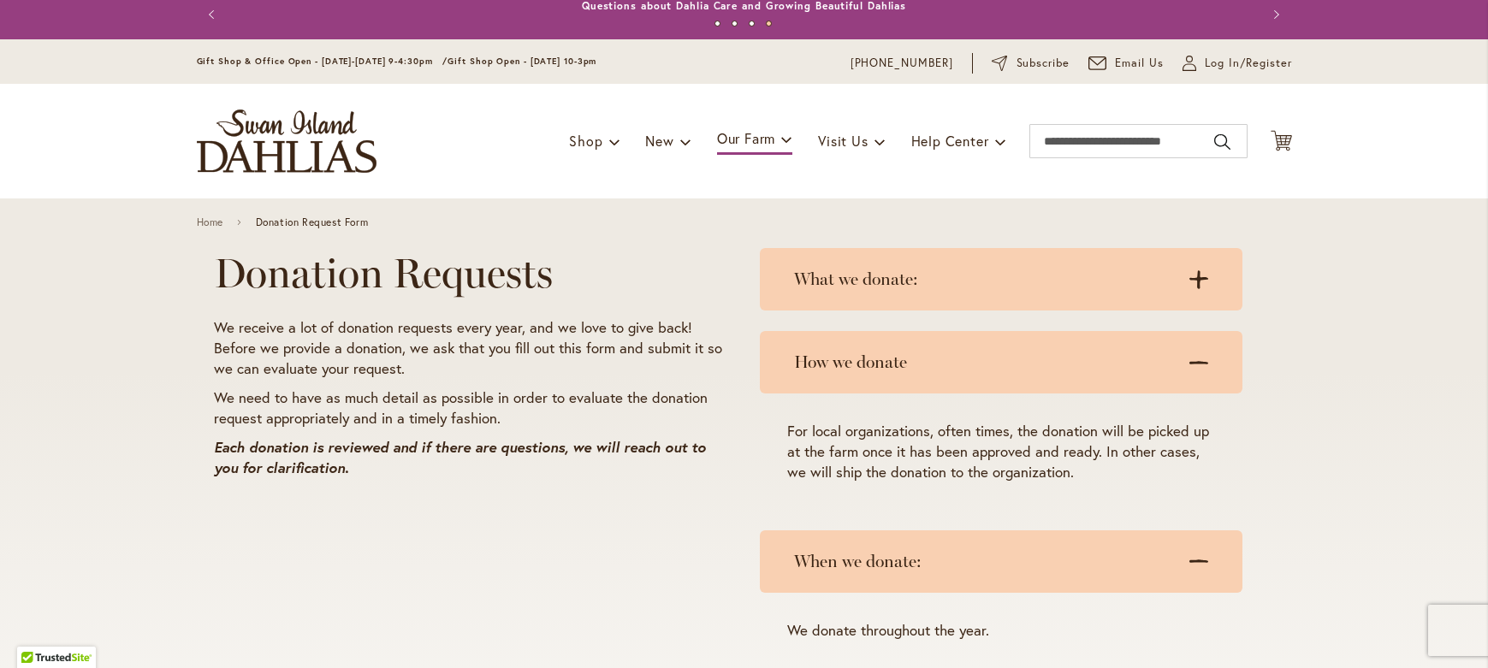
scroll to position [0, 0]
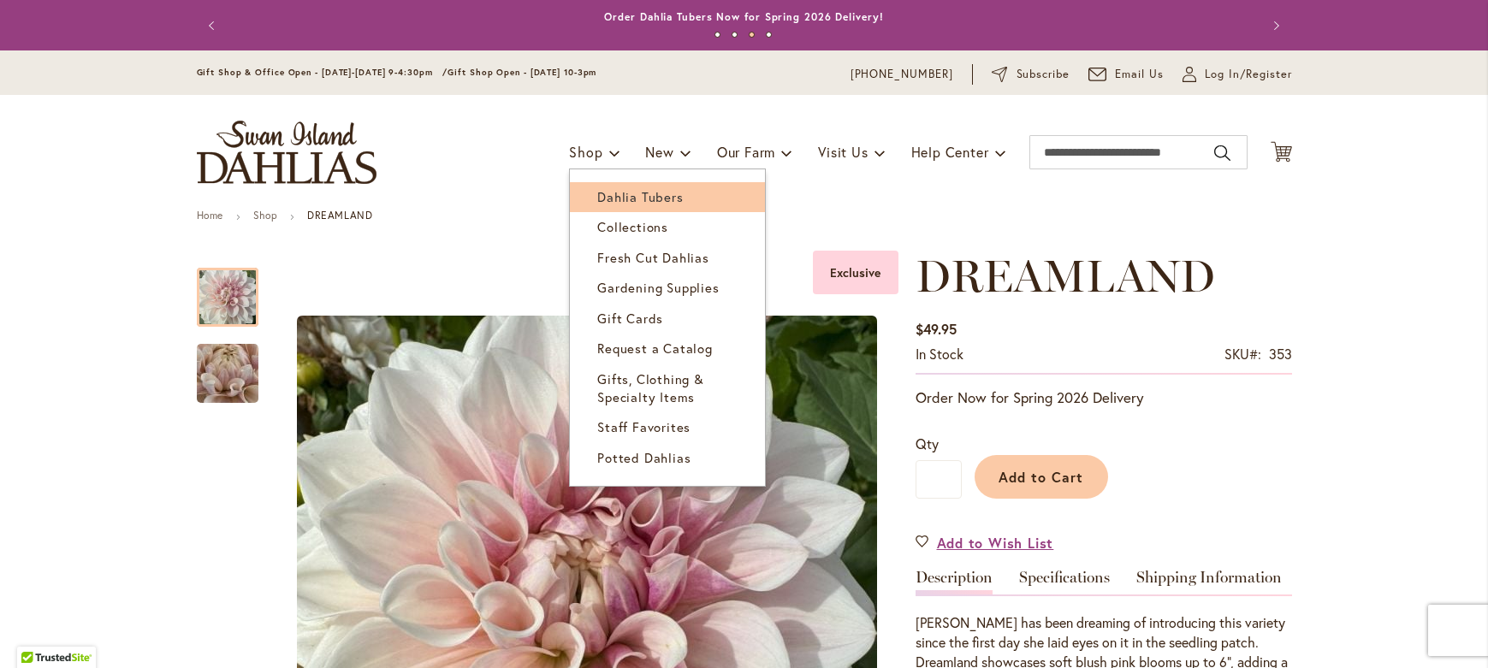
click at [633, 198] on span "Dahlia Tubers" at bounding box center [640, 196] width 86 height 17
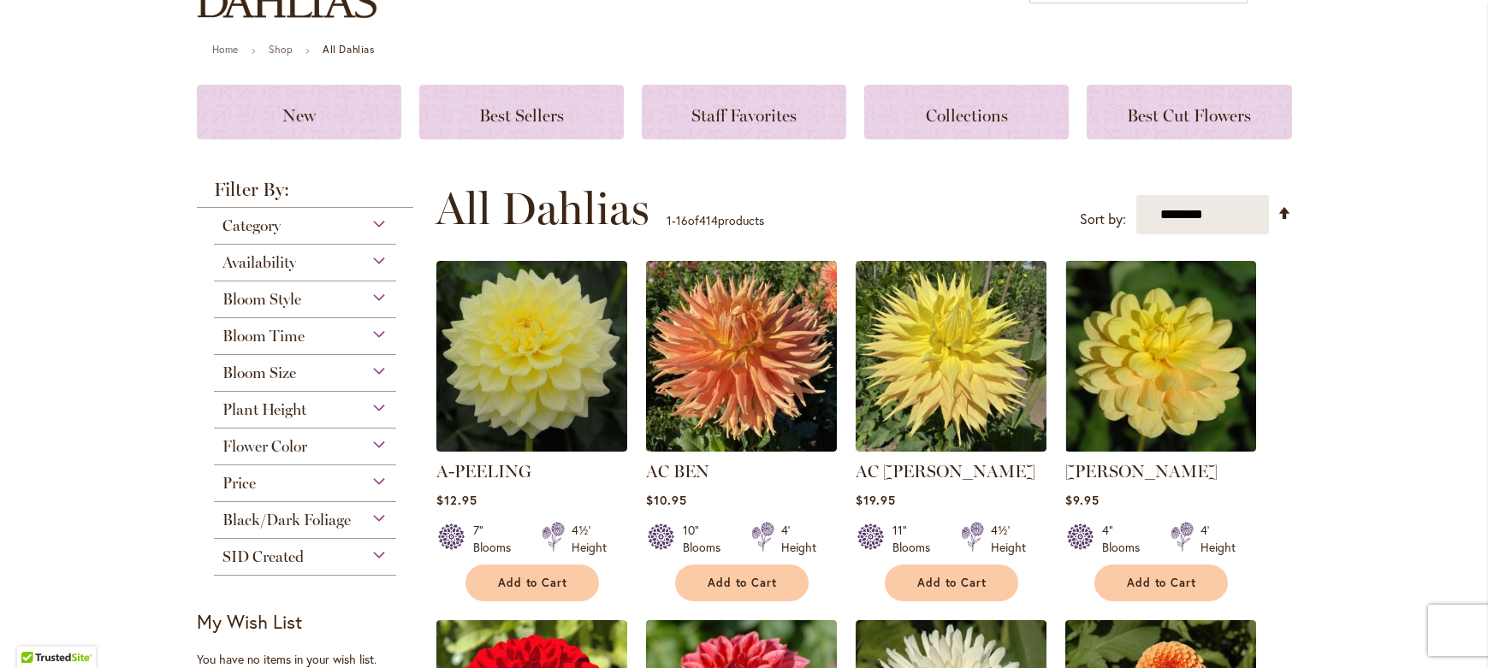
scroll to position [175, 0]
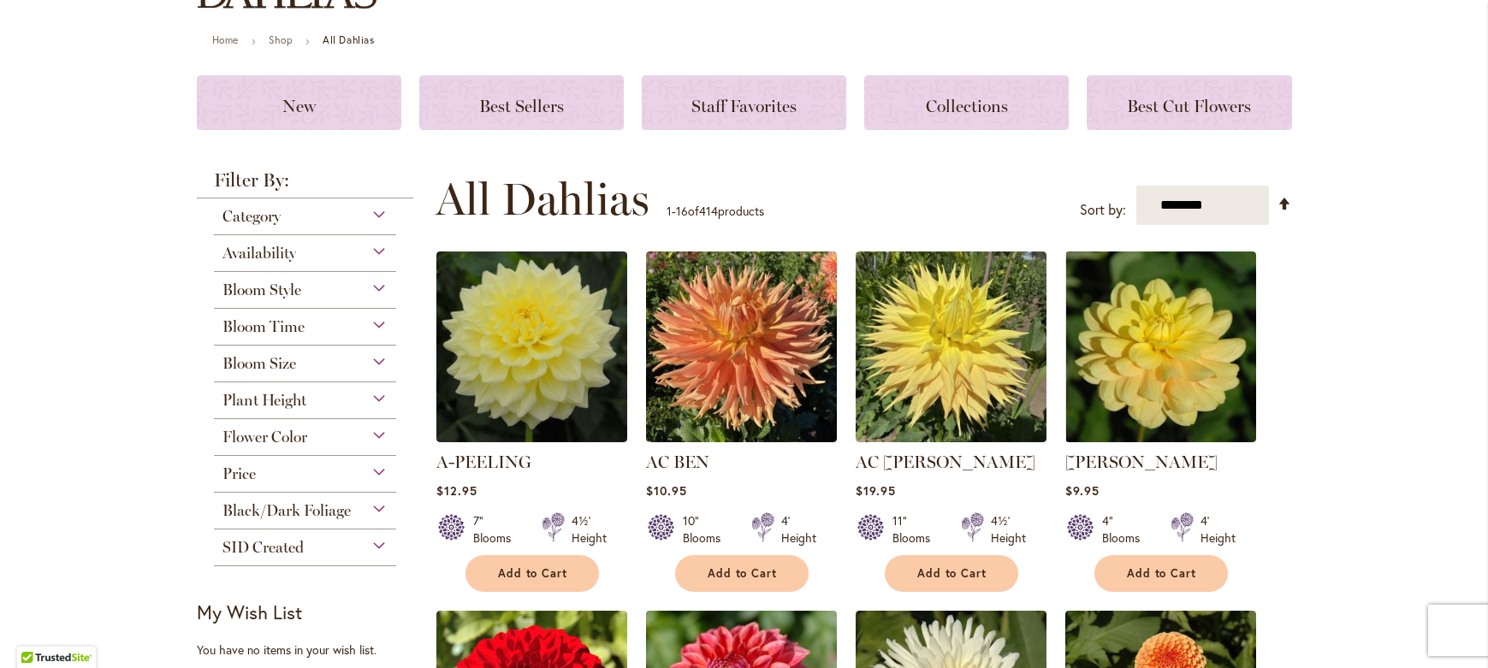
click at [367, 359] on div "Bloom Size" at bounding box center [305, 359] width 183 height 27
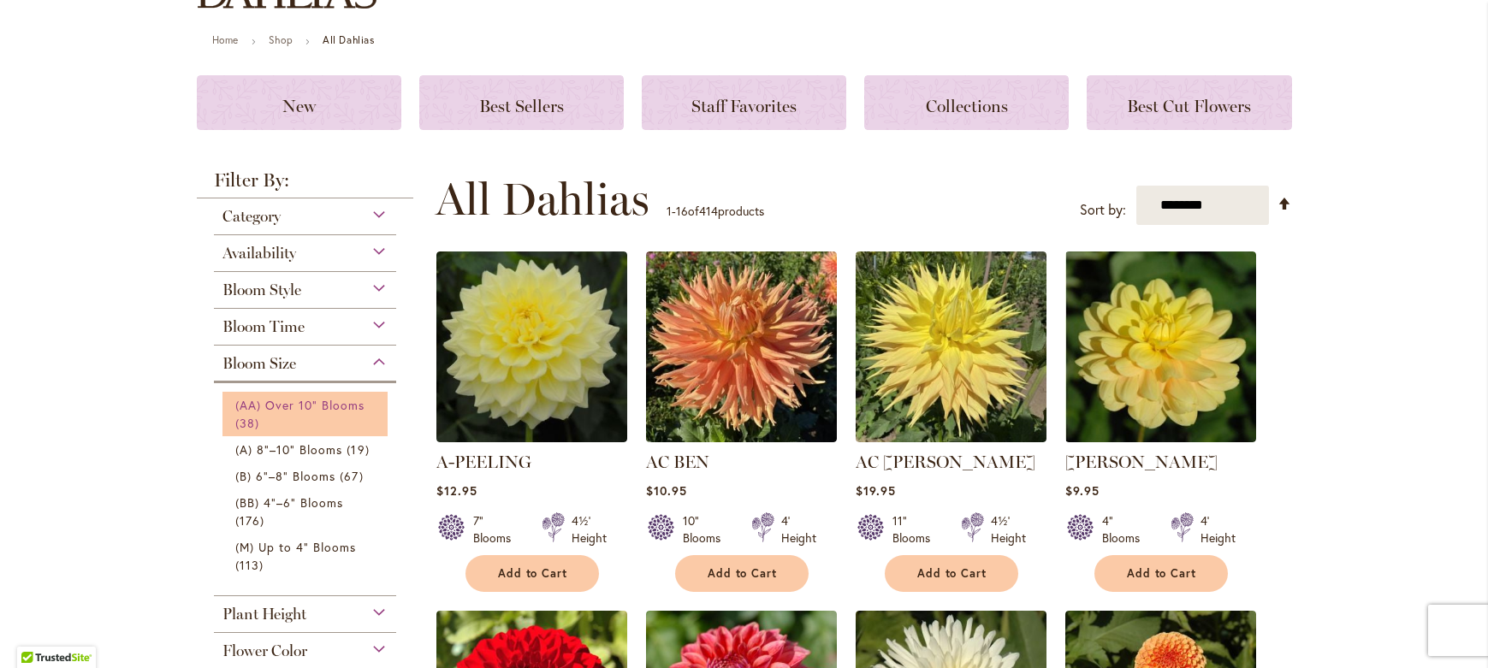
click at [322, 406] on span "(AA) Over 10" Blooms" at bounding box center [300, 405] width 130 height 16
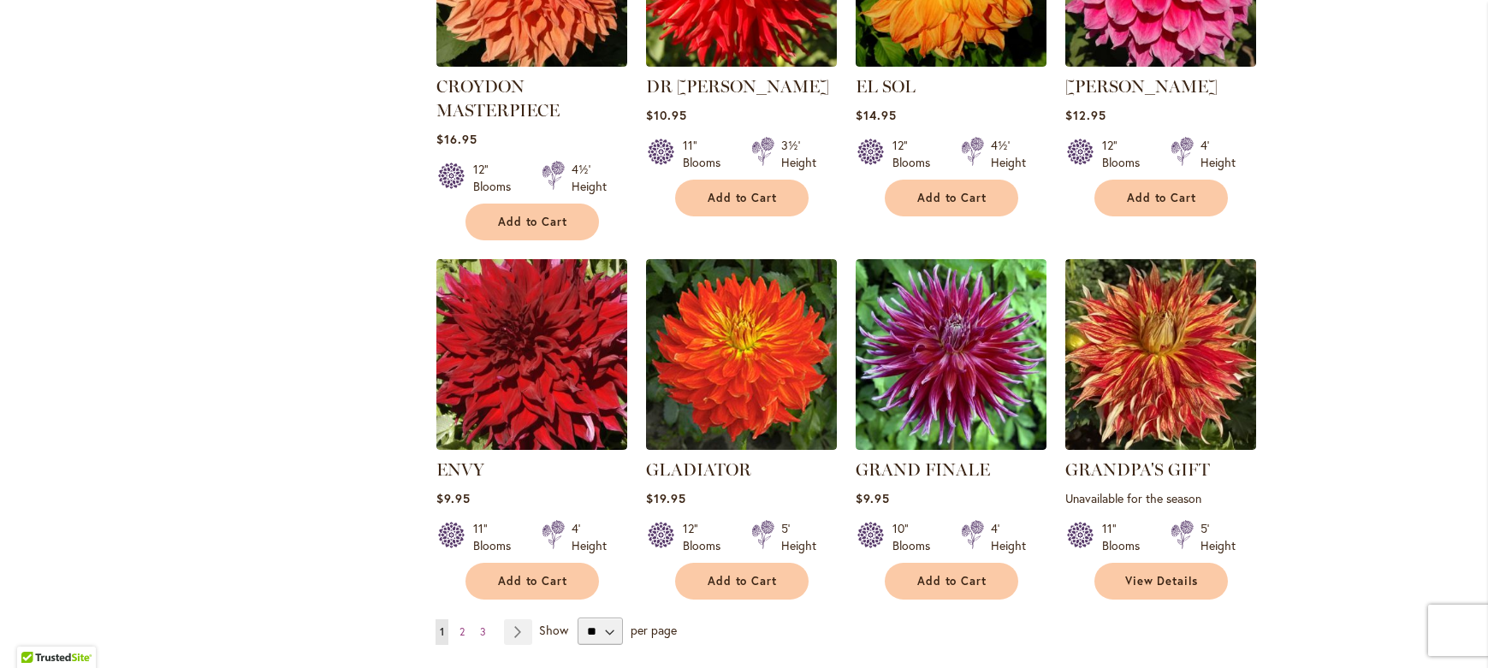
scroll to position [818, 0]
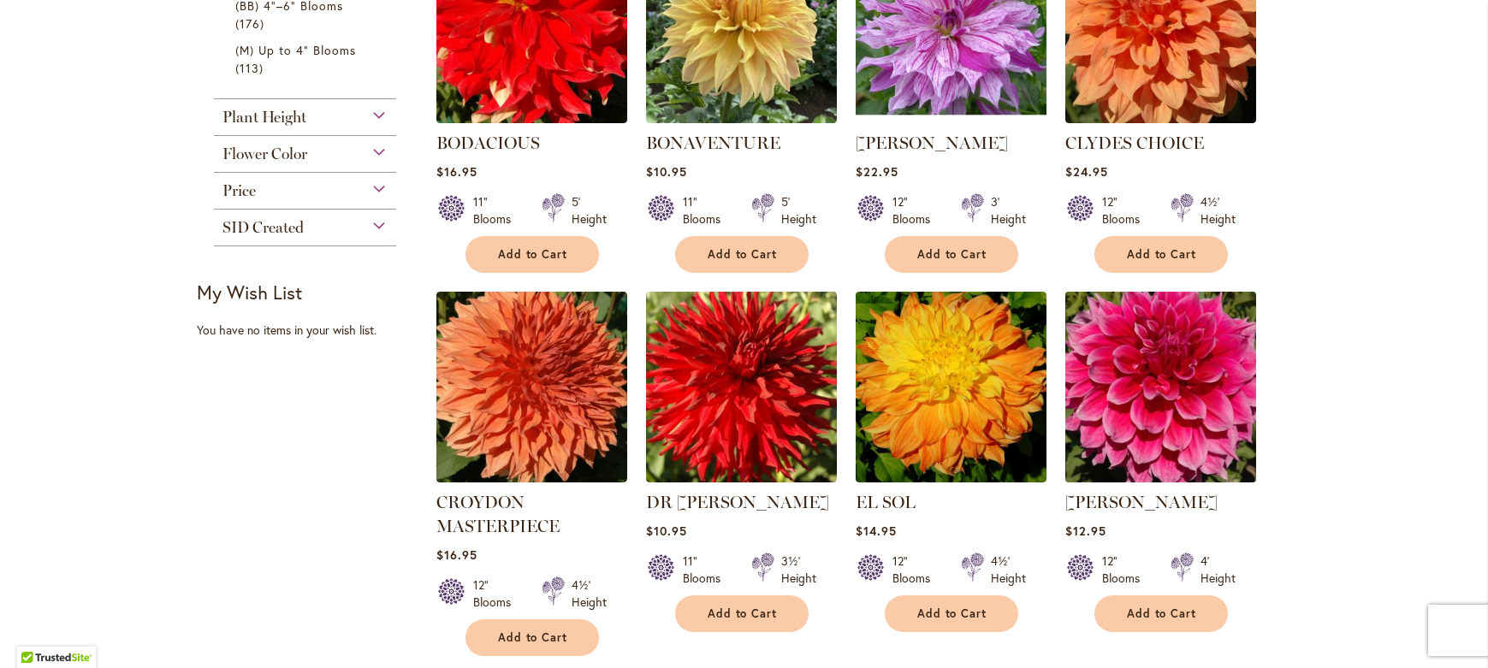
click at [1112, 406] on img at bounding box center [1160, 387] width 200 height 200
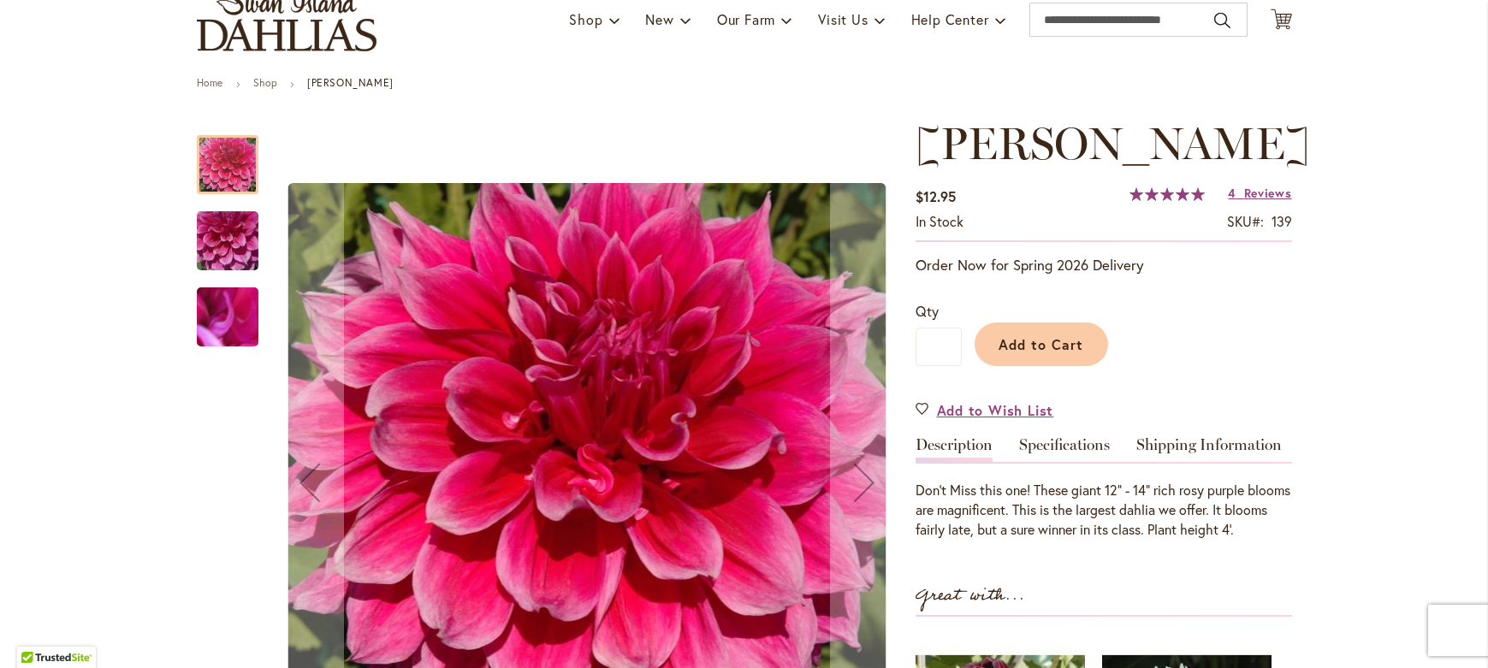
scroll to position [145, 0]
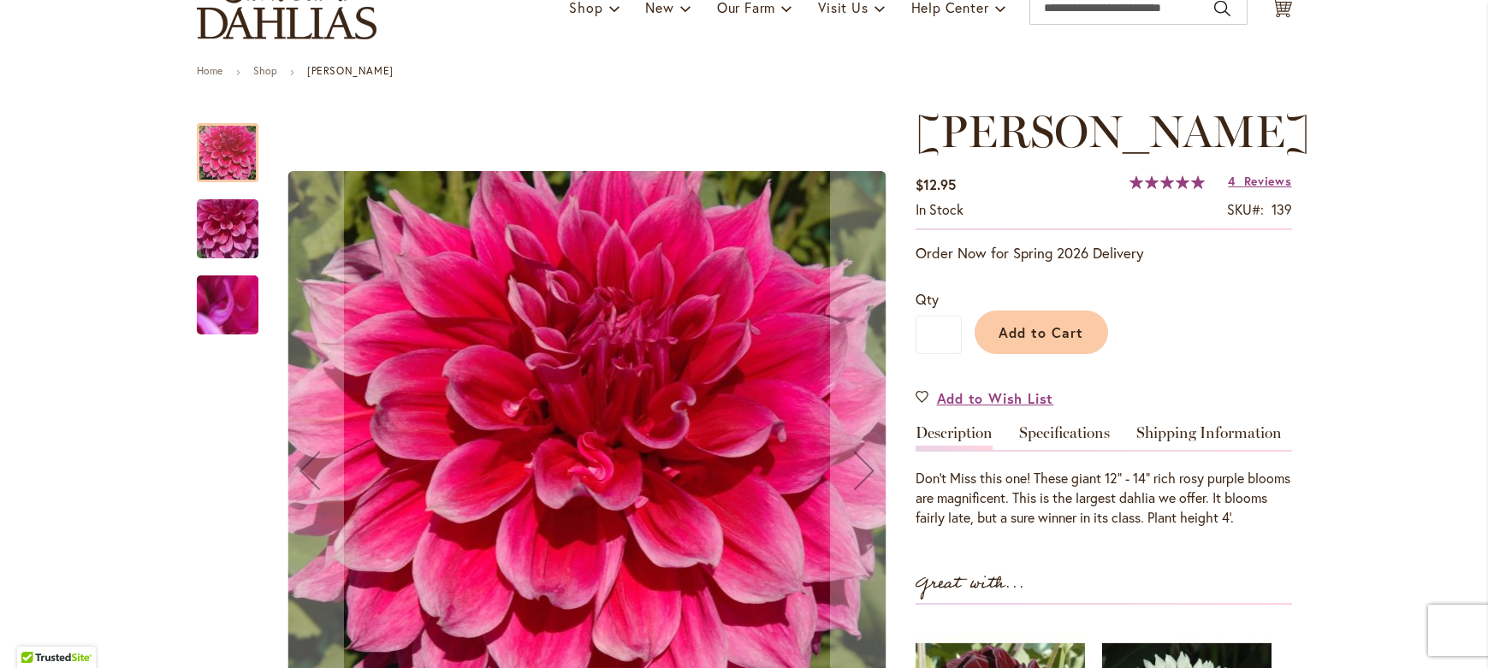
click at [211, 230] on img "EMORY PAUL" at bounding box center [227, 229] width 123 height 92
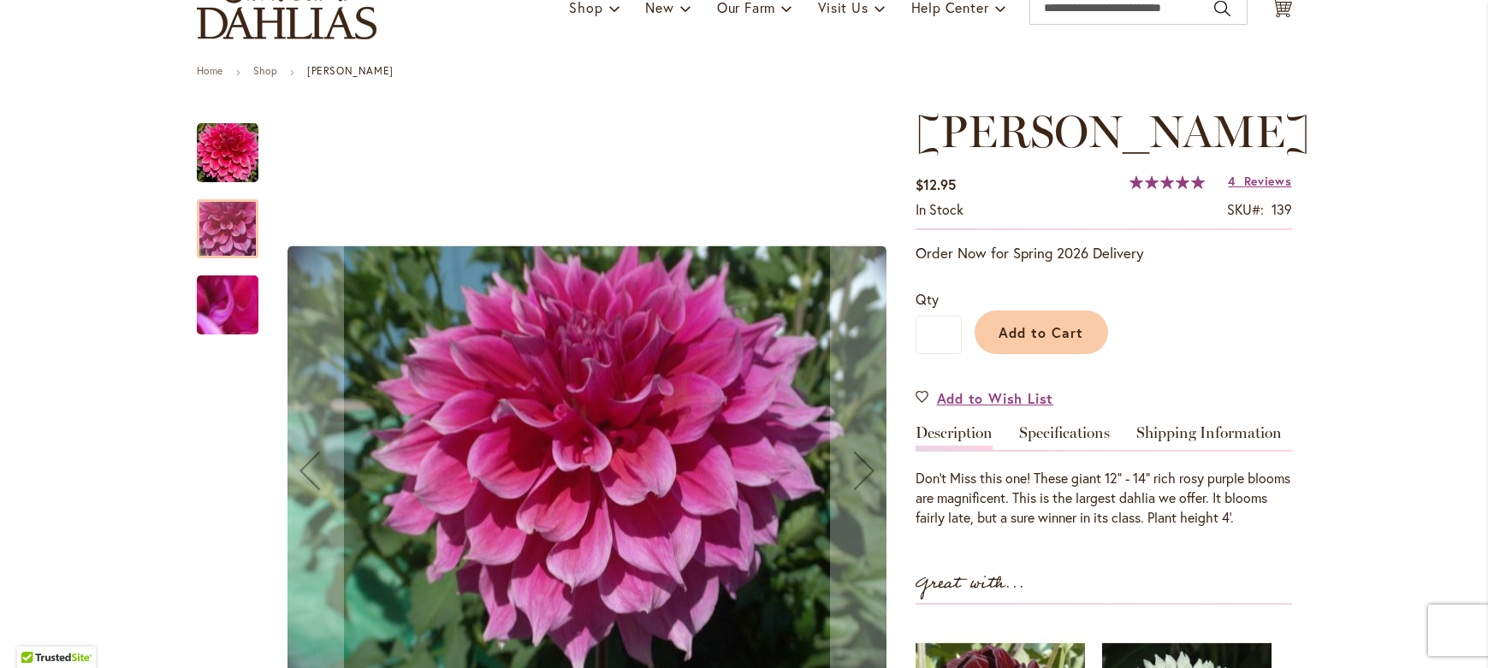
click at [210, 292] on img "EMORY PAUL" at bounding box center [227, 305] width 123 height 92
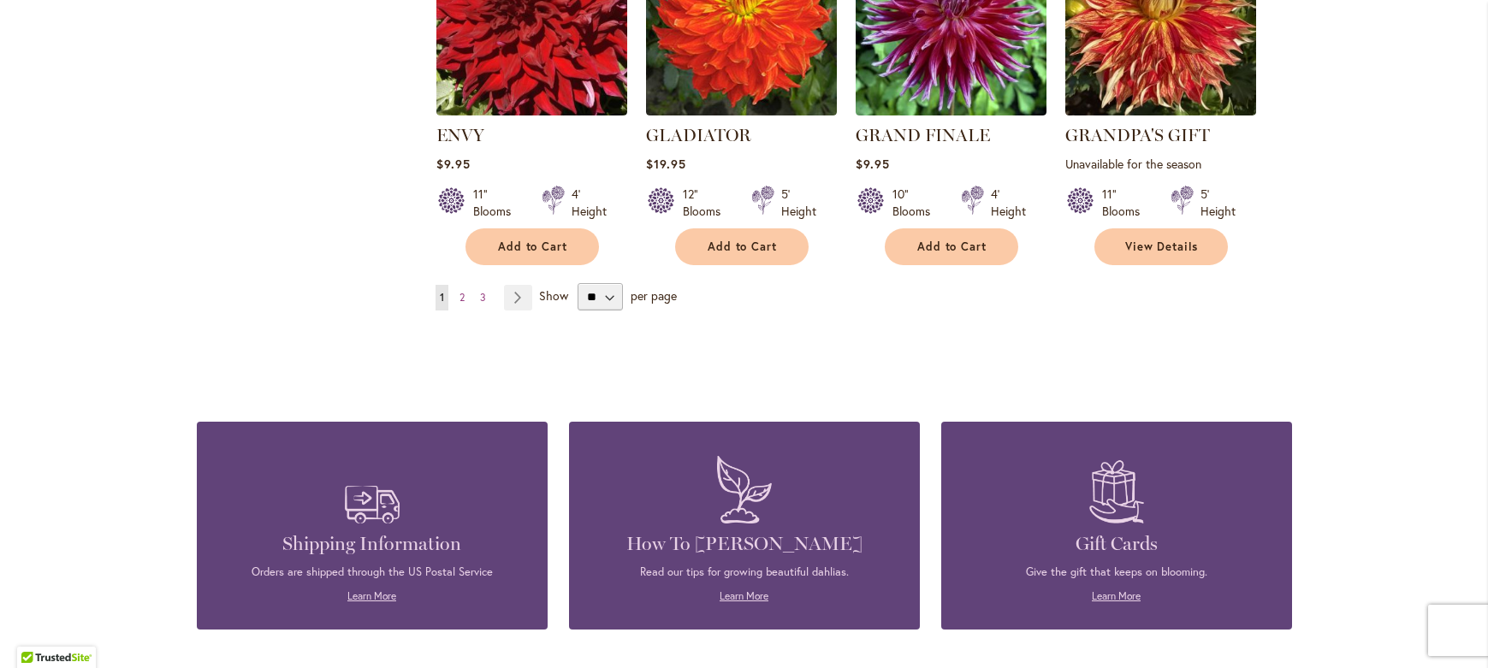
scroll to position [1568, 0]
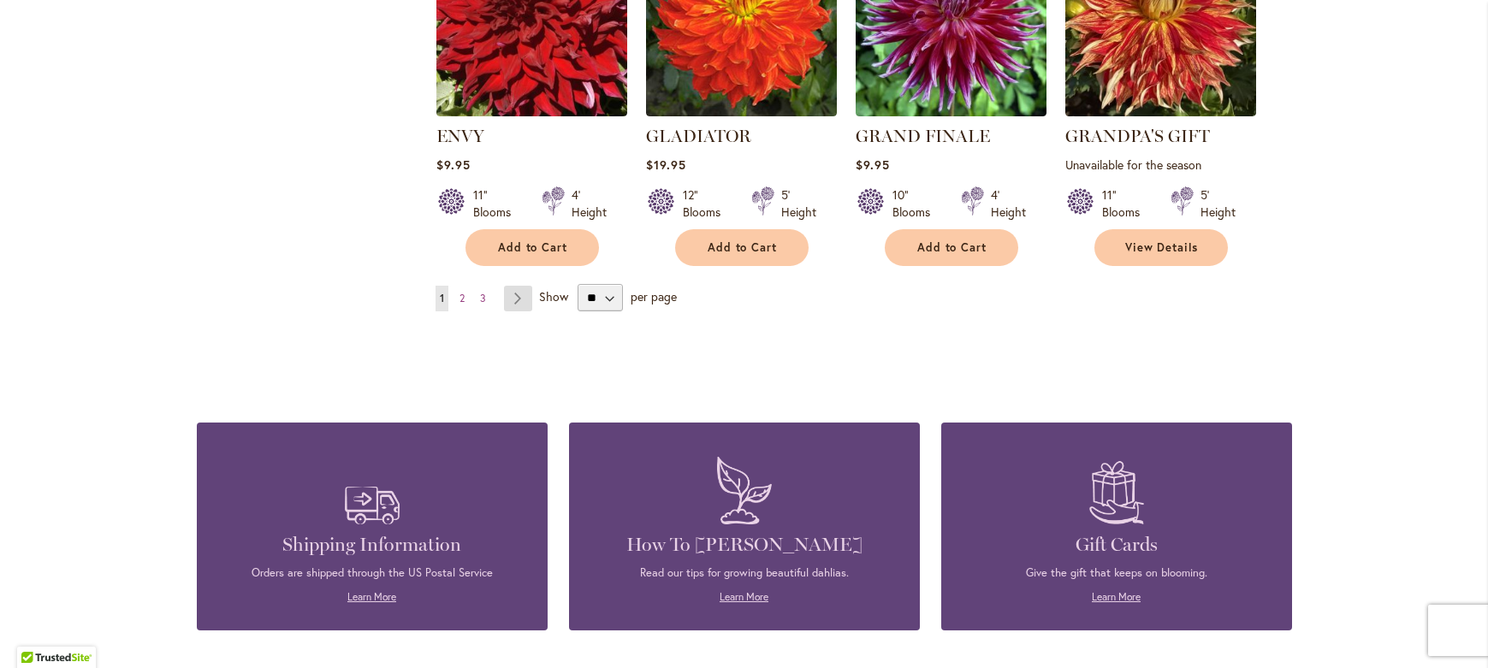
click at [514, 305] on link "Page Next" at bounding box center [518, 299] width 28 height 26
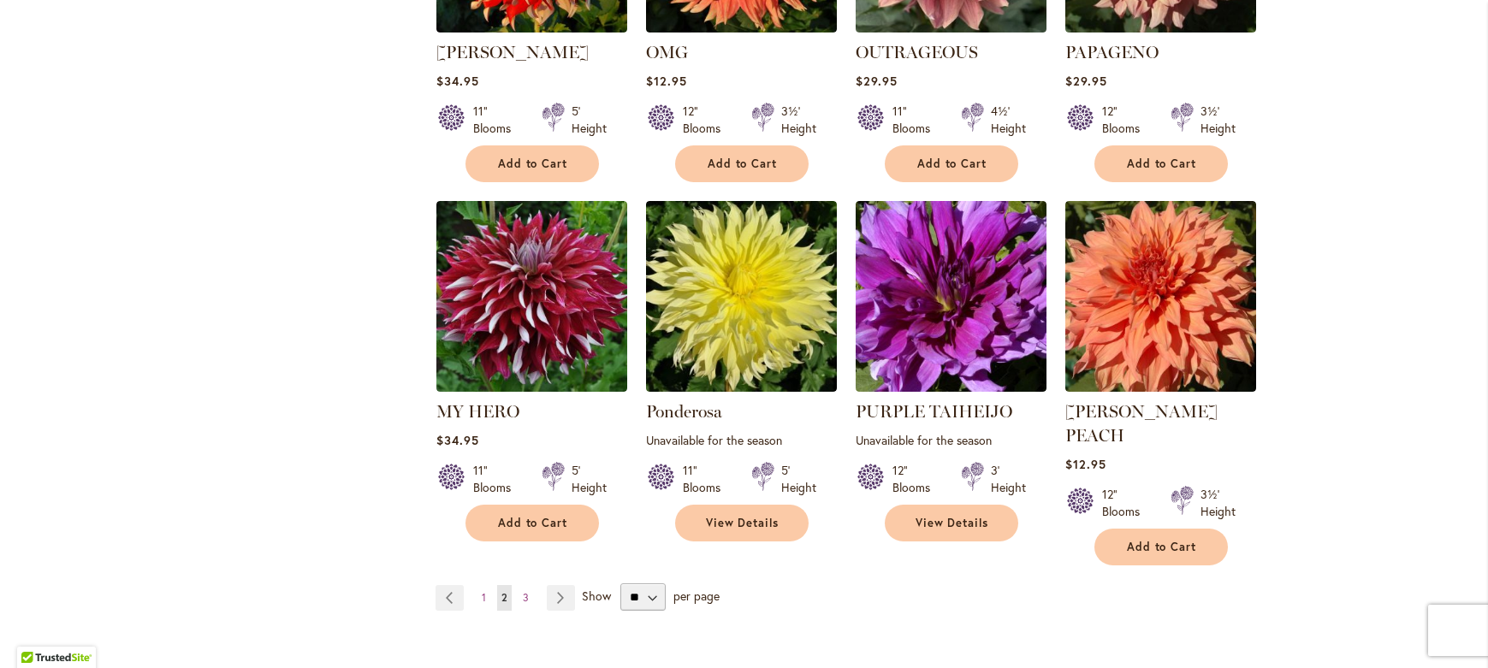
scroll to position [1291, 0]
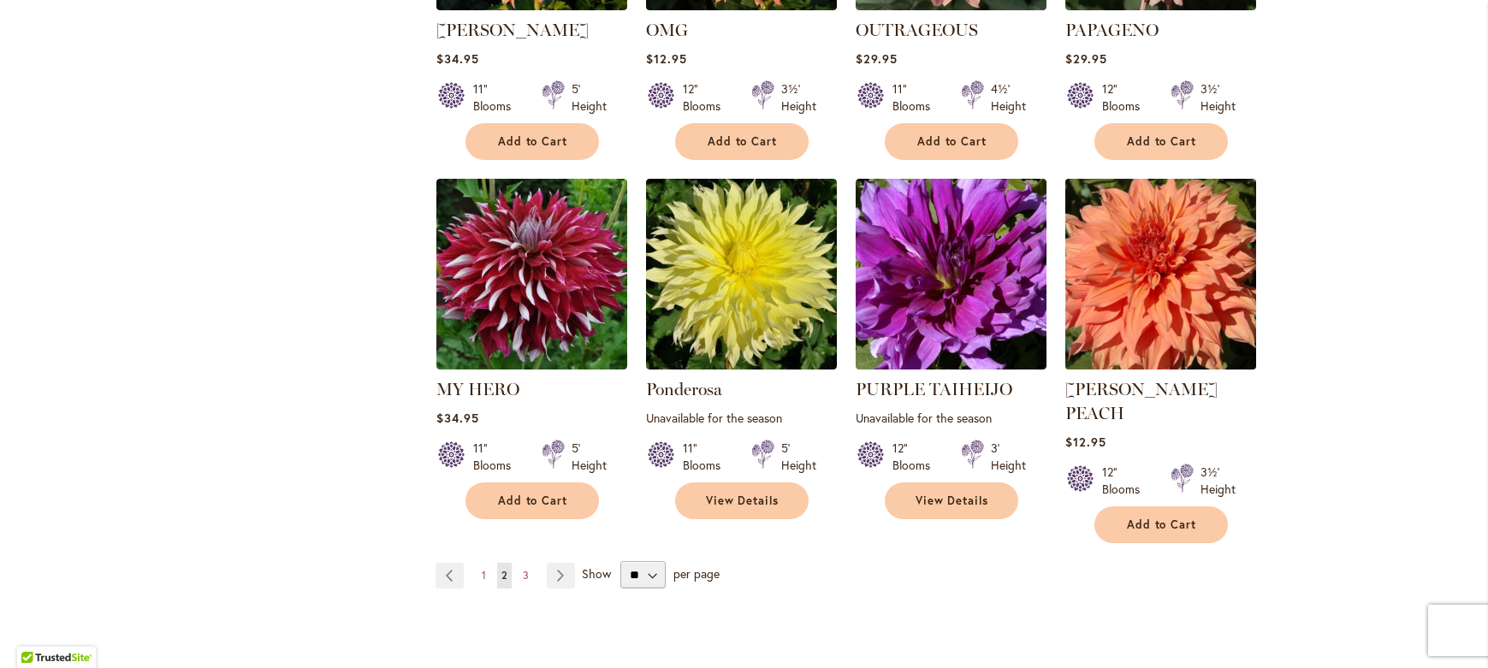
click at [1210, 245] on img at bounding box center [1160, 274] width 200 height 200
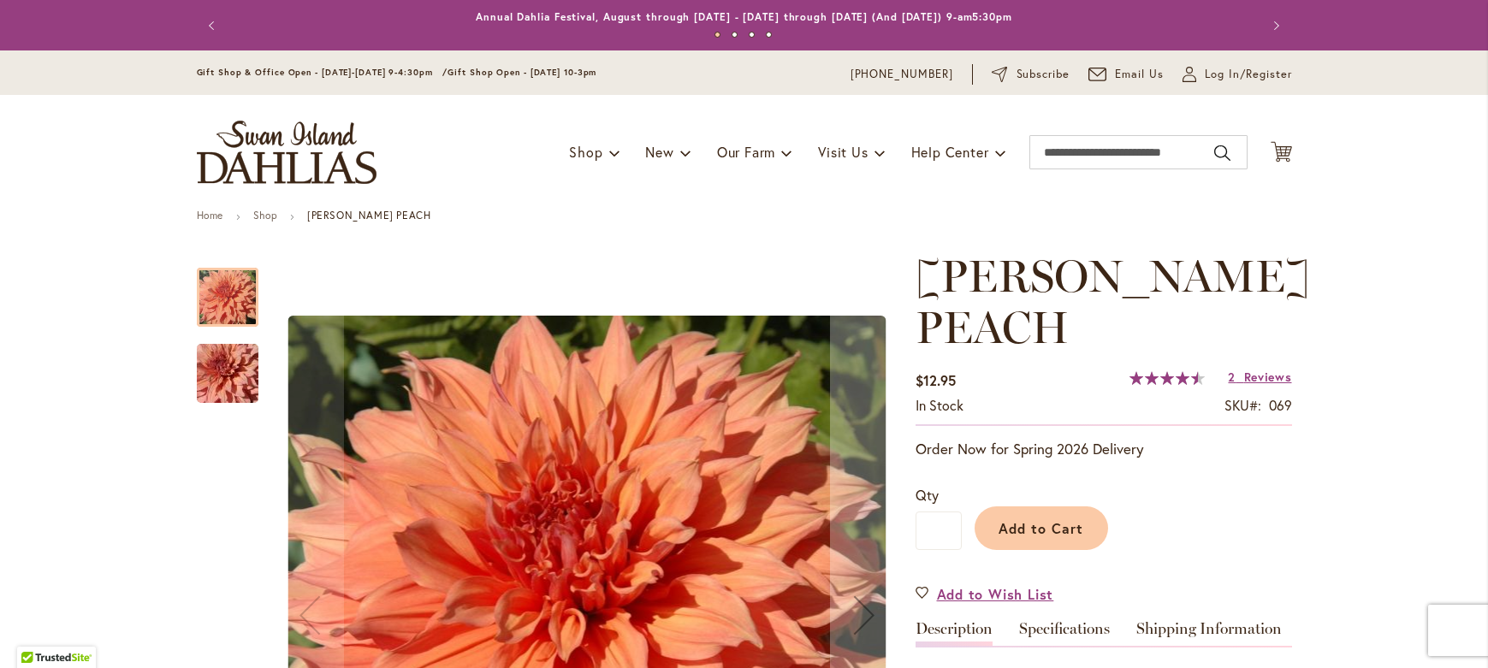
click at [247, 366] on img "Sherwood's Peach" at bounding box center [227, 374] width 123 height 82
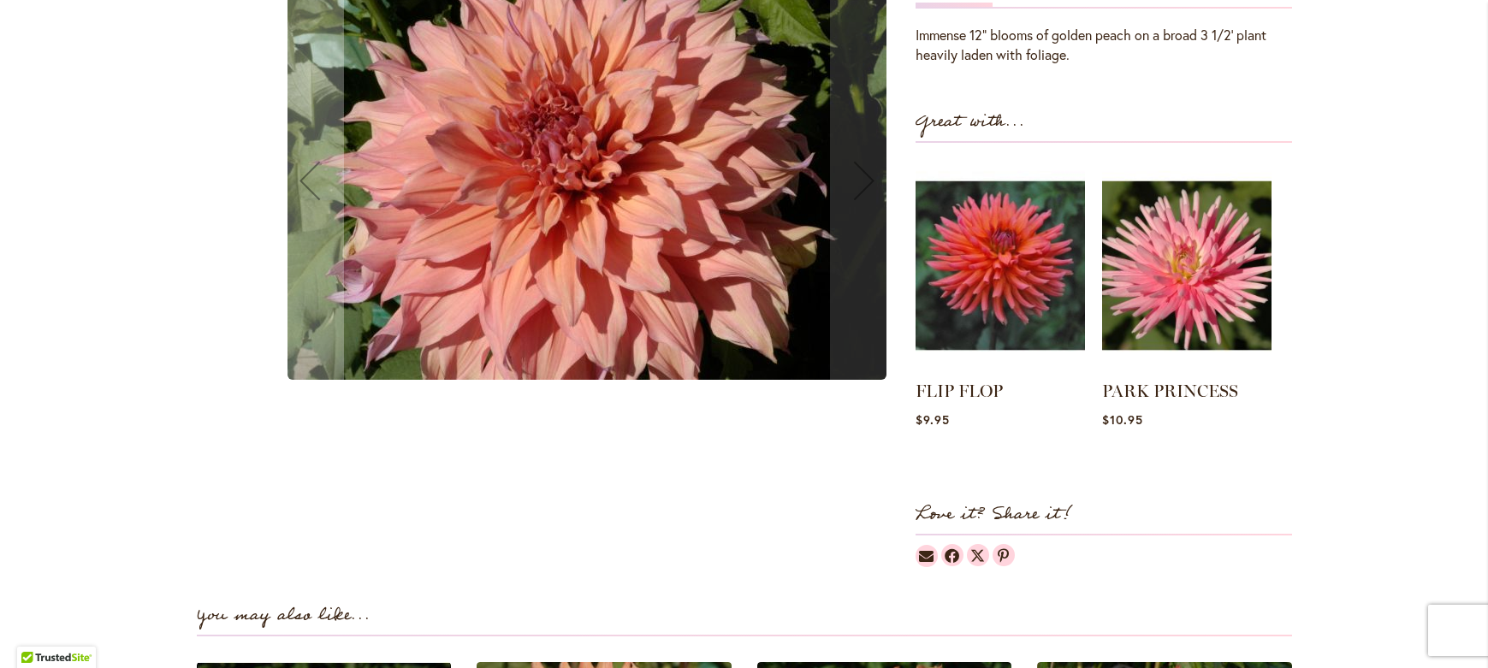
scroll to position [74, 0]
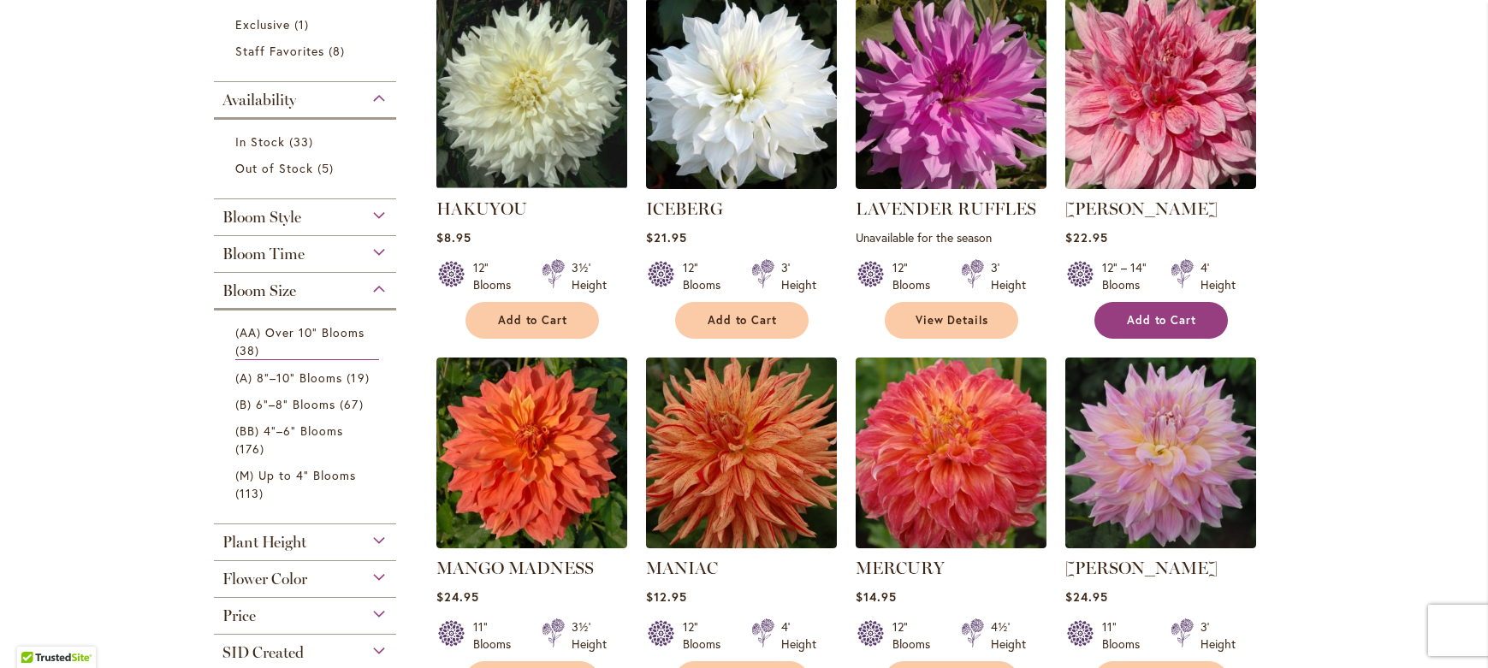
scroll to position [384, 0]
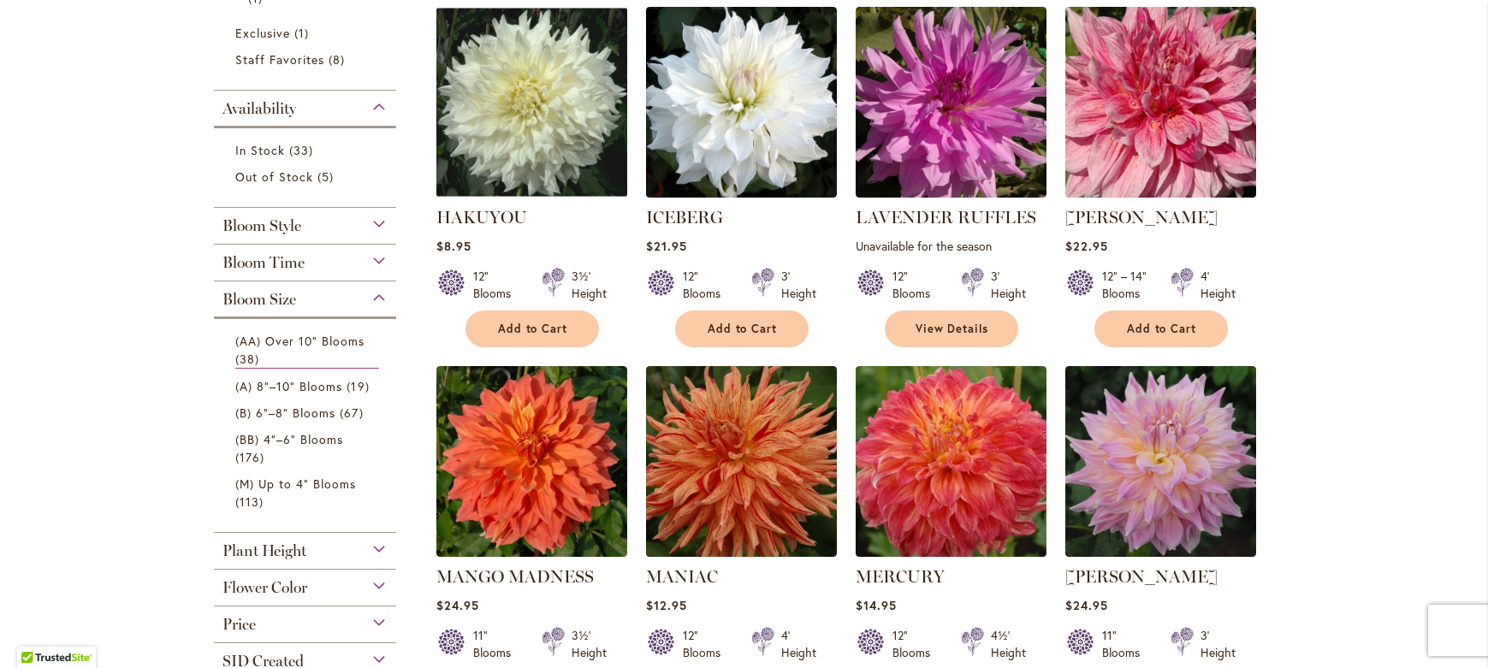
click at [1179, 123] on img at bounding box center [1160, 102] width 200 height 200
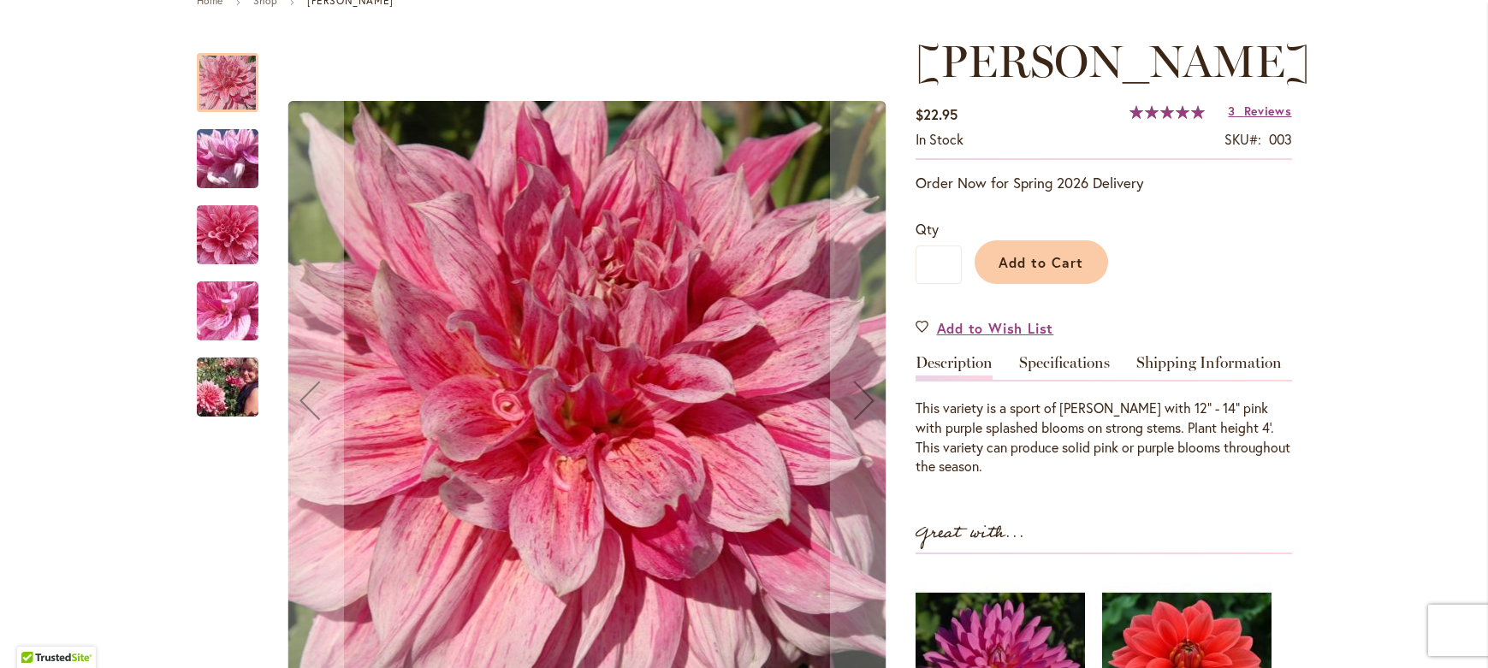
scroll to position [274, 0]
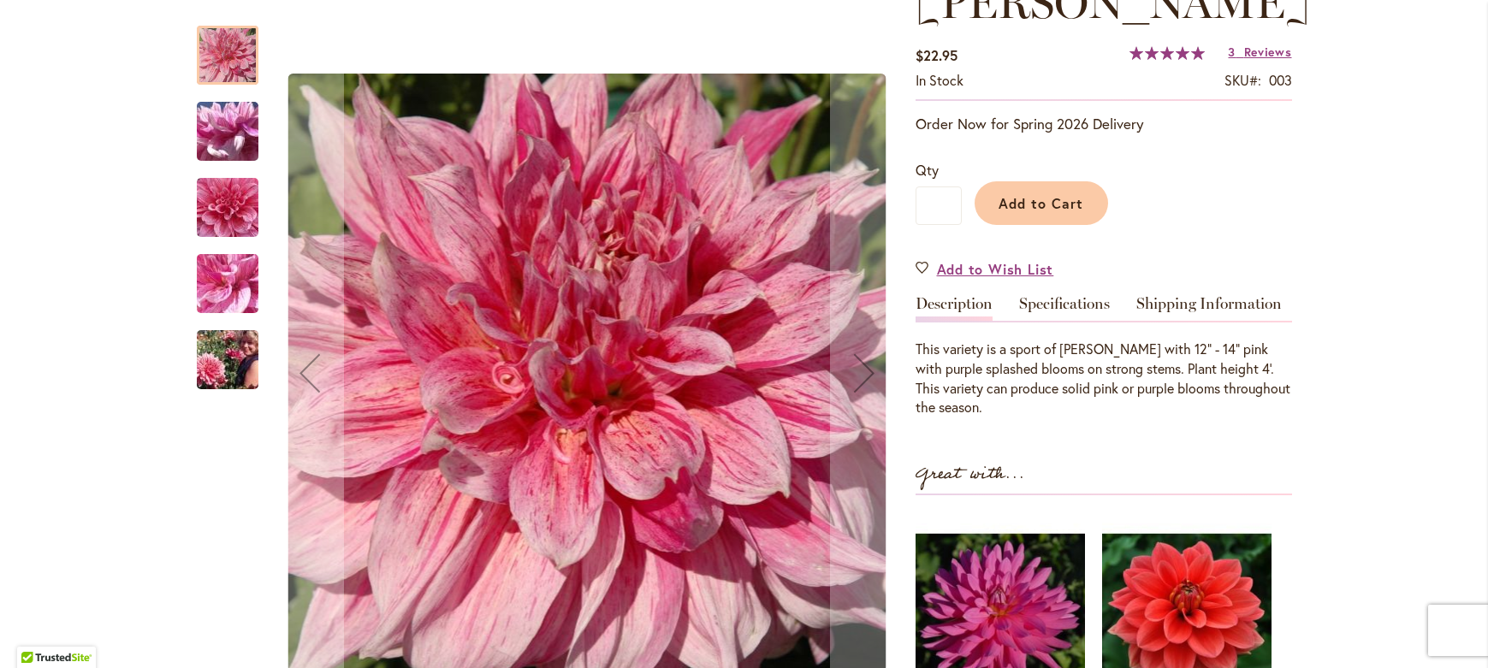
click at [236, 115] on img "MAKI" at bounding box center [227, 132] width 123 height 92
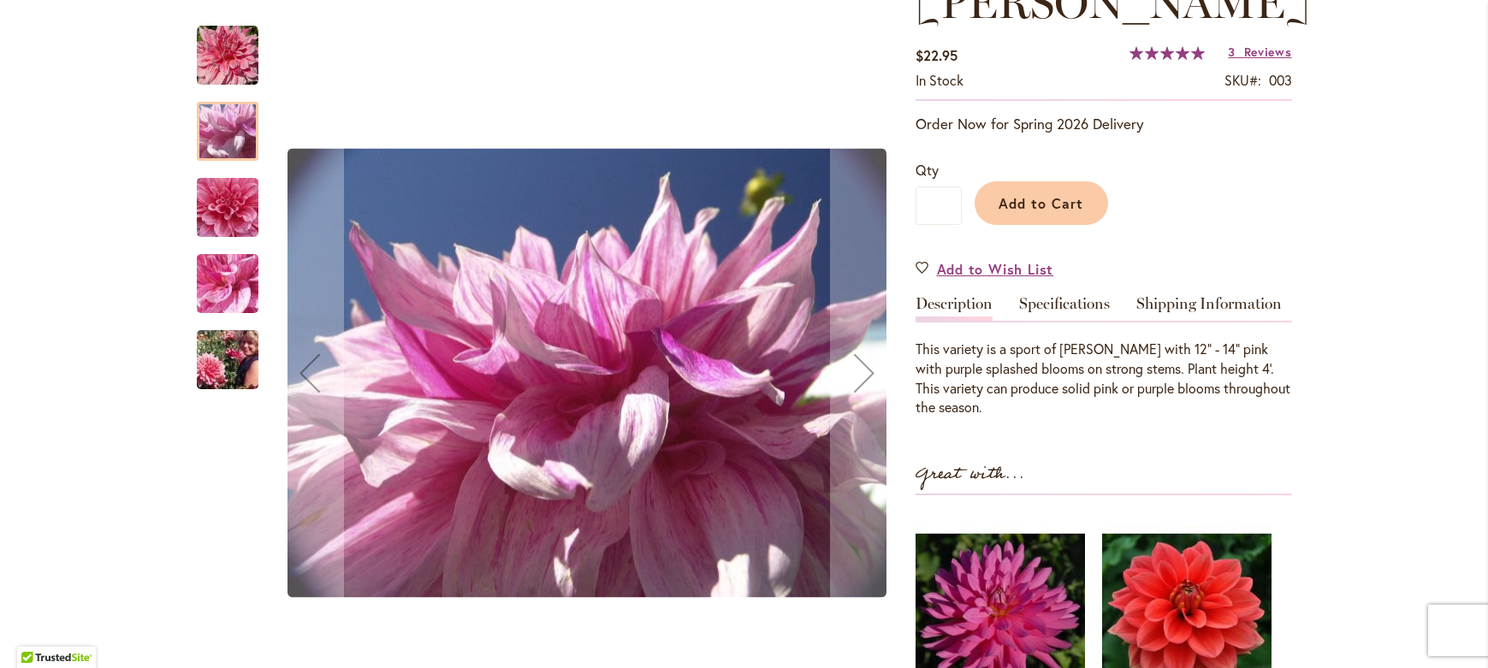
click at [235, 229] on img "MAKI" at bounding box center [227, 208] width 123 height 116
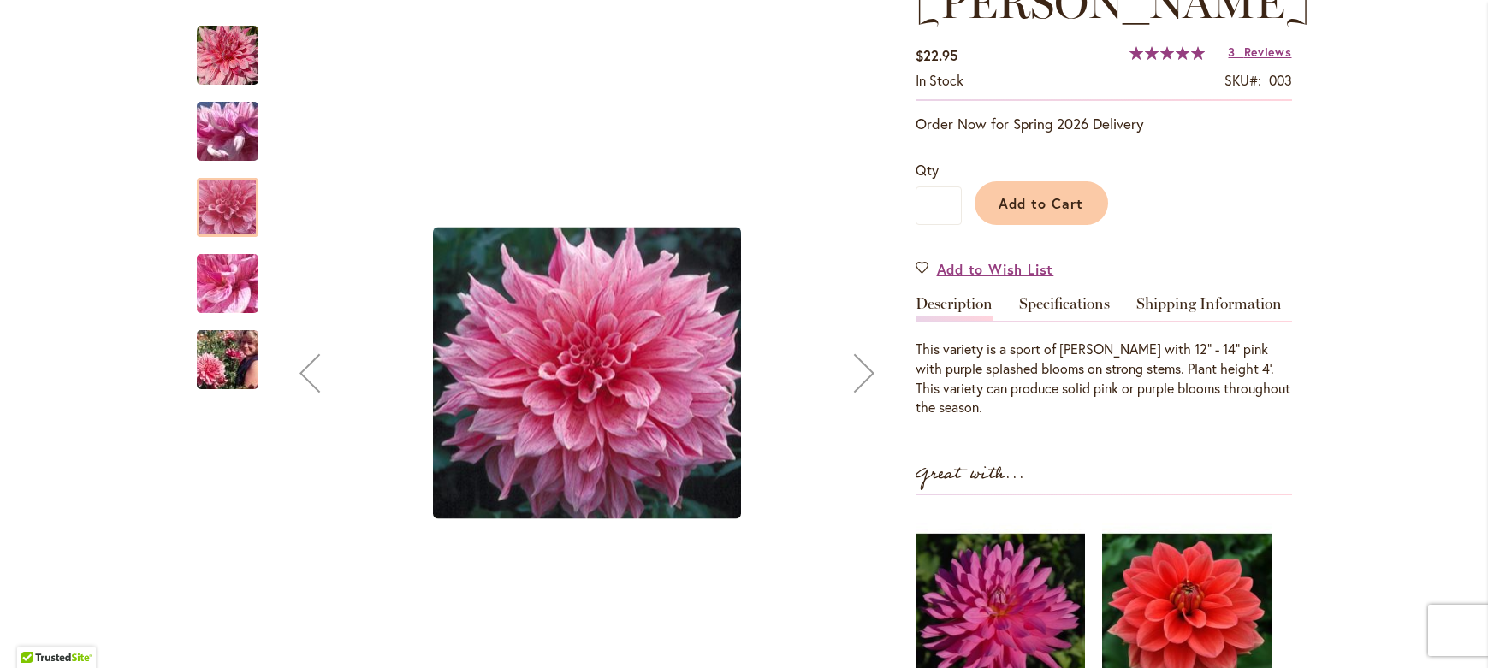
click at [225, 268] on img "MAKI" at bounding box center [227, 284] width 123 height 92
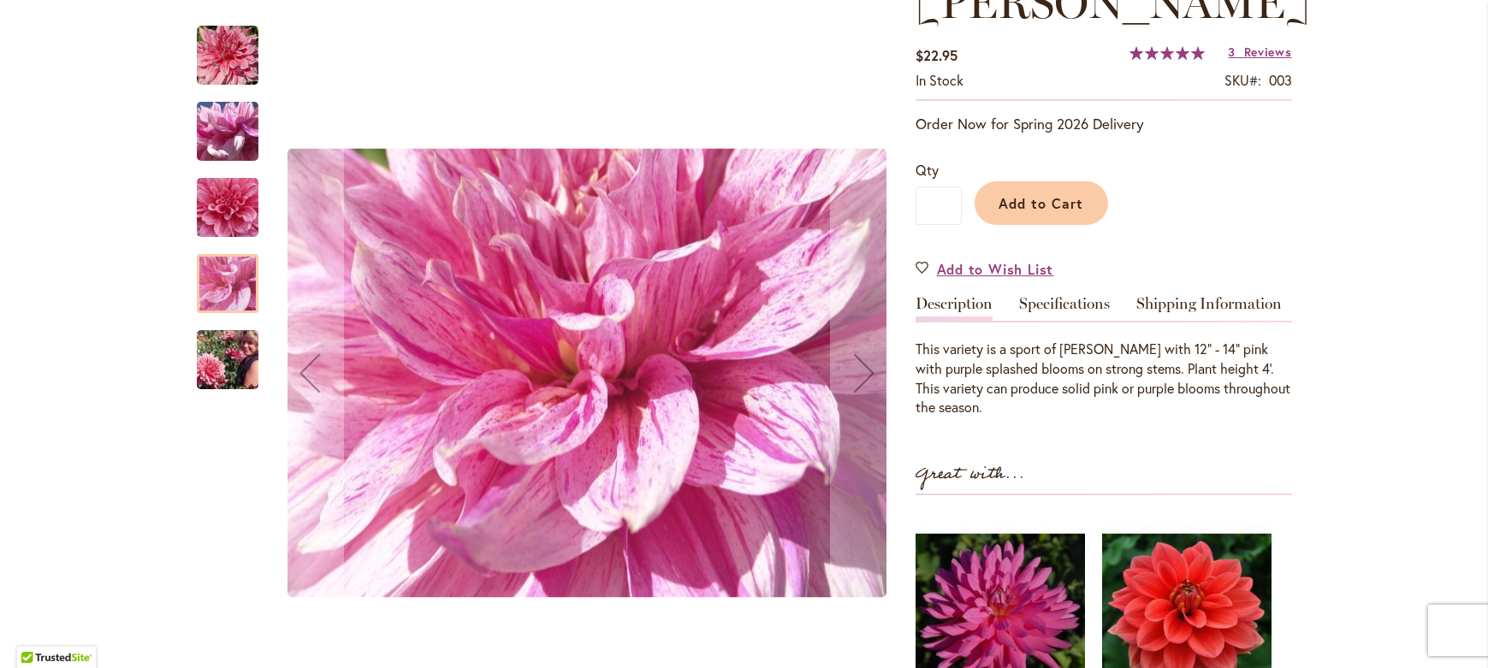
click at [231, 354] on img "MAKI" at bounding box center [227, 360] width 123 height 82
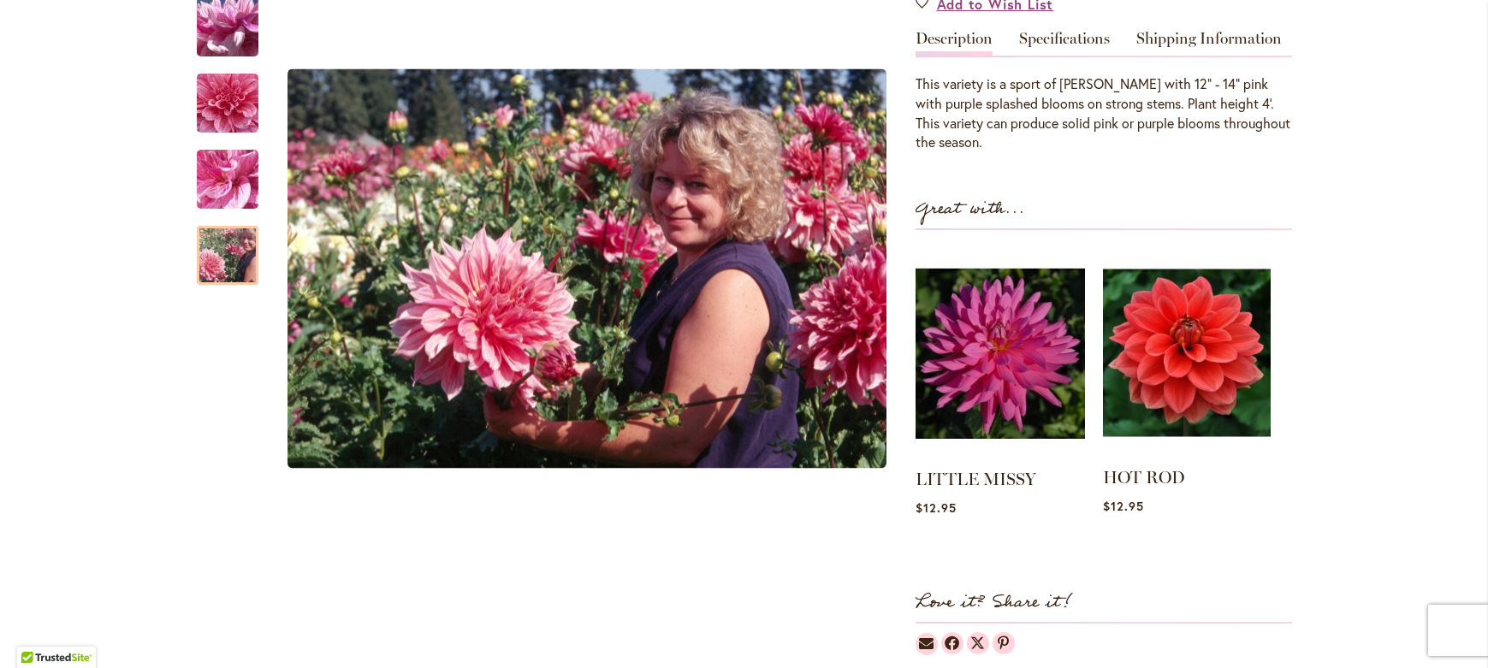
scroll to position [504, 0]
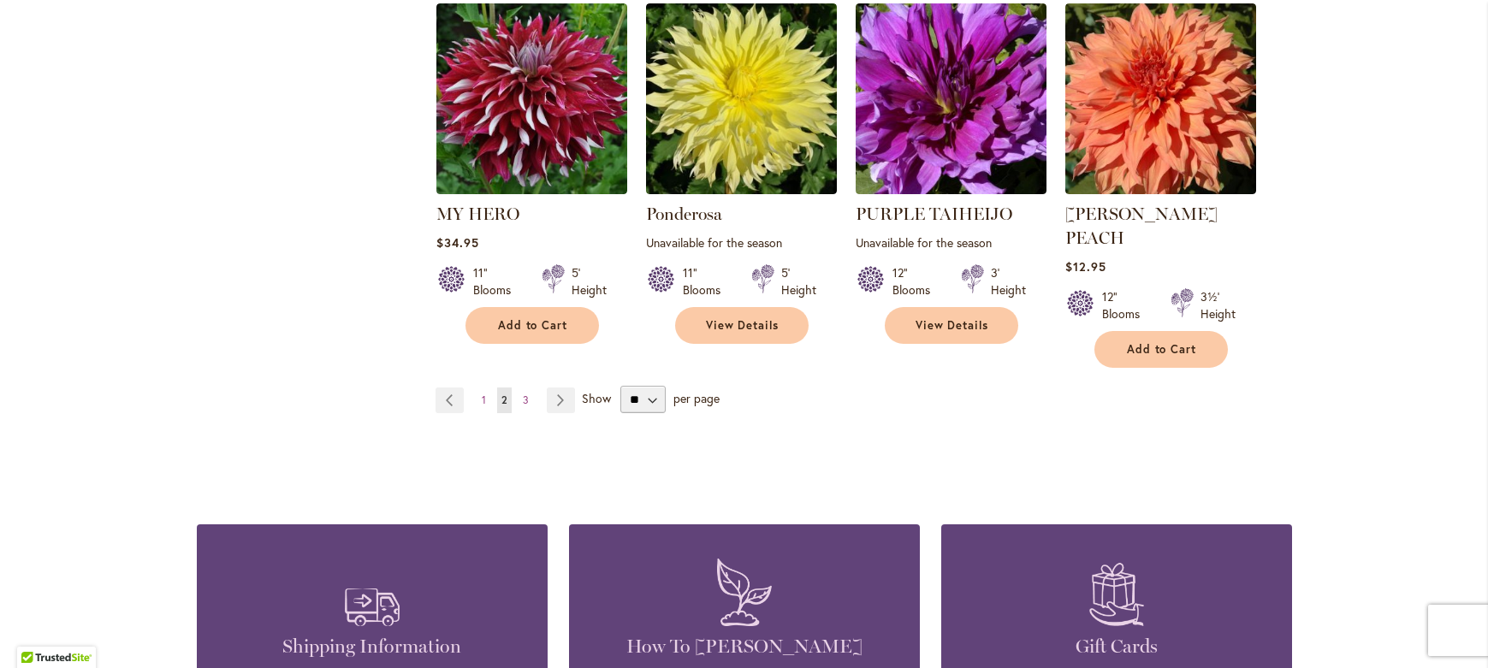
scroll to position [1435, 0]
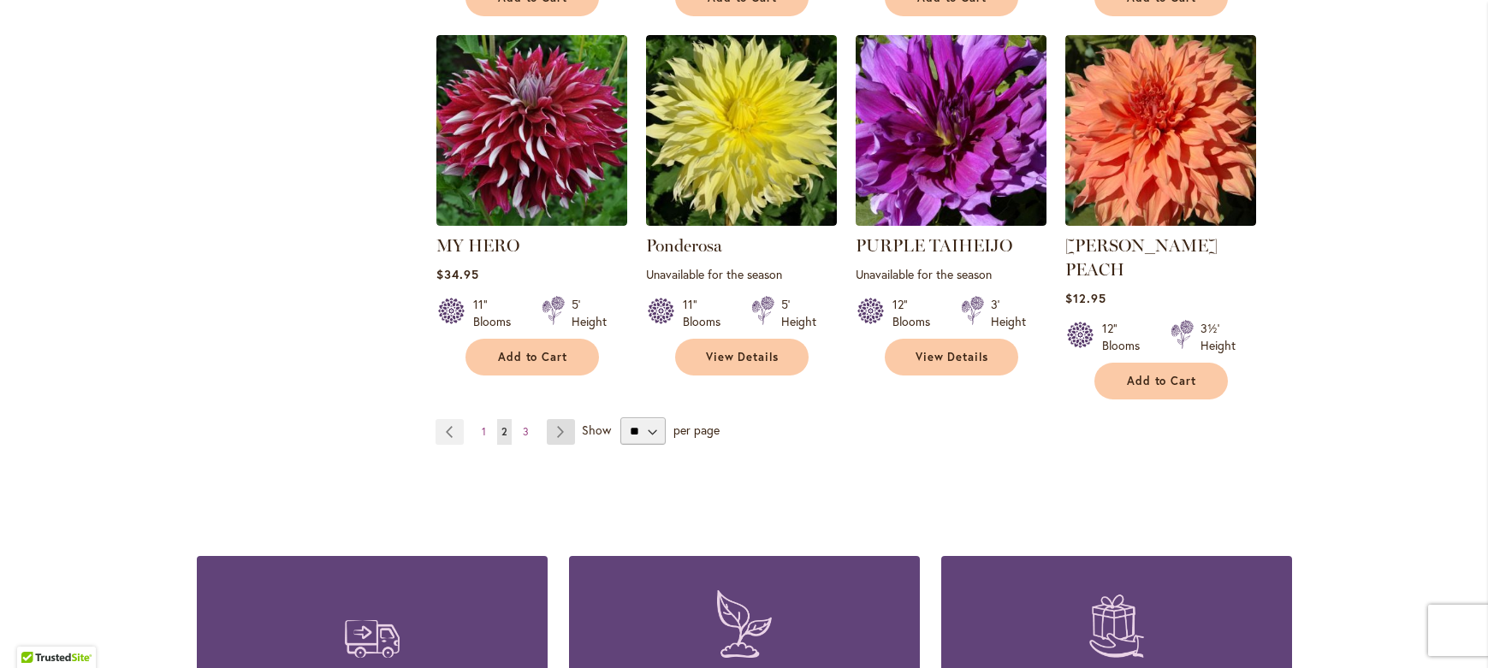
click at [547, 419] on link "Page Next" at bounding box center [561, 432] width 28 height 26
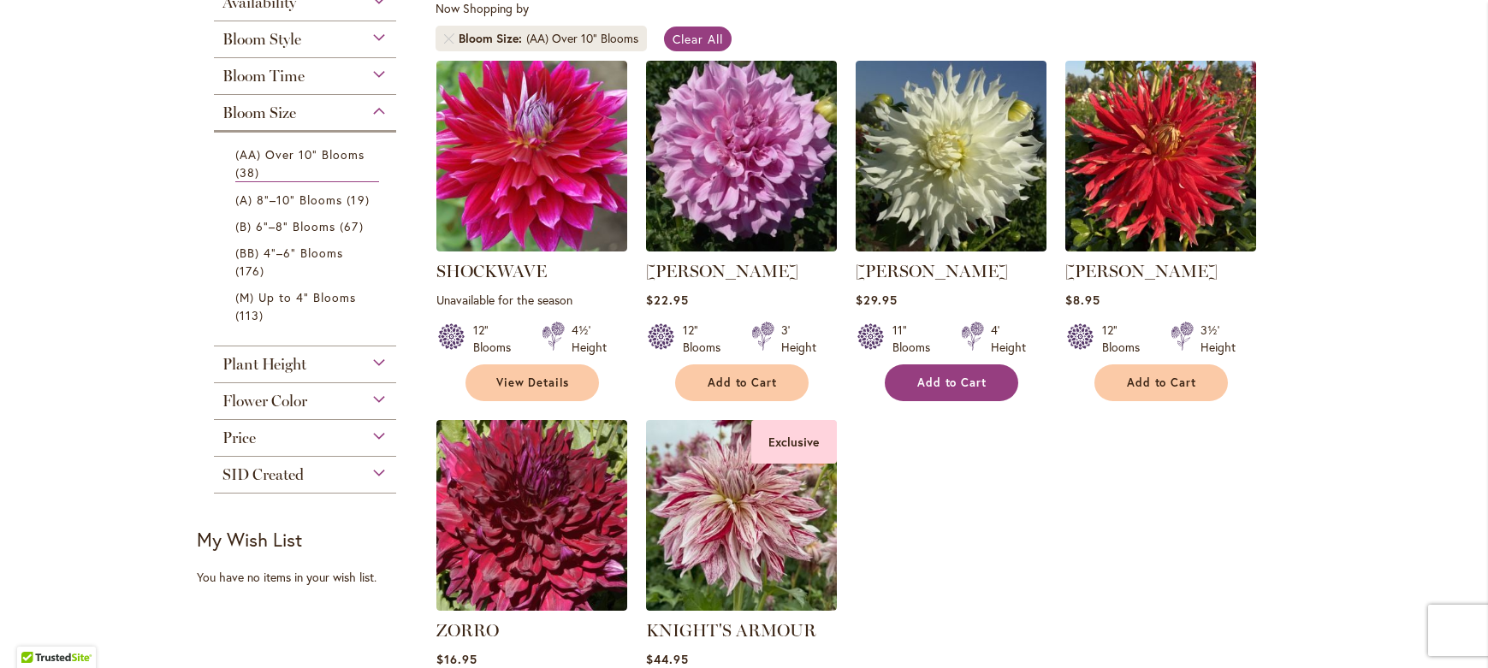
scroll to position [329, 0]
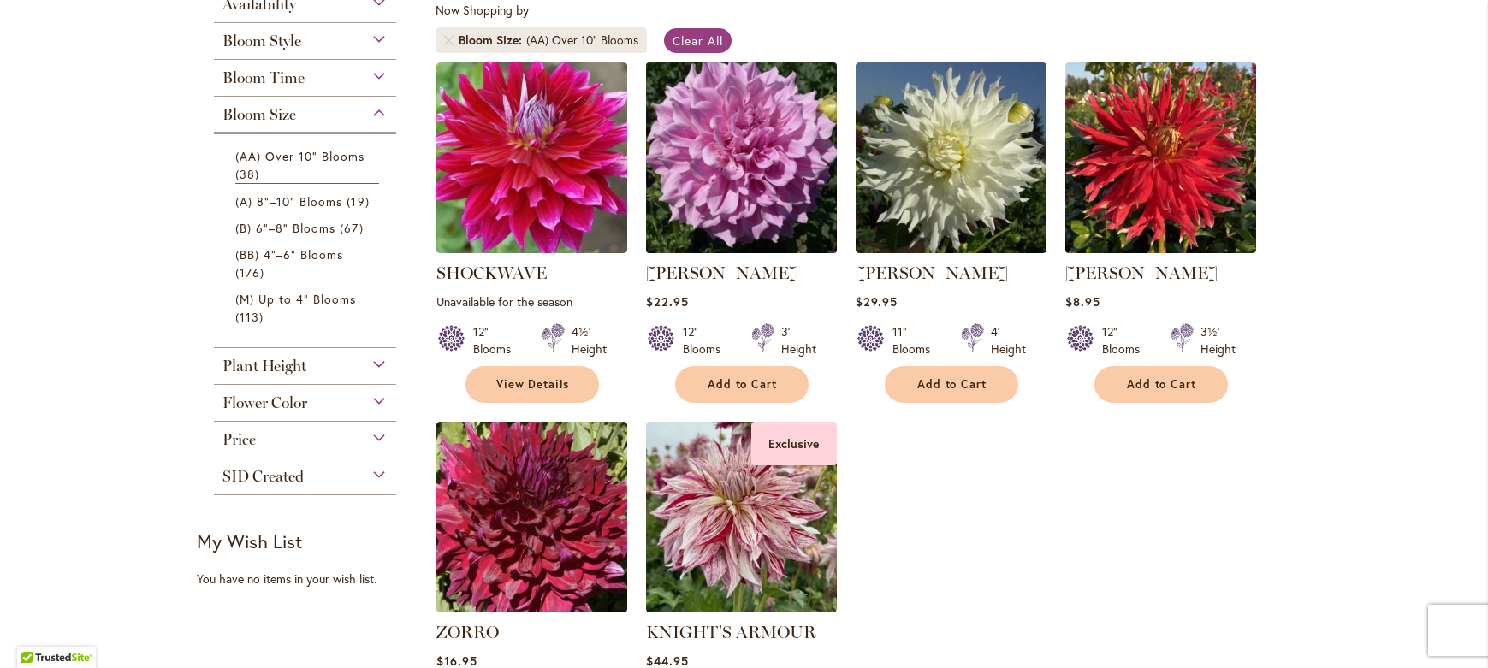
click at [762, 164] on img at bounding box center [741, 157] width 200 height 200
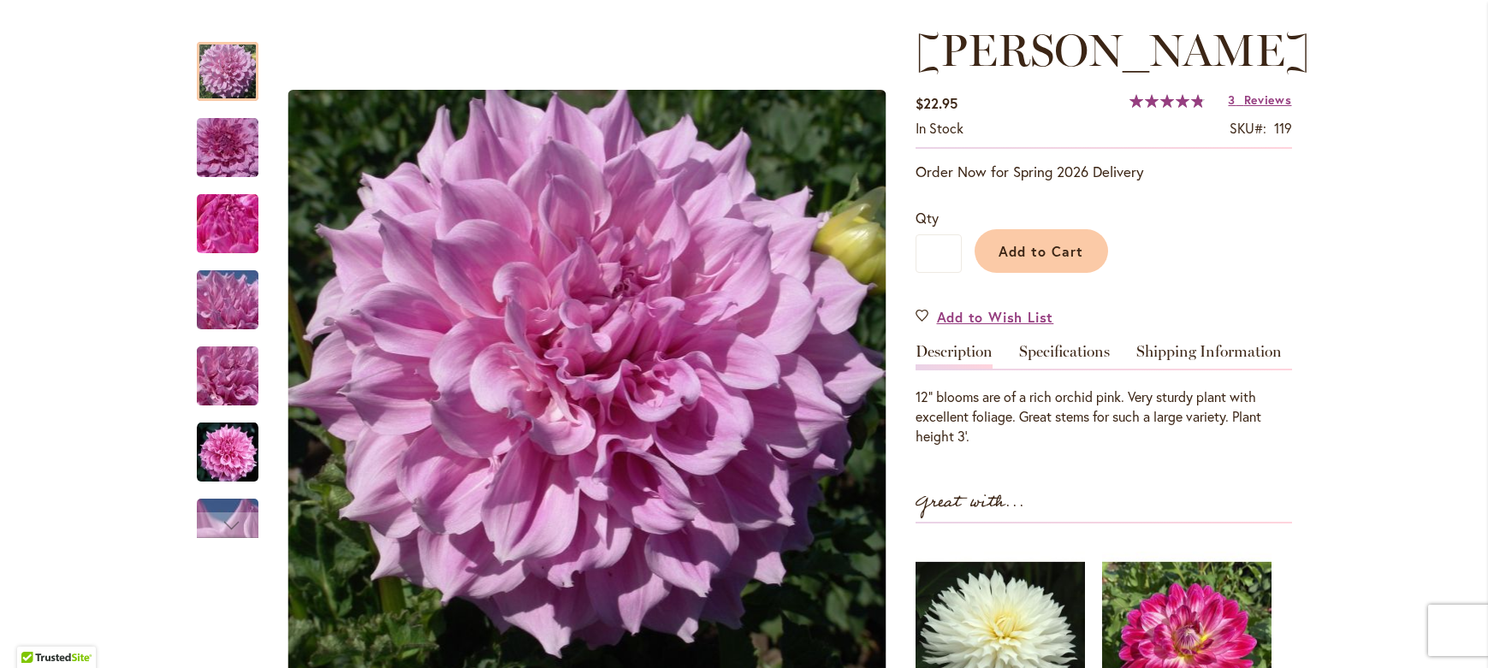
scroll to position [231, 0]
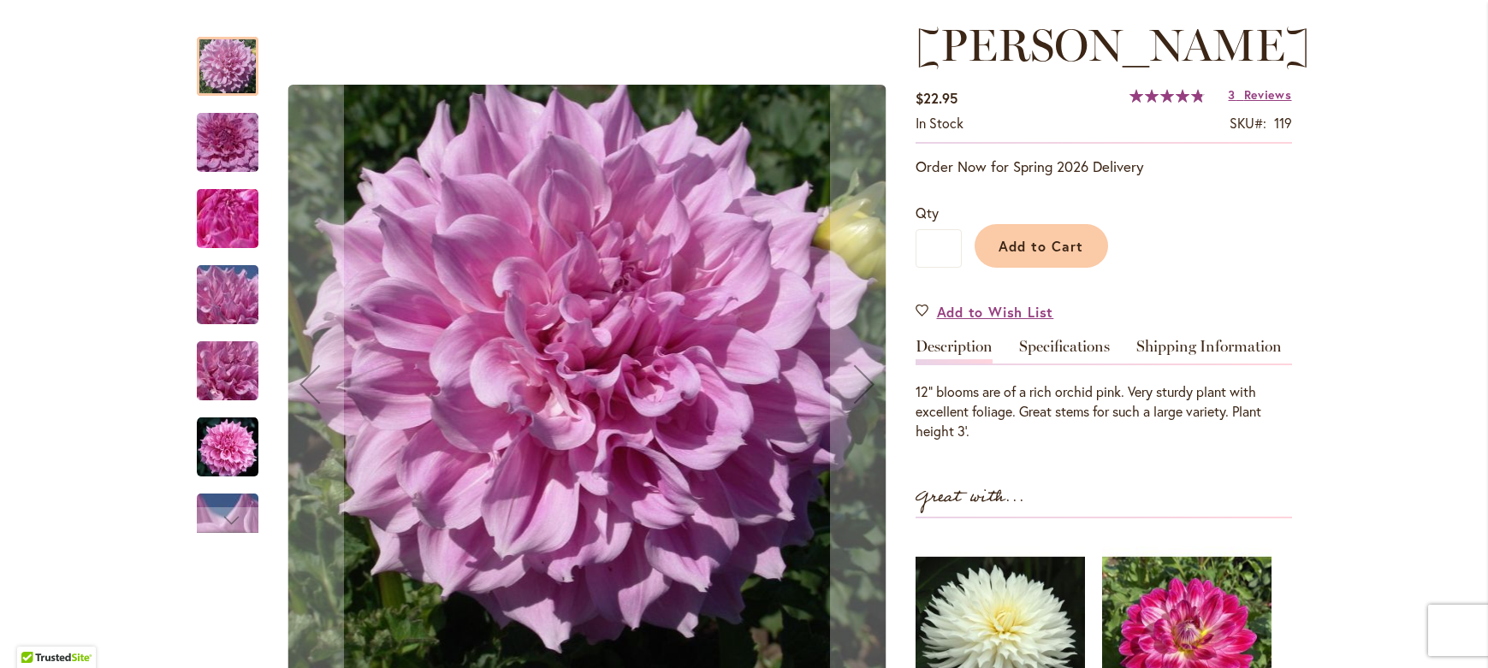
click at [221, 138] on img "Vera Seyfang" at bounding box center [227, 143] width 123 height 82
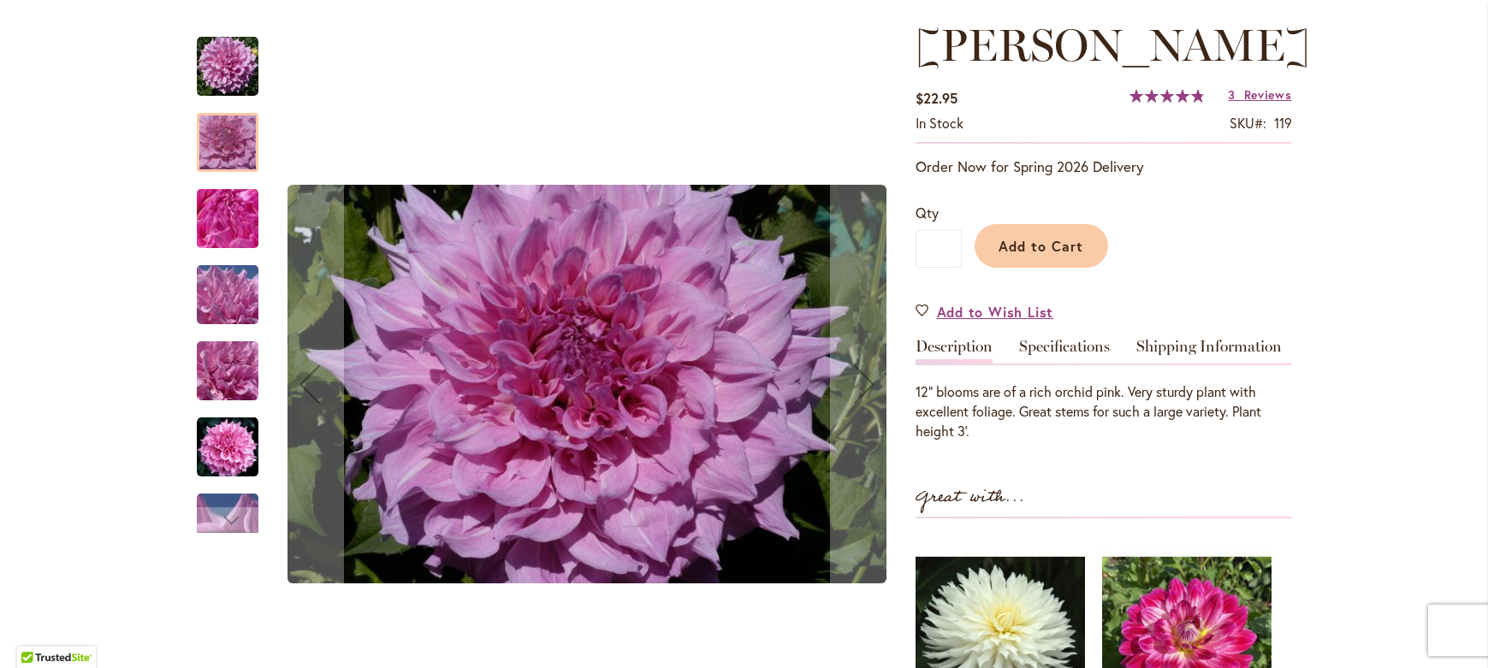
click at [225, 219] on img "Vera Seyfang" at bounding box center [227, 219] width 123 height 92
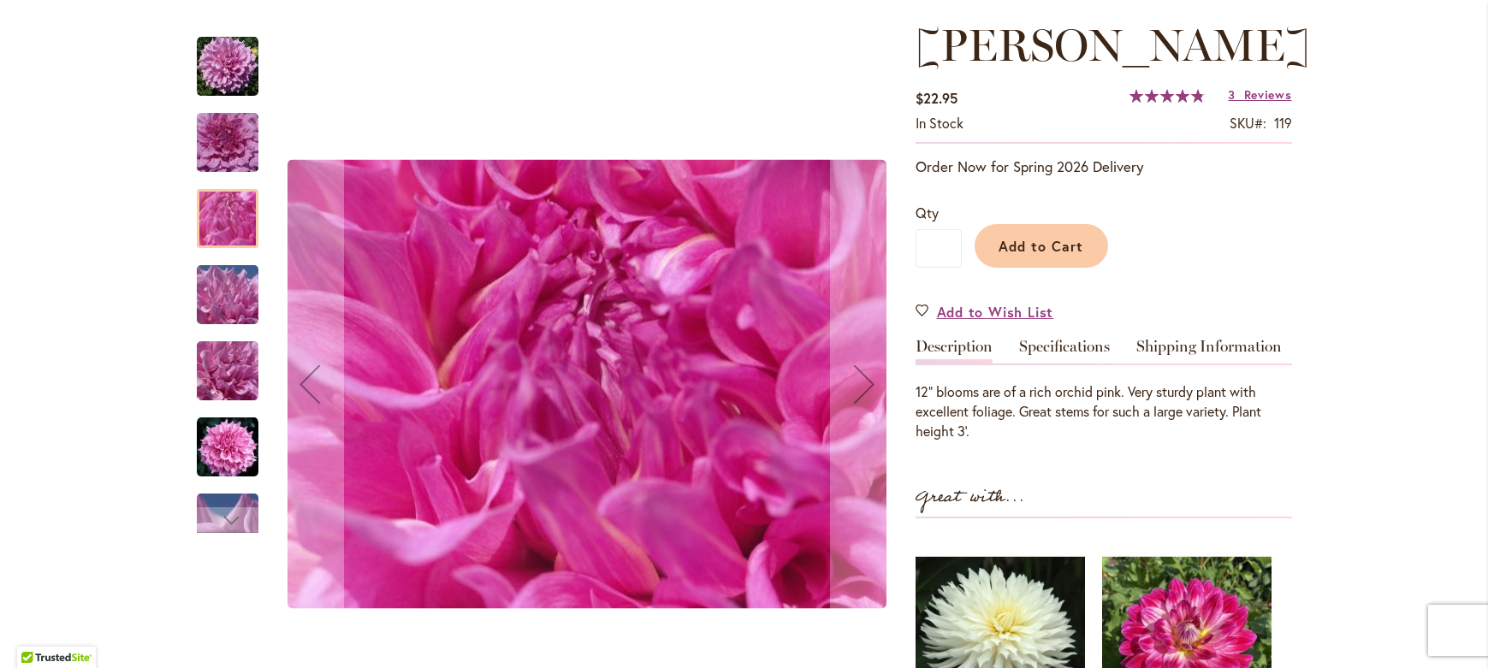
click at [233, 300] on img "Vera Seyfang" at bounding box center [227, 295] width 123 height 92
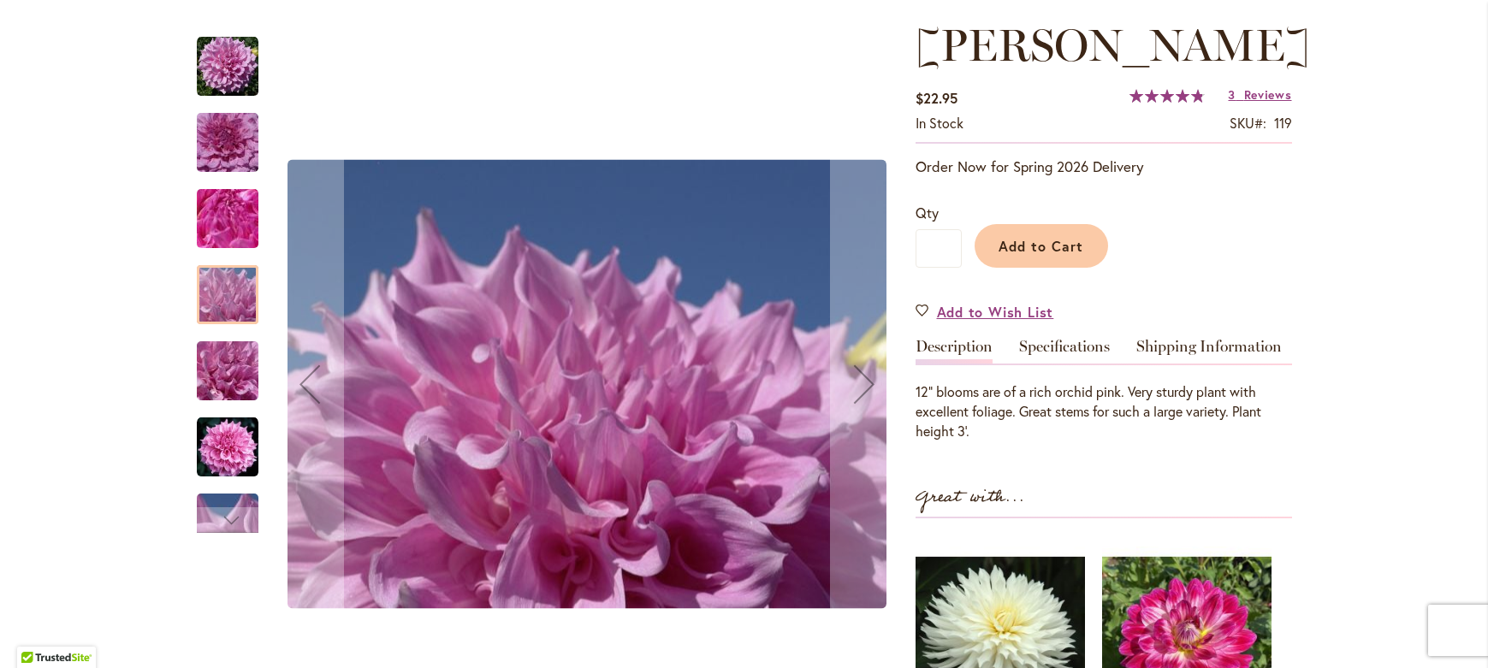
click at [235, 368] on img "Vera Seyfang" at bounding box center [227, 371] width 123 height 92
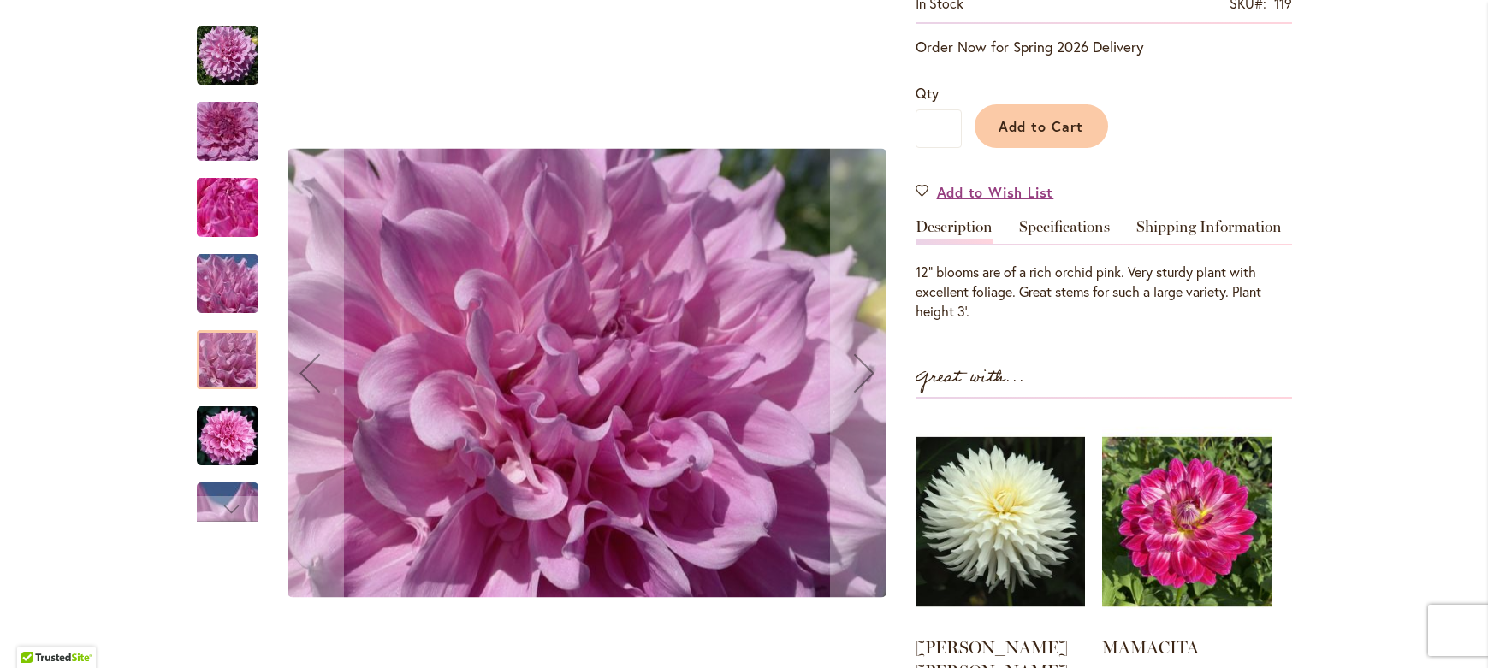
scroll to position [363, 0]
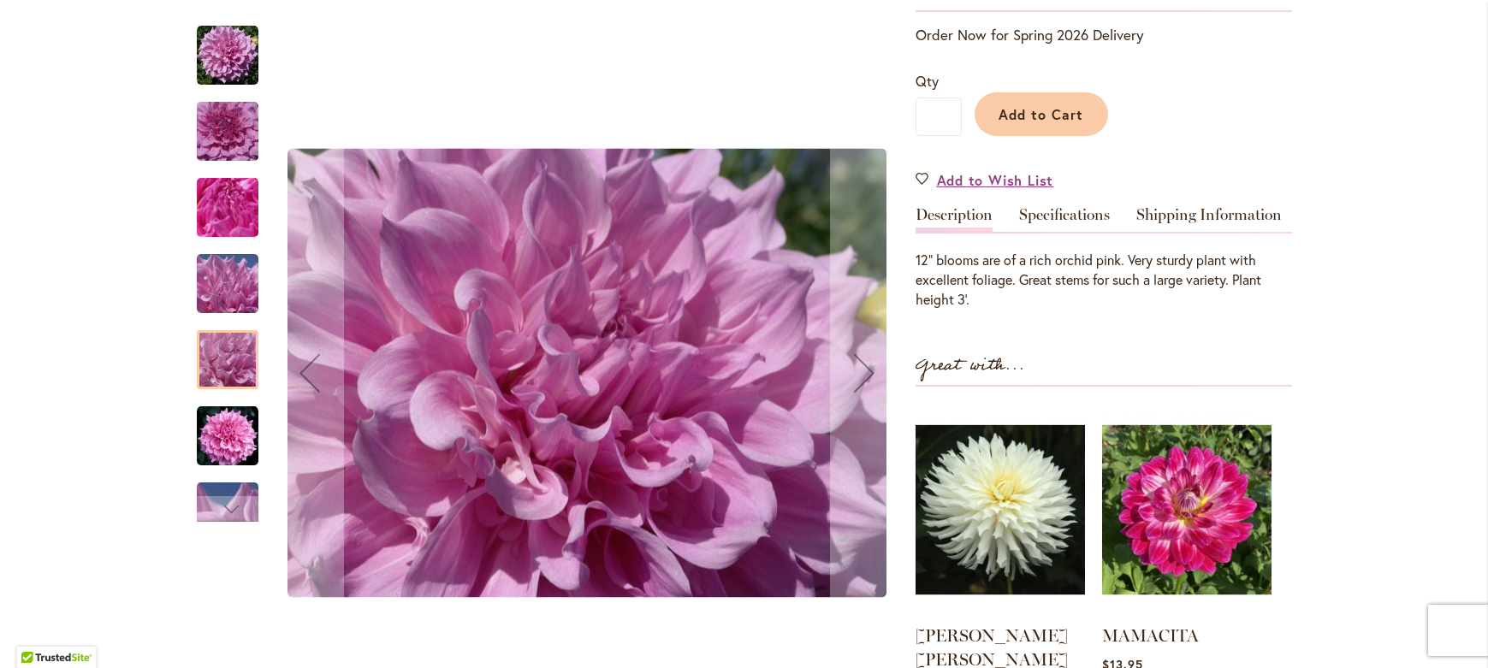
click at [232, 423] on img "Vera Seyfang" at bounding box center [228, 437] width 62 height 62
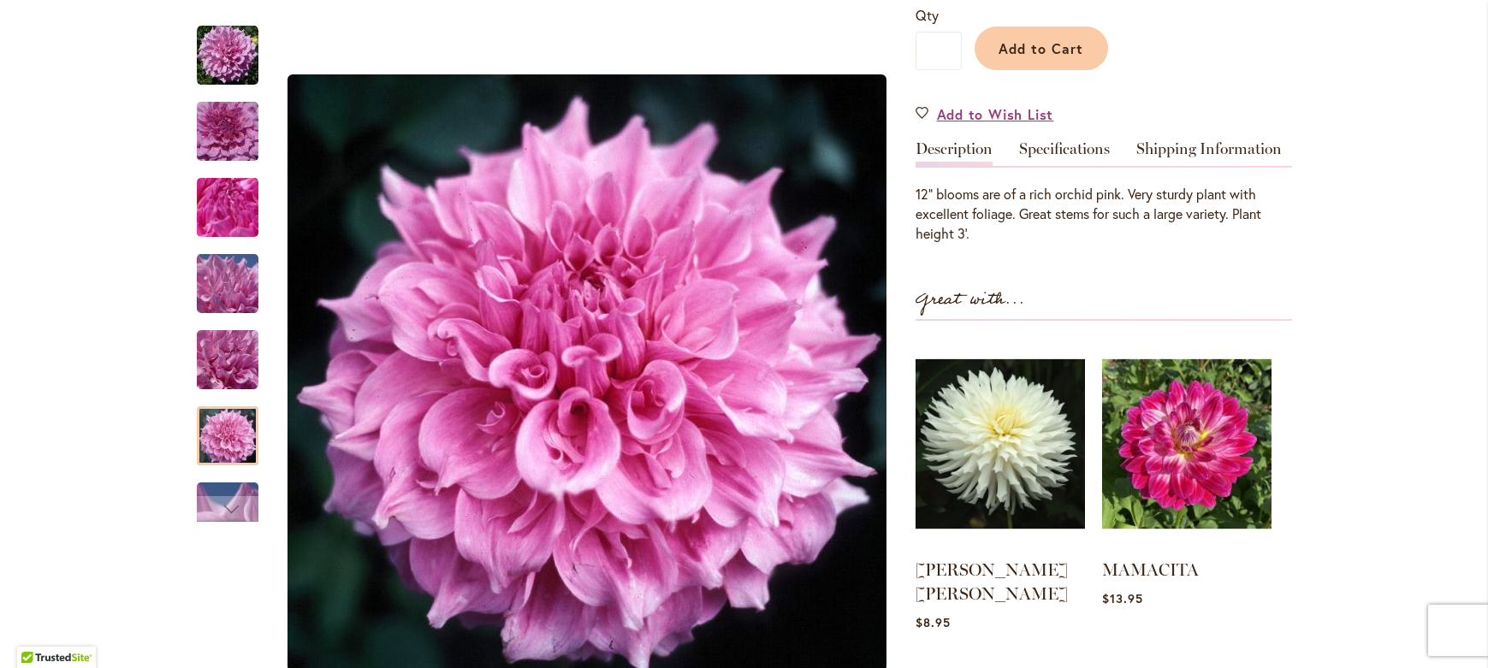
scroll to position [542, 0]
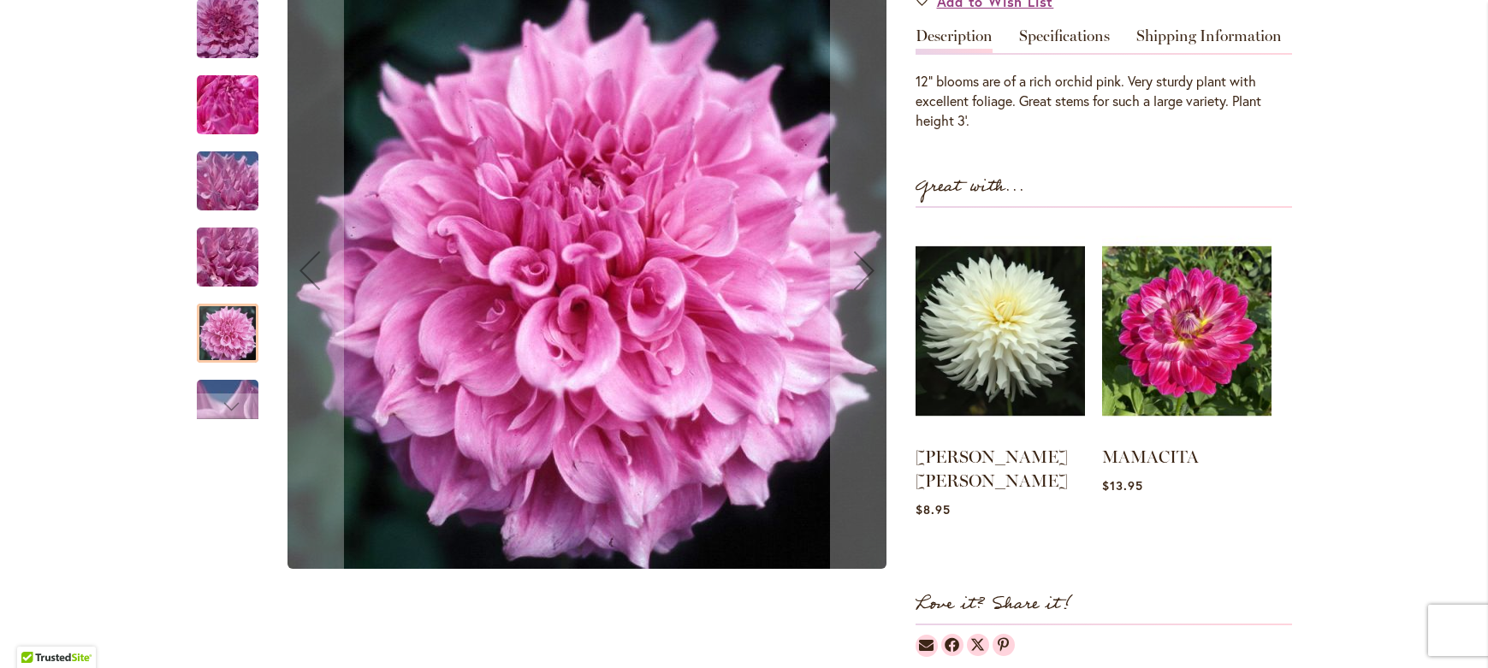
click at [258, 374] on div at bounding box center [548, 271] width 702 height 730
click at [223, 394] on div "Next" at bounding box center [228, 407] width 26 height 26
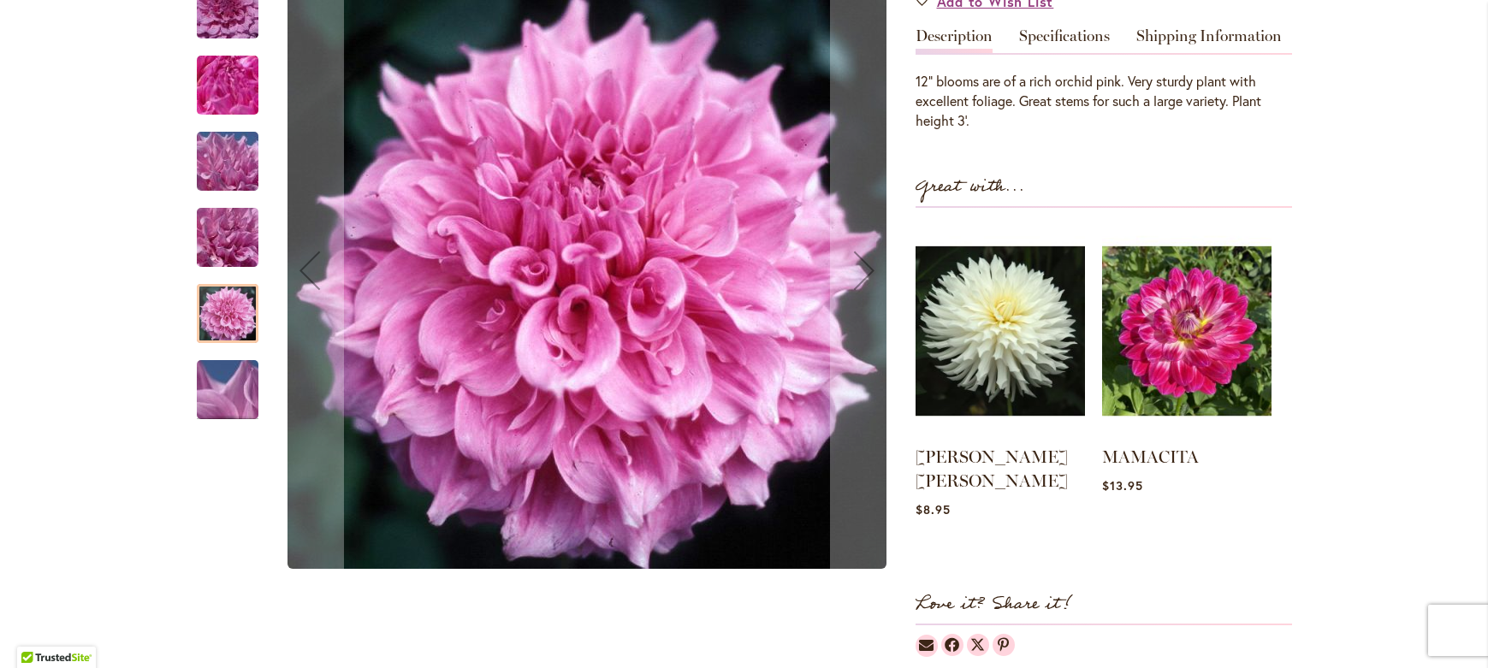
click at [229, 359] on img "Vera Seyfang" at bounding box center [227, 390] width 123 height 92
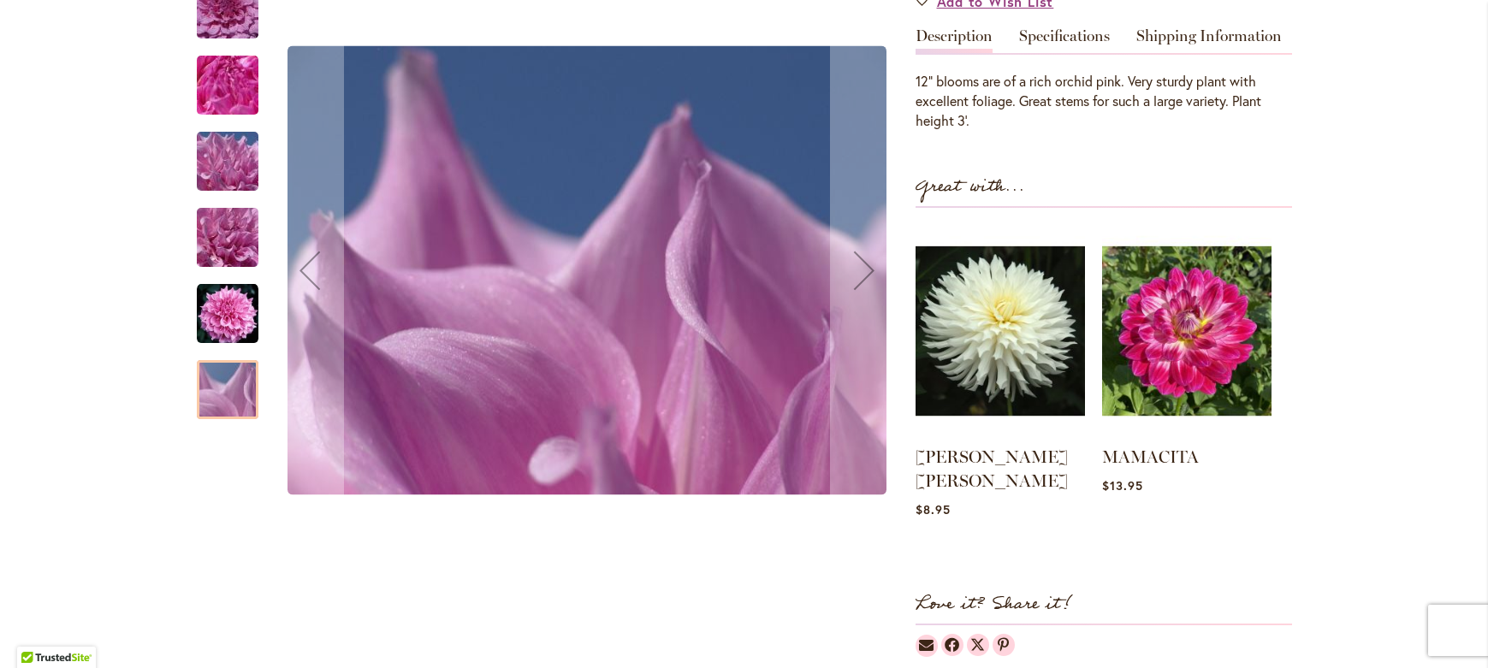
click at [227, 267] on div "Vera Seyfang" at bounding box center [236, 305] width 79 height 76
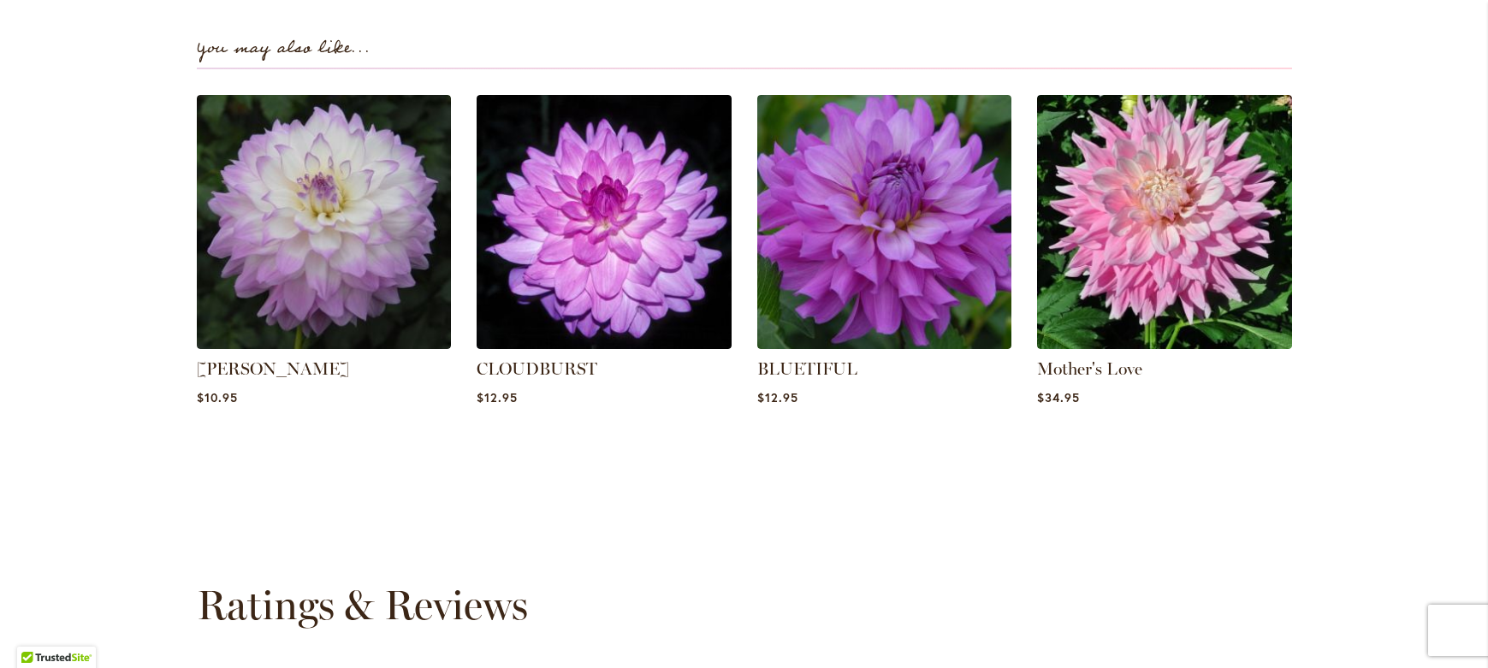
scroll to position [1176, 0]
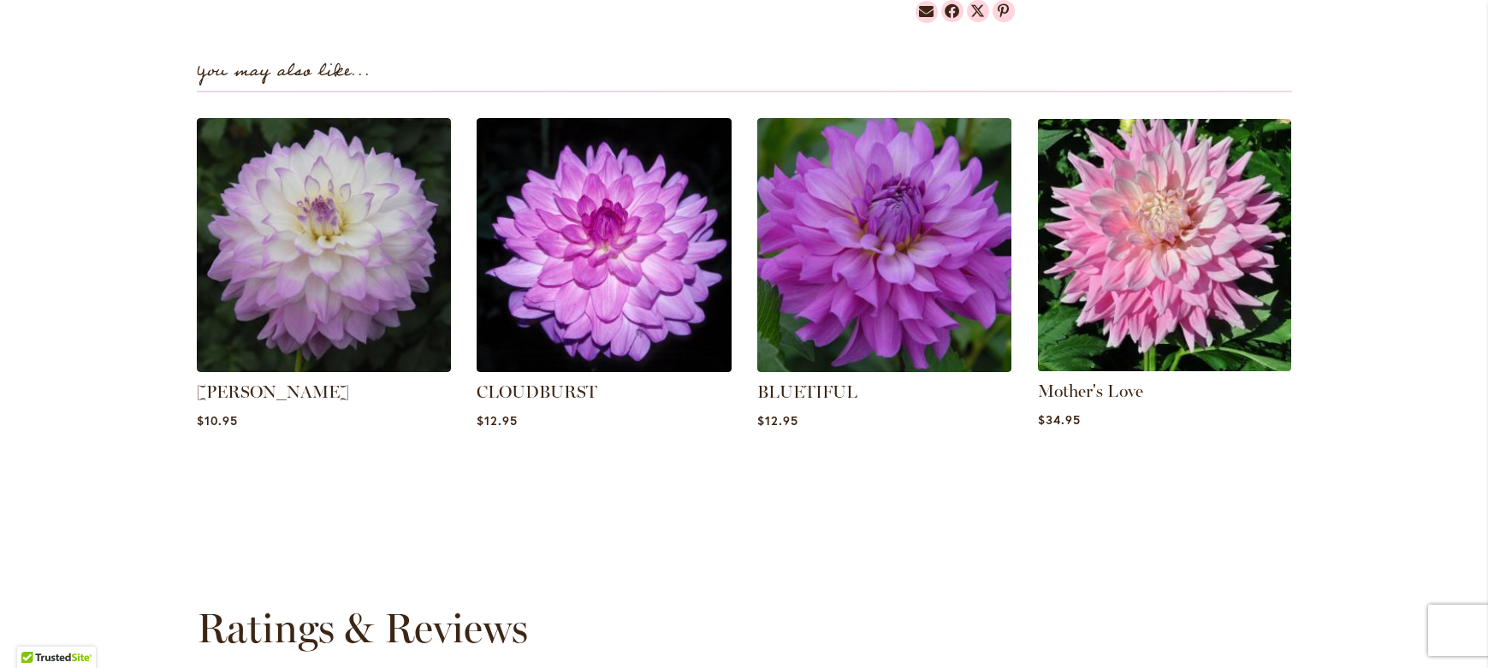
click at [1142, 252] on img at bounding box center [1164, 244] width 265 height 265
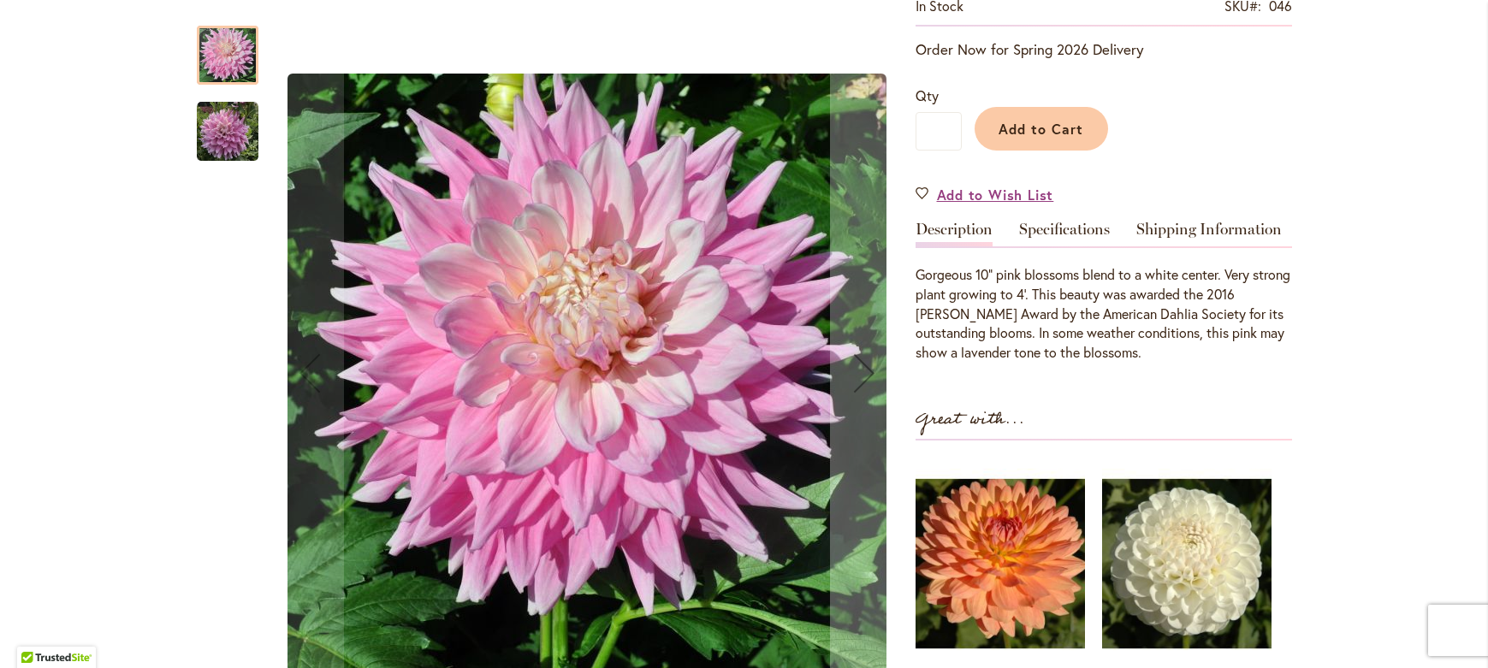
scroll to position [347, 0]
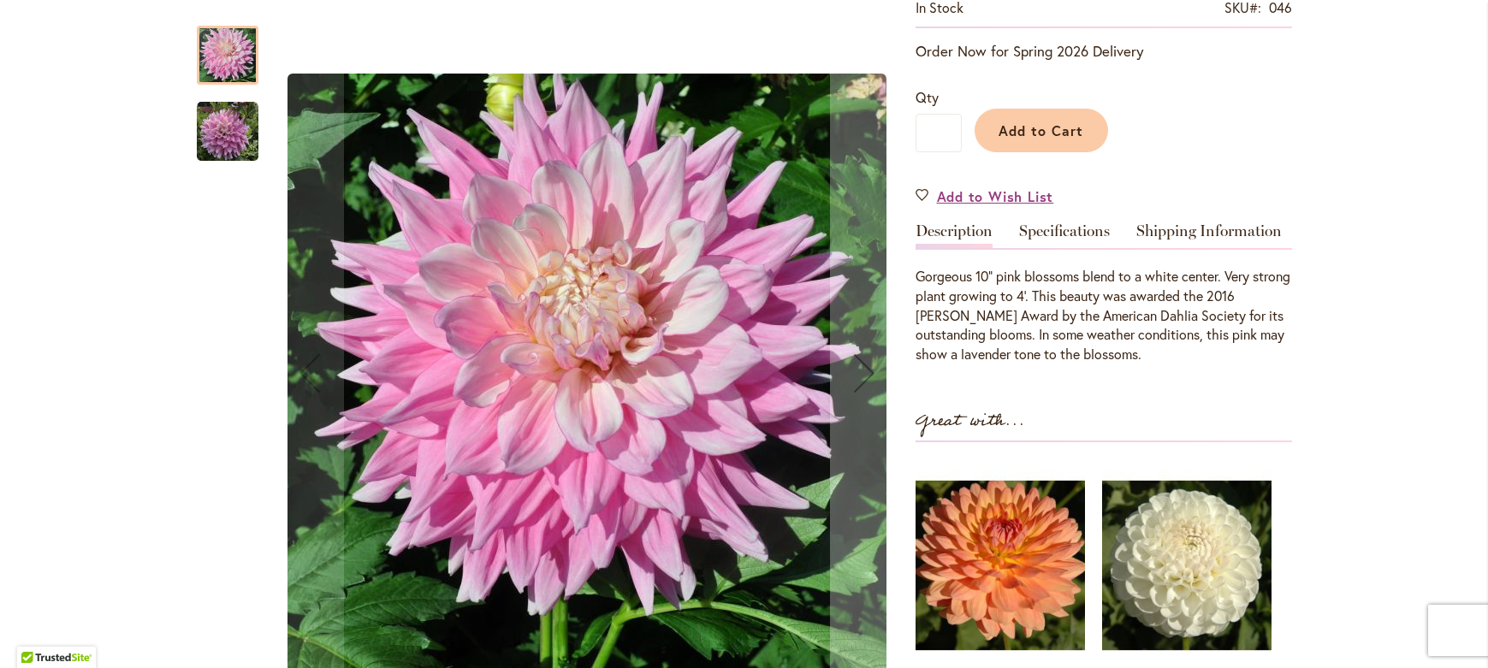
click at [228, 133] on img "Mother's Love" at bounding box center [228, 132] width 62 height 62
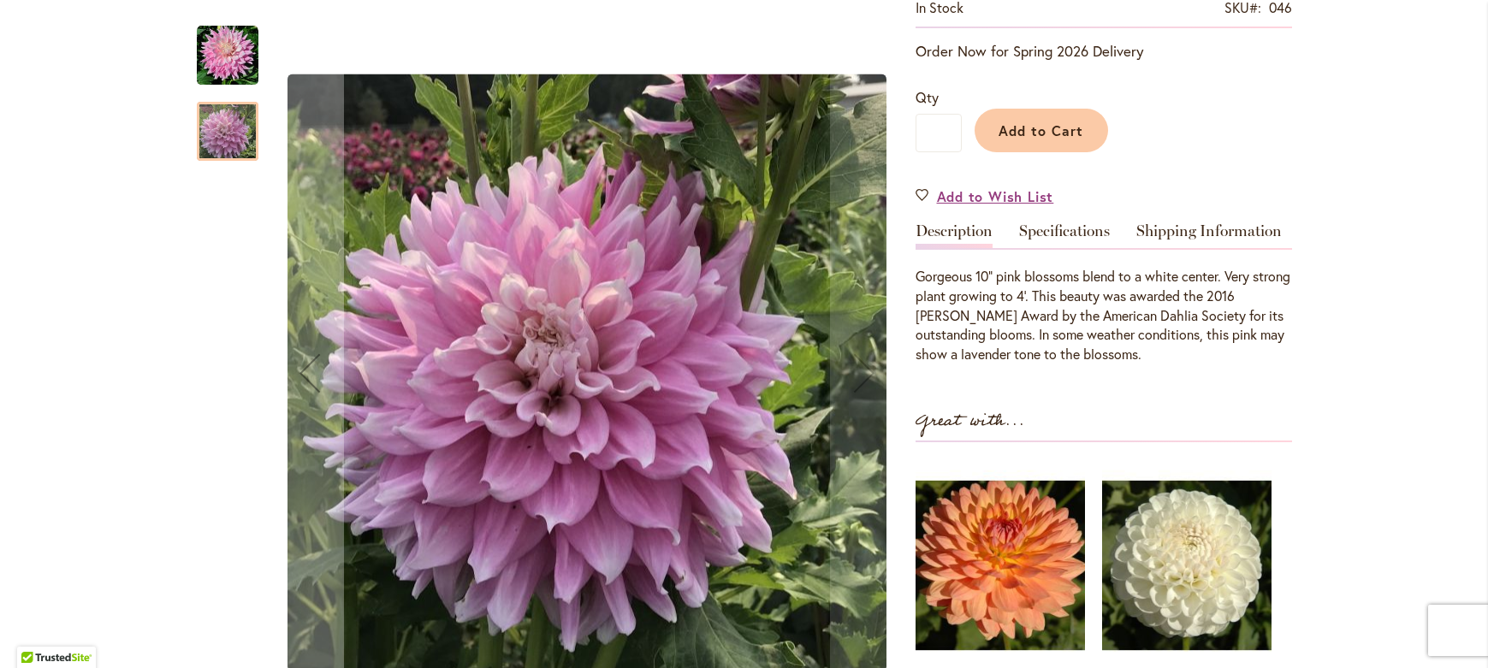
click at [221, 80] on img "Mother's Love" at bounding box center [228, 56] width 62 height 62
